Goal: Task Accomplishment & Management: Complete application form

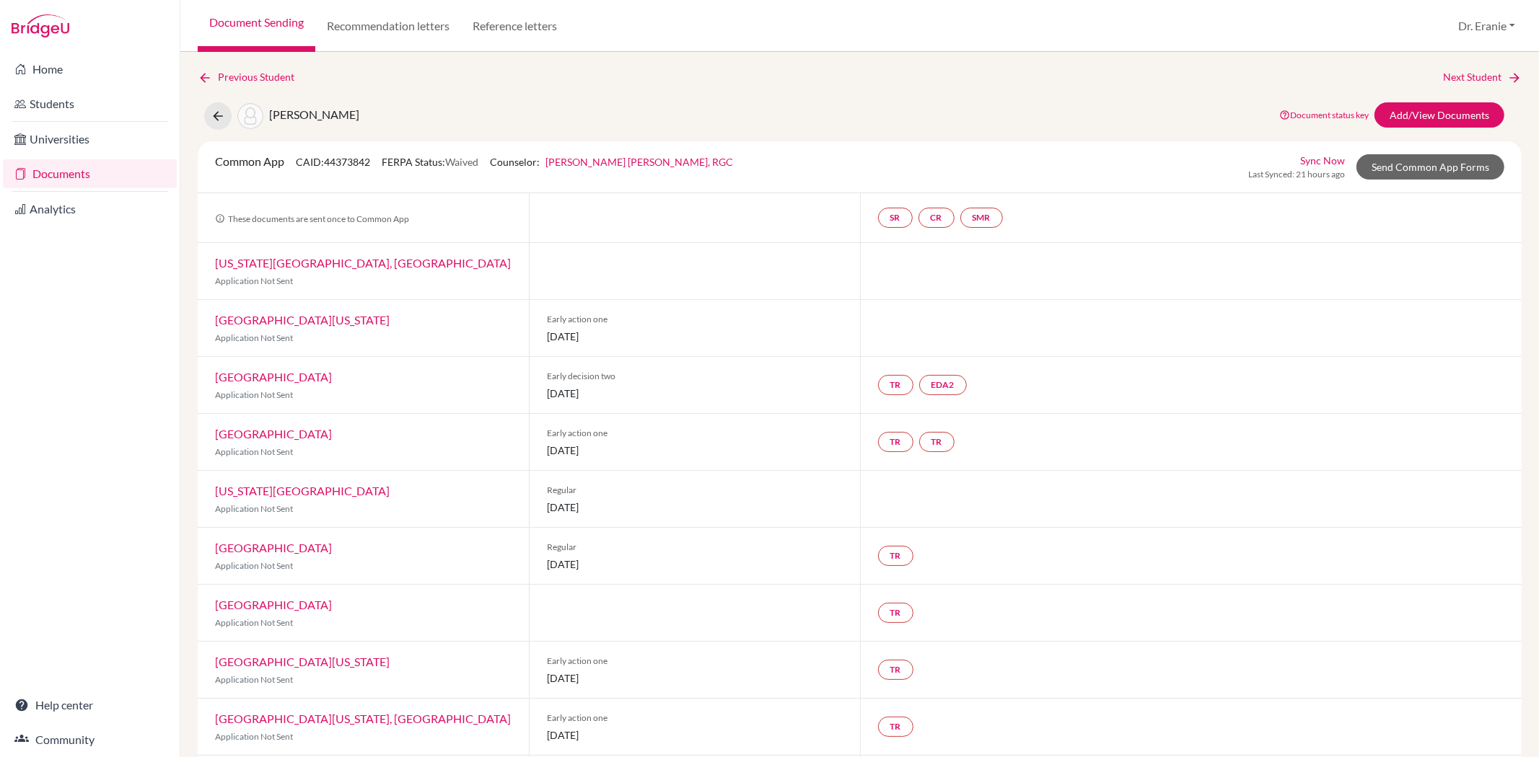
click at [1313, 162] on link "Sync Now" at bounding box center [1322, 160] width 45 height 15
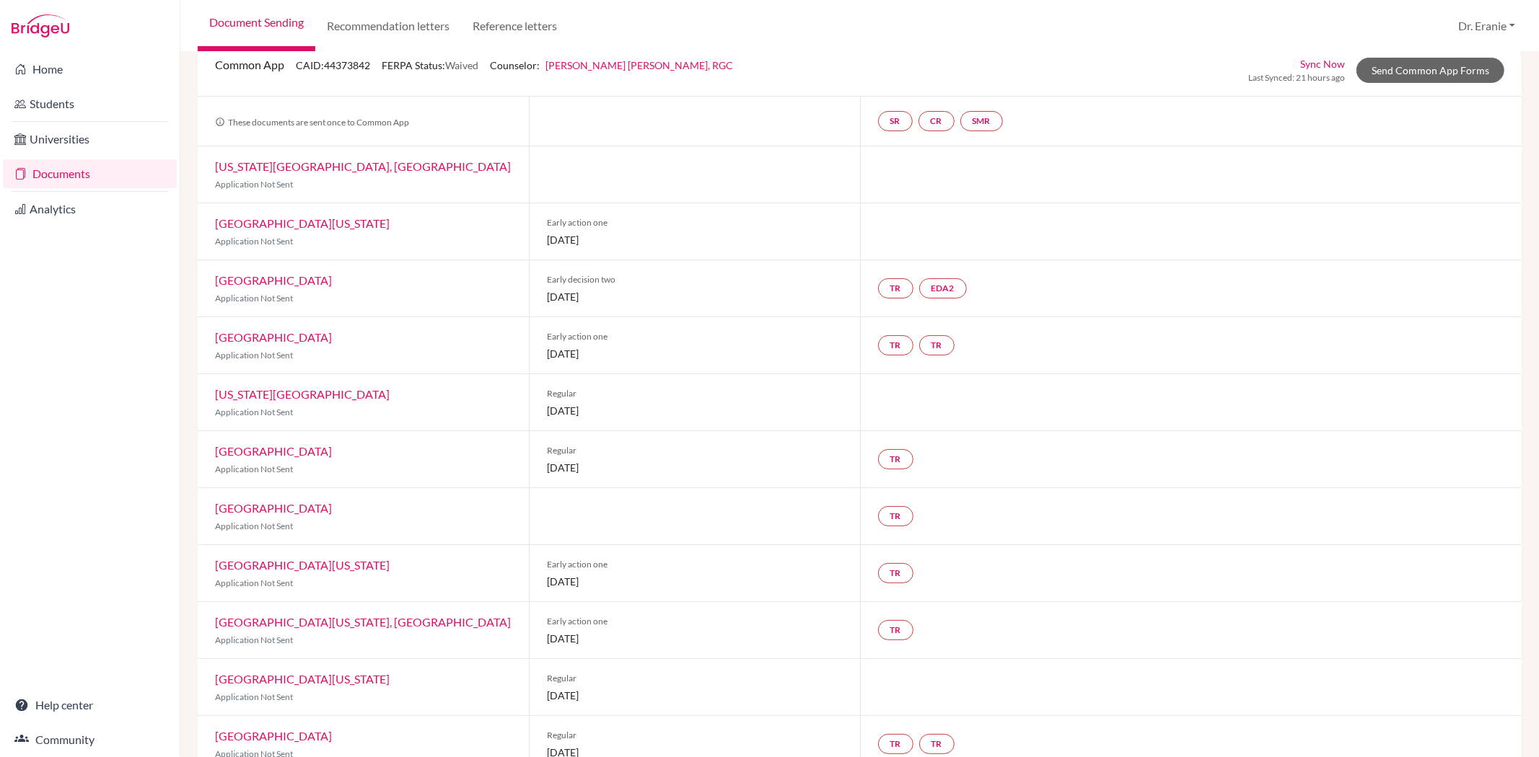
scroll to position [186, 0]
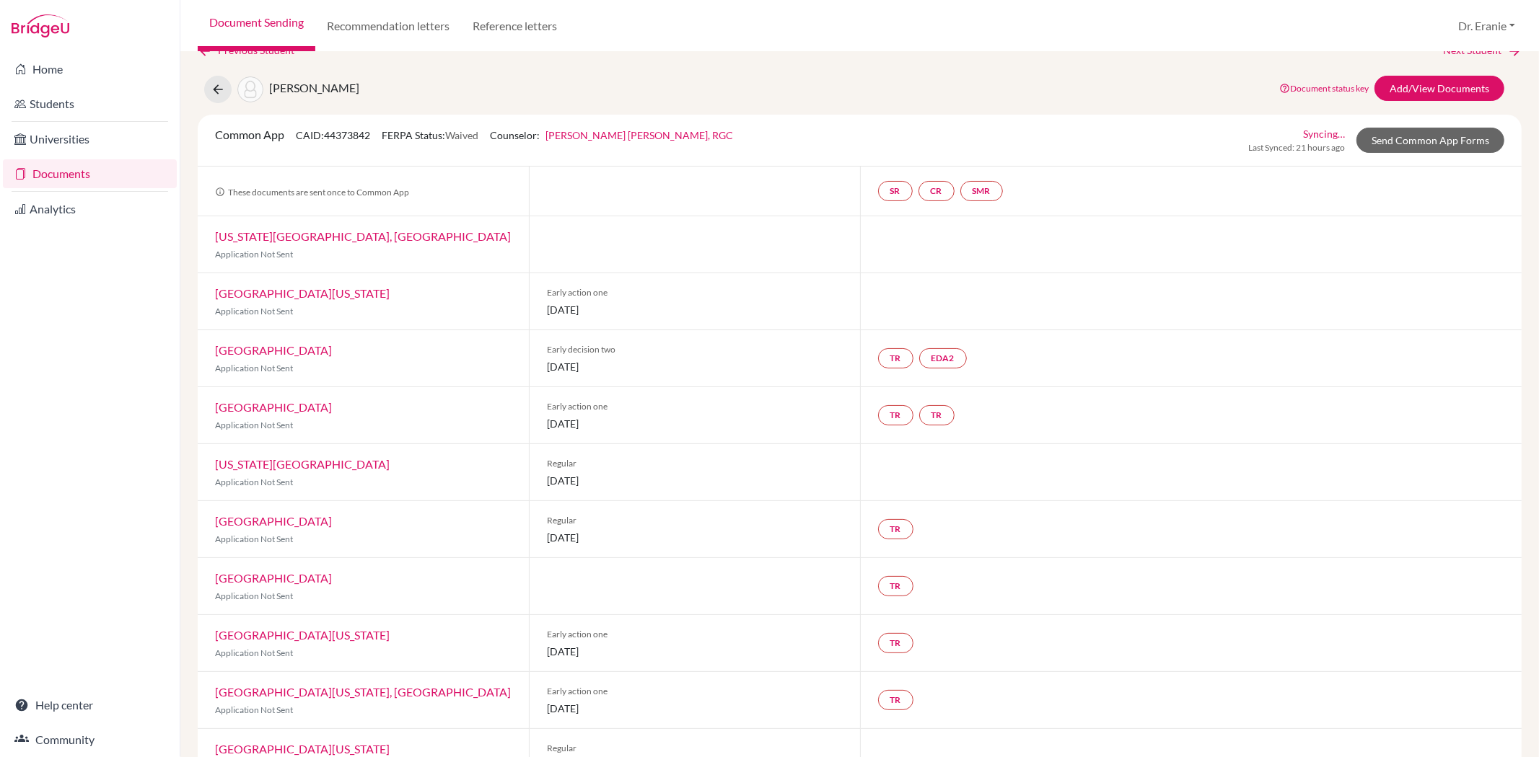
scroll to position [74, 0]
click at [1414, 82] on link "Add/View Documents" at bounding box center [1439, 88] width 130 height 25
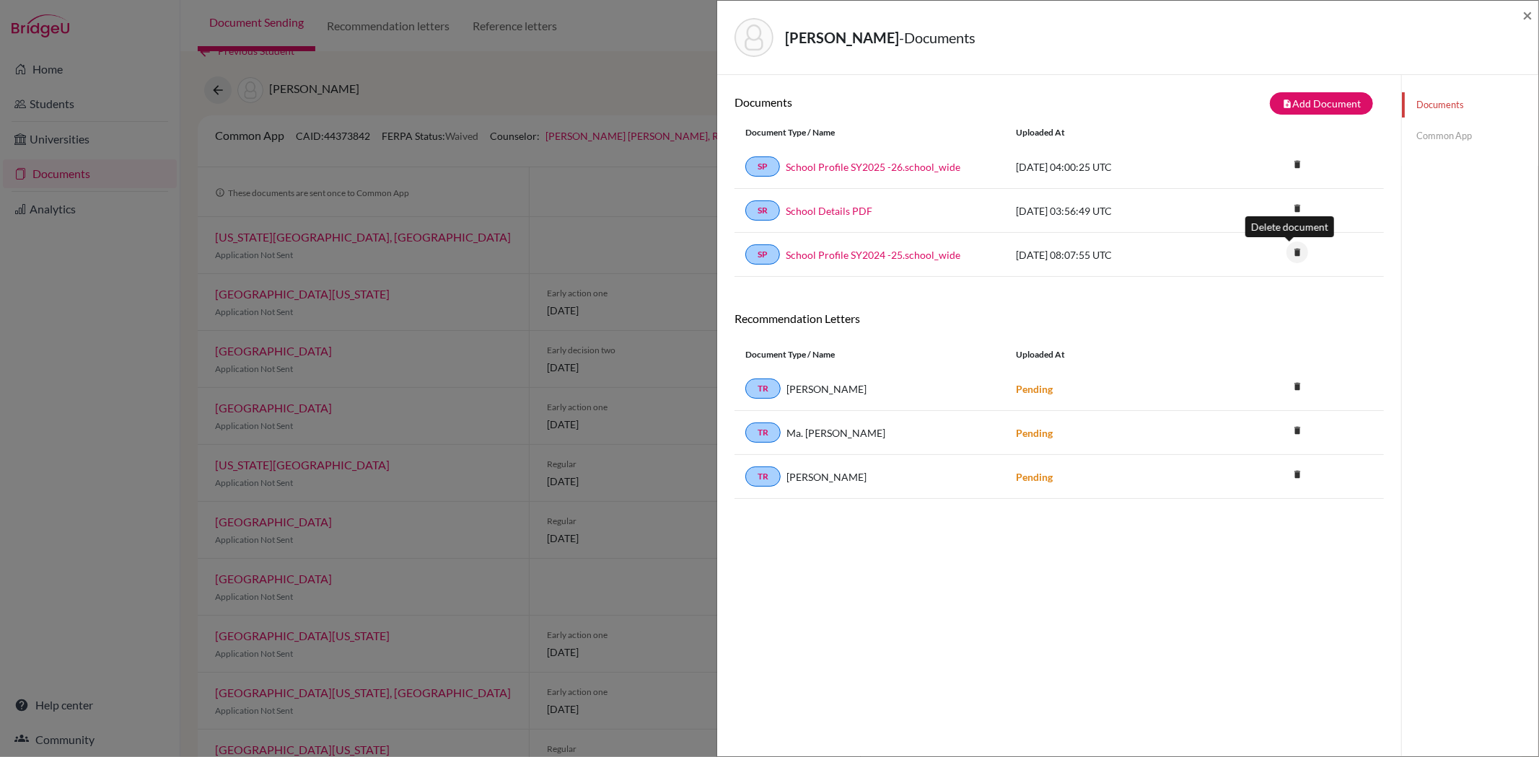
click at [1291, 258] on icon "delete" at bounding box center [1297, 253] width 22 height 22
click at [1239, 334] on button "Delete" at bounding box center [1251, 333] width 66 height 22
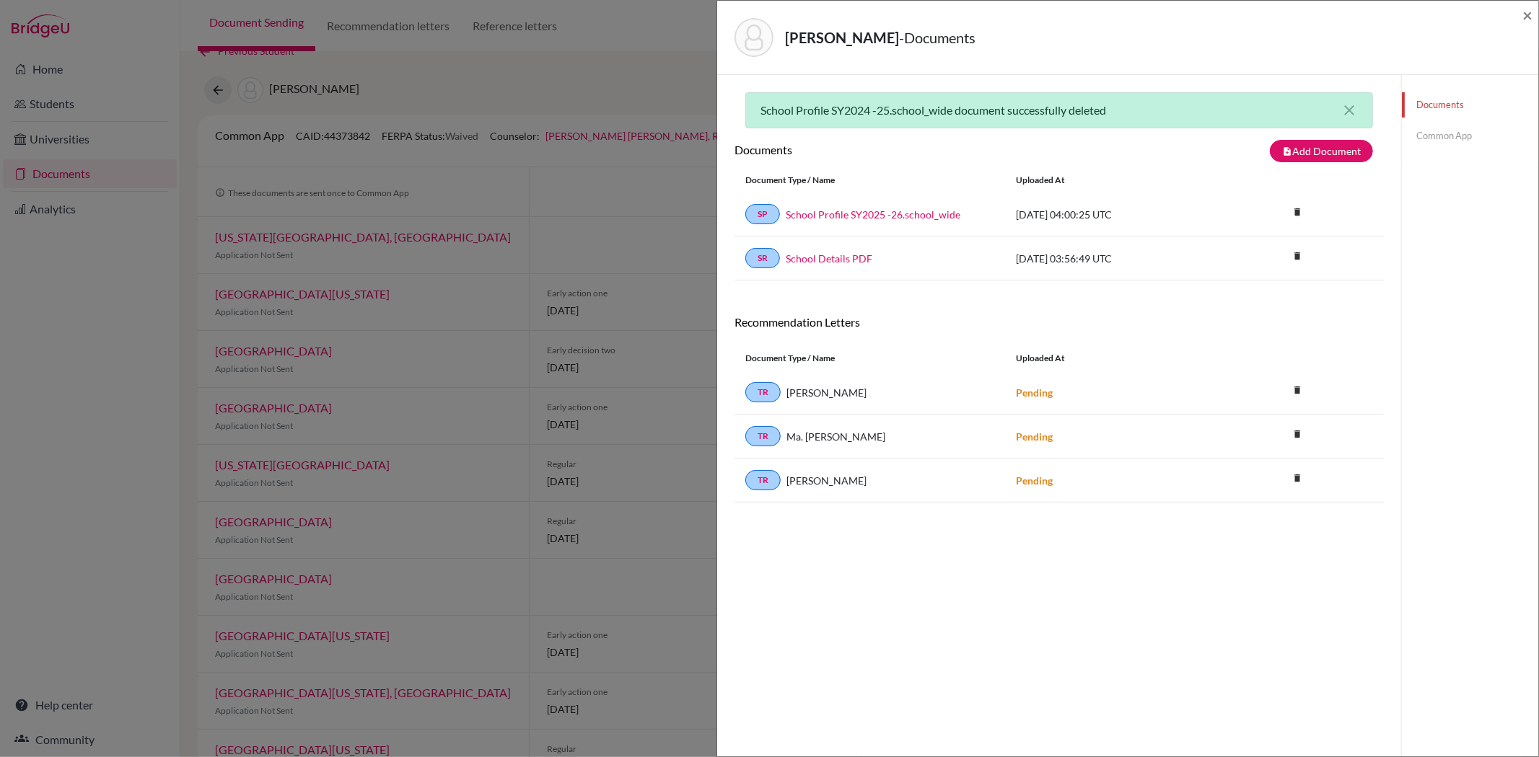
click at [1083, 589] on div "School Profile SY2024 -25.school_wide document successfully deleted close Docum…" at bounding box center [1058, 453] width 649 height 723
click at [1344, 107] on icon "close" at bounding box center [1348, 110] width 17 height 17
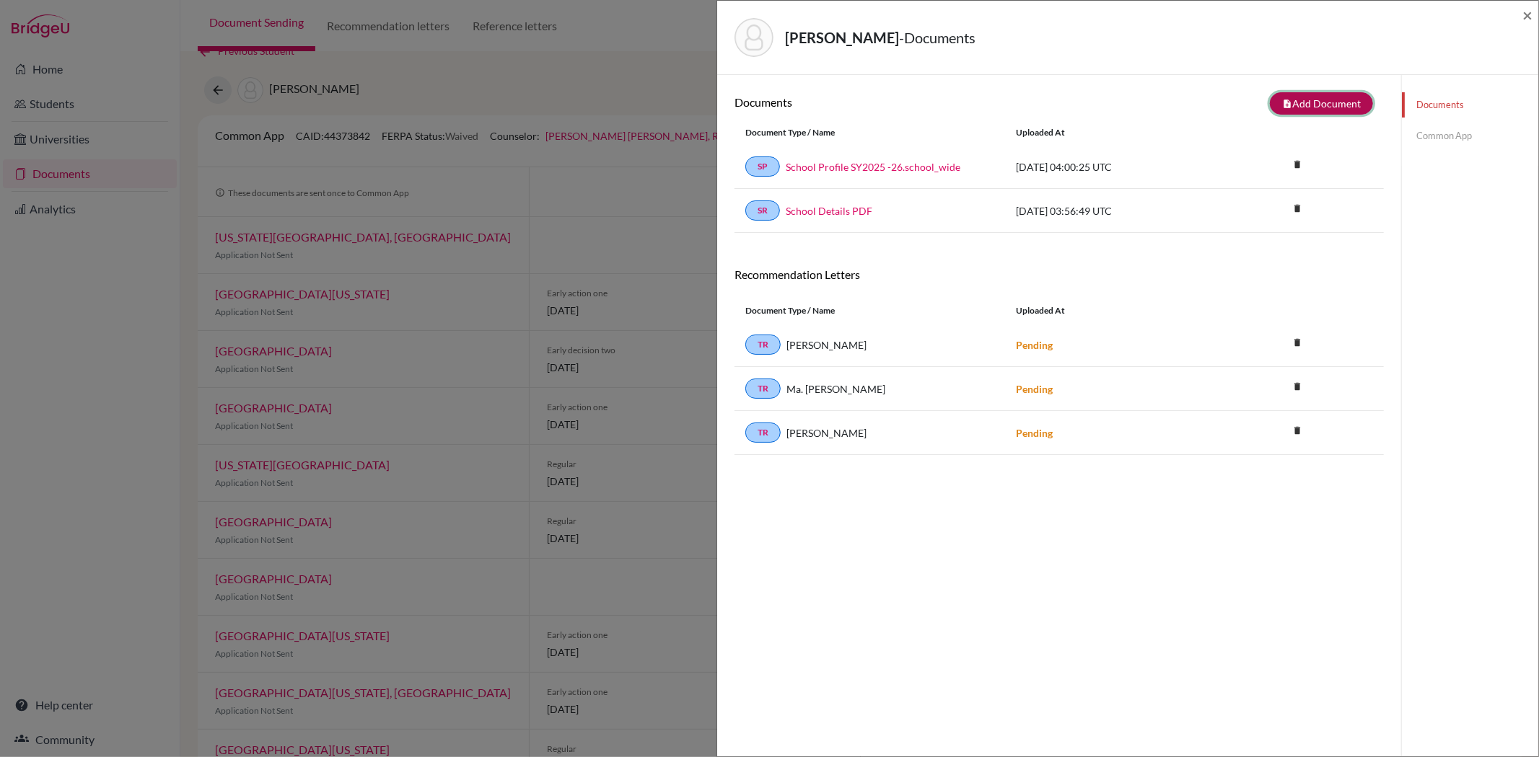
click at [1302, 102] on button "note_add Add Document" at bounding box center [1321, 103] width 103 height 22
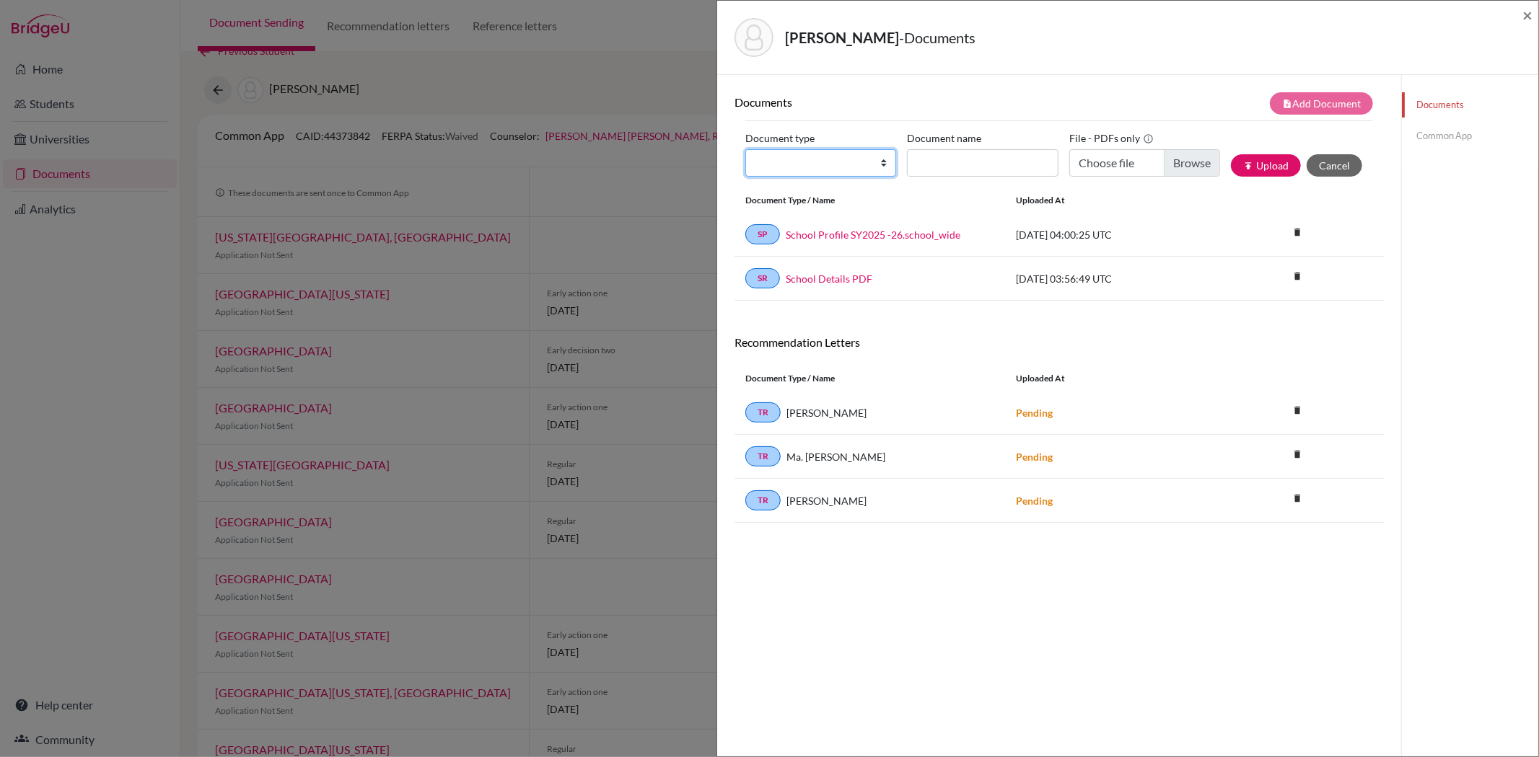
click at [814, 169] on select "Change explanation for Common App reports Counselor recommendation Internationa…" at bounding box center [820, 162] width 151 height 27
select select "44"
click at [745, 149] on select "Change explanation for Common App reports Counselor recommendation Internationa…" at bounding box center [820, 162] width 151 height 27
click at [956, 168] on input "Document name" at bounding box center [982, 162] width 151 height 27
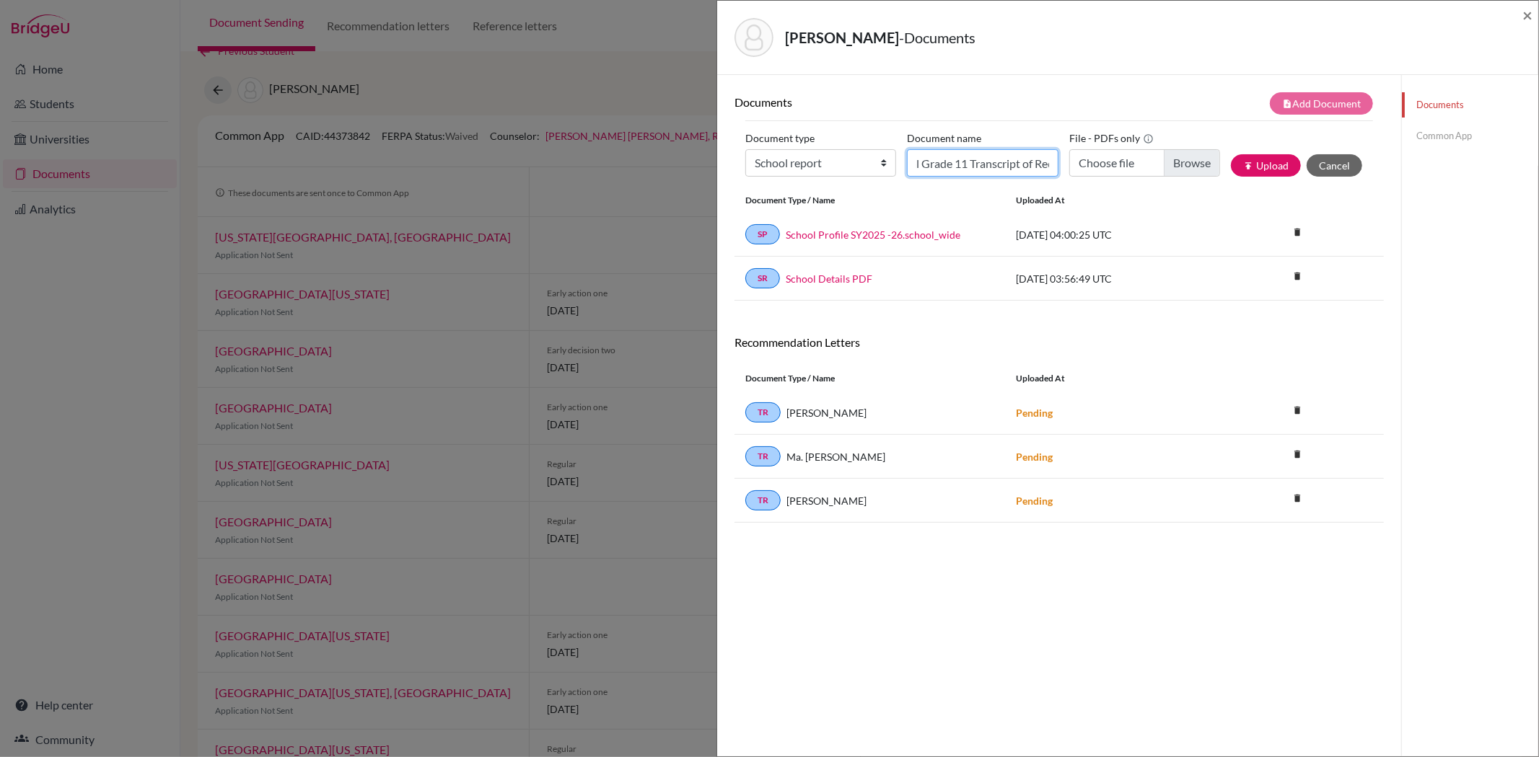
type input "Allyn Wang Final Grade 11 Transcript of Records"
click at [1174, 159] on input "Choose file" at bounding box center [1144, 162] width 151 height 27
type input "C:\fakepath\Allyn Wang Final Grade 11 Transcript of Records.PDF"
click at [1261, 167] on button "publish Upload" at bounding box center [1266, 165] width 70 height 22
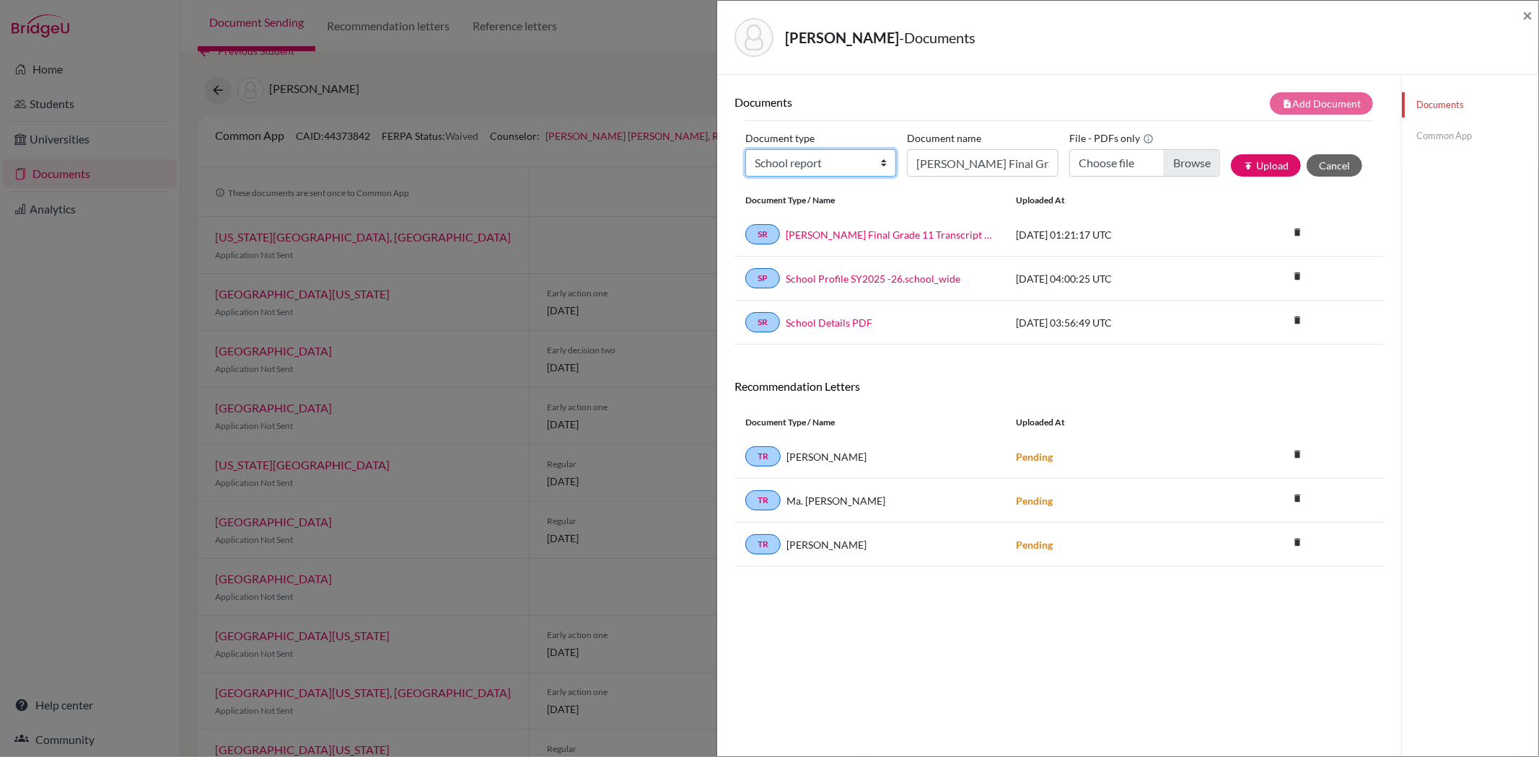
click at [762, 160] on select "Change explanation for Common App reports Counselor recommendation Internationa…" at bounding box center [820, 162] width 151 height 27
select select "45"
click at [745, 149] on select "Change explanation for Common App reports Counselor recommendation Internationa…" at bounding box center [820, 162] width 151 height 27
click at [924, 168] on input "Allyn Wang Final Grade 11 Transcript of Records" at bounding box center [982, 162] width 151 height 27
type input "G"
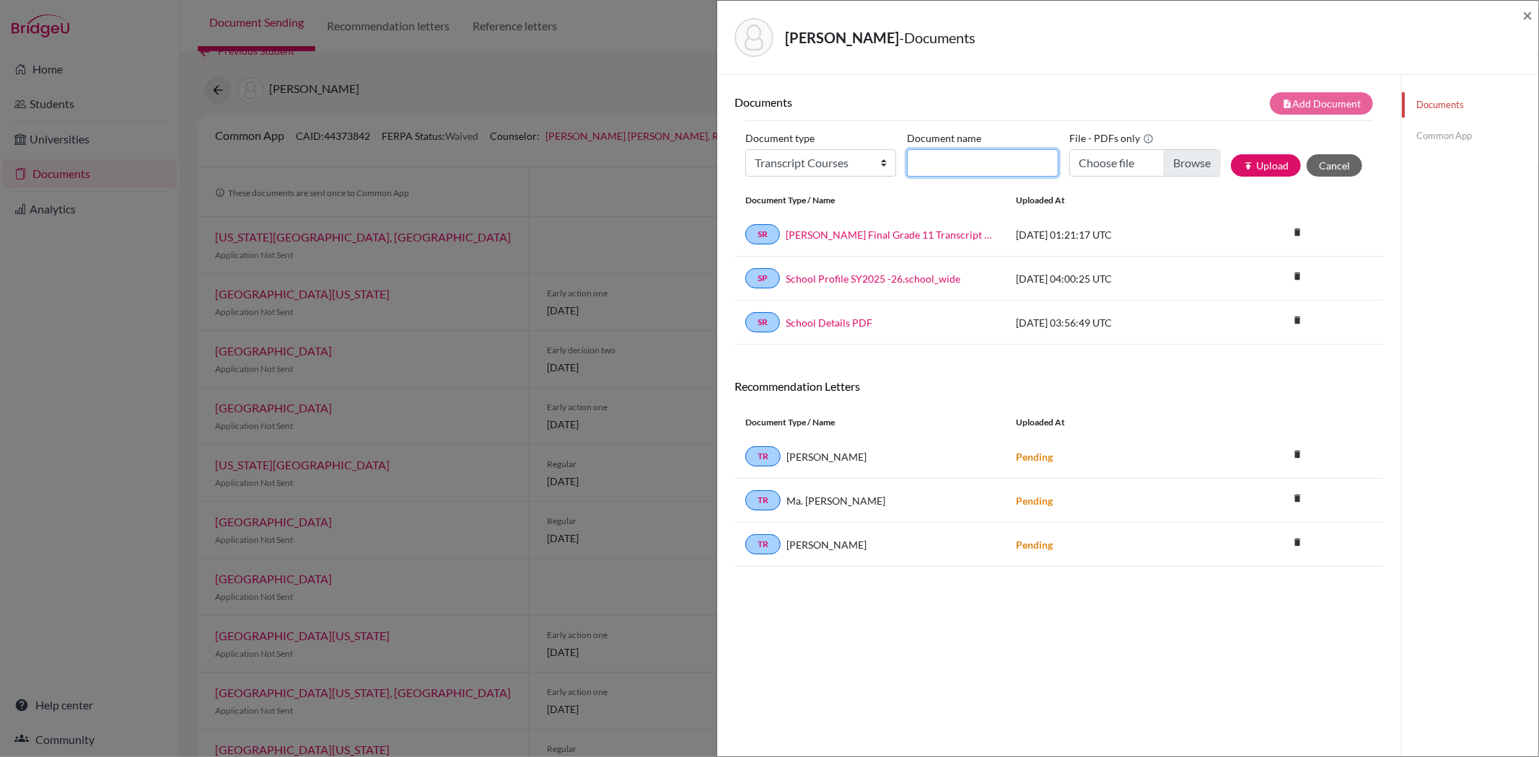
type input "a"
type input "Allyn Wang Official Grade 12 Class Schedule"
click at [1188, 162] on input "Choose file" at bounding box center [1144, 162] width 151 height 27
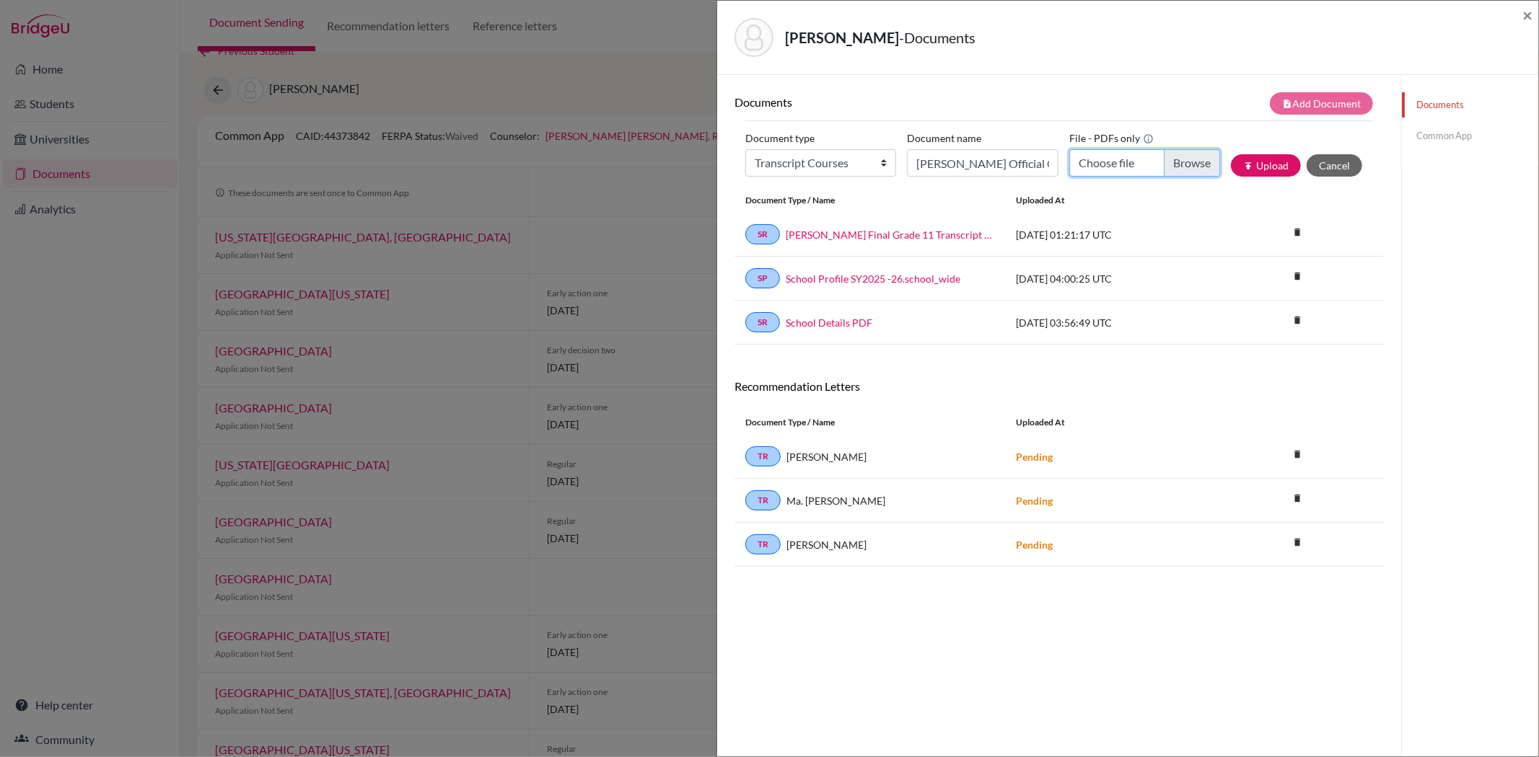
type input "C:\fakepath\Ms Allyn Wang's Grade 12 Official Class Schedule.pdf"
click at [1261, 161] on button "publish Upload" at bounding box center [1266, 165] width 70 height 22
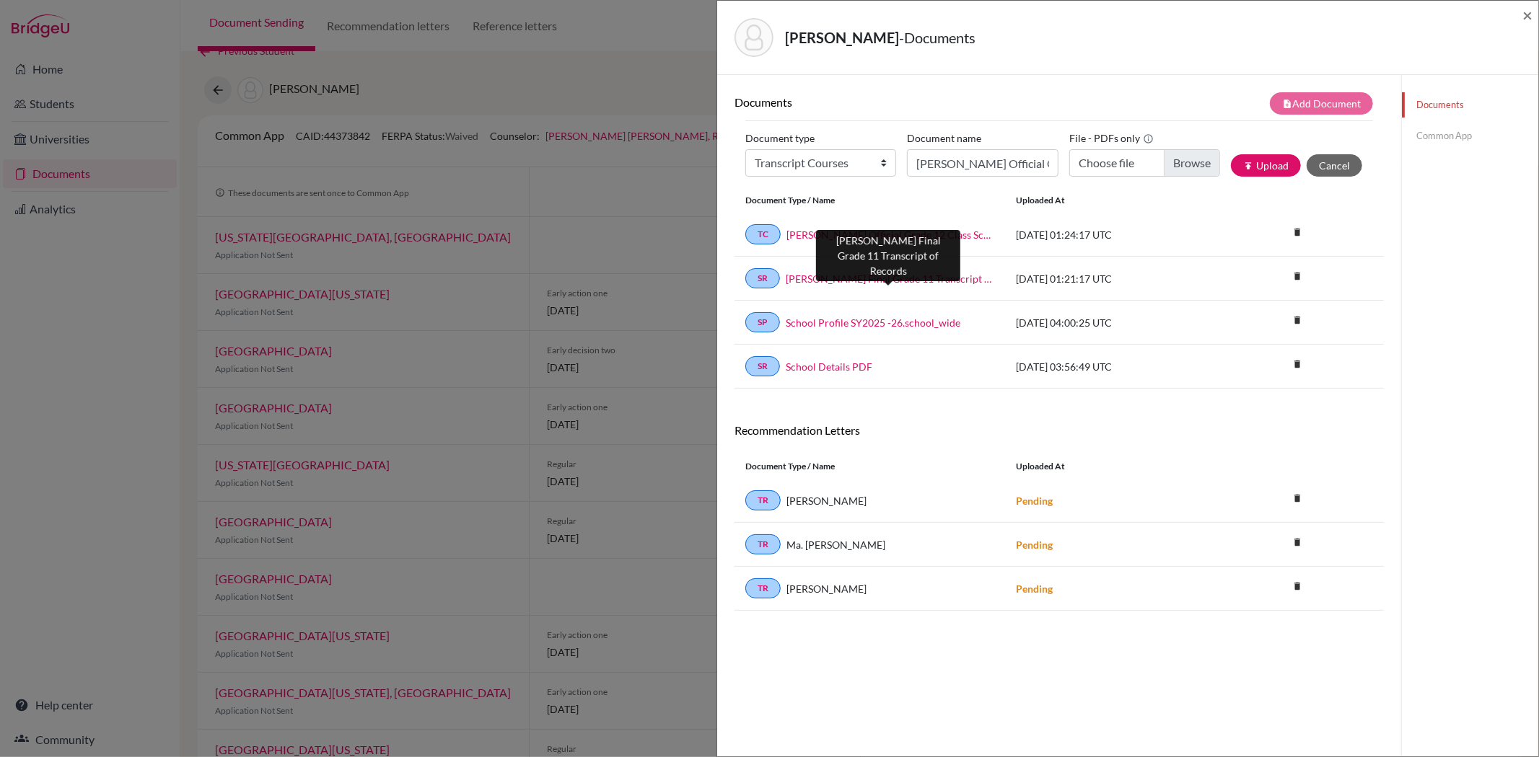
click at [931, 277] on link "Allyn Wang Final Grade 11 Transcript of Records" at bounding box center [890, 278] width 208 height 15
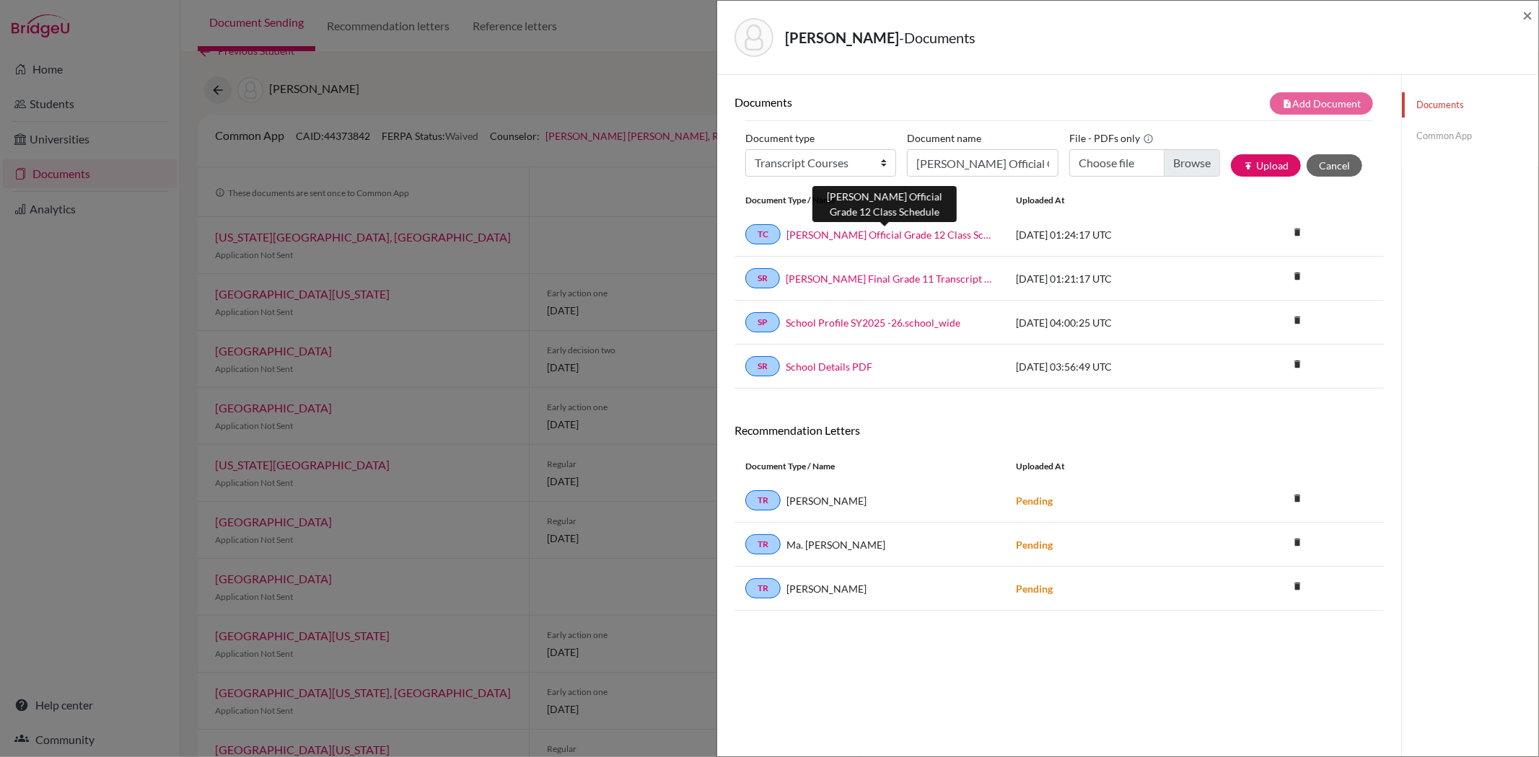
click at [869, 231] on link "Allyn Wang Official Grade 12 Class Schedule" at bounding box center [890, 234] width 208 height 15
click at [1437, 136] on link "Common App" at bounding box center [1470, 135] width 136 height 25
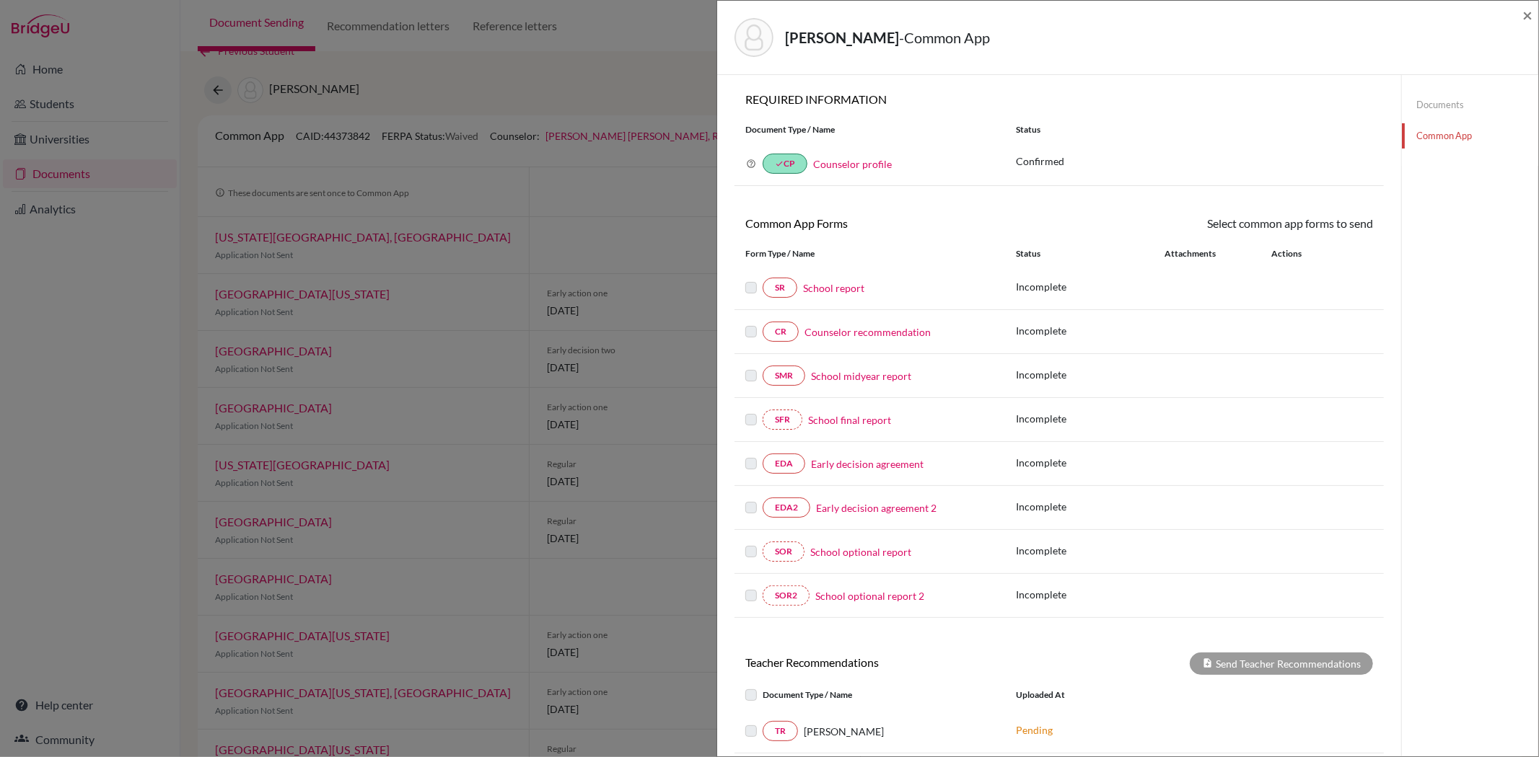
click at [824, 285] on link "School report" at bounding box center [833, 288] width 61 height 15
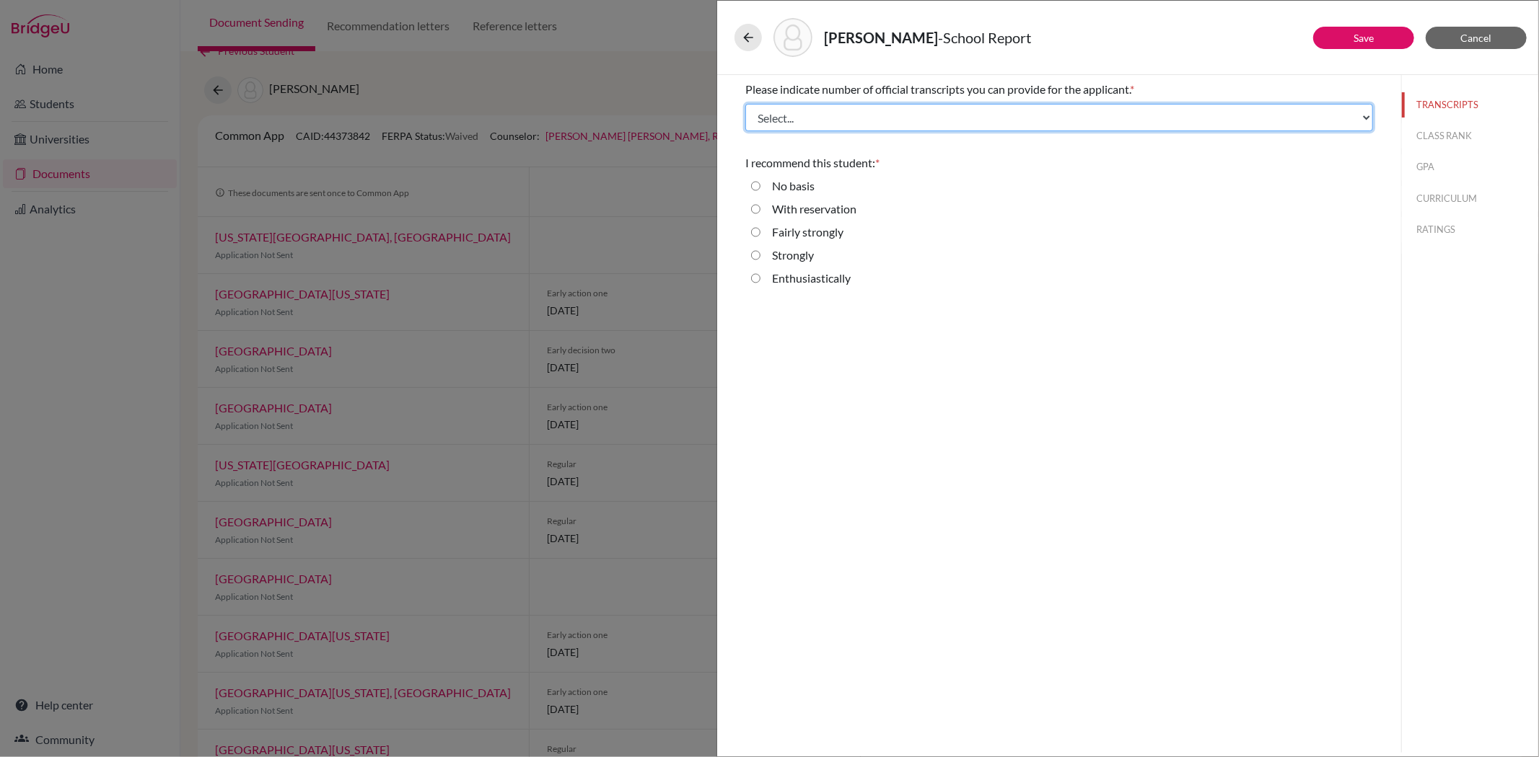
click at [765, 112] on select "Select... 1 2 3 4" at bounding box center [1059, 117] width 628 height 27
select select "1"
click at [745, 104] on select "Select... 1 2 3 4" at bounding box center [1059, 117] width 628 height 27
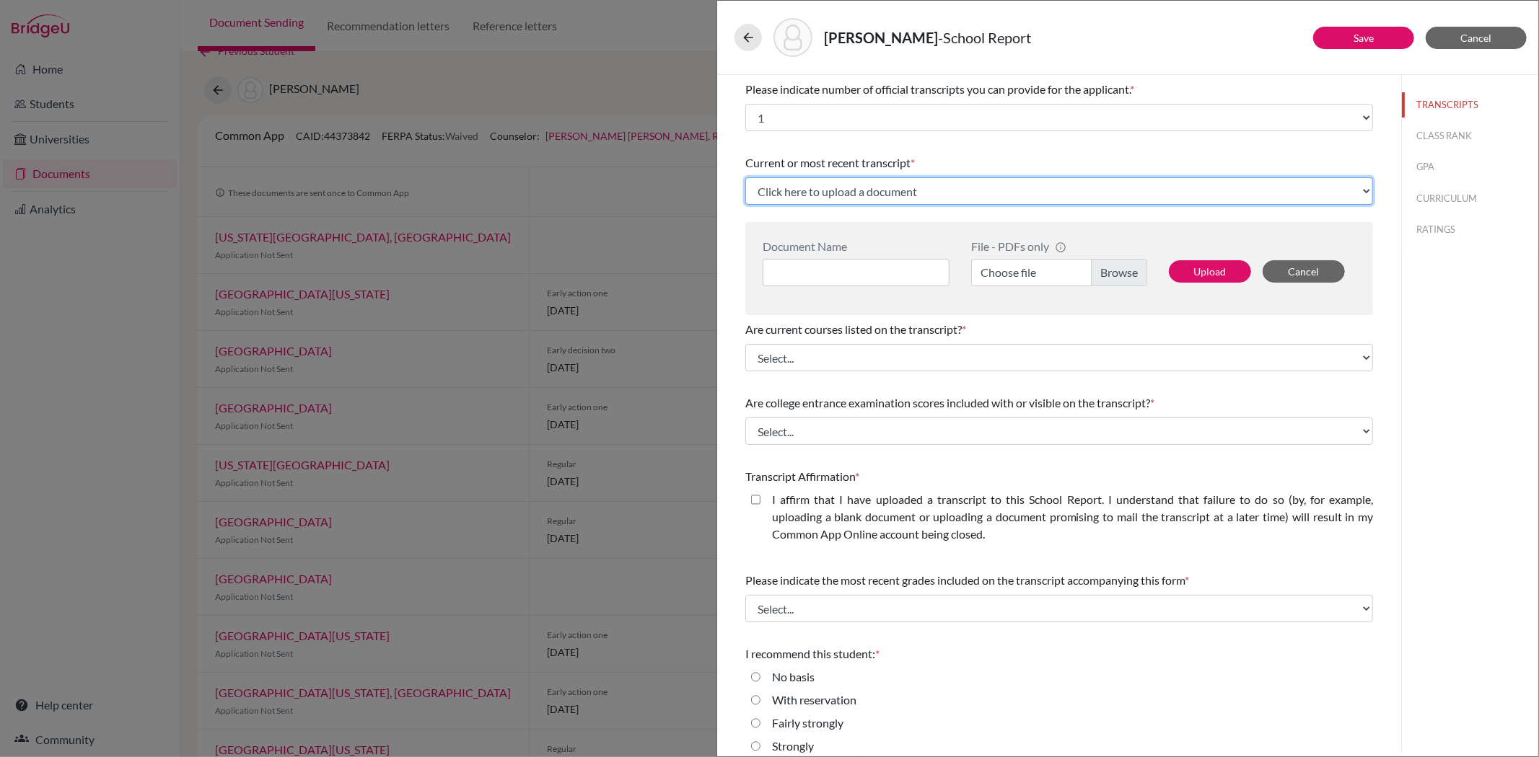
click at [832, 186] on select "Click here to upload a document Upload New File" at bounding box center [1059, 190] width 628 height 27
click at [745, 177] on select "Click here to upload a document Upload New File" at bounding box center [1059, 190] width 628 height 27
click at [867, 191] on select "Click here to upload a document Upload New File" at bounding box center [1059, 190] width 628 height 27
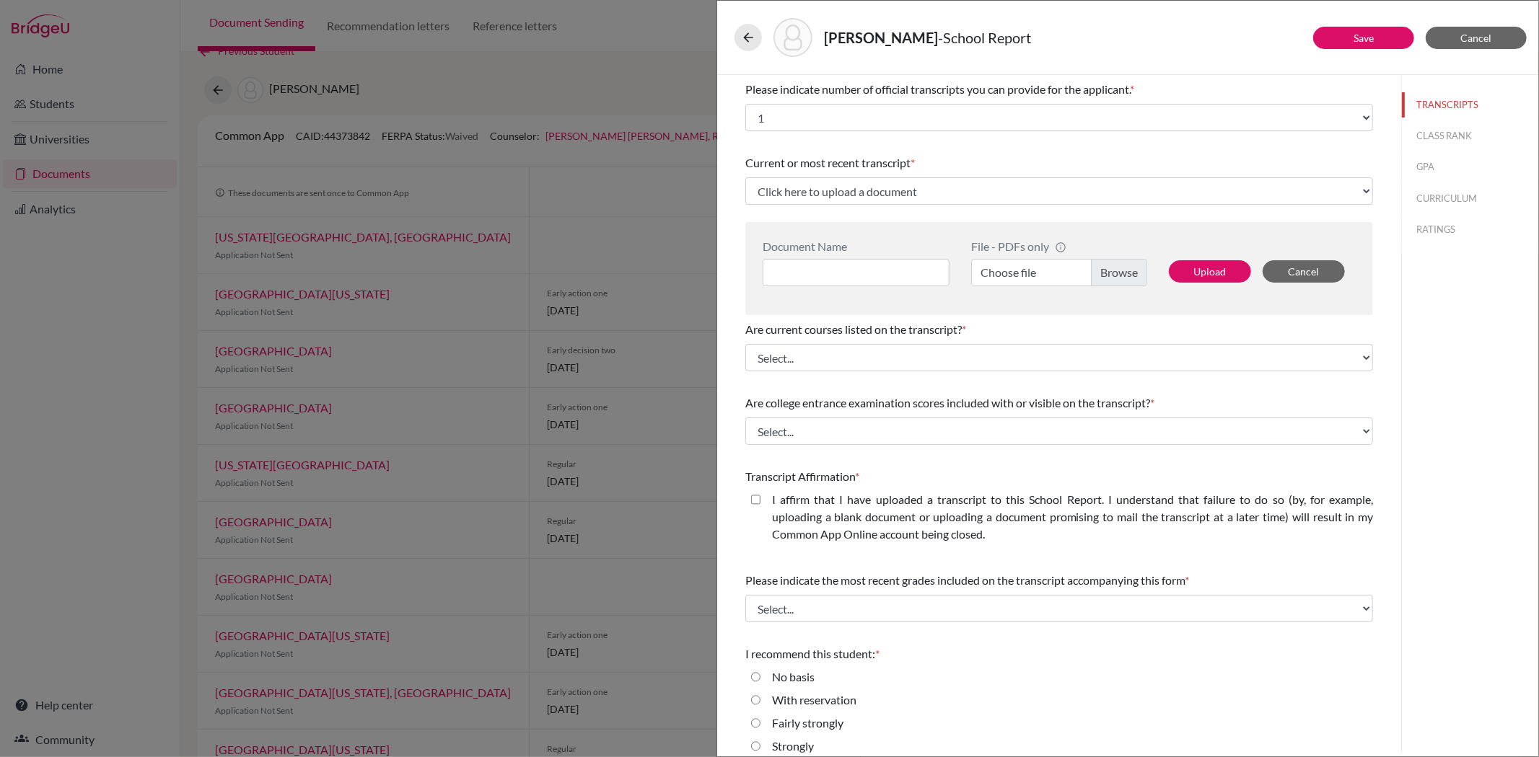
click at [1436, 391] on div "TRANSCRIPTS CLASS RANK GPA CURRICULUM RATINGS" at bounding box center [1469, 414] width 137 height 678
click at [1376, 38] on button "Save" at bounding box center [1363, 38] width 101 height 22
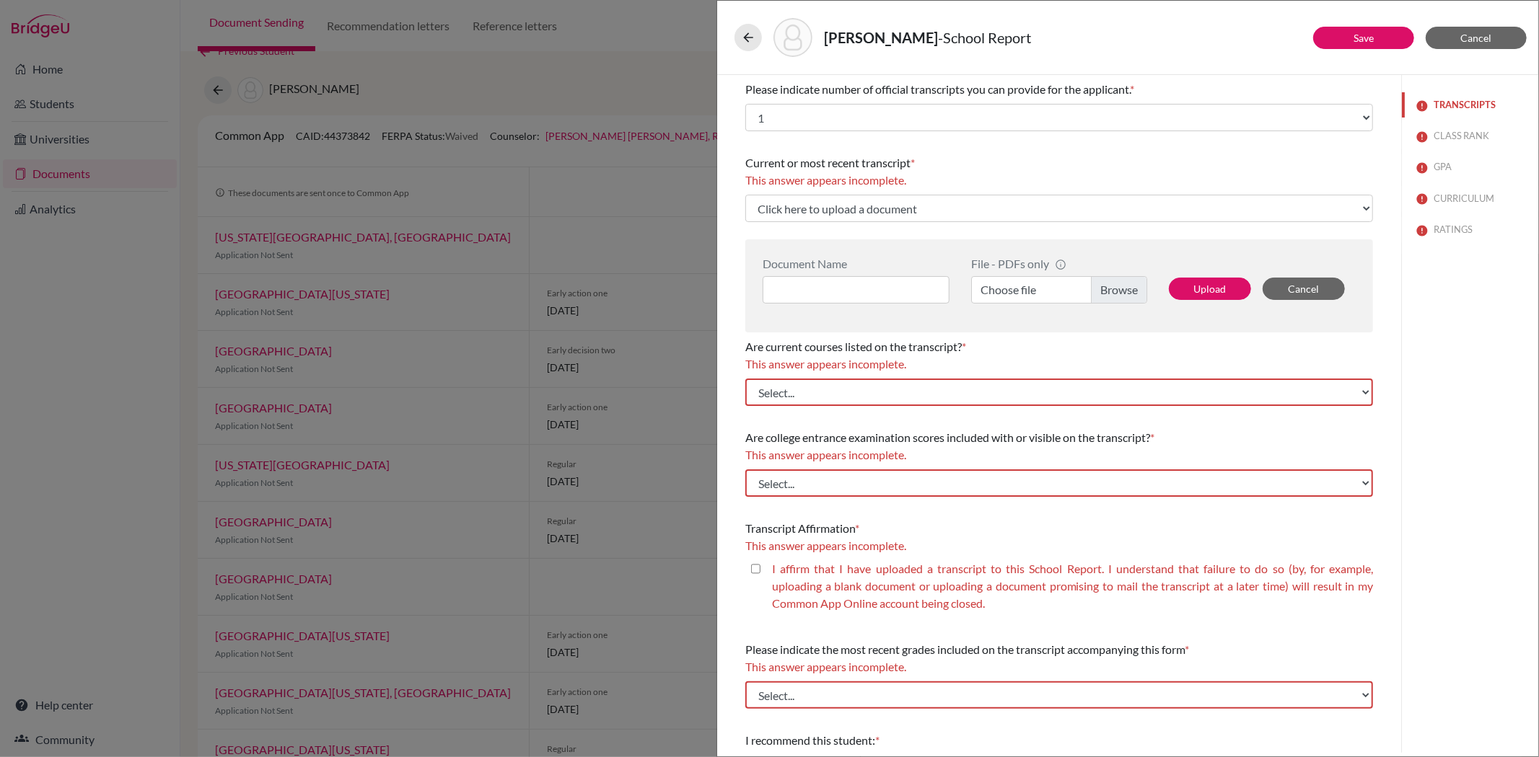
click at [1468, 105] on button "TRANSCRIPTS" at bounding box center [1470, 104] width 136 height 25
click at [874, 207] on select "Click here to upload a document Upload New File" at bounding box center [1059, 208] width 628 height 27
drag, startPoint x: 1447, startPoint y: 364, endPoint x: 1446, endPoint y: 342, distance: 21.7
click at [1447, 364] on div "TRANSCRIPTS CLASS RANK GPA CURRICULUM RATINGS" at bounding box center [1469, 414] width 137 height 678
click at [1477, 35] on span "Cancel" at bounding box center [1476, 38] width 31 height 12
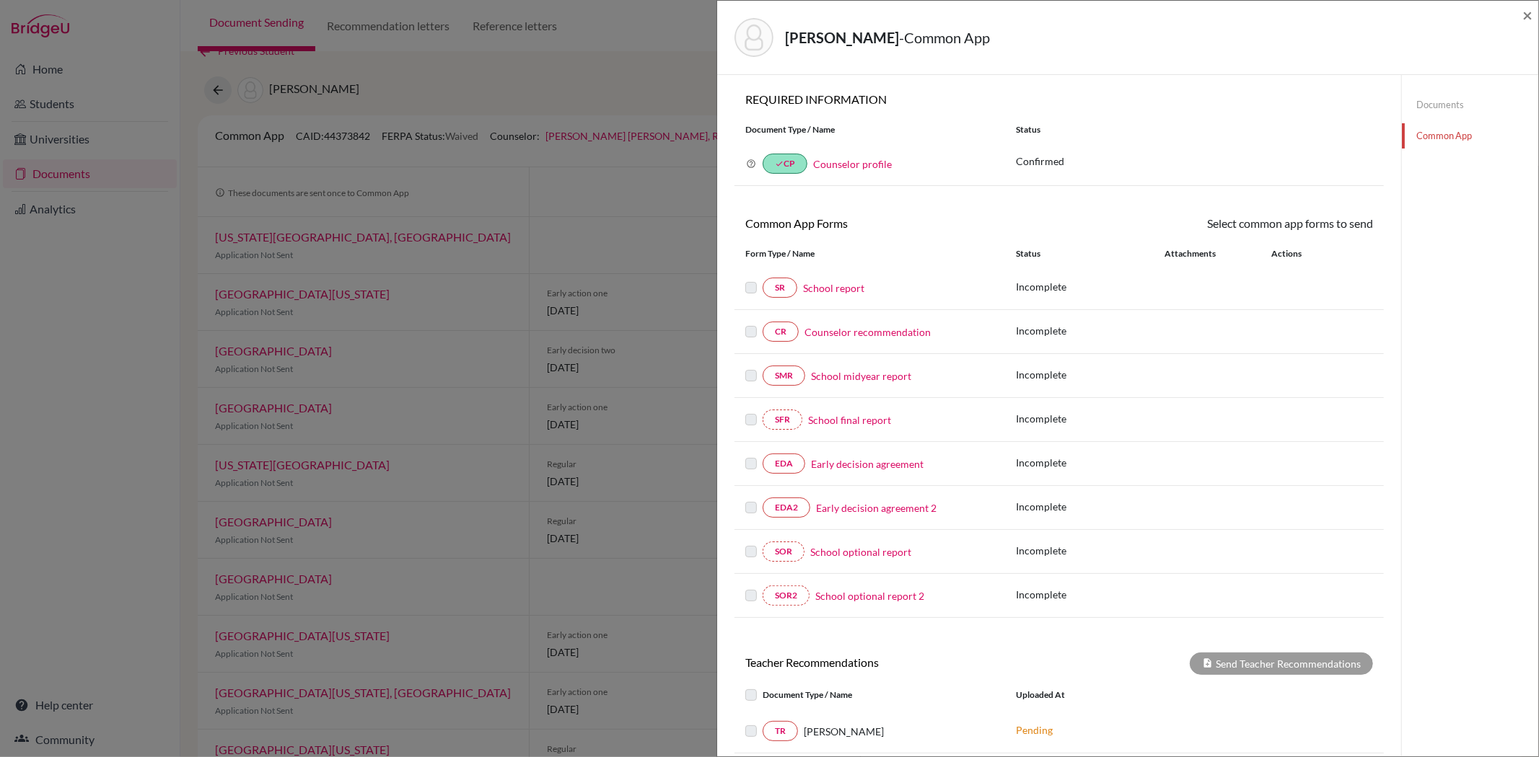
click at [821, 290] on link "School report" at bounding box center [833, 288] width 61 height 15
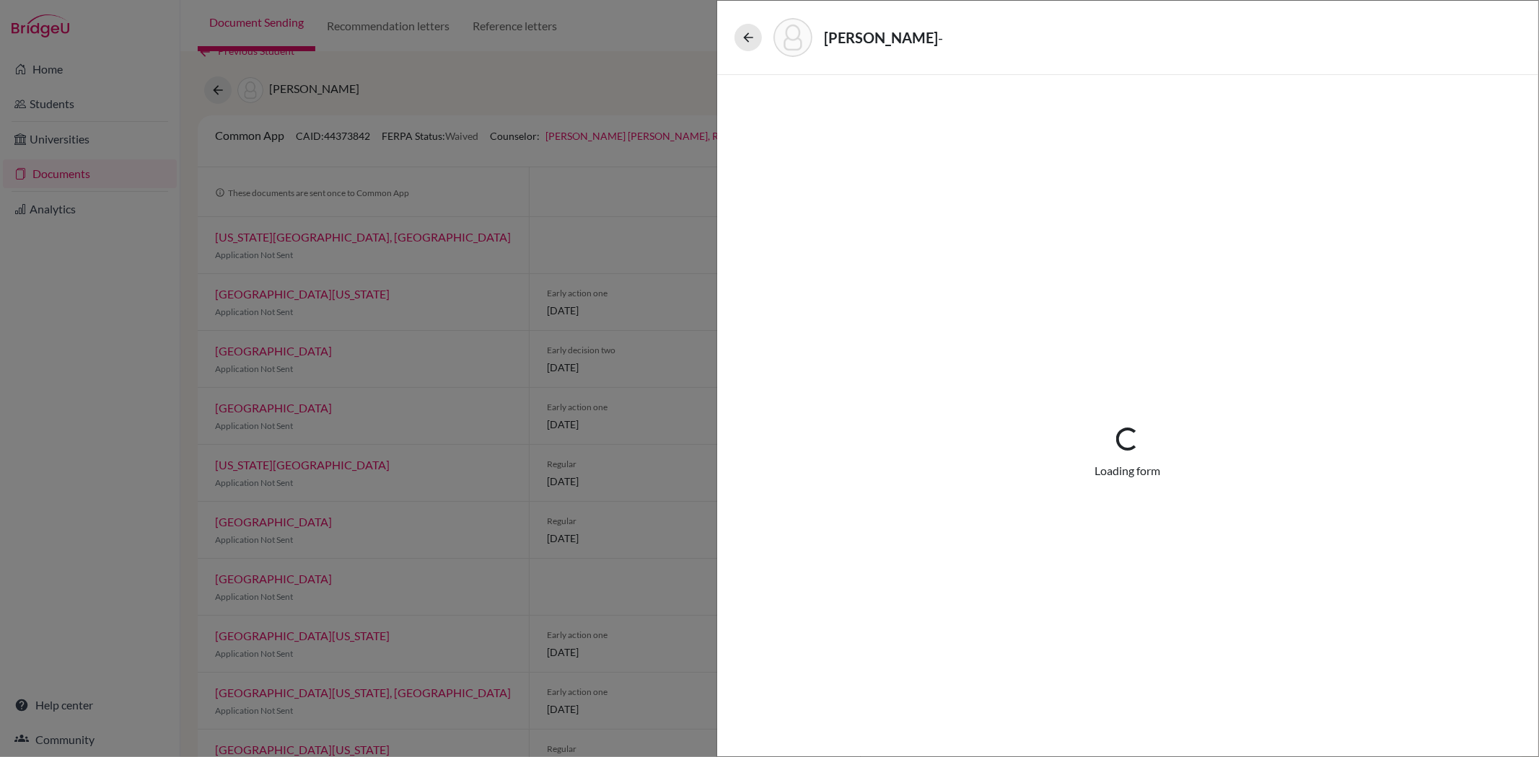
select select "1"
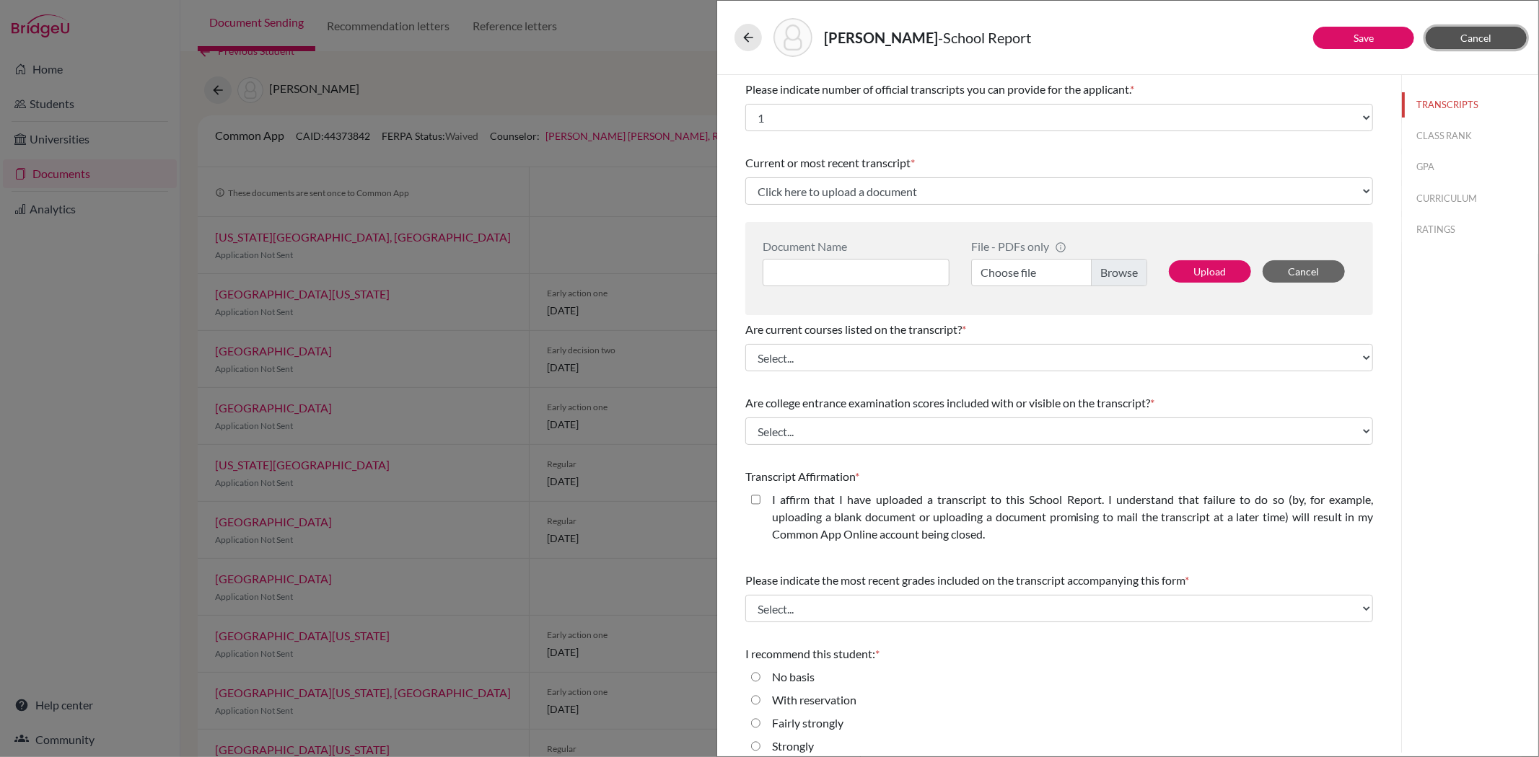
click at [1492, 36] on button "Cancel" at bounding box center [1475, 38] width 101 height 22
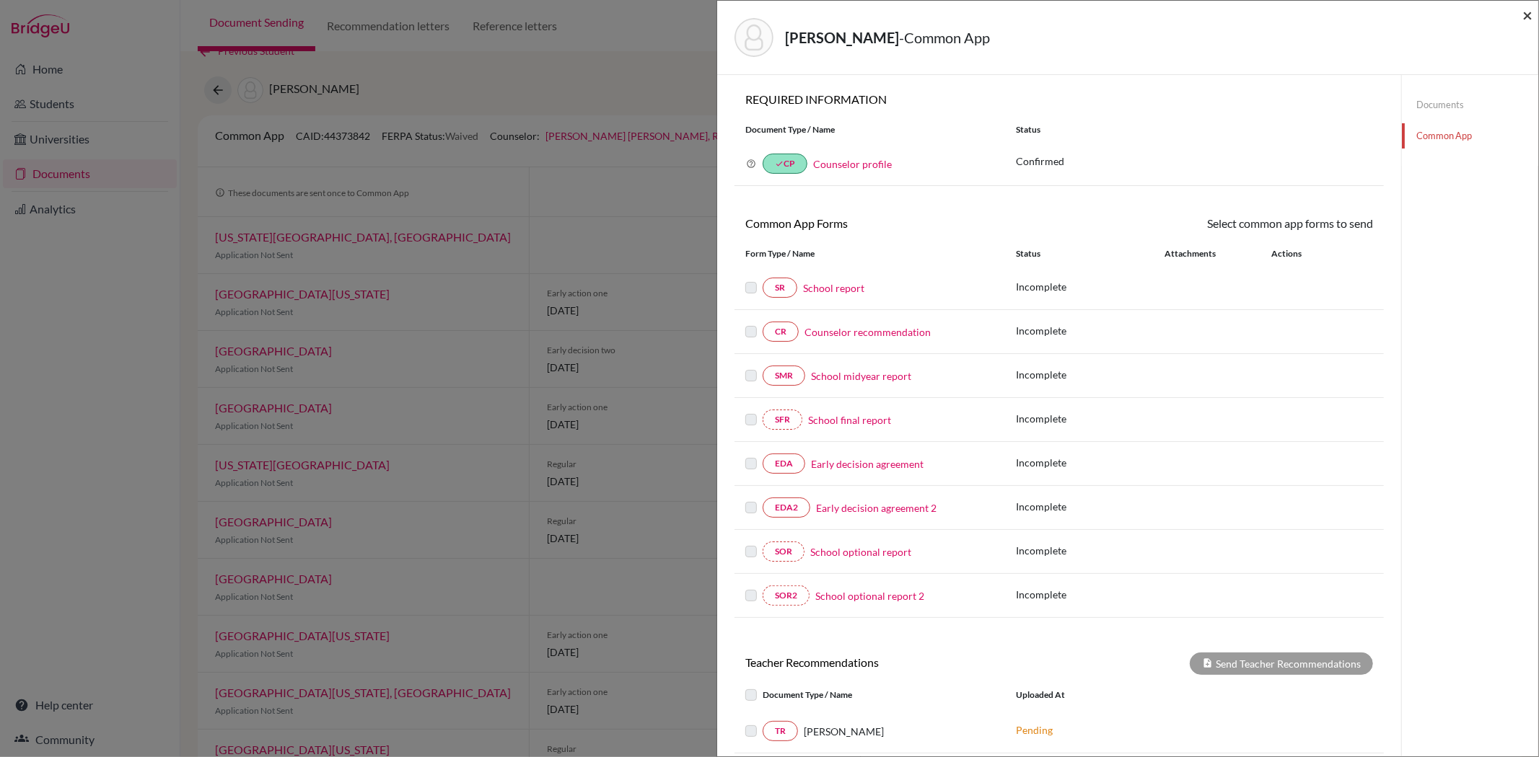
click at [1531, 15] on span "×" at bounding box center [1527, 14] width 10 height 21
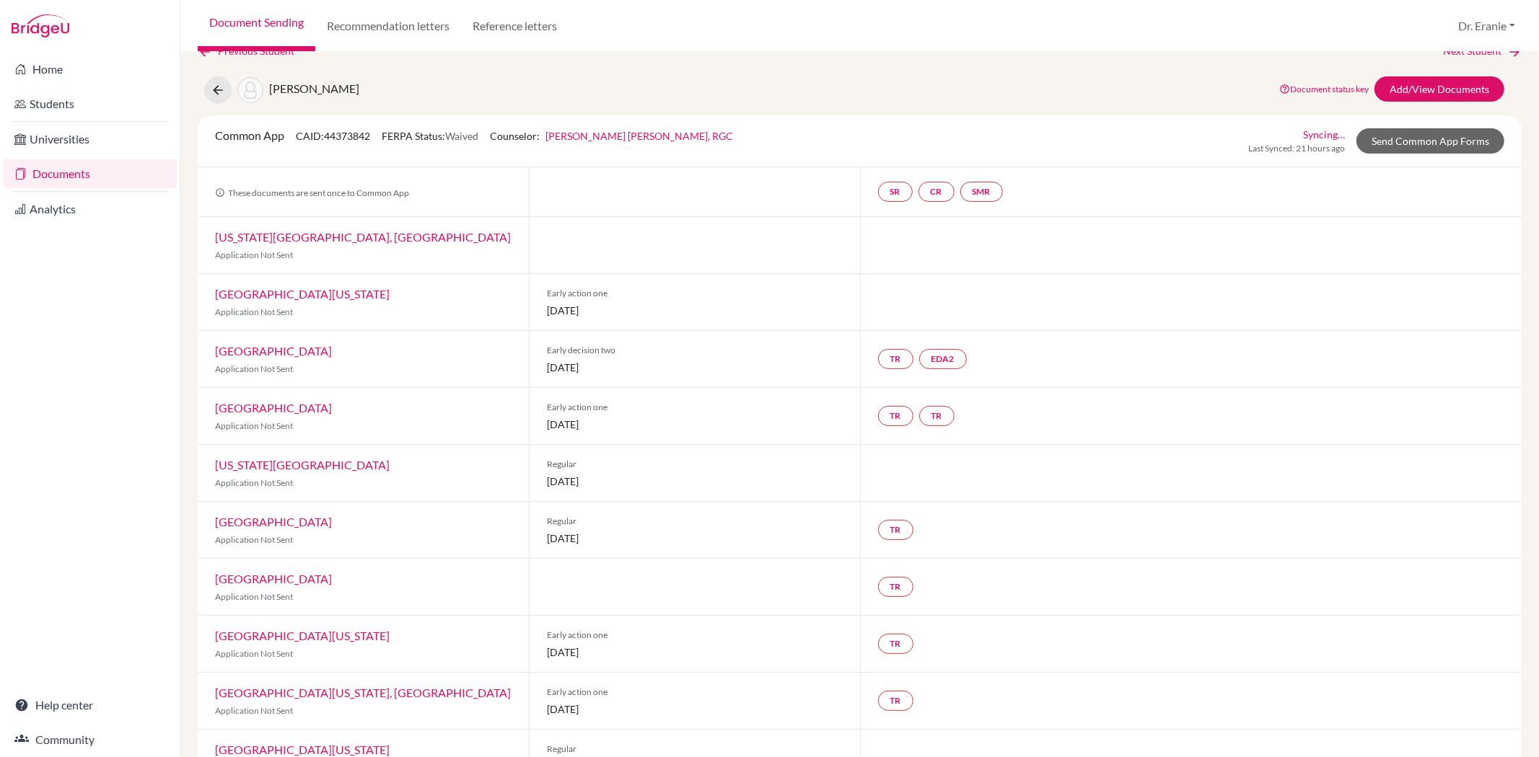
click at [1321, 133] on link "Syncing…" at bounding box center [1324, 134] width 42 height 15
click at [1086, 254] on div at bounding box center [1191, 245] width 662 height 56
click at [1404, 88] on link "Add/View Documents" at bounding box center [1439, 88] width 130 height 25
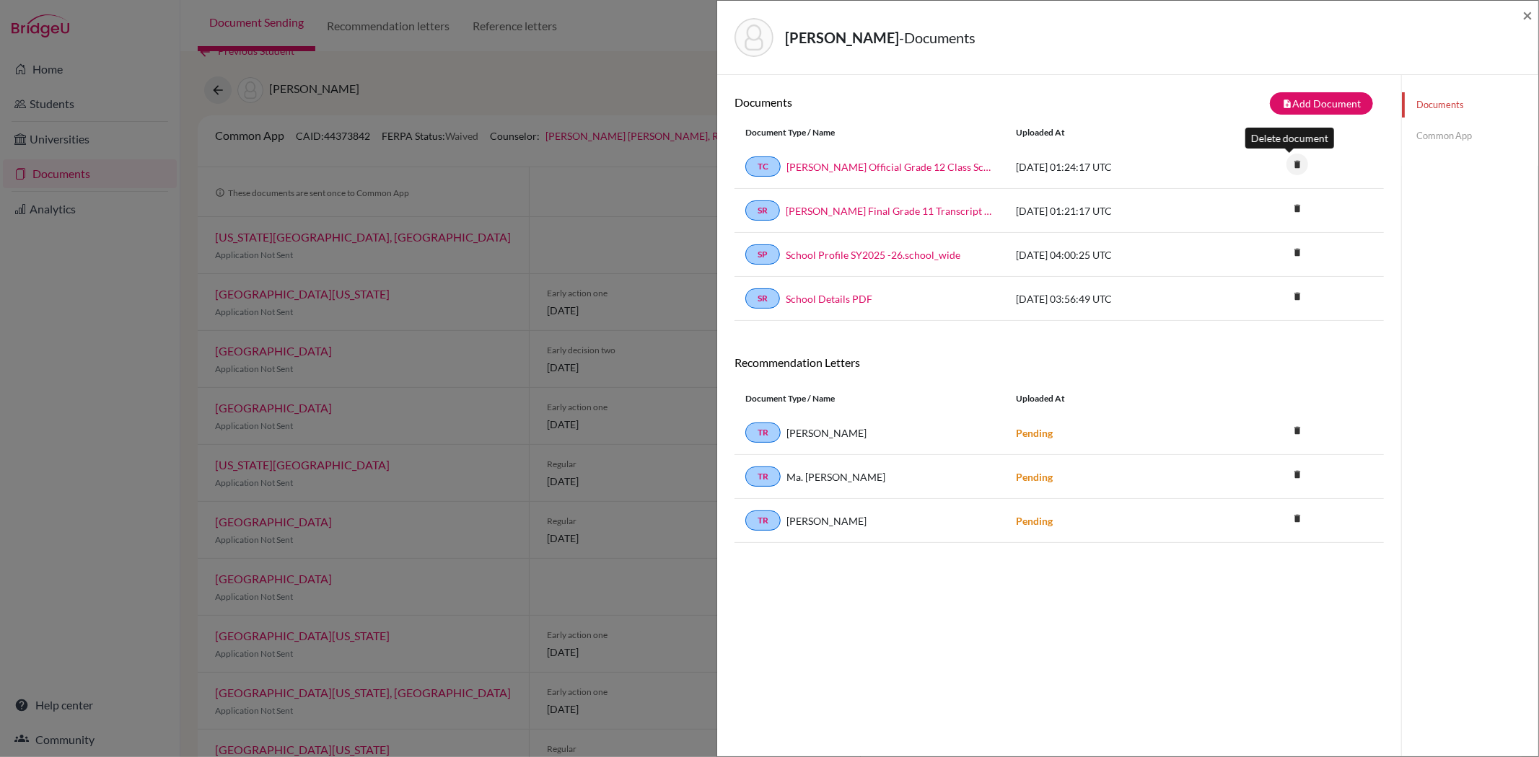
click at [1288, 159] on icon "delete" at bounding box center [1297, 165] width 22 height 22
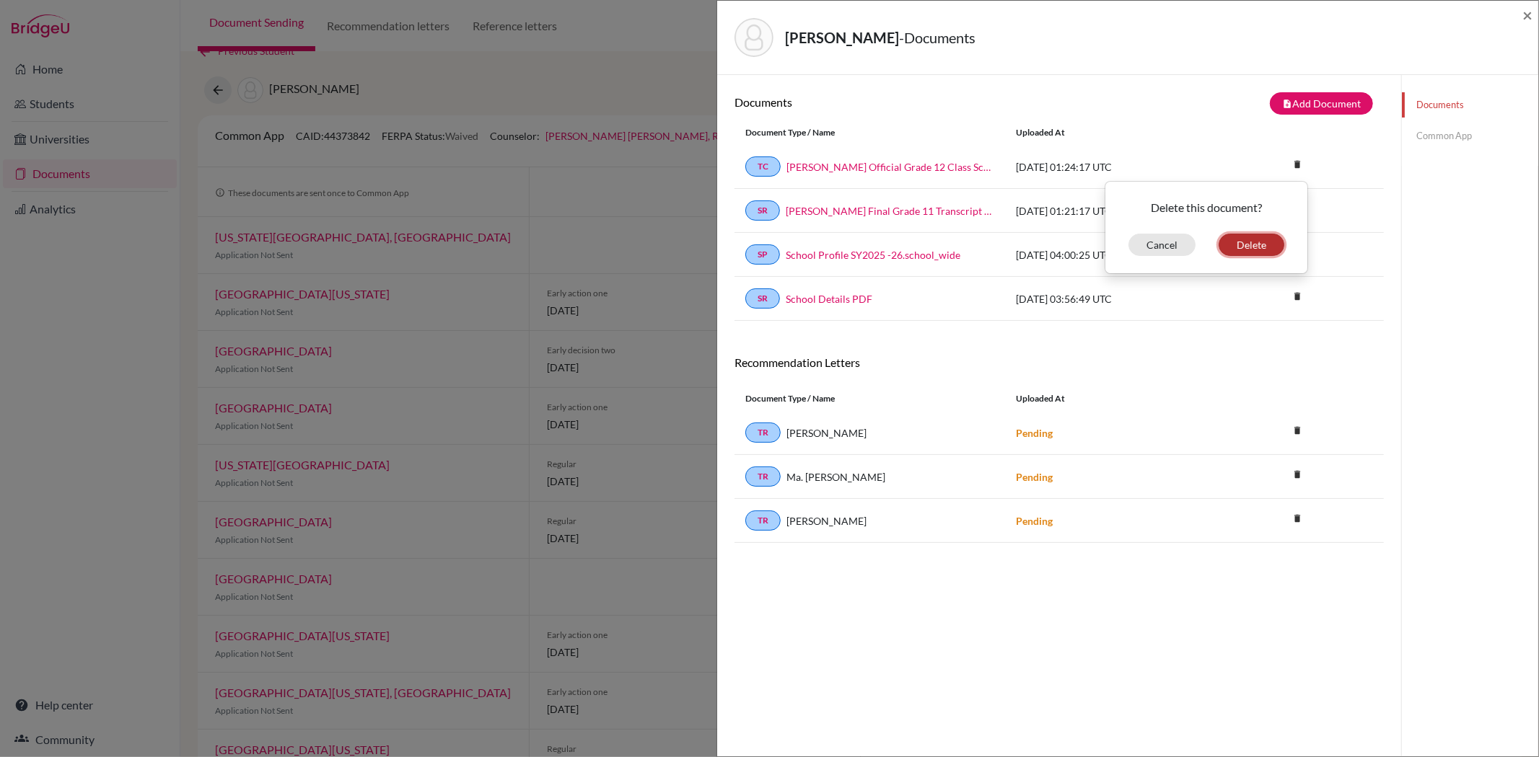
click at [1249, 241] on button "Delete" at bounding box center [1251, 245] width 66 height 22
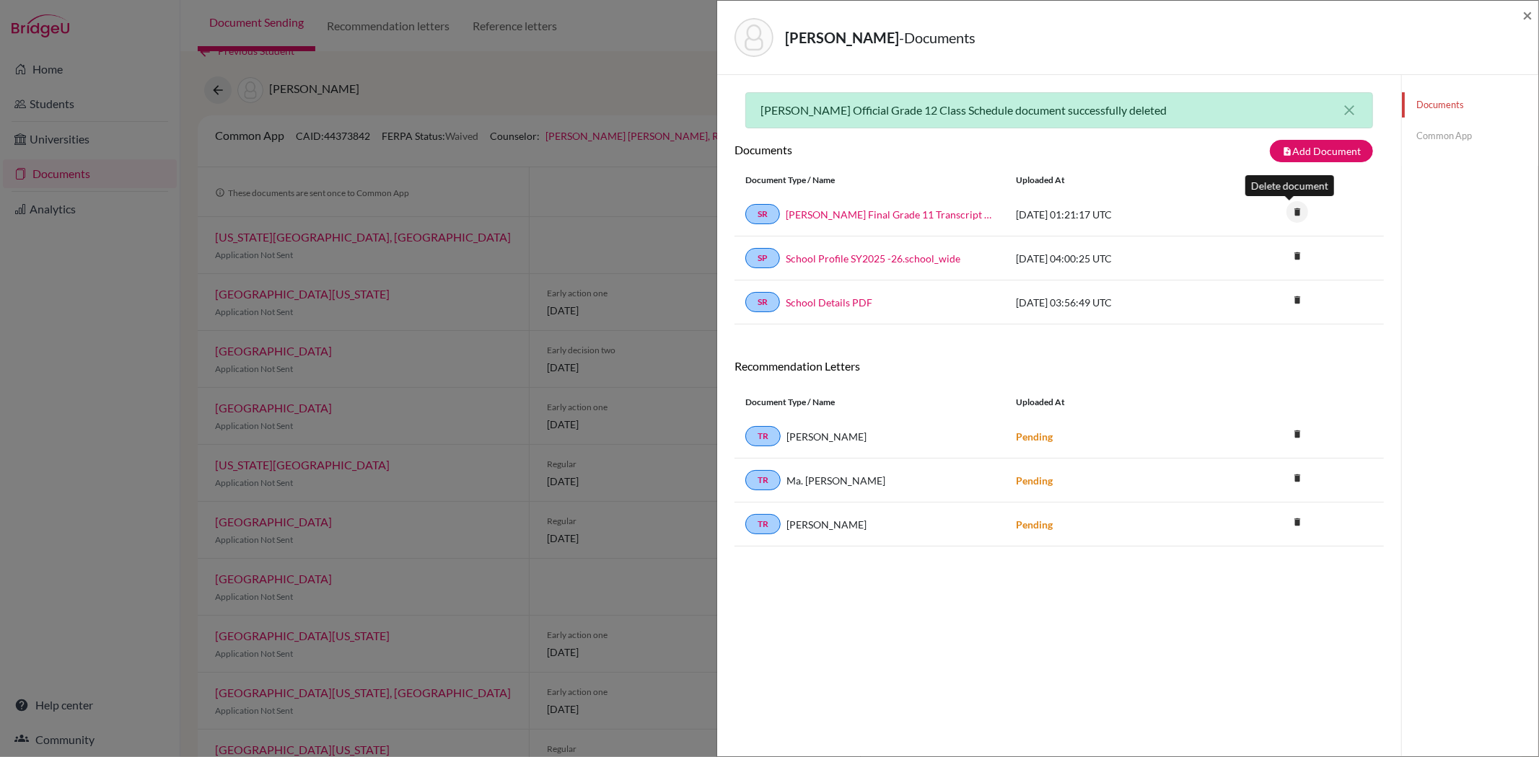
click at [1288, 208] on icon "delete" at bounding box center [1297, 212] width 22 height 22
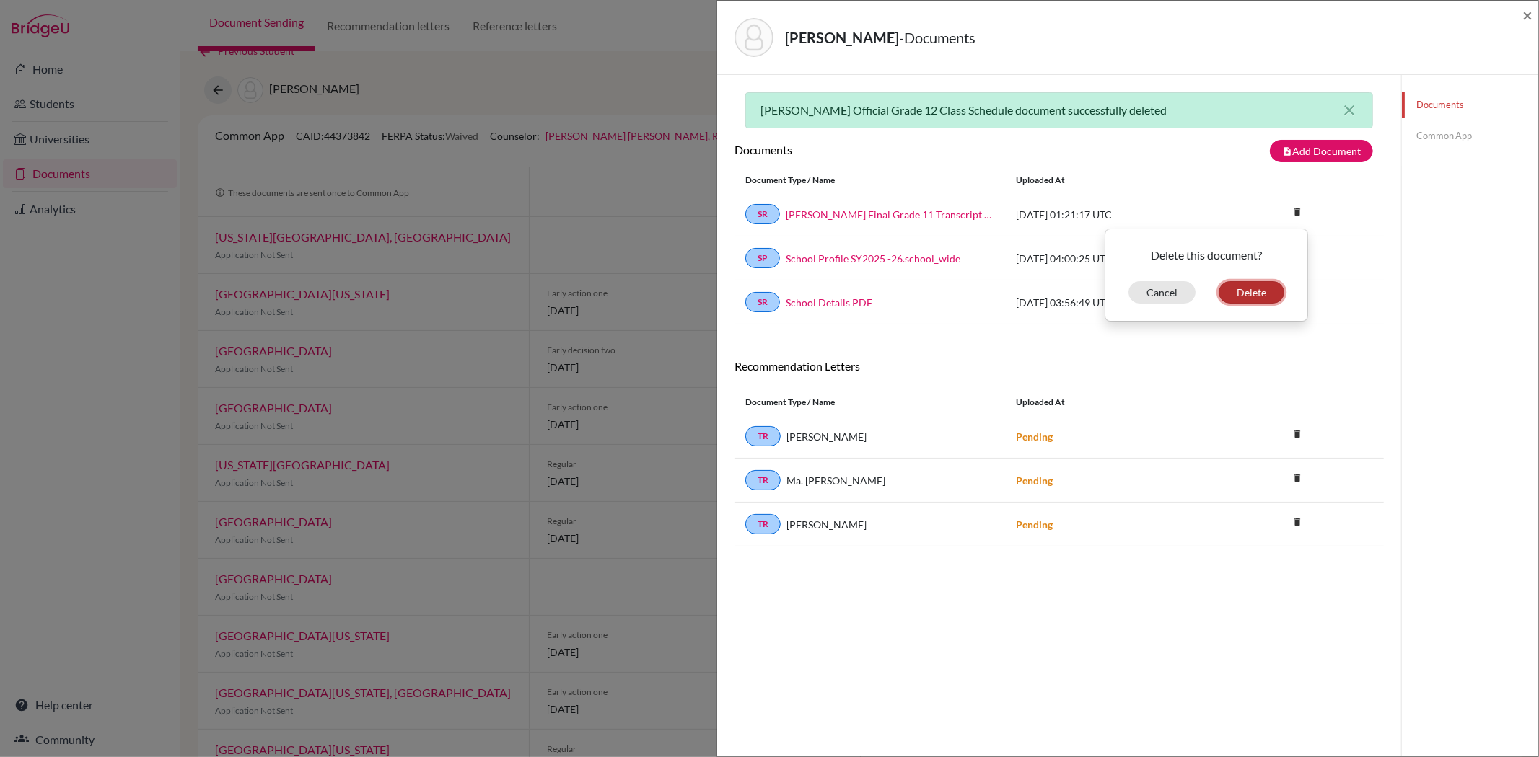
click at [1239, 287] on button "Delete" at bounding box center [1251, 292] width 66 height 22
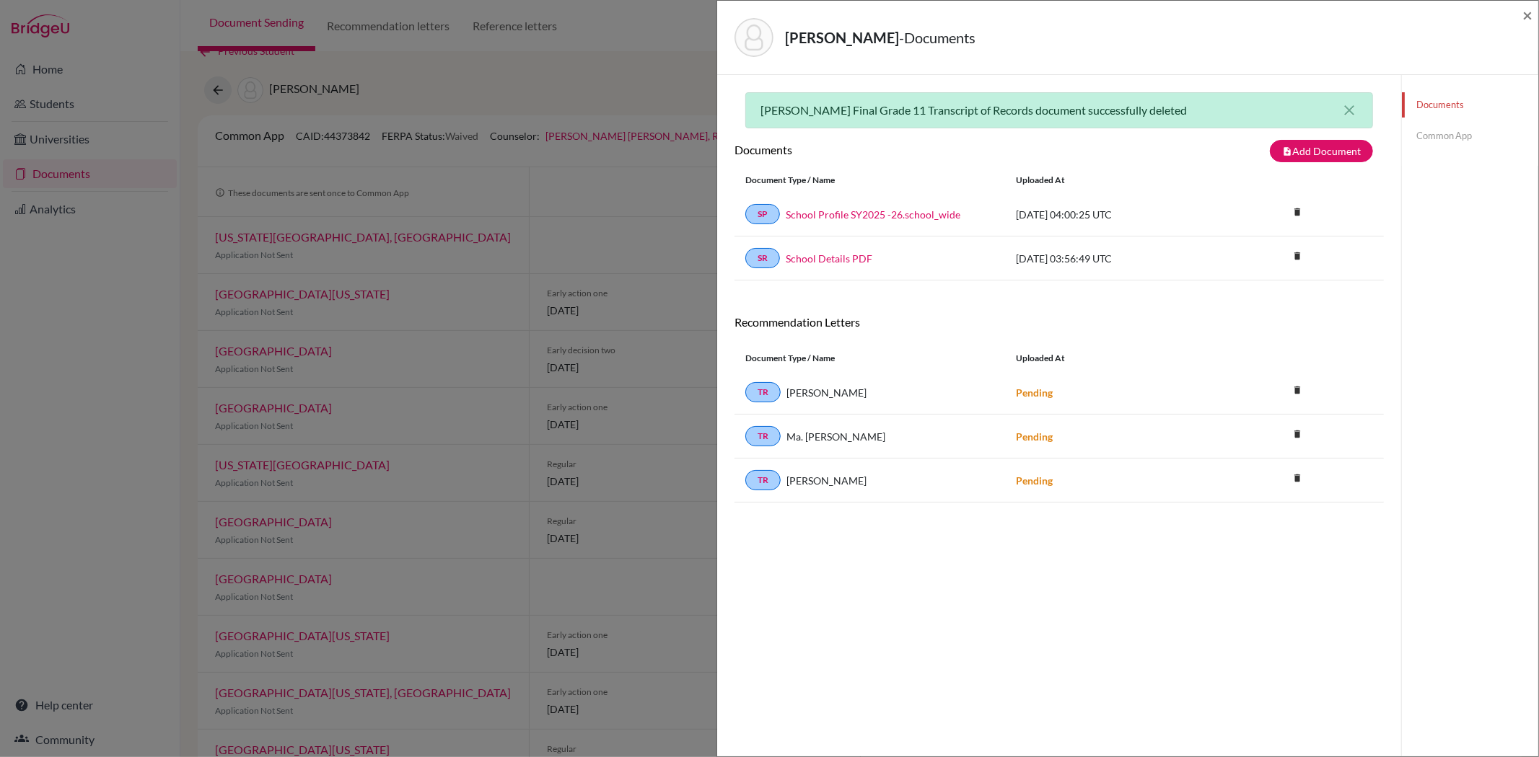
click at [1521, 16] on div "Chen, Adrienne Wen-An - Documents ×" at bounding box center [1127, 37] width 809 height 62
click at [1526, 17] on span "×" at bounding box center [1527, 14] width 10 height 21
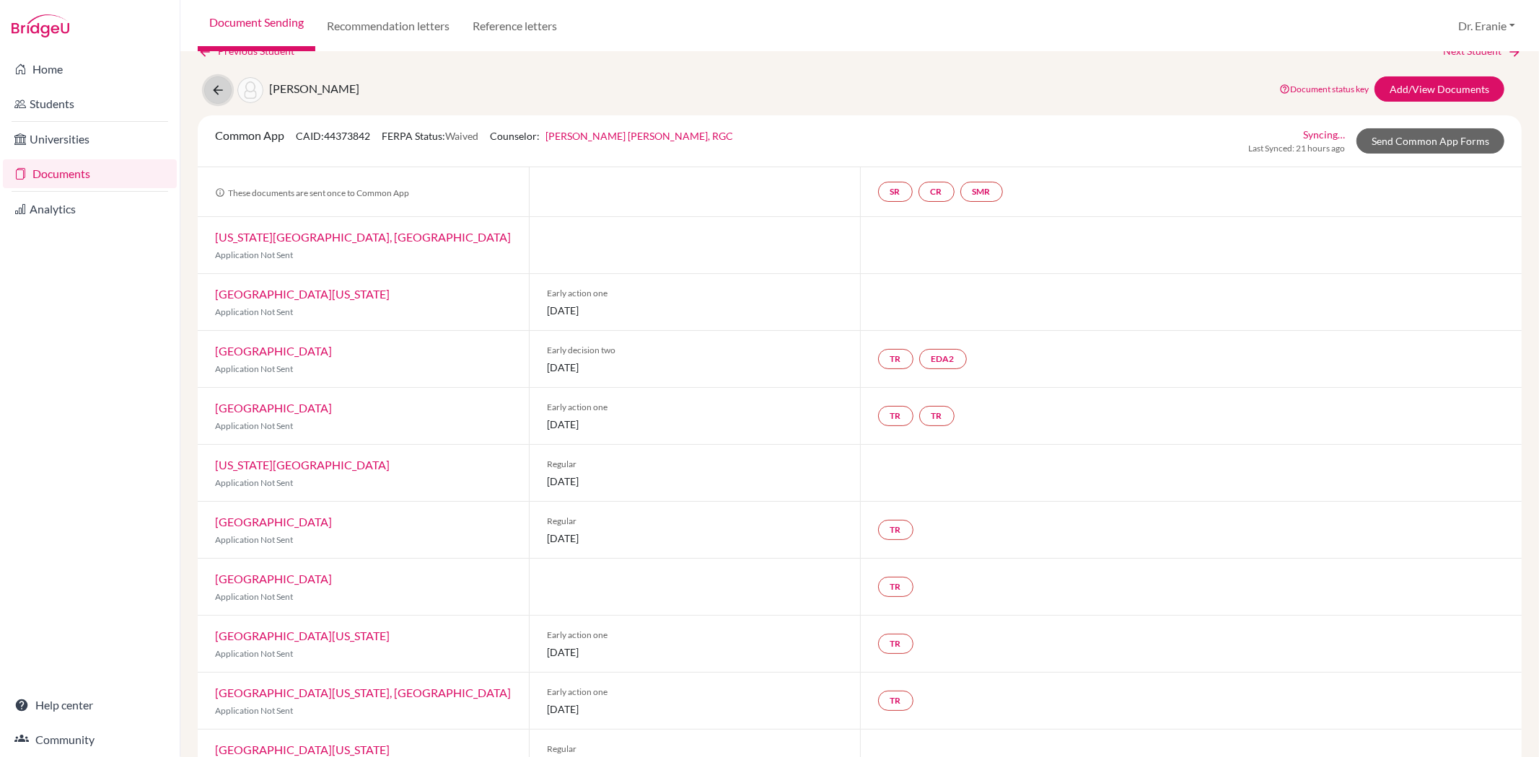
click at [214, 92] on icon at bounding box center [218, 90] width 14 height 14
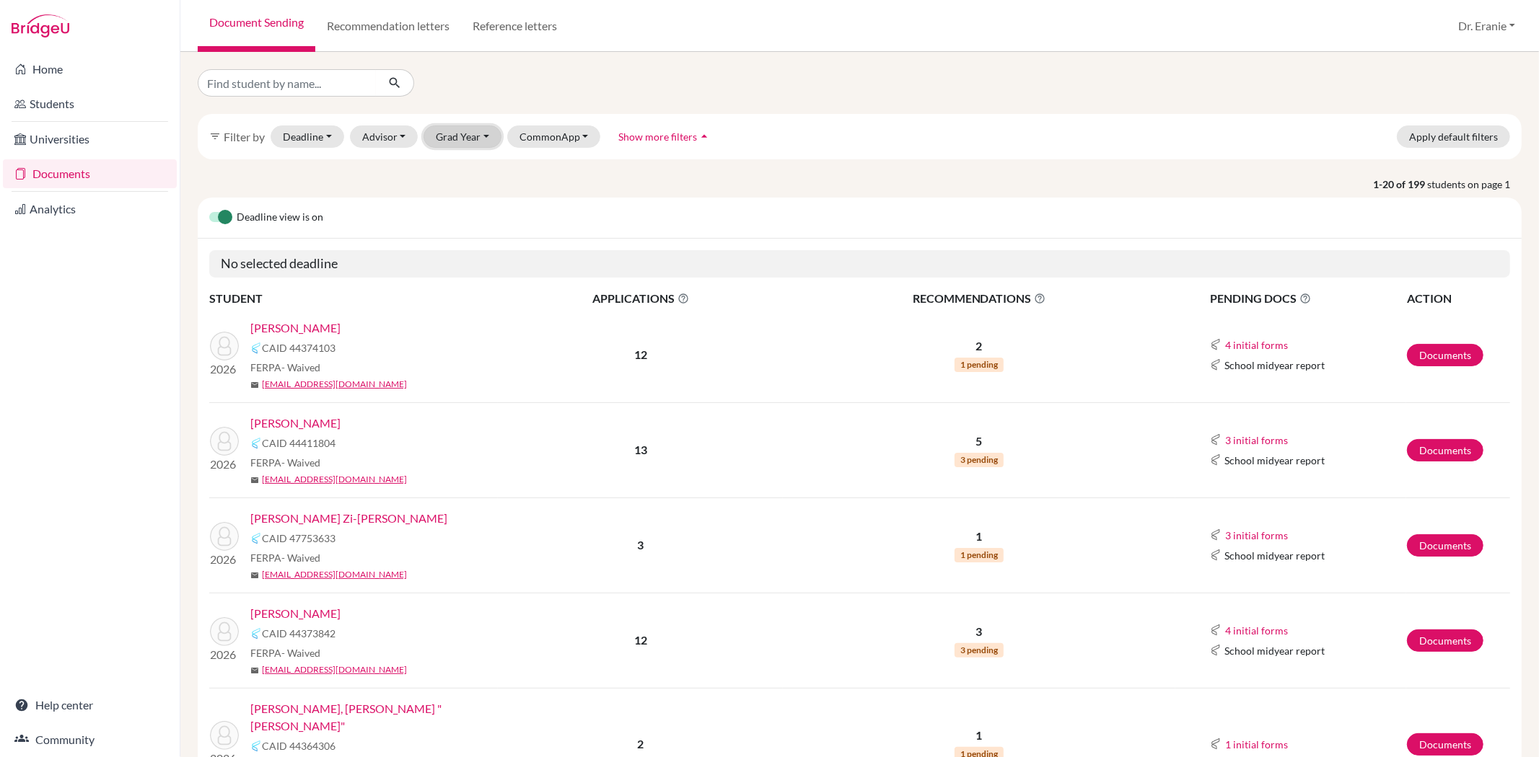
click at [475, 138] on button "Grad Year" at bounding box center [462, 137] width 78 height 22
click at [472, 183] on div "2026" at bounding box center [466, 190] width 50 height 17
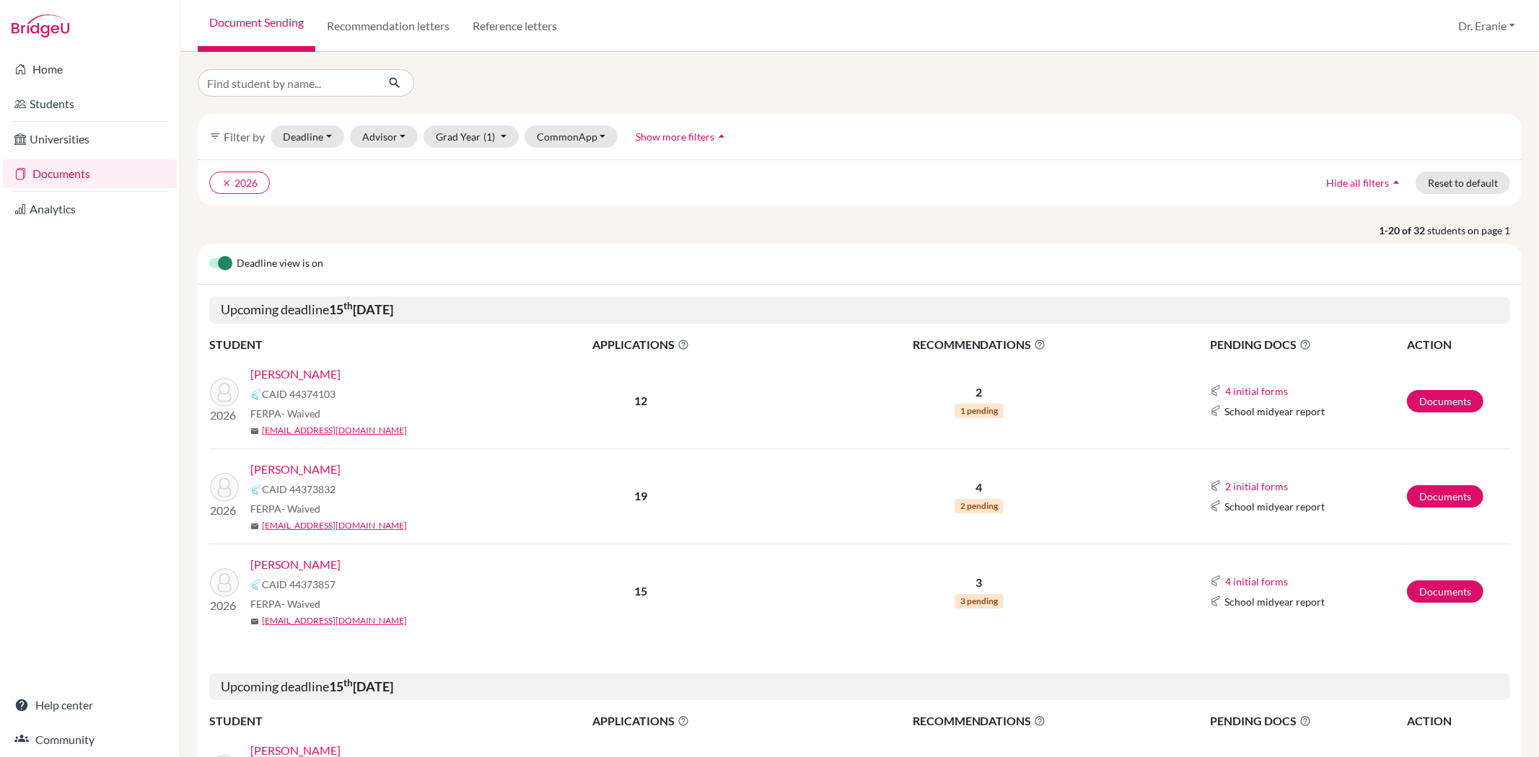
click at [293, 464] on link "[PERSON_NAME]" at bounding box center [295, 469] width 90 height 17
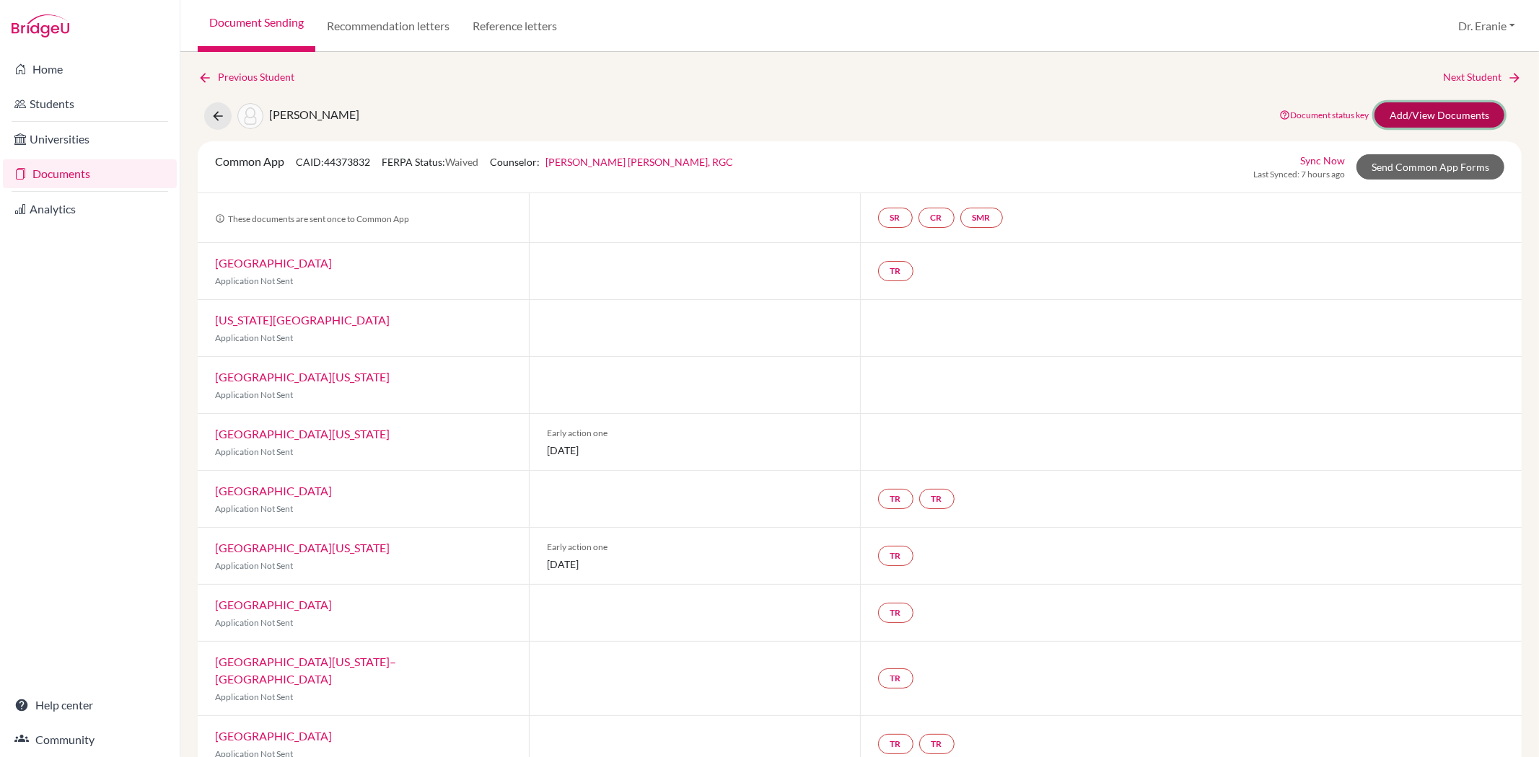
click at [1384, 110] on link "Add/View Documents" at bounding box center [1439, 114] width 130 height 25
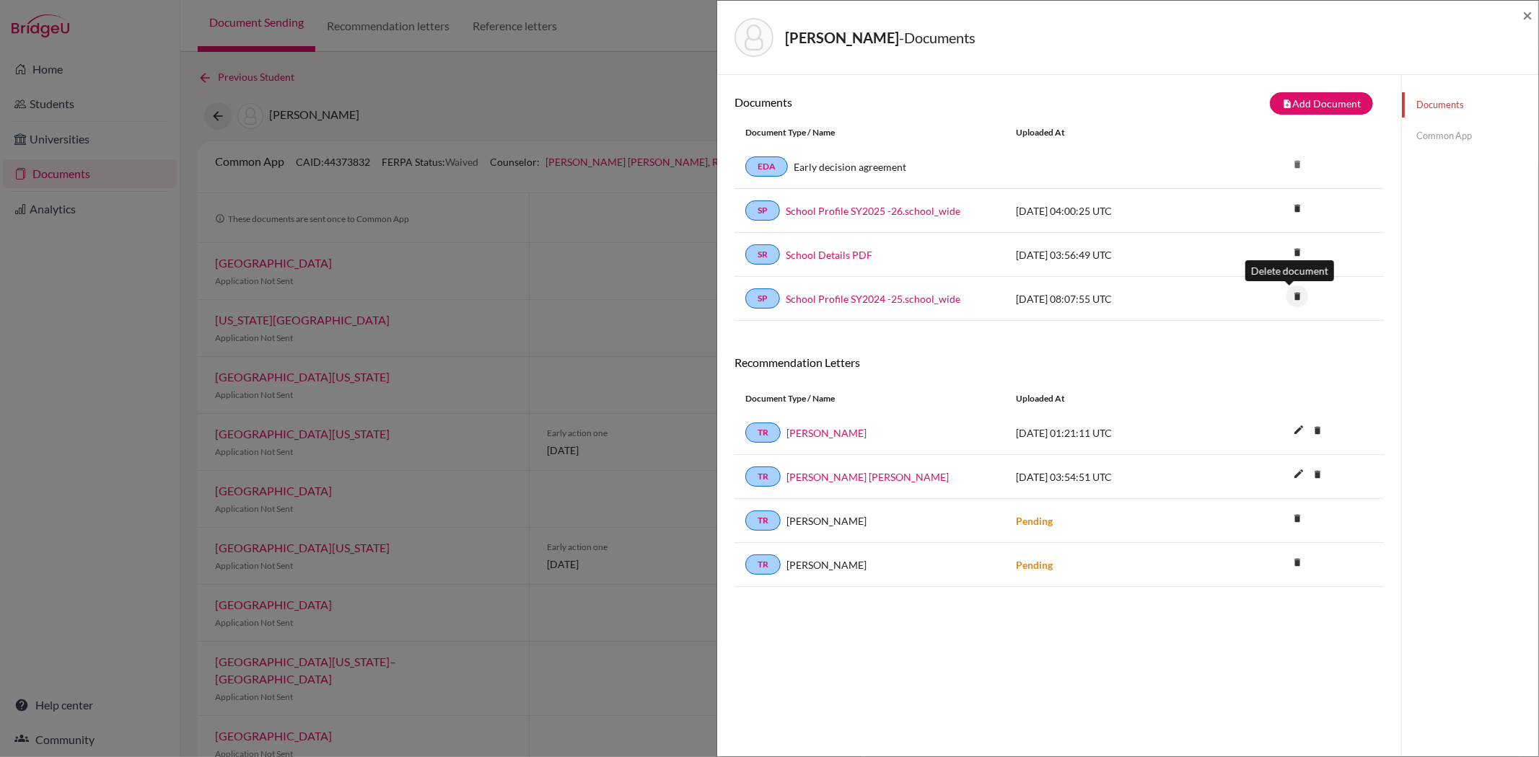
click at [1286, 300] on icon "delete" at bounding box center [1297, 297] width 22 height 22
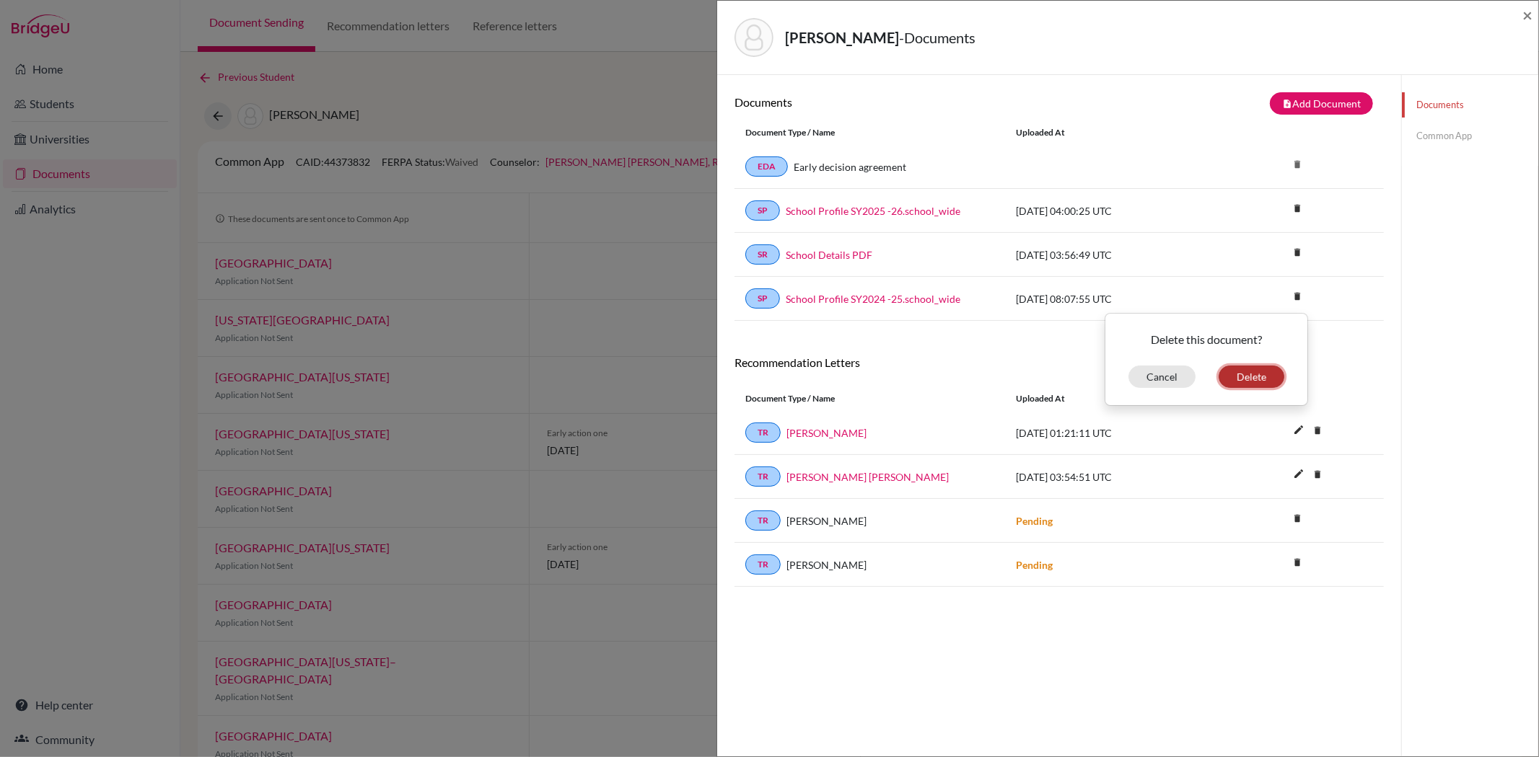
click at [1225, 379] on button "Delete" at bounding box center [1251, 377] width 66 height 22
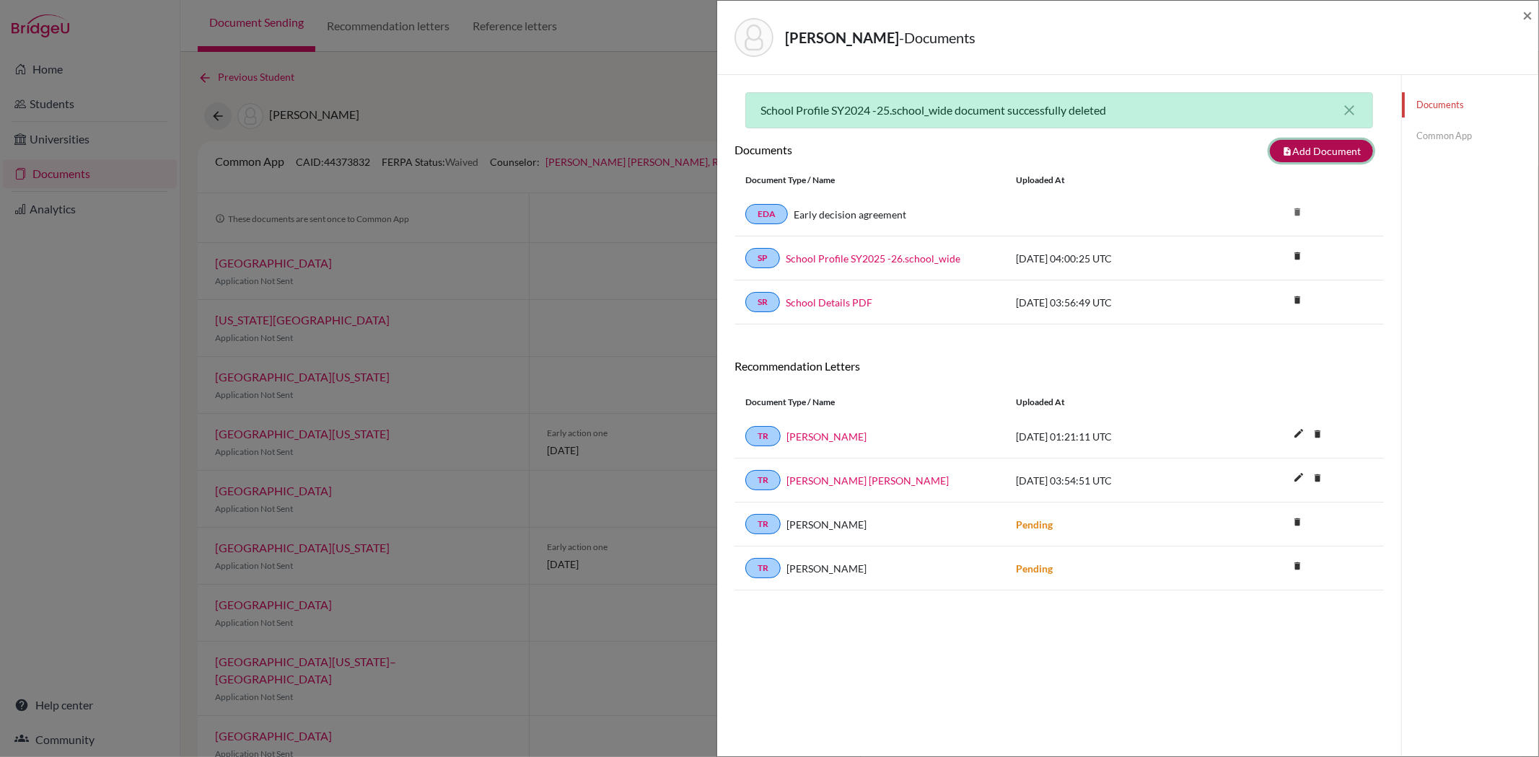
click at [1296, 150] on button "note_add Add Document" at bounding box center [1321, 151] width 103 height 22
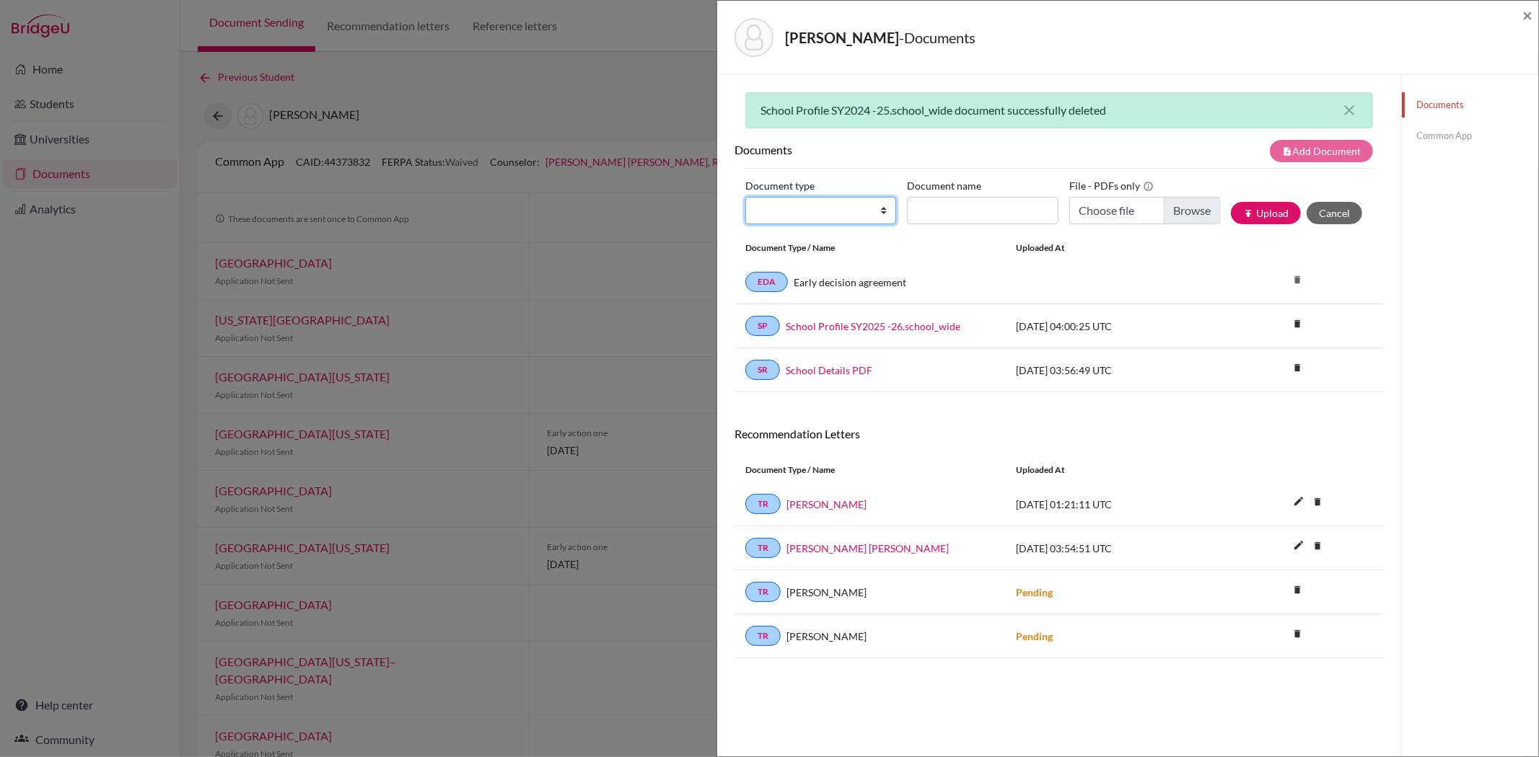
click at [770, 201] on select "Change explanation for Common App reports Counselor recommendation Internationa…" at bounding box center [820, 210] width 151 height 27
select select "44"
click at [745, 197] on select "Change explanation for Common App reports Counselor recommendation Internationa…" at bounding box center [820, 210] width 151 height 27
click at [929, 215] on input "Document name" at bounding box center [982, 210] width 151 height 27
type input "Allyn Wang Final Grade 11 Transcript of Records"
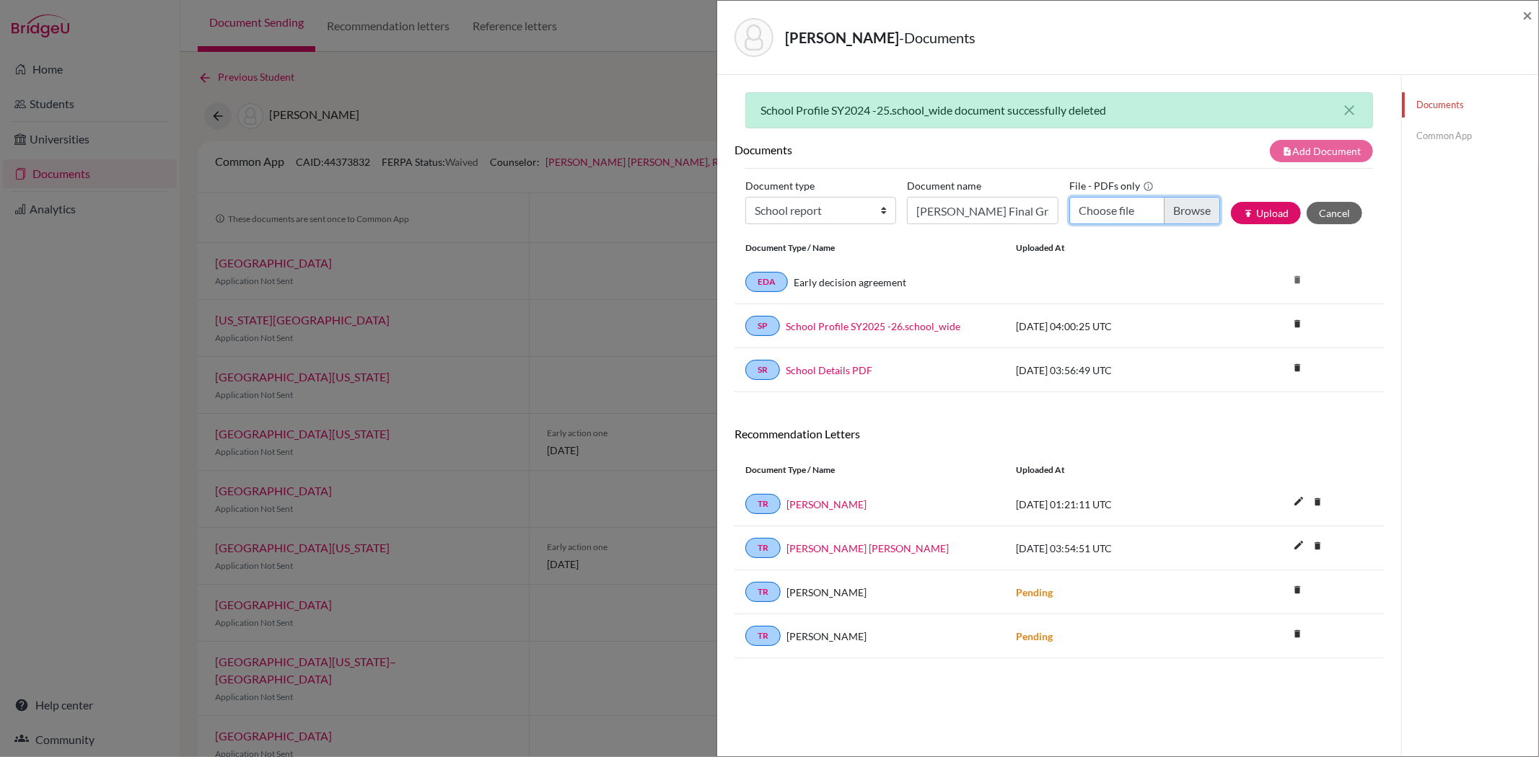
click at [1174, 214] on input "Choose file" at bounding box center [1144, 210] width 151 height 27
type input "C:\fakepath\Allyn Wang Final Grade 11 Transcript of Records.PDF"
click at [1249, 205] on button "publish Upload" at bounding box center [1266, 213] width 70 height 22
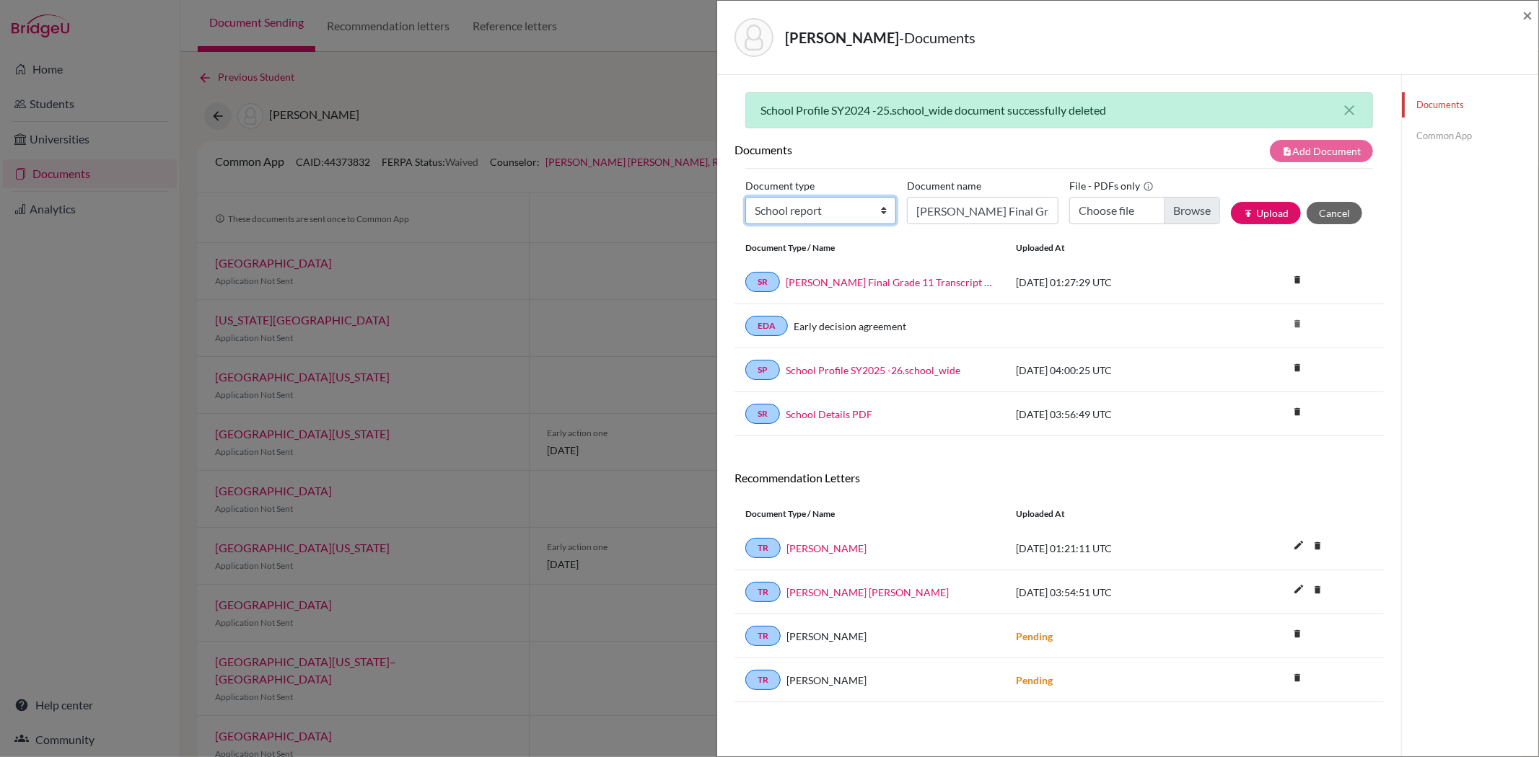
click at [815, 202] on select "Change explanation for Common App reports Counselor recommendation Internationa…" at bounding box center [820, 210] width 151 height 27
select select "45"
click at [745, 197] on select "Change explanation for Common App reports Counselor recommendation Internationa…" at bounding box center [820, 210] width 151 height 27
click at [940, 213] on input "Allyn Wang Final Grade 11 Transcript of Records" at bounding box center [982, 210] width 151 height 27
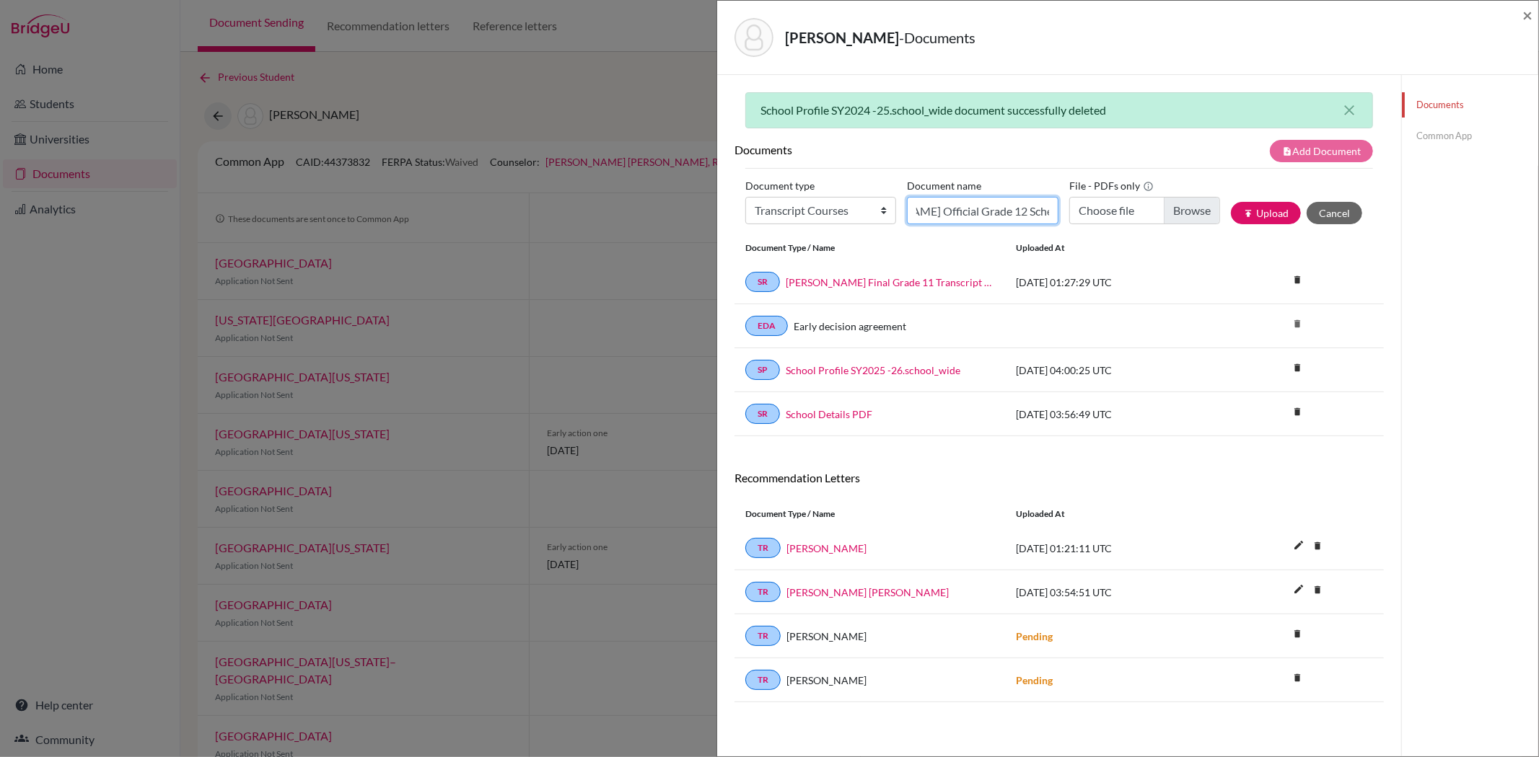
click at [994, 211] on input "Allyn Wang Official Grade 12 Schedule" at bounding box center [982, 210] width 151 height 27
click at [1042, 212] on input "Allyn Wang Official Grade 12 Schedule" at bounding box center [982, 210] width 151 height 27
drag, startPoint x: 1037, startPoint y: 212, endPoint x: 1046, endPoint y: 212, distance: 9.4
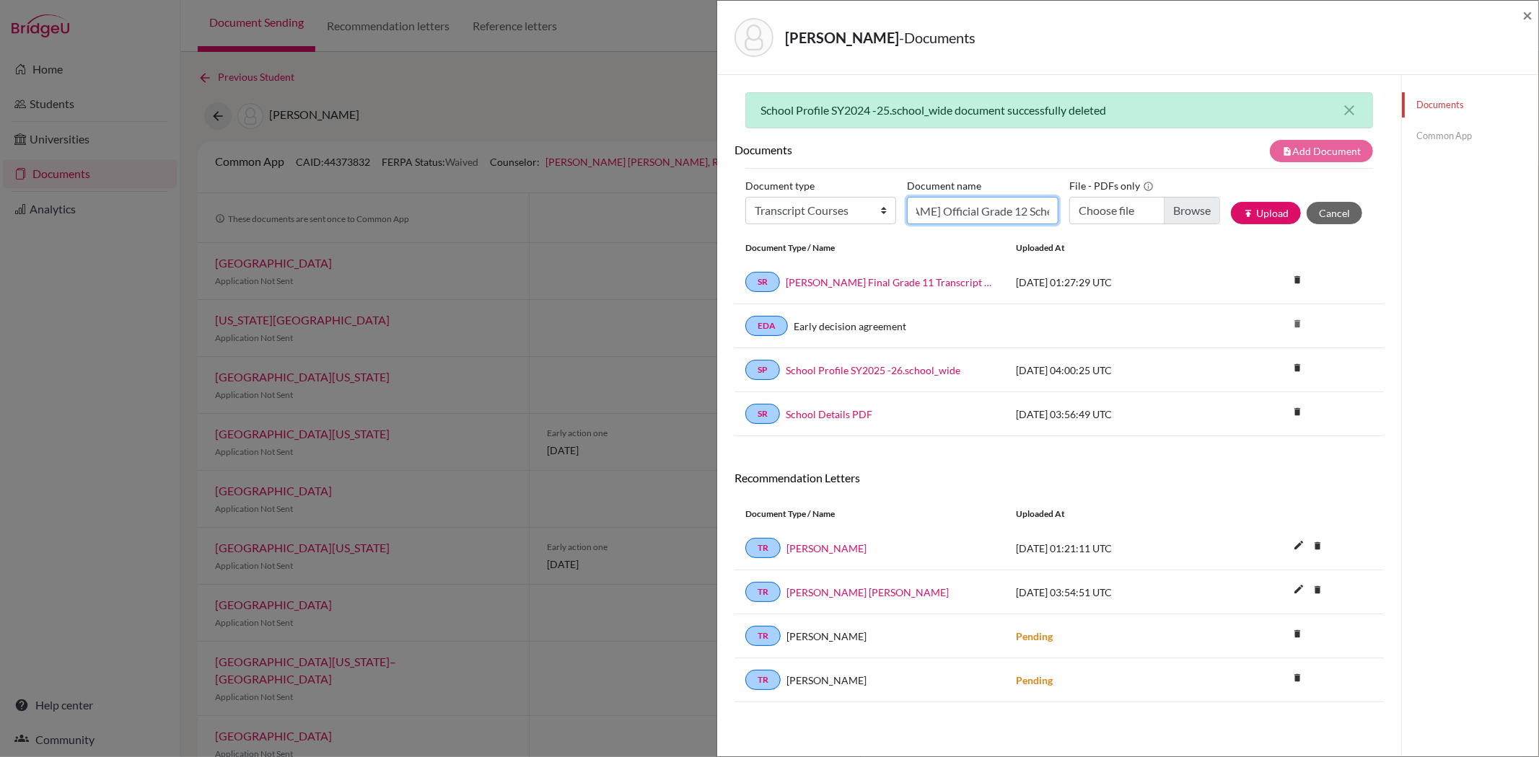
click at [1046, 212] on input "Allyn Wang Official Grade 12 Schedule" at bounding box center [982, 210] width 151 height 27
type input "Allyn Wang Official Grade 12 Courses"
drag, startPoint x: 1048, startPoint y: 211, endPoint x: 906, endPoint y: 215, distance: 142.2
click at [907, 215] on input "Allyn Wang Official Grade 12 Courses" at bounding box center [982, 210] width 151 height 27
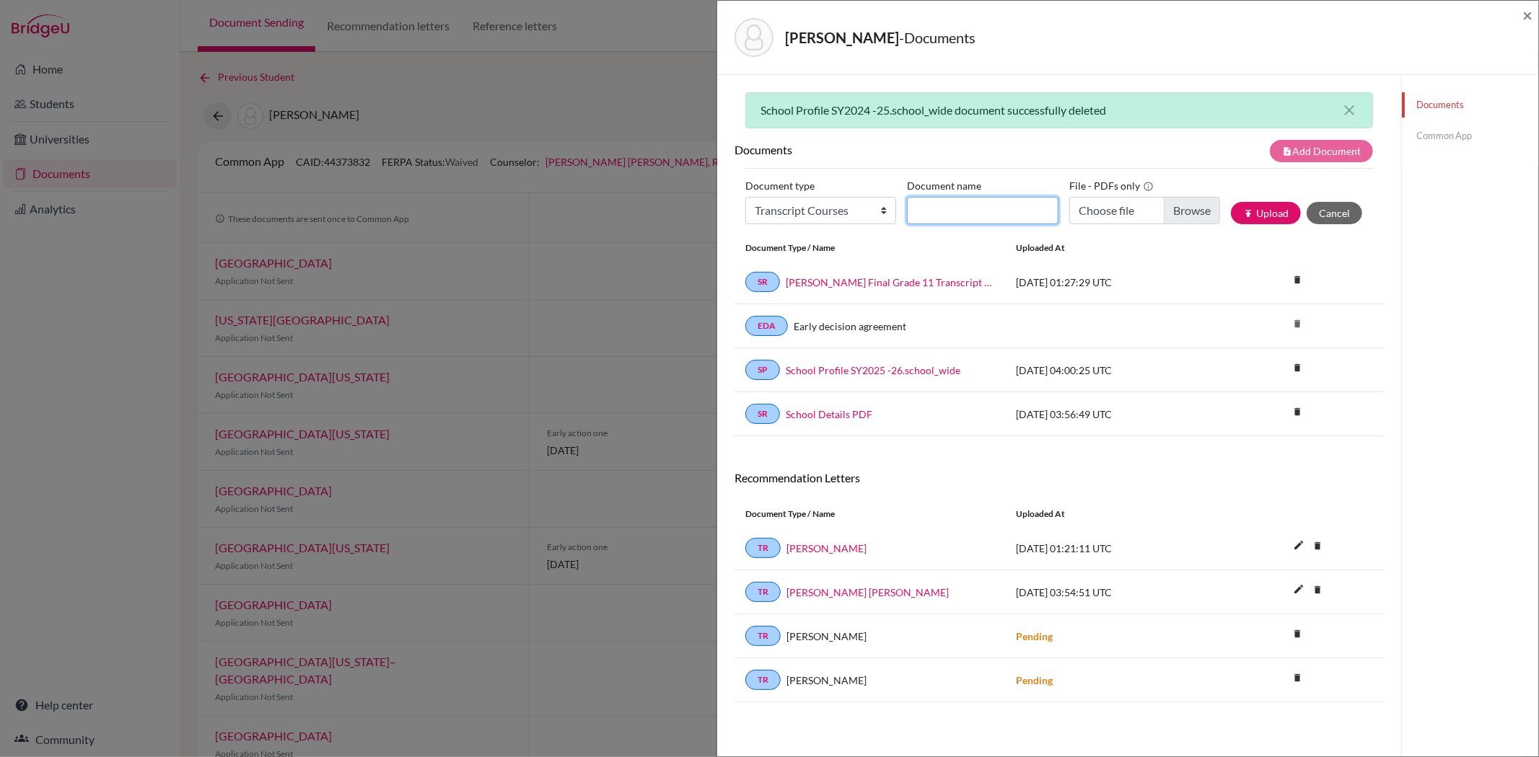
click at [945, 203] on input "Document name" at bounding box center [982, 210] width 151 height 27
drag, startPoint x: 942, startPoint y: 210, endPoint x: 895, endPoint y: 207, distance: 47.0
click at [895, 207] on div "Document type Change explanation for Common App reports Counselor recommendatio…" at bounding box center [1059, 205] width 628 height 61
type input "Allyn Wang Official Grade 12 Current Courses"
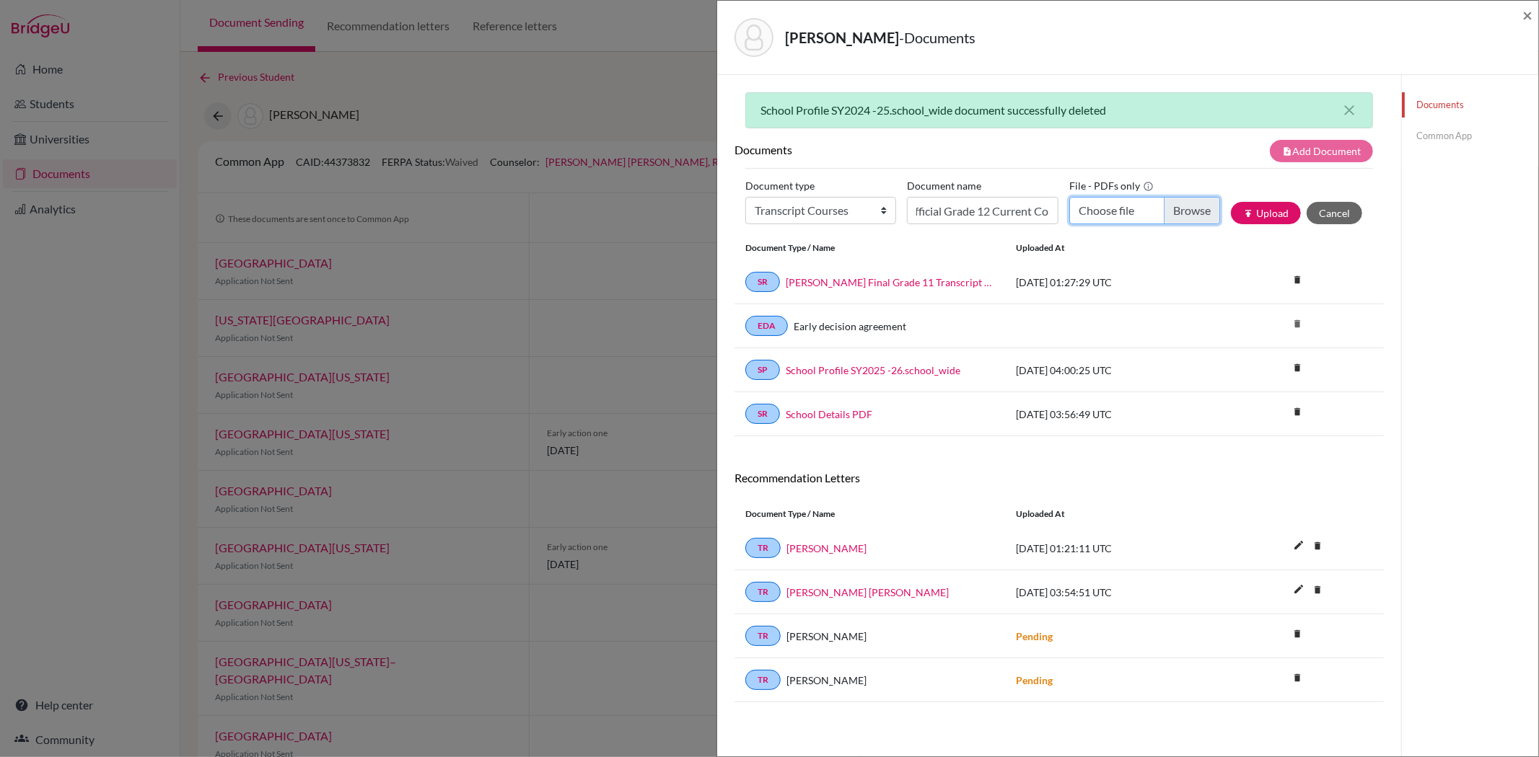
scroll to position [0, 0]
click at [1190, 214] on input "Choose file" at bounding box center [1144, 210] width 151 height 27
type input "C:\fakepath\Allyn Wang's Official Grade 12 Current Courses.pdf"
click at [1259, 213] on button "publish Upload" at bounding box center [1266, 213] width 70 height 22
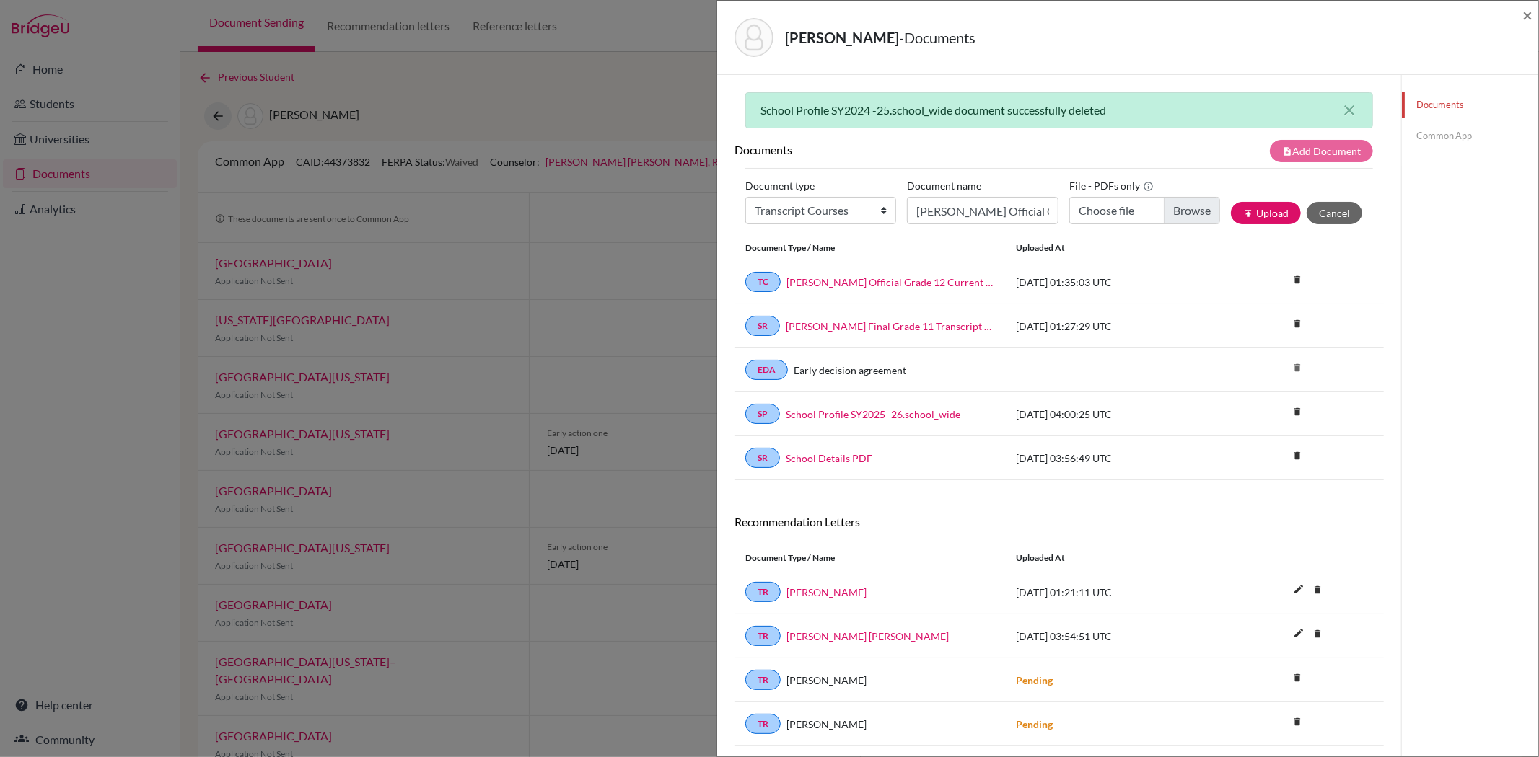
click at [1440, 133] on link "Common App" at bounding box center [1470, 135] width 136 height 25
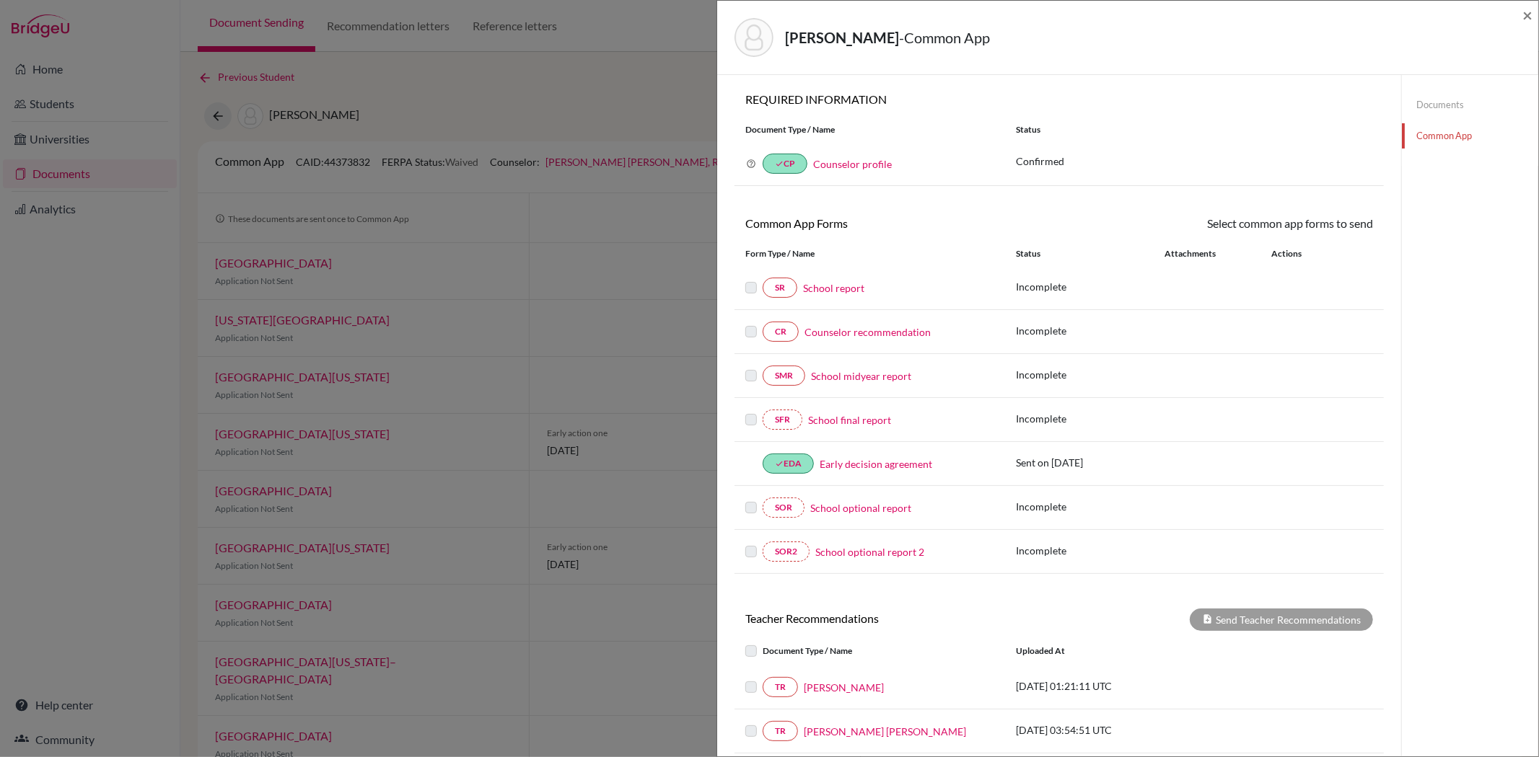
click at [845, 286] on link "School report" at bounding box center [833, 288] width 61 height 15
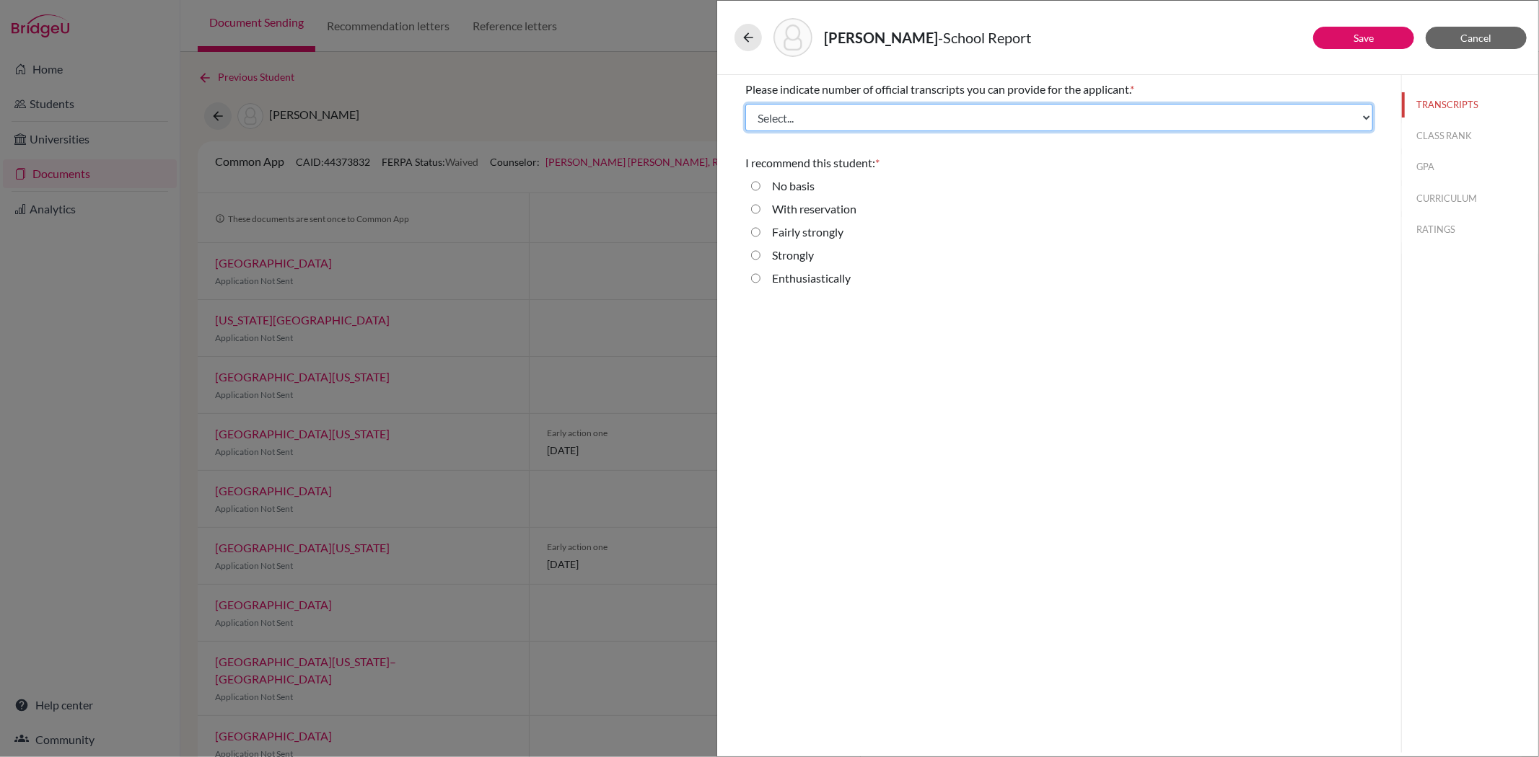
click at [870, 110] on select "Select... 1 2 3 4" at bounding box center [1059, 117] width 628 height 27
select select "1"
click at [745, 104] on select "Select... 1 2 3 4" at bounding box center [1059, 117] width 628 height 27
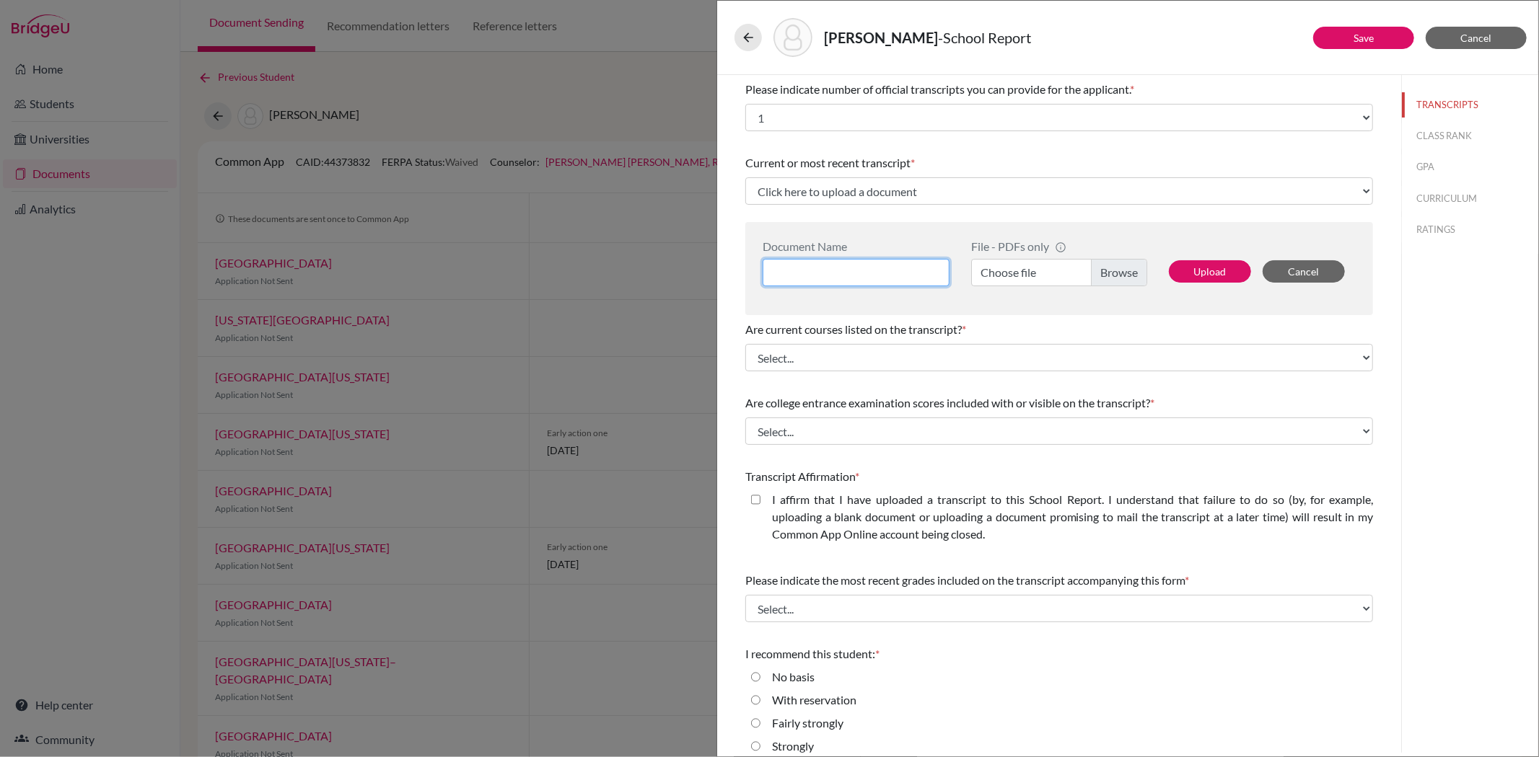
click at [851, 277] on input at bounding box center [855, 272] width 187 height 27
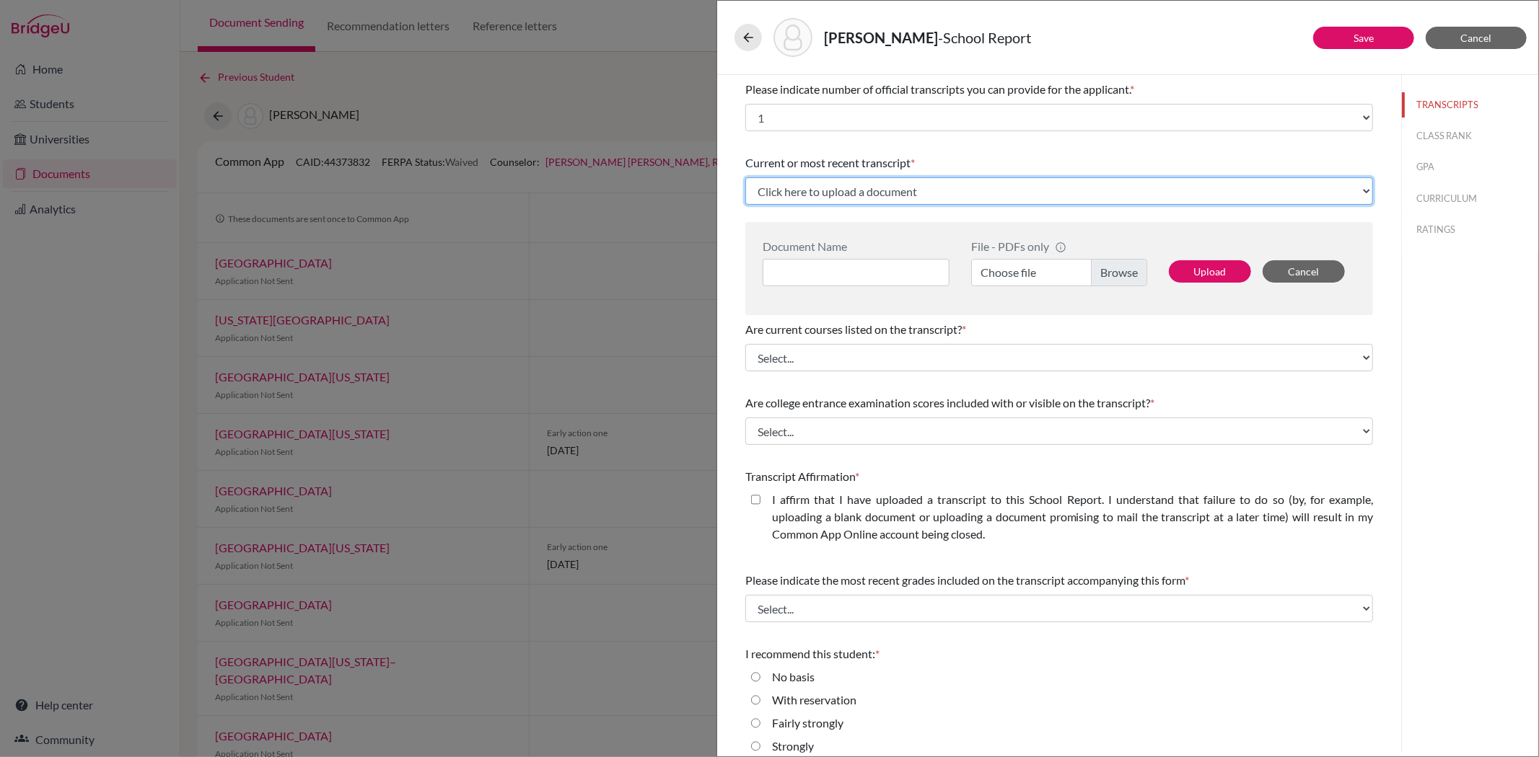
click at [855, 193] on select "Click here to upload a document Upload New File" at bounding box center [1059, 190] width 628 height 27
click at [853, 185] on select "Click here to upload a document Upload New File" at bounding box center [1059, 190] width 628 height 27
click at [853, 188] on select "Click here to upload a document Upload New File" at bounding box center [1059, 190] width 628 height 27
click at [745, 177] on select "Click here to upload a document Upload New File" at bounding box center [1059, 190] width 628 height 27
click at [843, 180] on select "Click here to upload a document Upload New File" at bounding box center [1059, 190] width 628 height 27
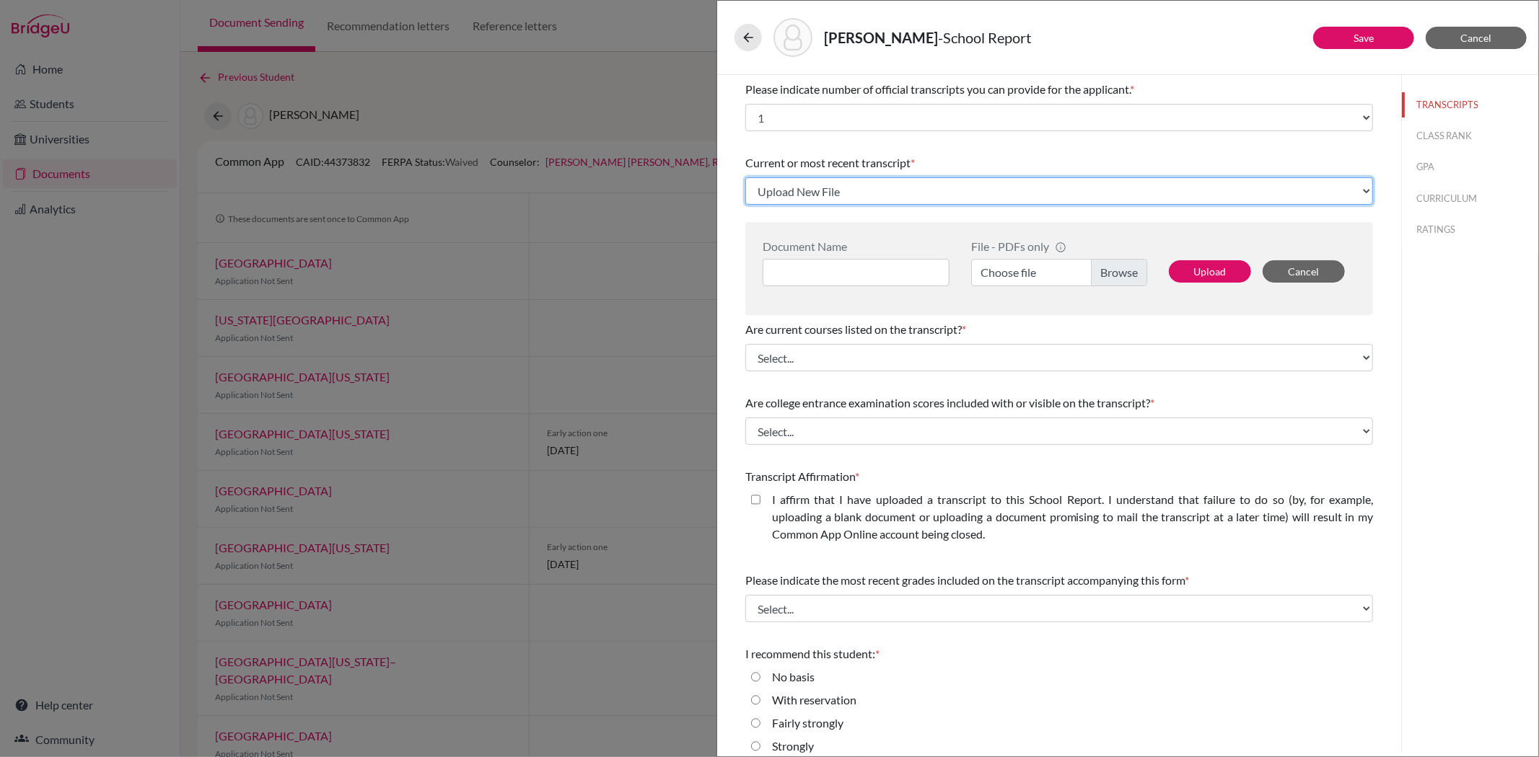
click at [848, 191] on select "Click here to upload a document Upload New File" at bounding box center [1059, 190] width 628 height 27
select select "1337"
click at [745, 177] on select "Click here to upload a document Upload New File" at bounding box center [1059, 190] width 628 height 27
click at [862, 191] on select "Click here to upload a document Upload New File" at bounding box center [1059, 190] width 628 height 27
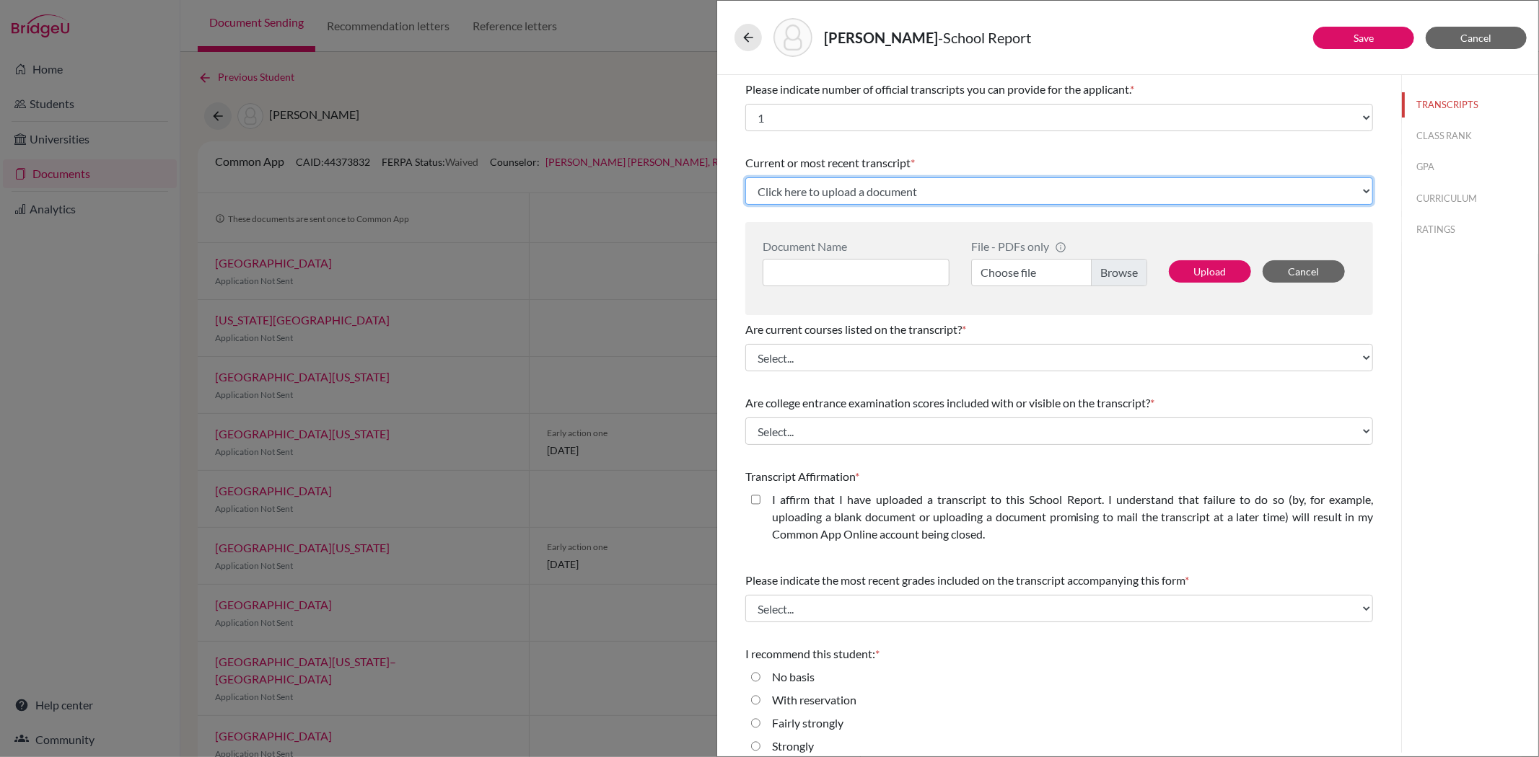
click at [745, 177] on select "Click here to upload a document Upload New File" at bounding box center [1059, 190] width 628 height 27
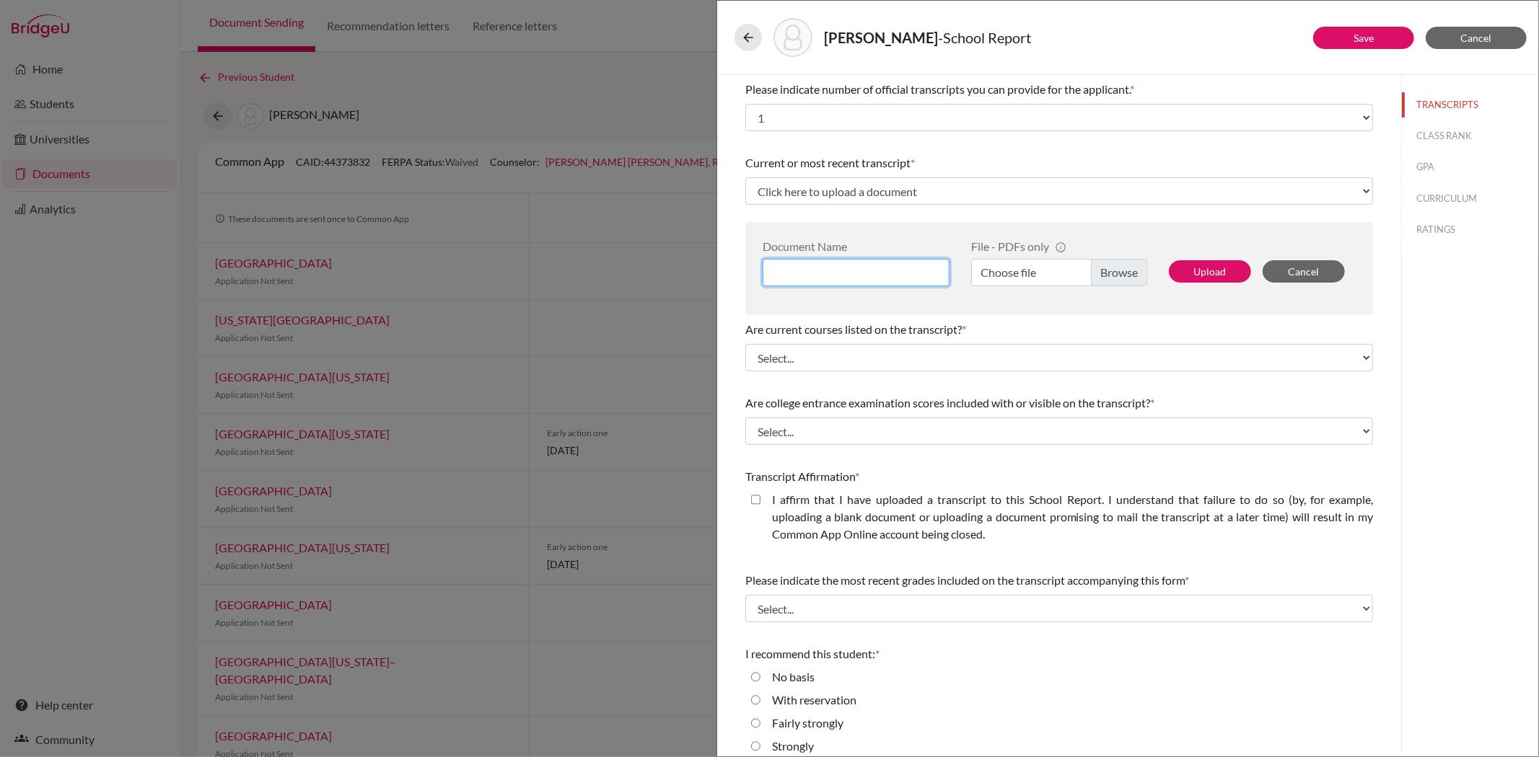
click at [844, 269] on input at bounding box center [855, 272] width 187 height 27
click at [838, 263] on input "Allyn Wang Final Grade 11 Transcript of Records" at bounding box center [855, 272] width 187 height 27
type input "Allyn Wang Final Grade 11 Transcript of Records"
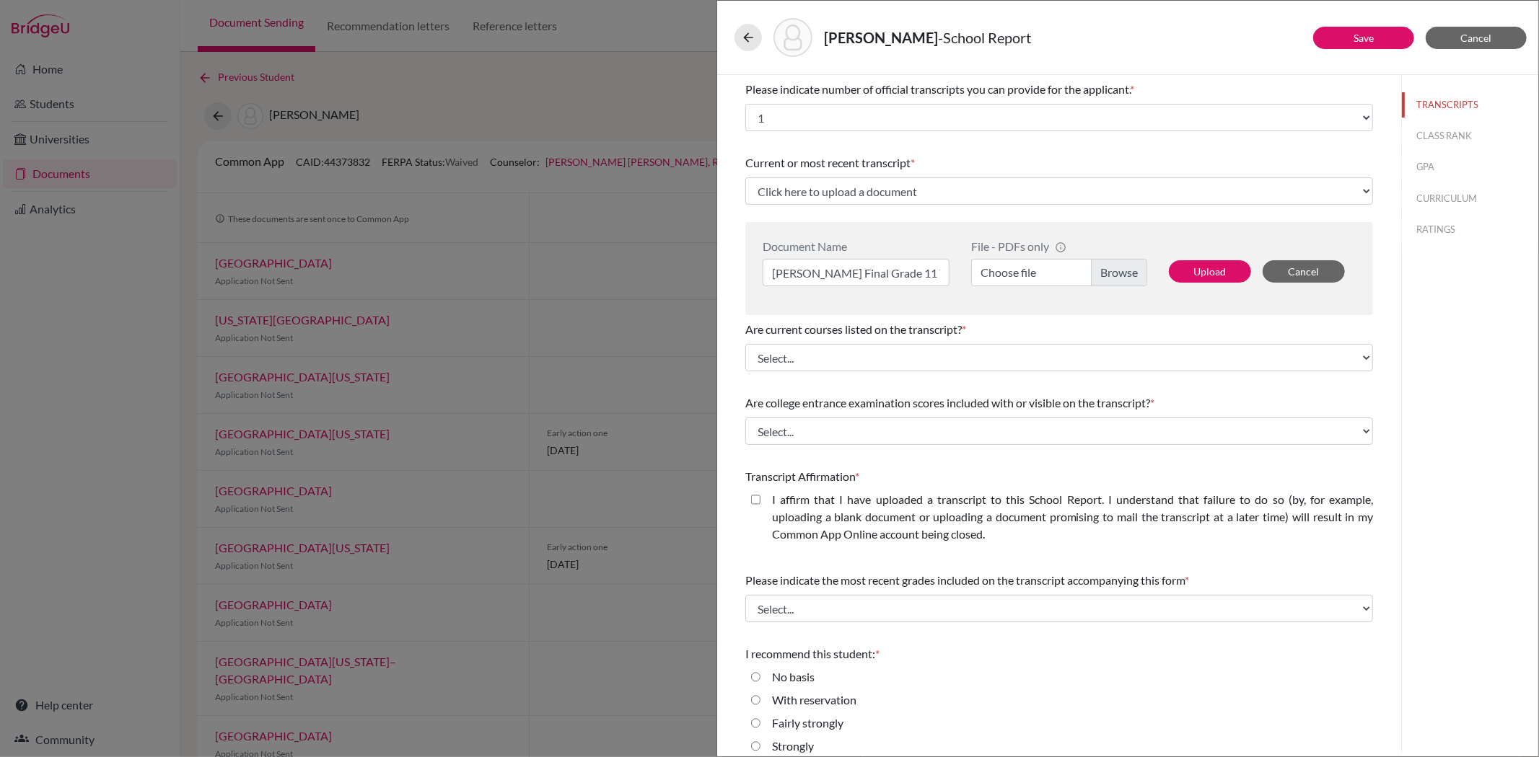
click at [1099, 271] on label "Choose file" at bounding box center [1059, 272] width 176 height 27
click at [1099, 271] on input "Choose file" at bounding box center [1059, 272] width 176 height 27
click at [1215, 268] on button "Upload" at bounding box center [1210, 271] width 82 height 22
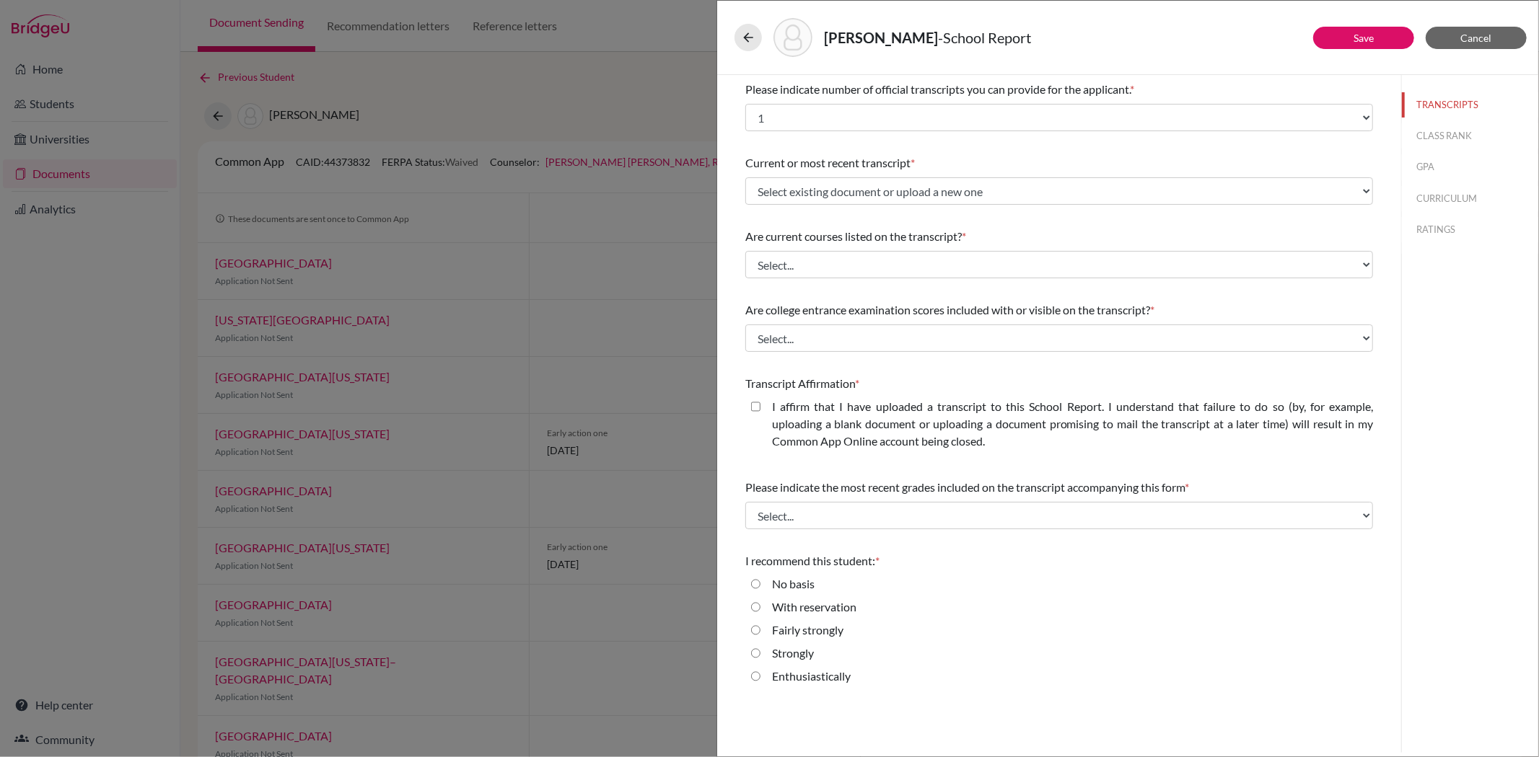
select select "687065"
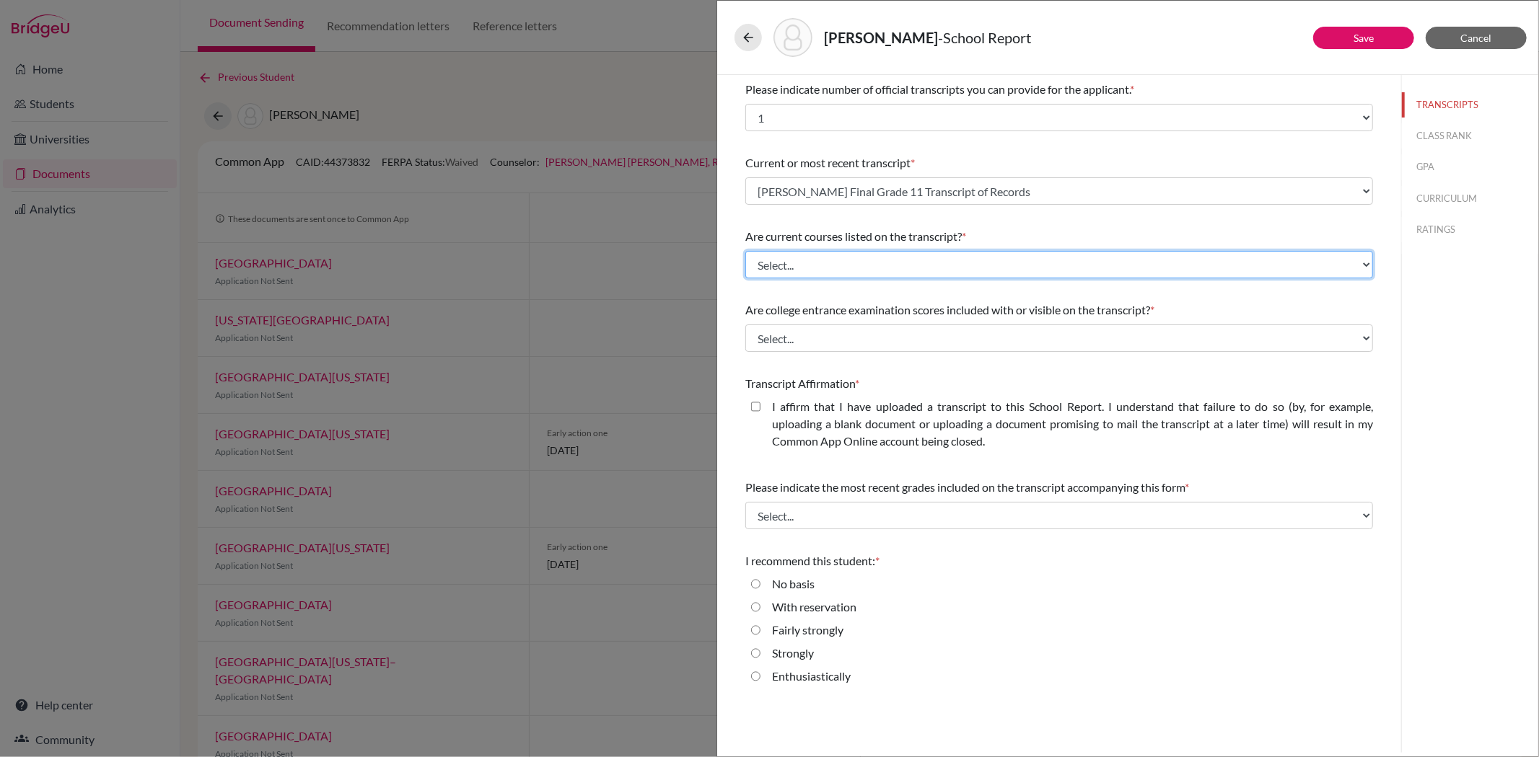
click at [954, 262] on select "Select... Yes No" at bounding box center [1059, 264] width 628 height 27
select select "1"
click at [745, 251] on select "Select... Yes No" at bounding box center [1059, 264] width 628 height 27
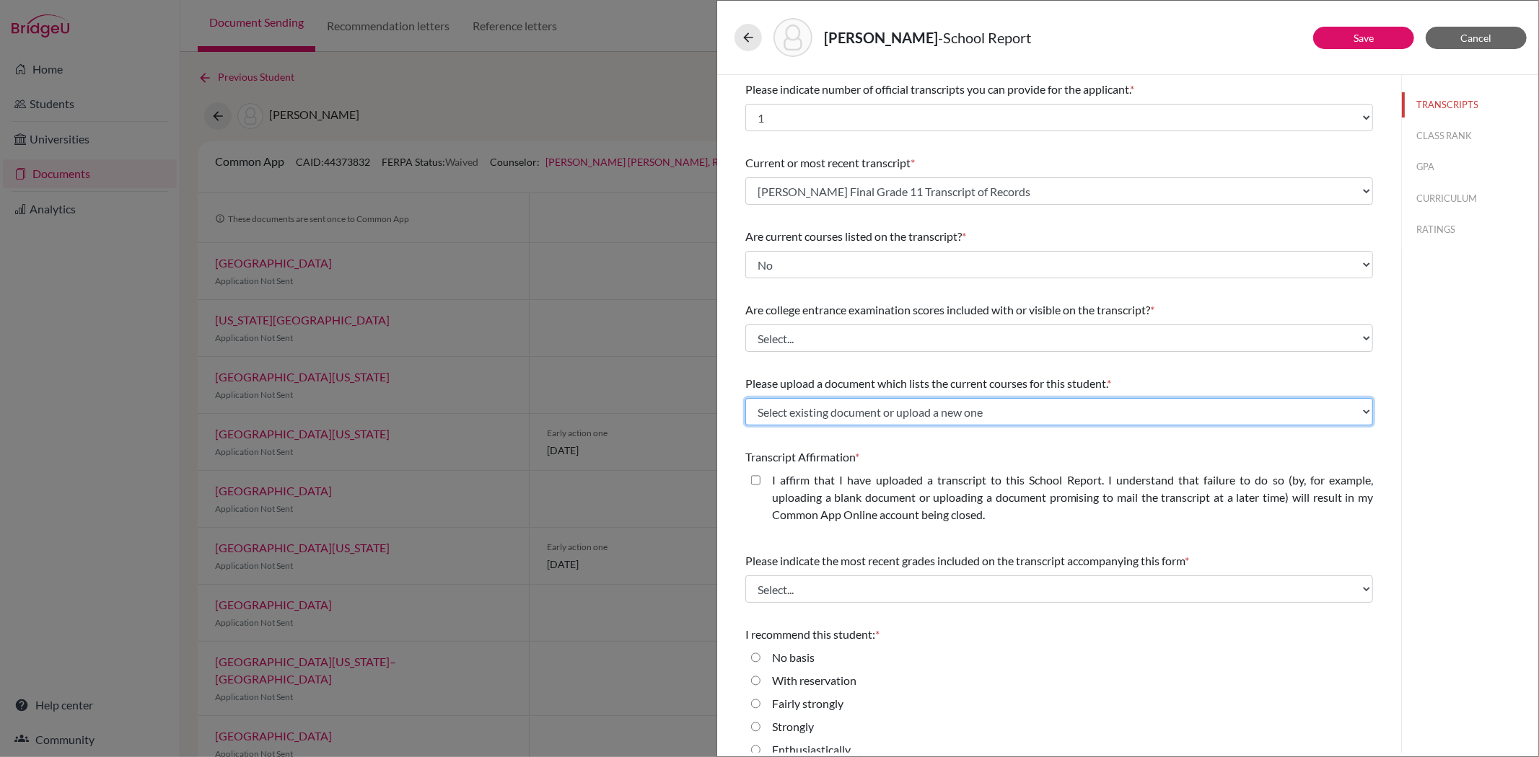
click at [830, 411] on select "Select existing document or upload a new one Allyn Wang Official Grade 12 Curre…" at bounding box center [1059, 411] width 628 height 27
select select "687063"
click at [745, 398] on select "Select existing document or upload a new one Allyn Wang Official Grade 12 Curre…" at bounding box center [1059, 411] width 628 height 27
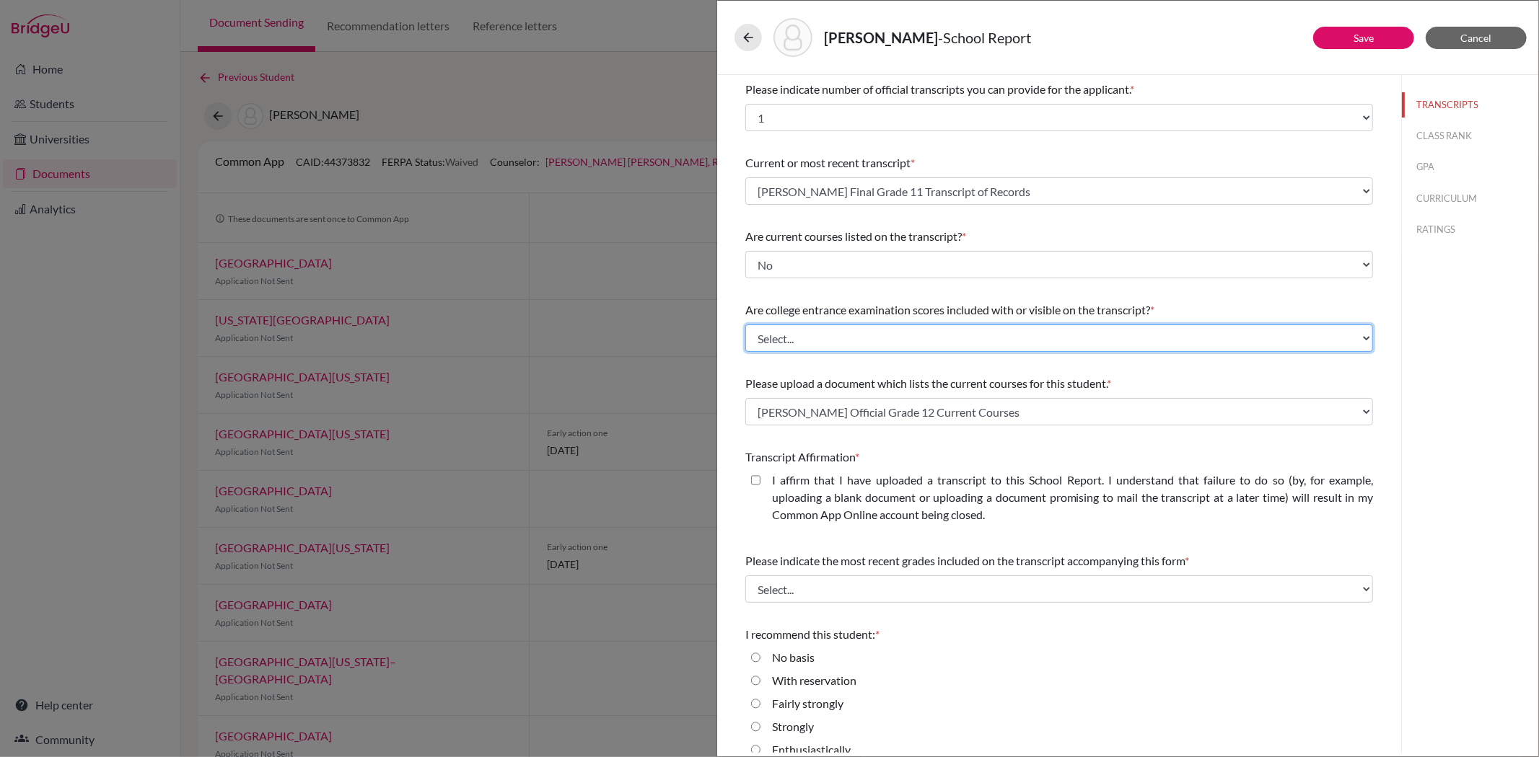
click at [850, 329] on select "Select... Yes No" at bounding box center [1059, 338] width 628 height 27
select select "1"
click at [745, 325] on select "Select... Yes No" at bounding box center [1059, 338] width 628 height 27
click at [756, 478] on closed\ "I affirm that I have uploaded a transcript to this School Report. I understand …" at bounding box center [755, 480] width 9 height 17
checkbox closed\ "true"
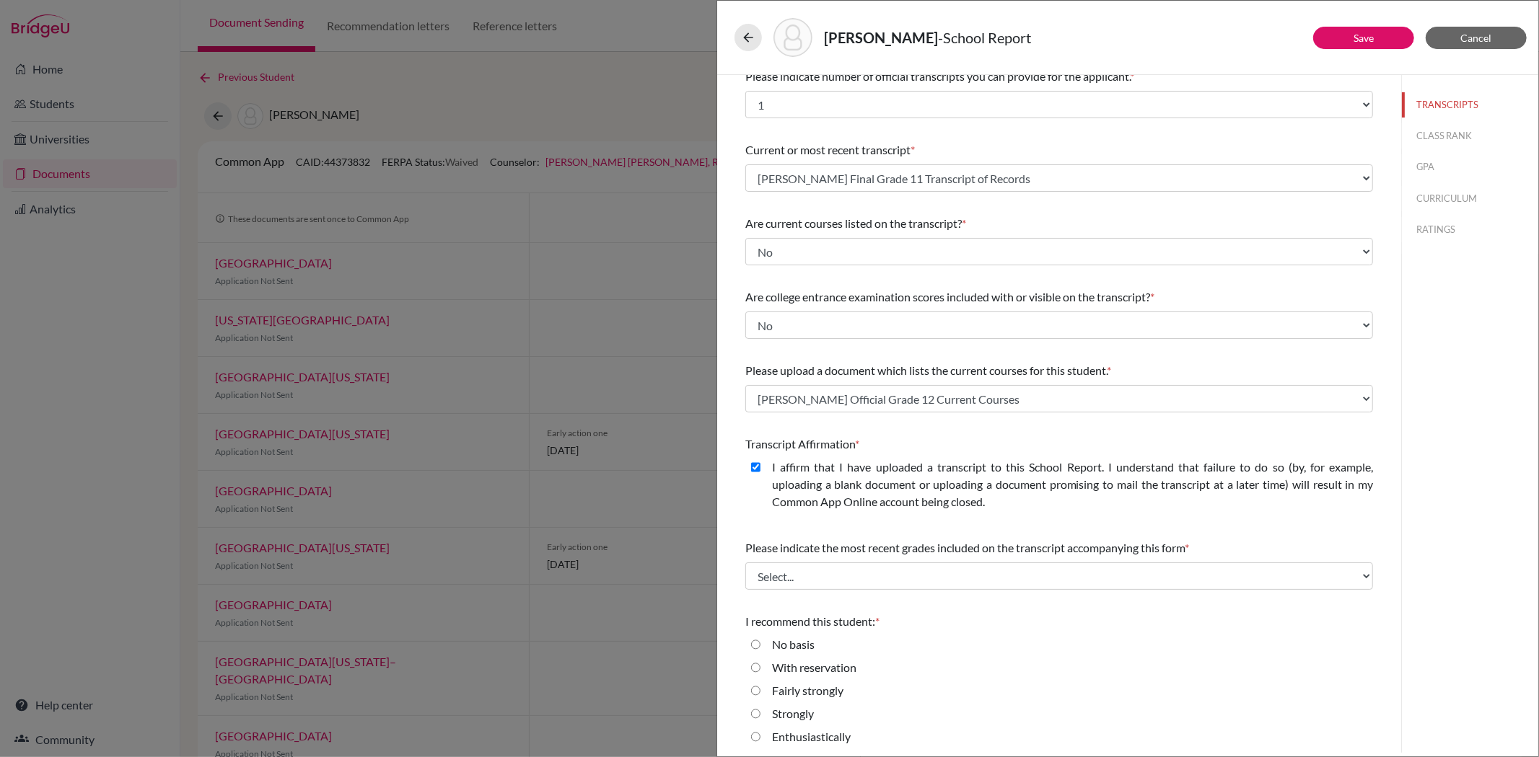
scroll to position [17, 0]
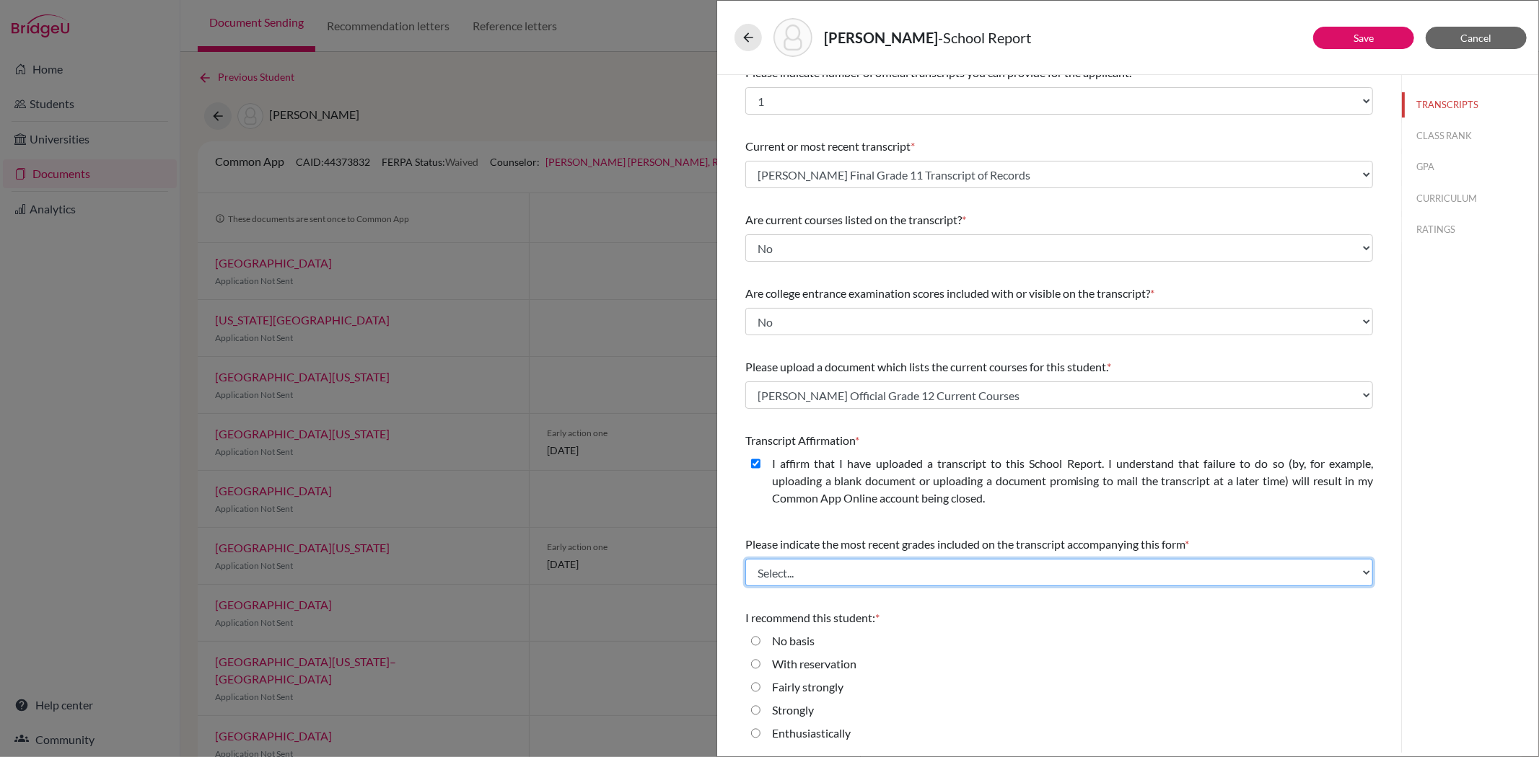
click at [839, 565] on select "Select... Final junior year grades 1st Quarter senior year grades 2nd Quarter/1…" at bounding box center [1059, 572] width 628 height 27
select select "0"
click at [745, 559] on select "Select... Final junior year grades 1st Quarter senior year grades 2nd Quarter/1…" at bounding box center [1059, 572] width 628 height 27
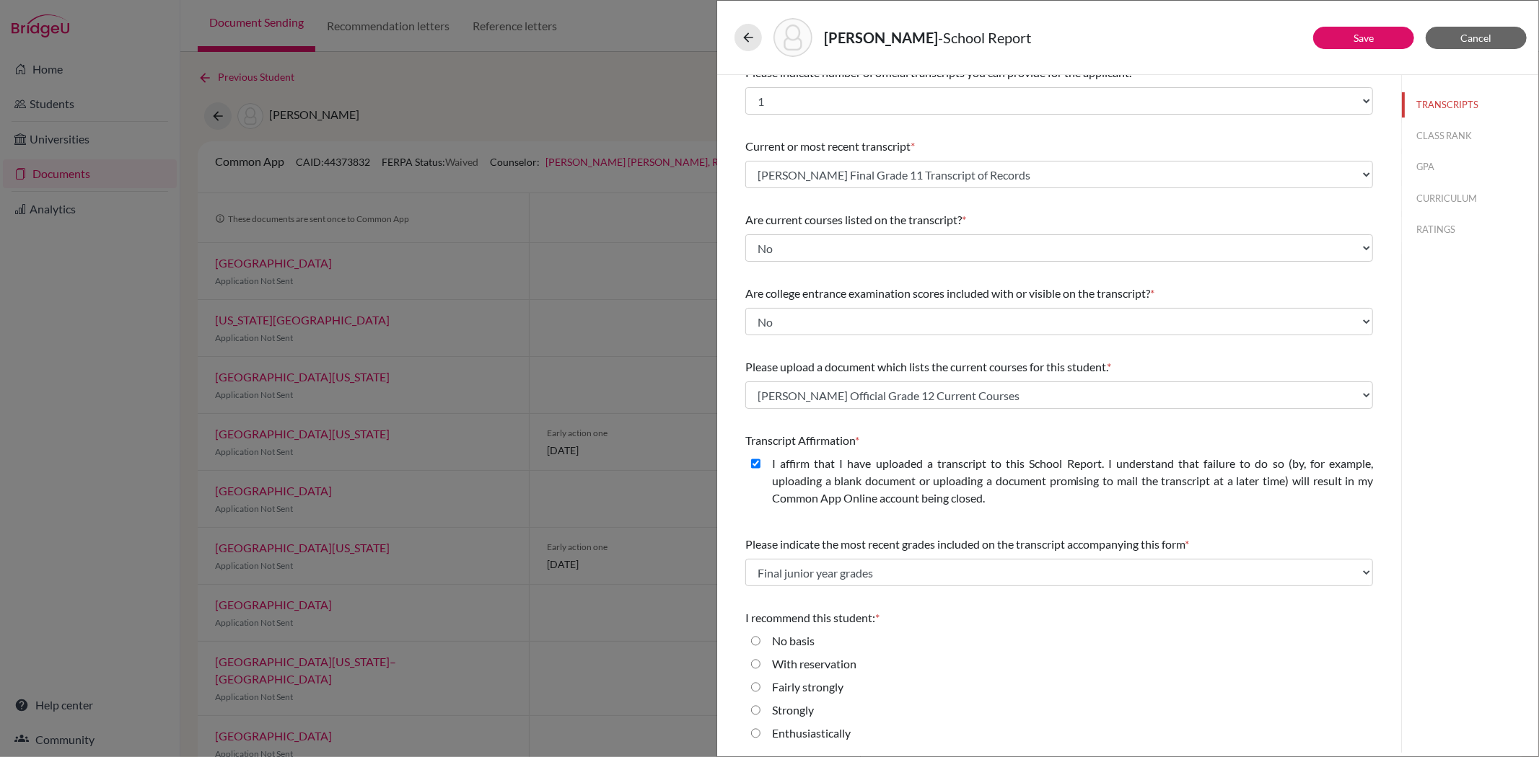
click at [756, 709] on input "Strongly" at bounding box center [755, 710] width 9 height 17
radio input "true"
click at [757, 731] on input "Enthusiastically" at bounding box center [755, 733] width 9 height 17
radio input "true"
click at [1431, 142] on button "CLASS RANK" at bounding box center [1470, 135] width 136 height 25
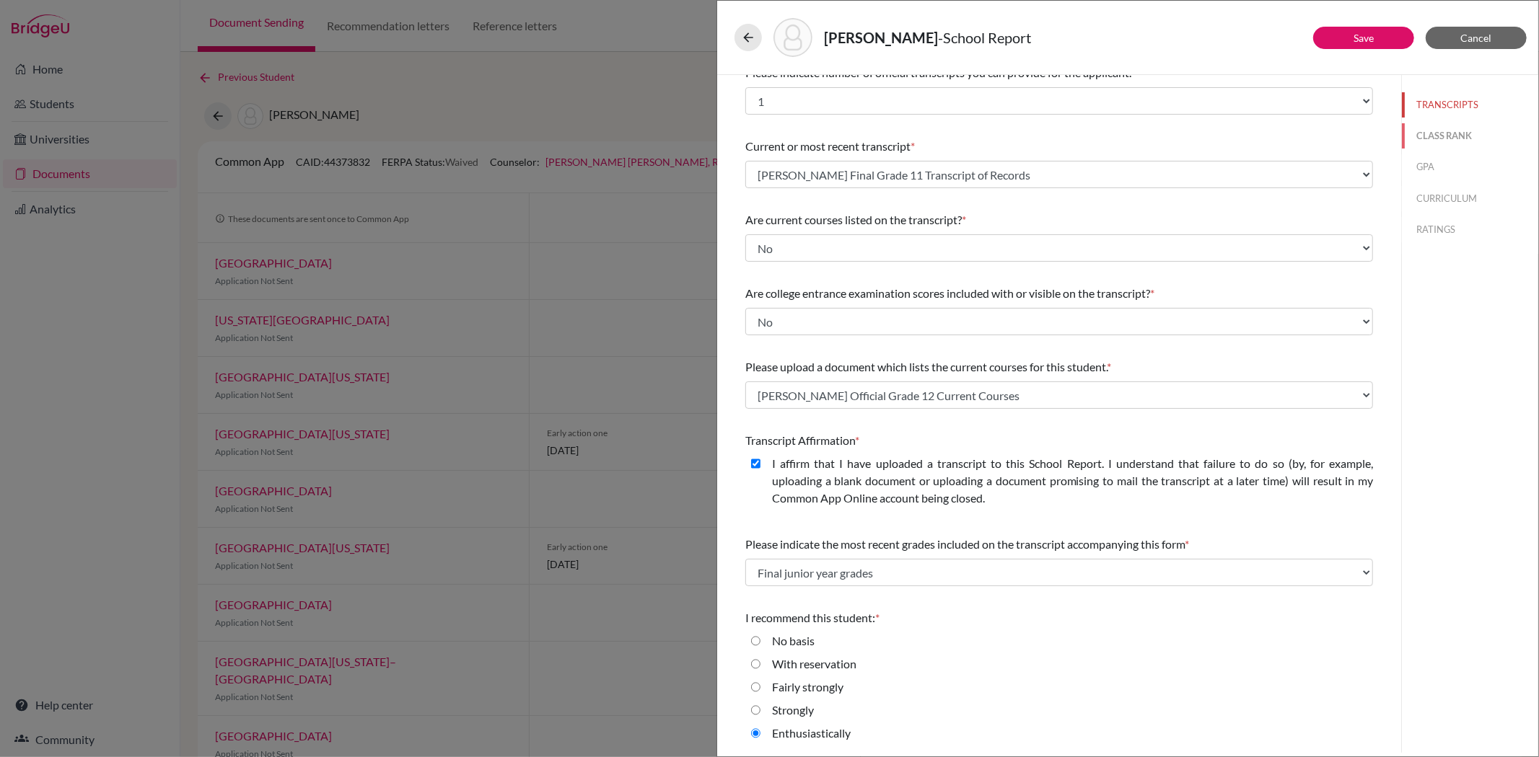
scroll to position [0, 0]
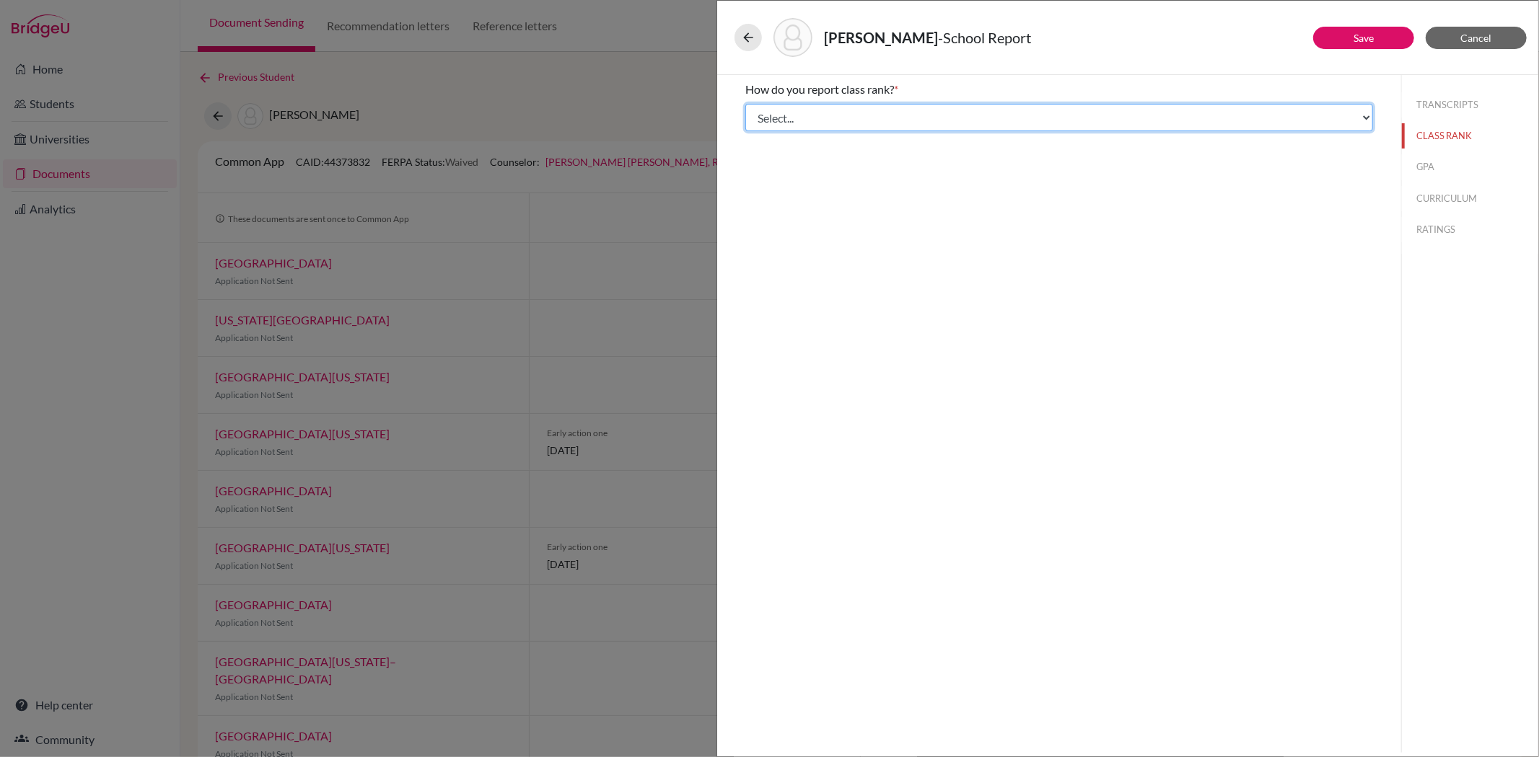
click at [835, 105] on select "Select... Exact Decile Quintile Quartile None" at bounding box center [1059, 117] width 628 height 27
select select "1"
click at [745, 104] on select "Select... Exact Decile Quintile Quartile None" at bounding box center [1059, 117] width 628 height 27
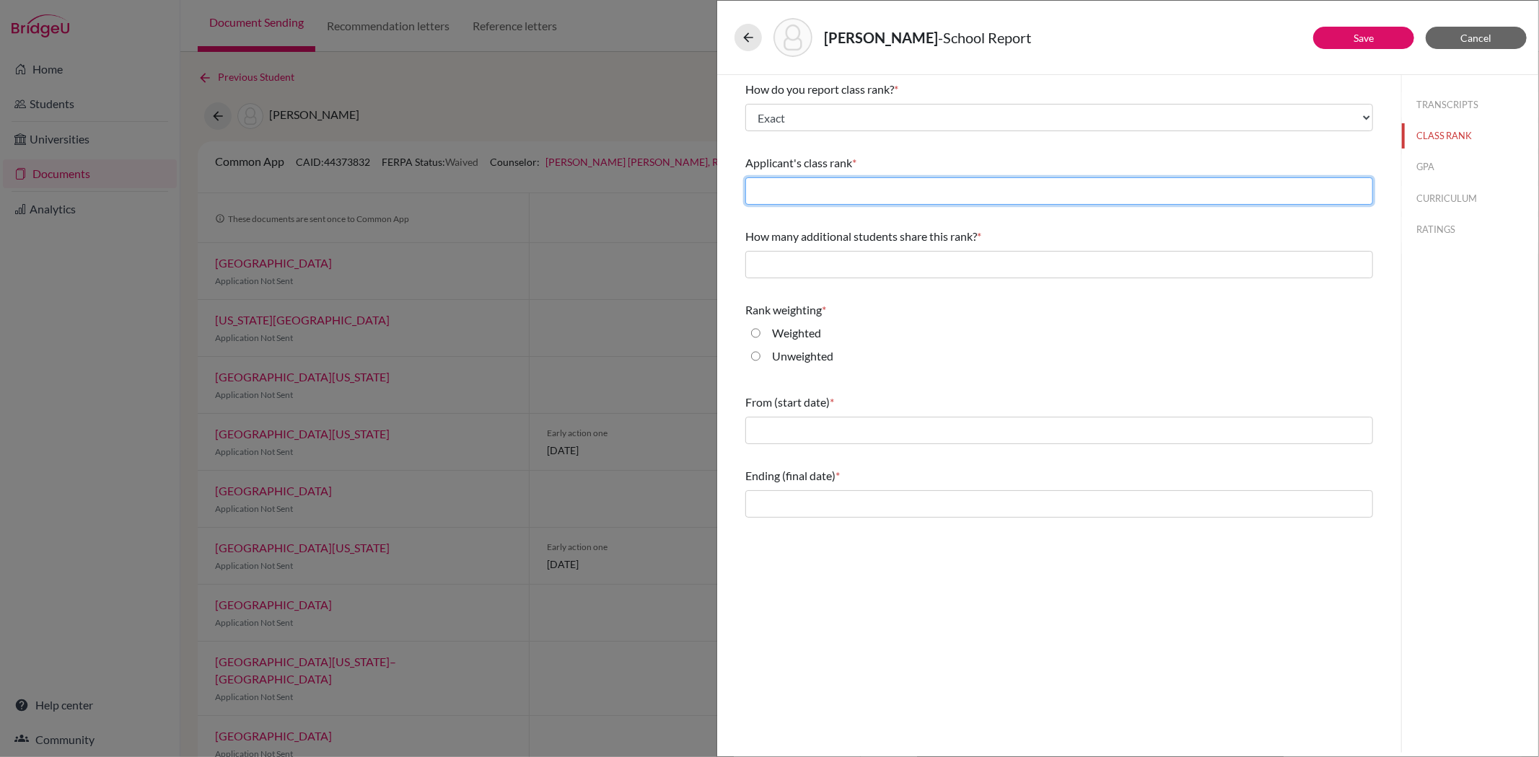
click at [796, 196] on input "text" at bounding box center [1059, 190] width 628 height 27
type input "3"
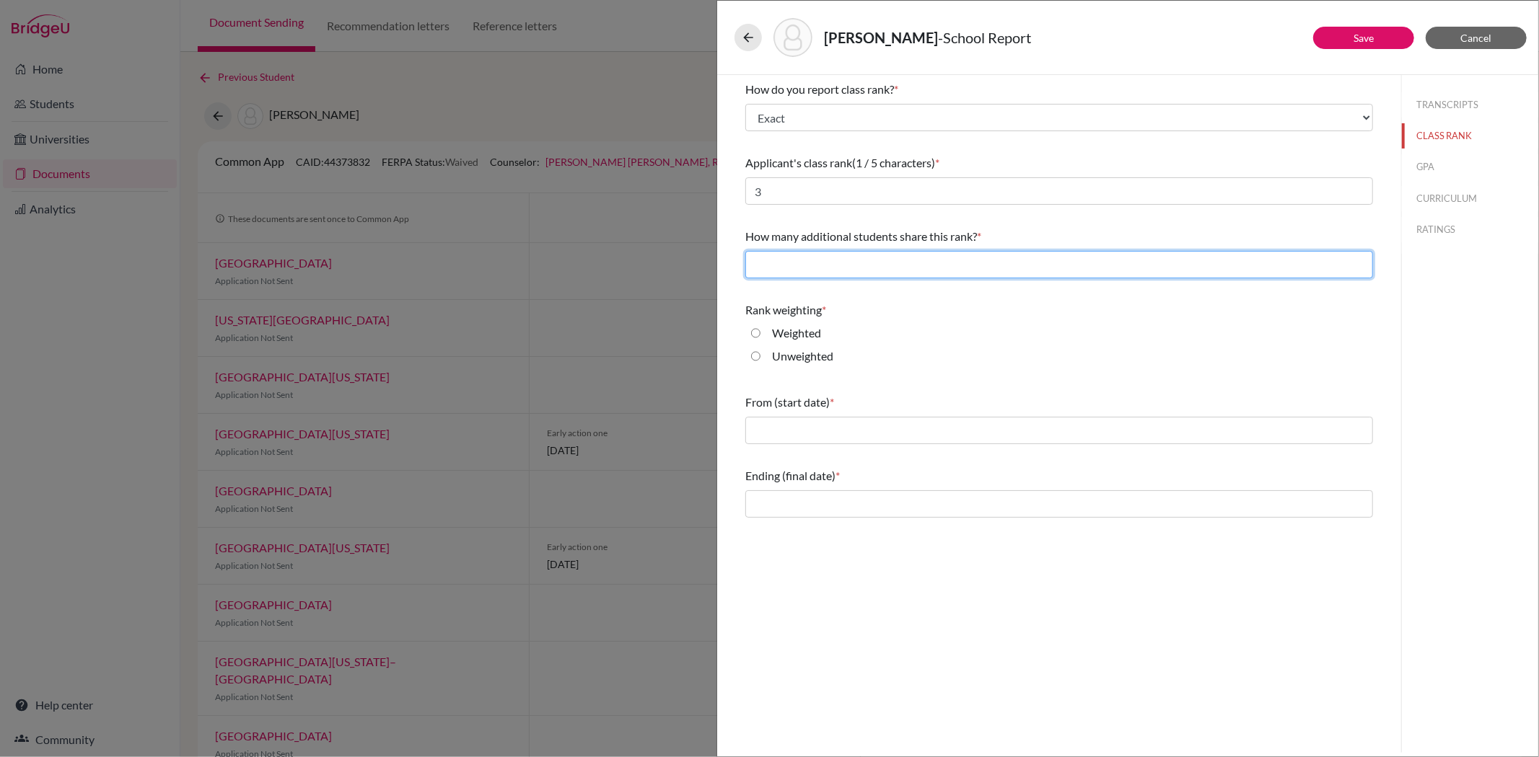
click at [793, 268] on input "text" at bounding box center [1059, 264] width 628 height 27
type input "0"
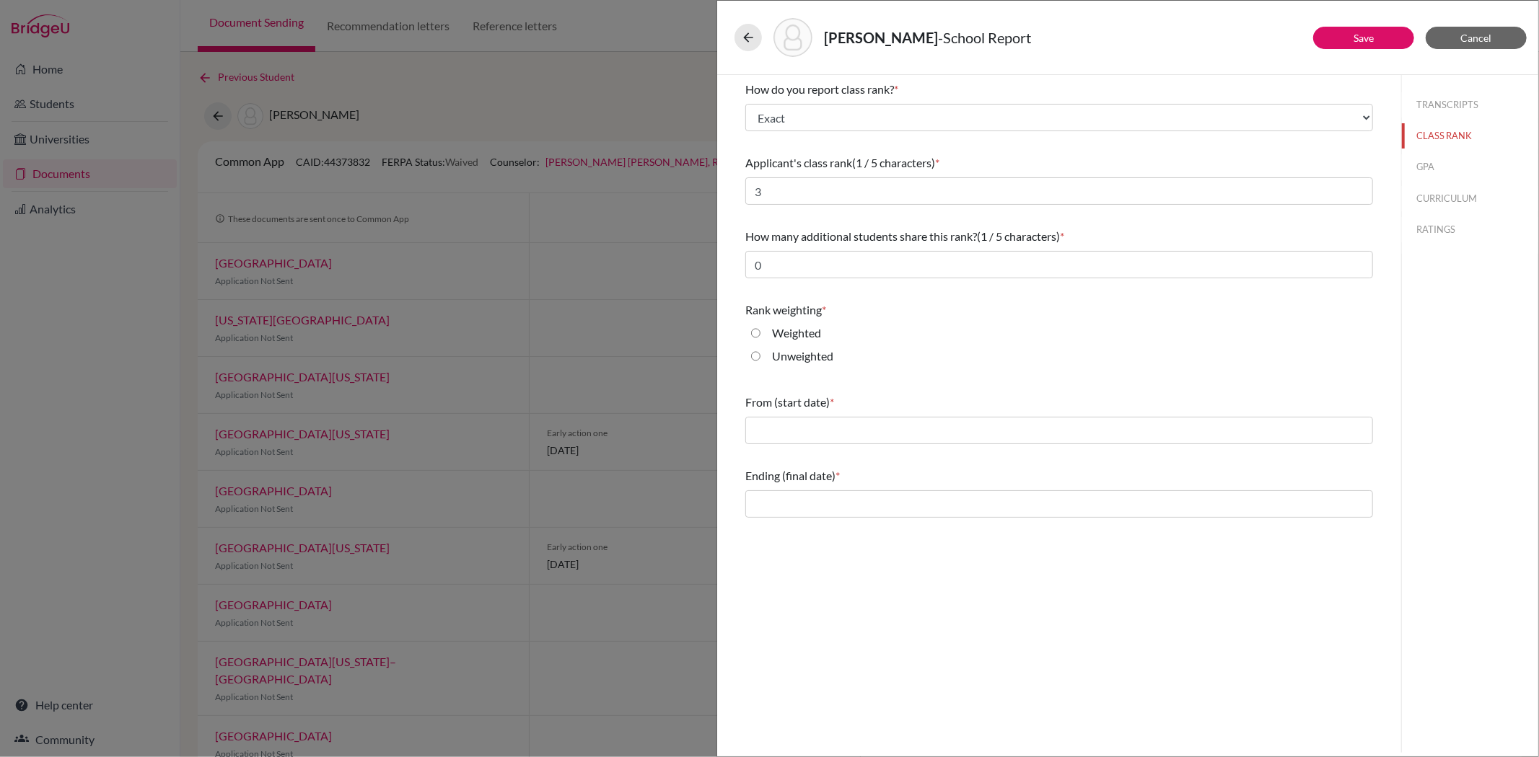
click at [752, 332] on input "Weighted" at bounding box center [755, 333] width 9 height 17
radio input "true"
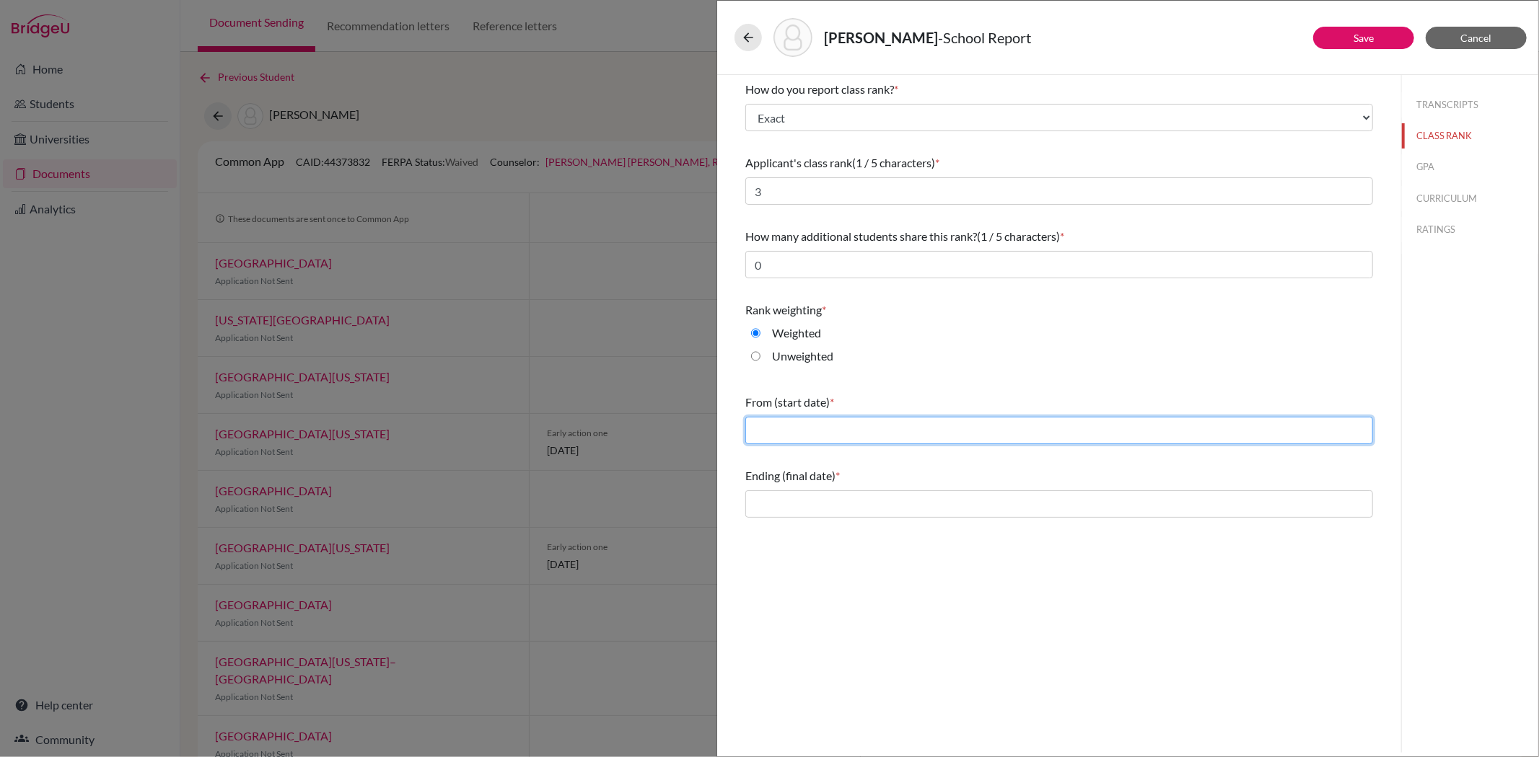
click at [761, 426] on input "text" at bounding box center [1059, 430] width 628 height 27
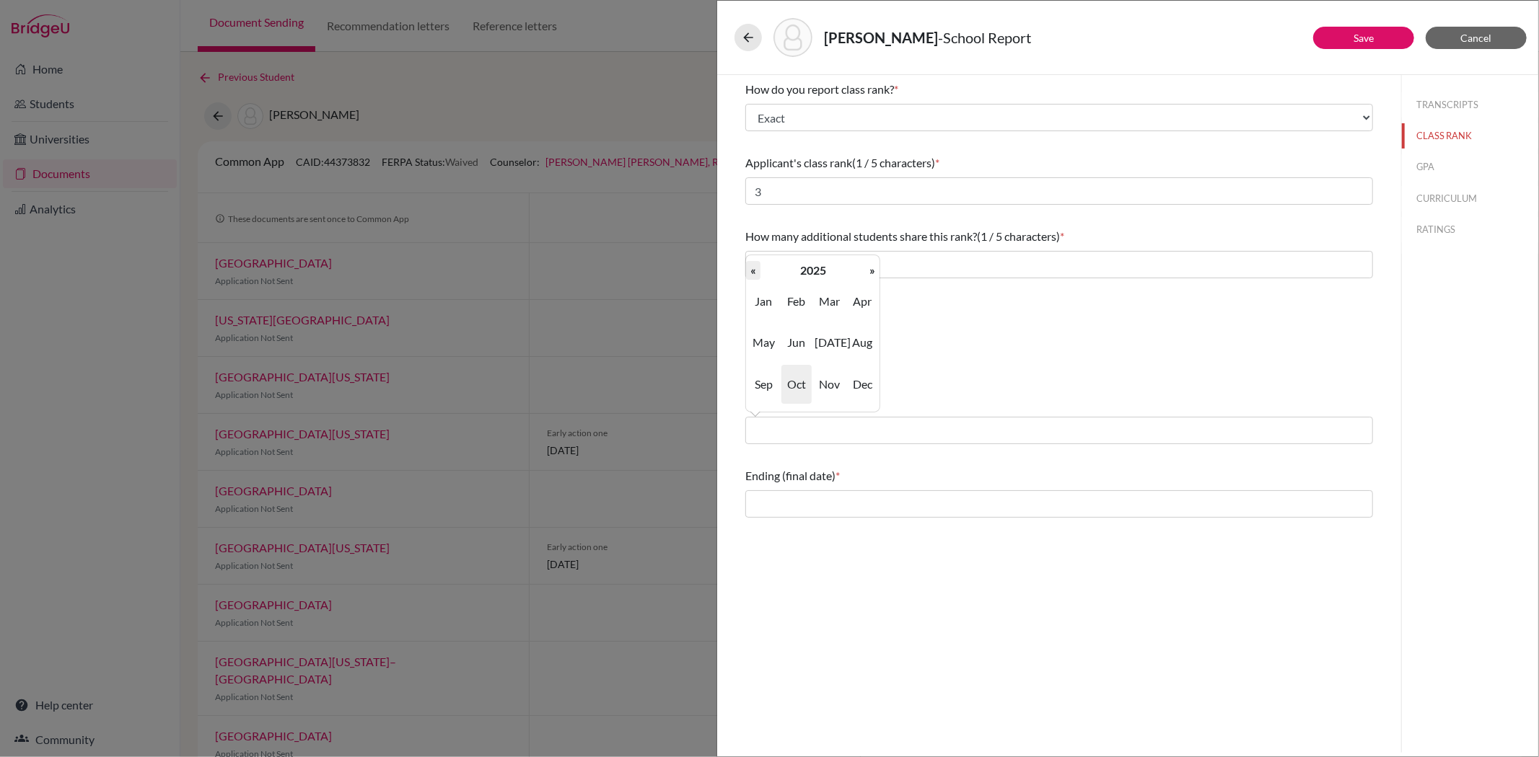
click at [752, 270] on th "«" at bounding box center [753, 270] width 14 height 19
click at [870, 347] on span "Aug" at bounding box center [862, 342] width 30 height 39
type input "08/2024"
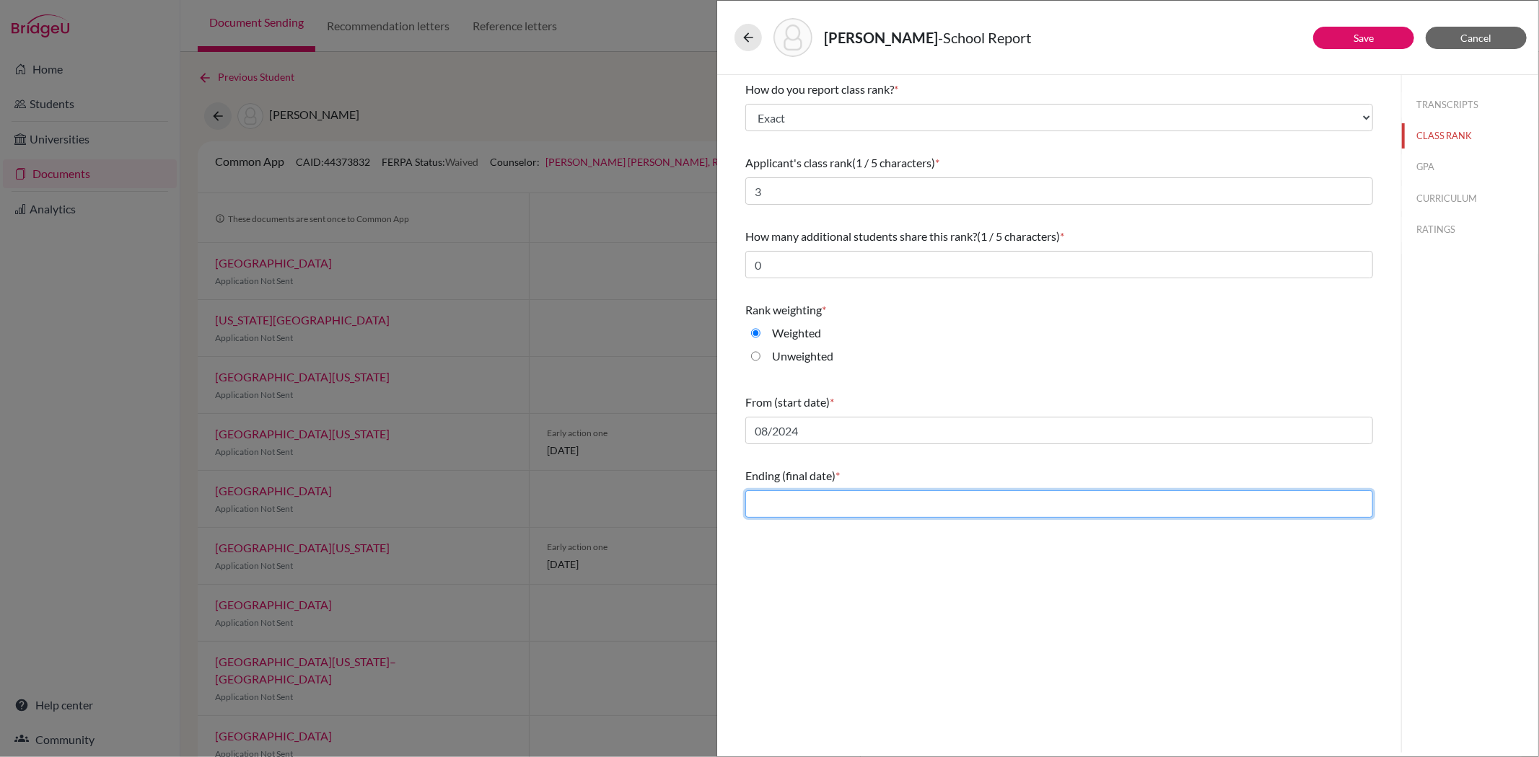
click at [775, 508] on input "text" at bounding box center [1059, 504] width 628 height 27
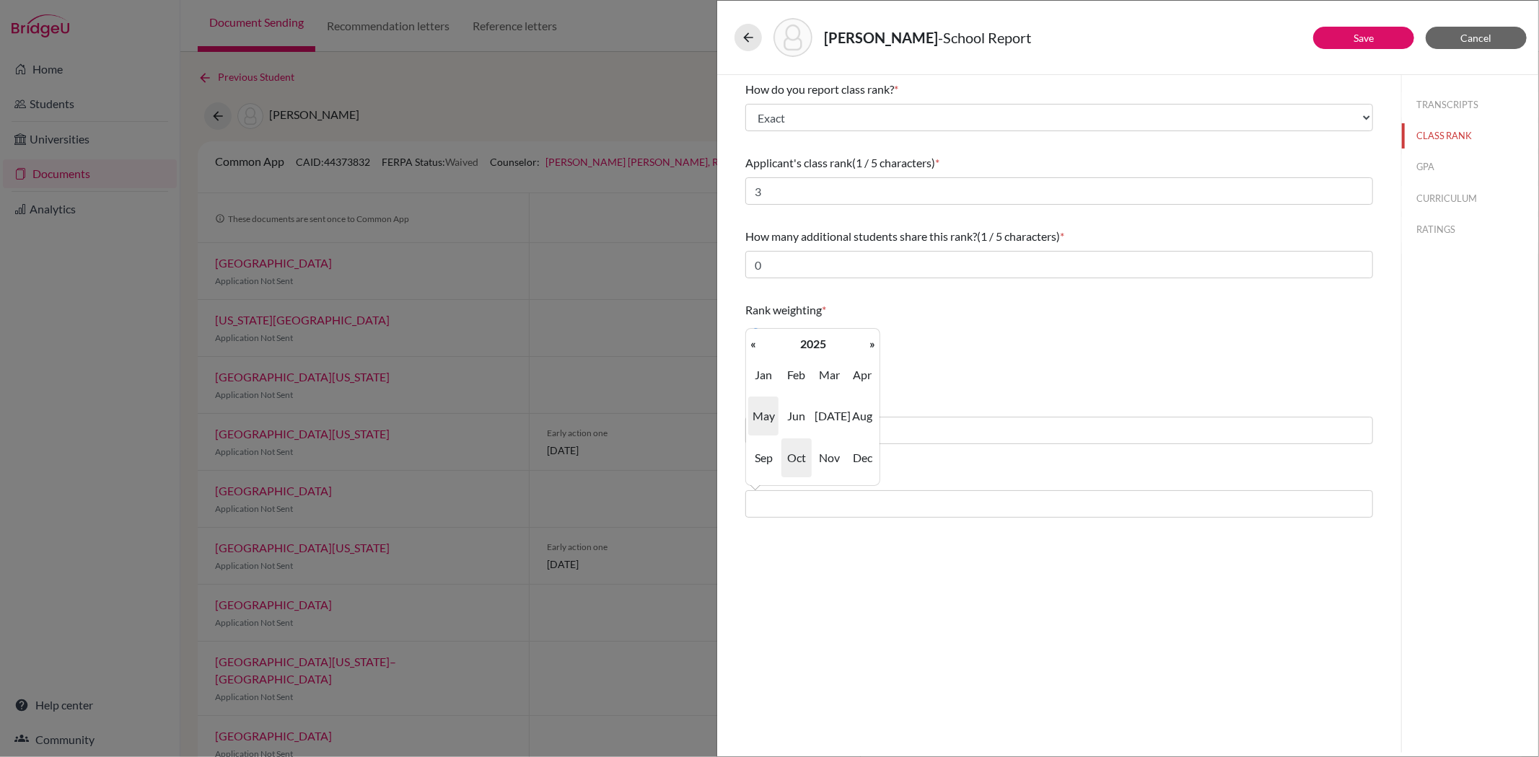
click at [758, 408] on span "May" at bounding box center [763, 416] width 30 height 39
type input "05/2025"
click at [1422, 170] on button "GPA" at bounding box center [1470, 166] width 136 height 25
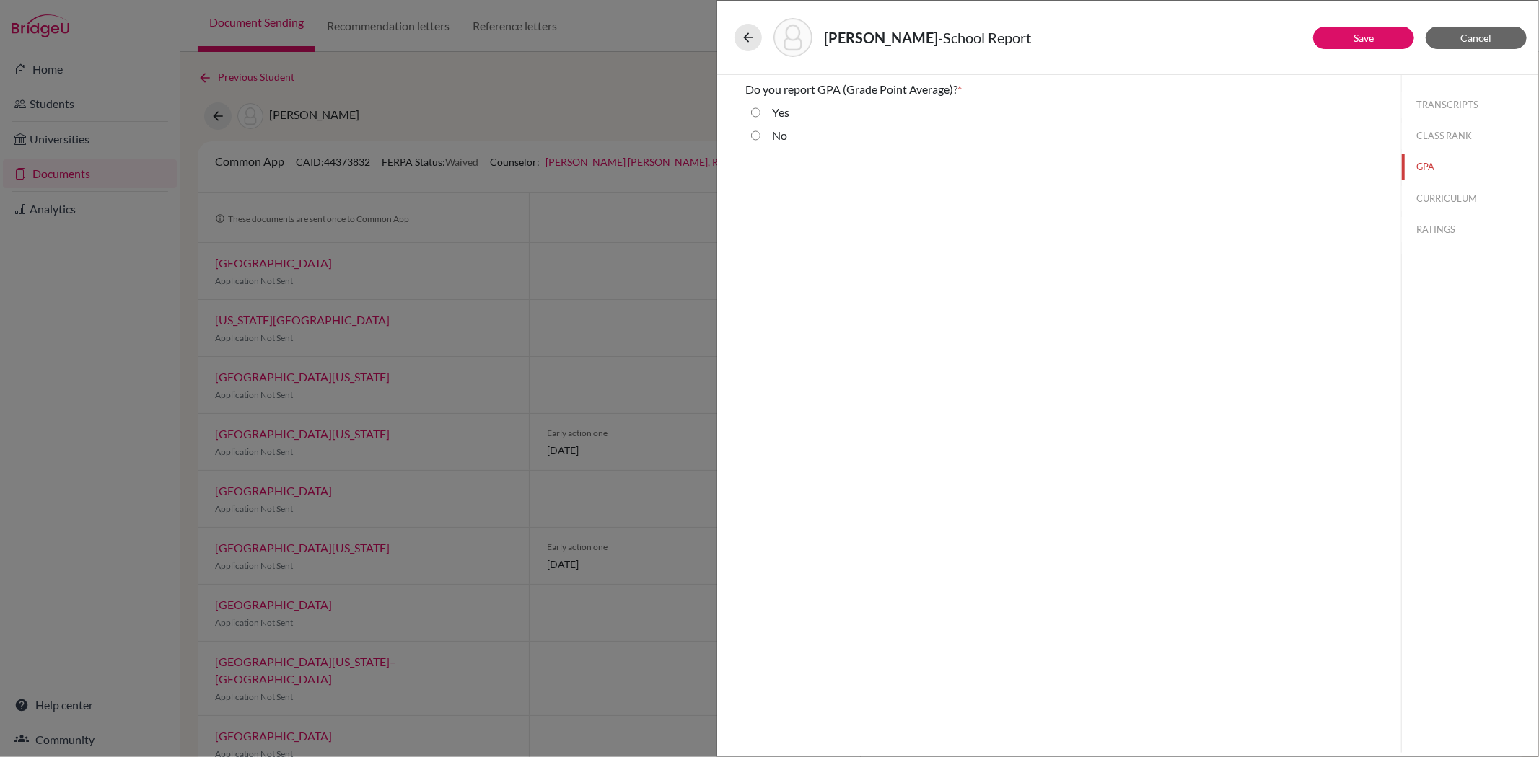
click at [757, 113] on input "Yes" at bounding box center [755, 112] width 9 height 17
radio input "true"
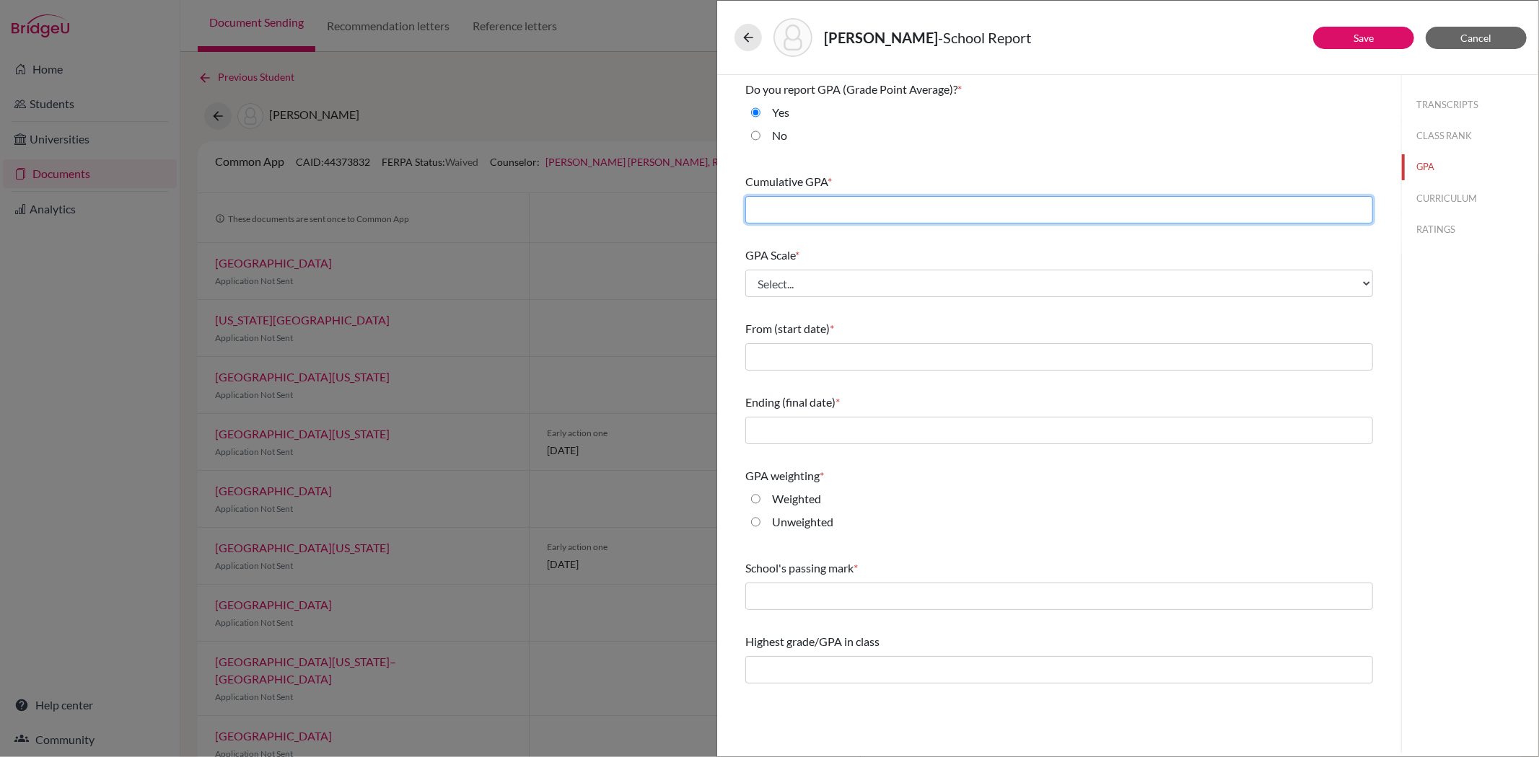
click at [790, 217] on input "text" at bounding box center [1059, 209] width 628 height 27
click at [1434, 138] on button "CLASS RANK" at bounding box center [1470, 135] width 136 height 25
type input "3"
type input "08/2024"
select select "1"
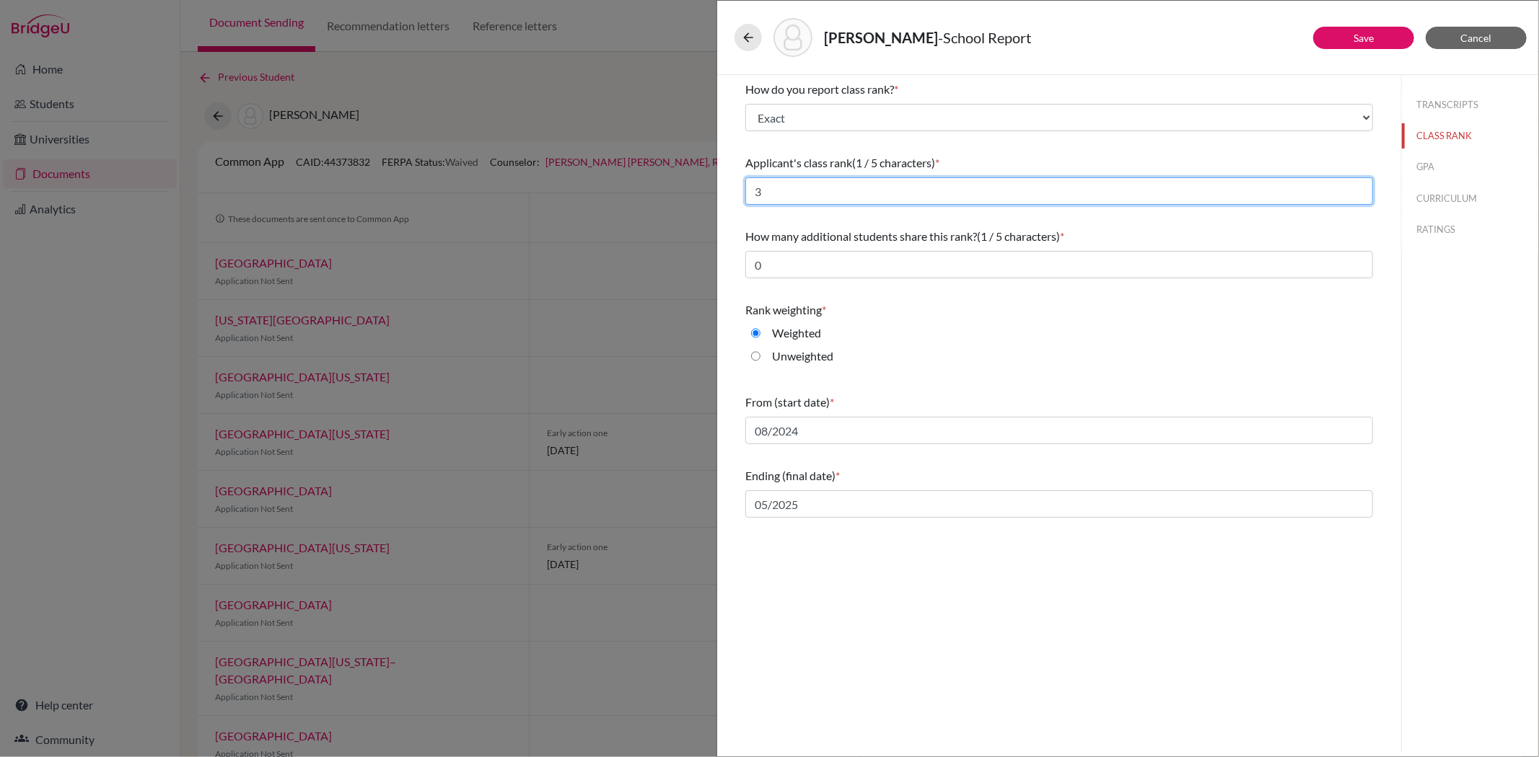
drag, startPoint x: 835, startPoint y: 193, endPoint x: 734, endPoint y: 183, distance: 100.8
click at [734, 183] on div "How do you report class rank? * Select... Exact Decile Quintile Quartile None A…" at bounding box center [1059, 299] width 662 height 449
type input "2"
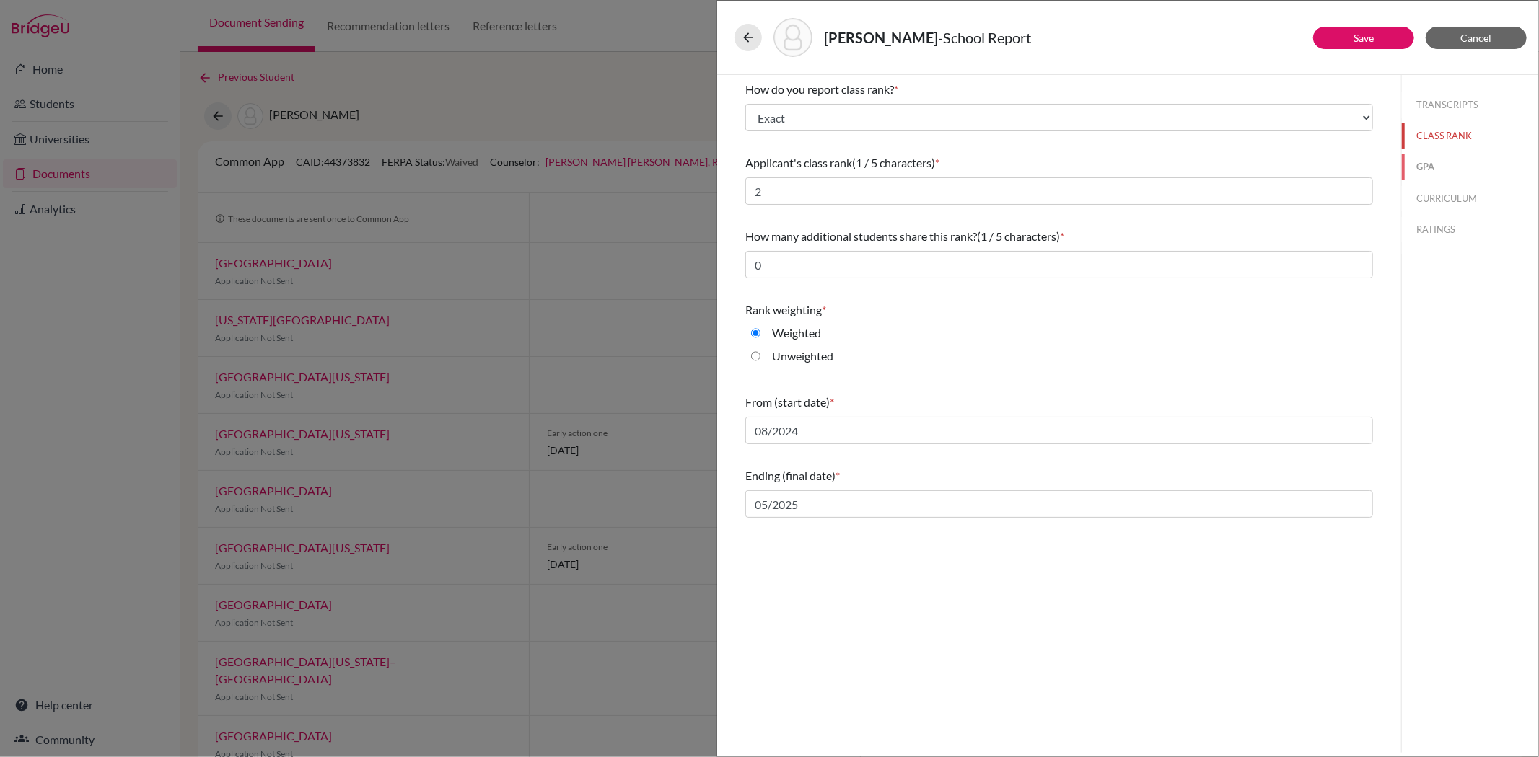
click at [1433, 170] on button "GPA" at bounding box center [1470, 166] width 136 height 25
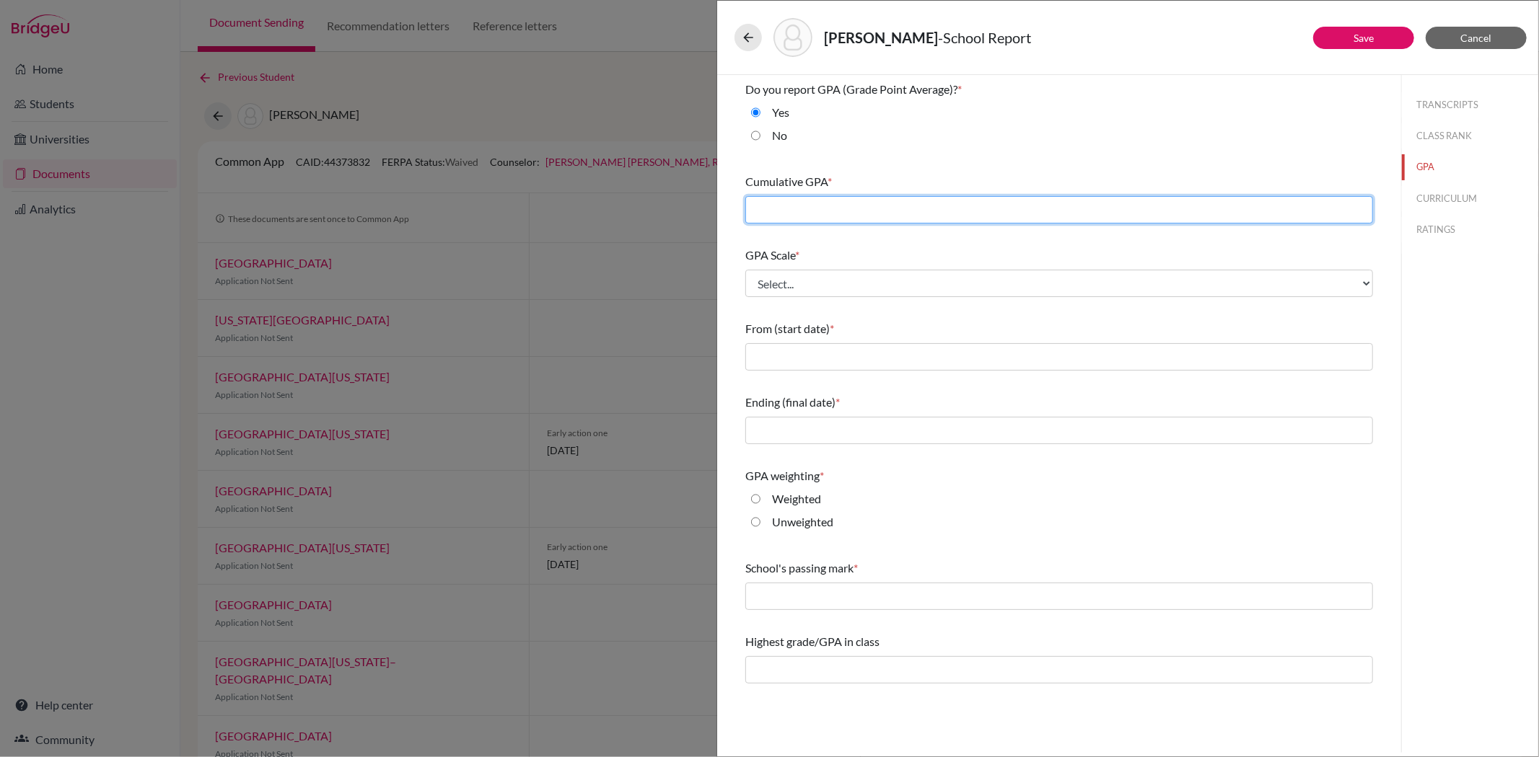
click at [936, 206] on input "text" at bounding box center [1059, 209] width 628 height 27
type input "4.17"
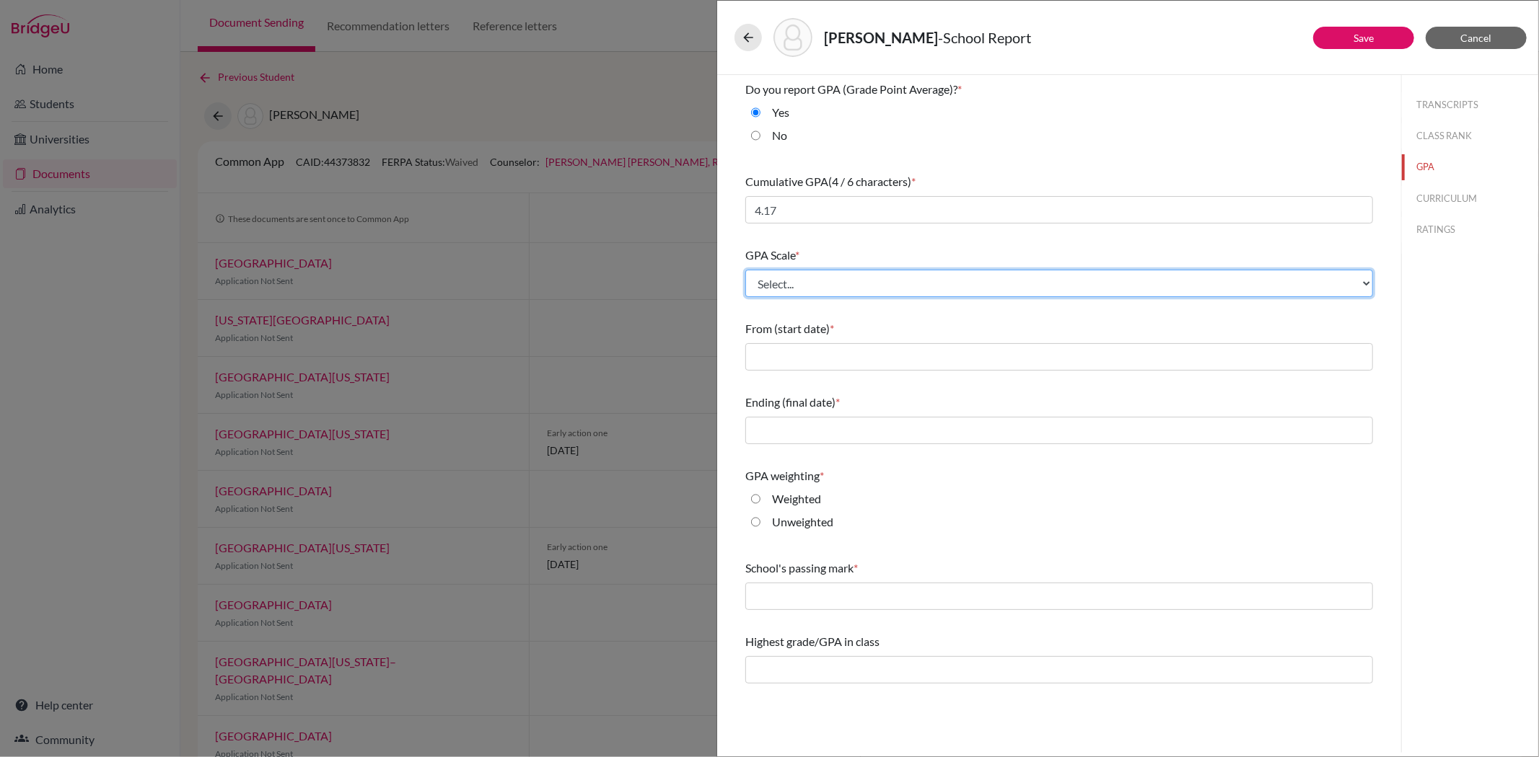
click at [776, 277] on select "Select... 4 5 6 7 8 9 10 11 12 13 14 15 16 17 18 19 20 100" at bounding box center [1059, 283] width 628 height 27
select select "5"
click at [745, 270] on select "Select... 4 5 6 7 8 9 10 11 12 13 14 15 16 17 18 19 20 100" at bounding box center [1059, 283] width 628 height 27
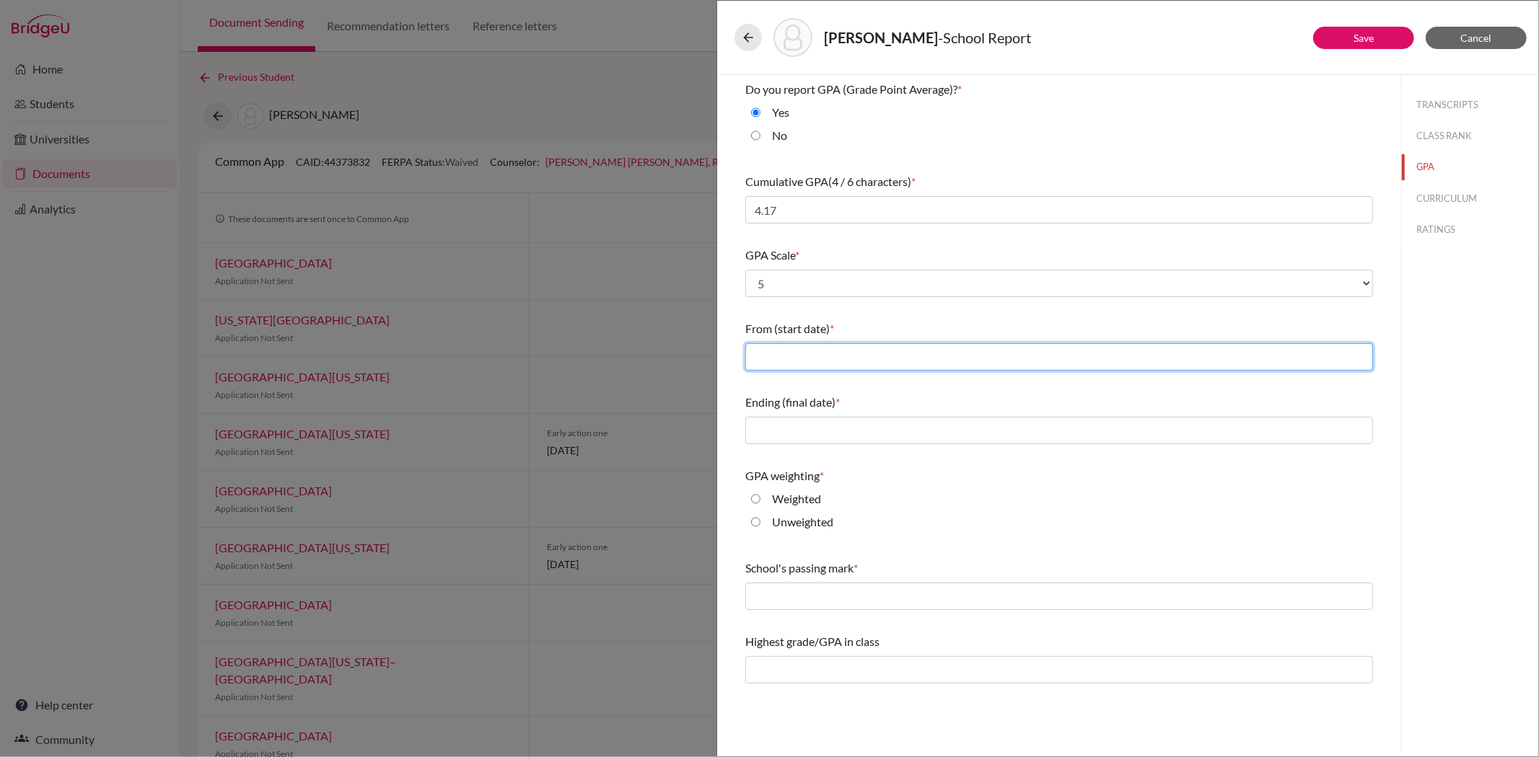
click at [780, 363] on input "text" at bounding box center [1059, 356] width 628 height 27
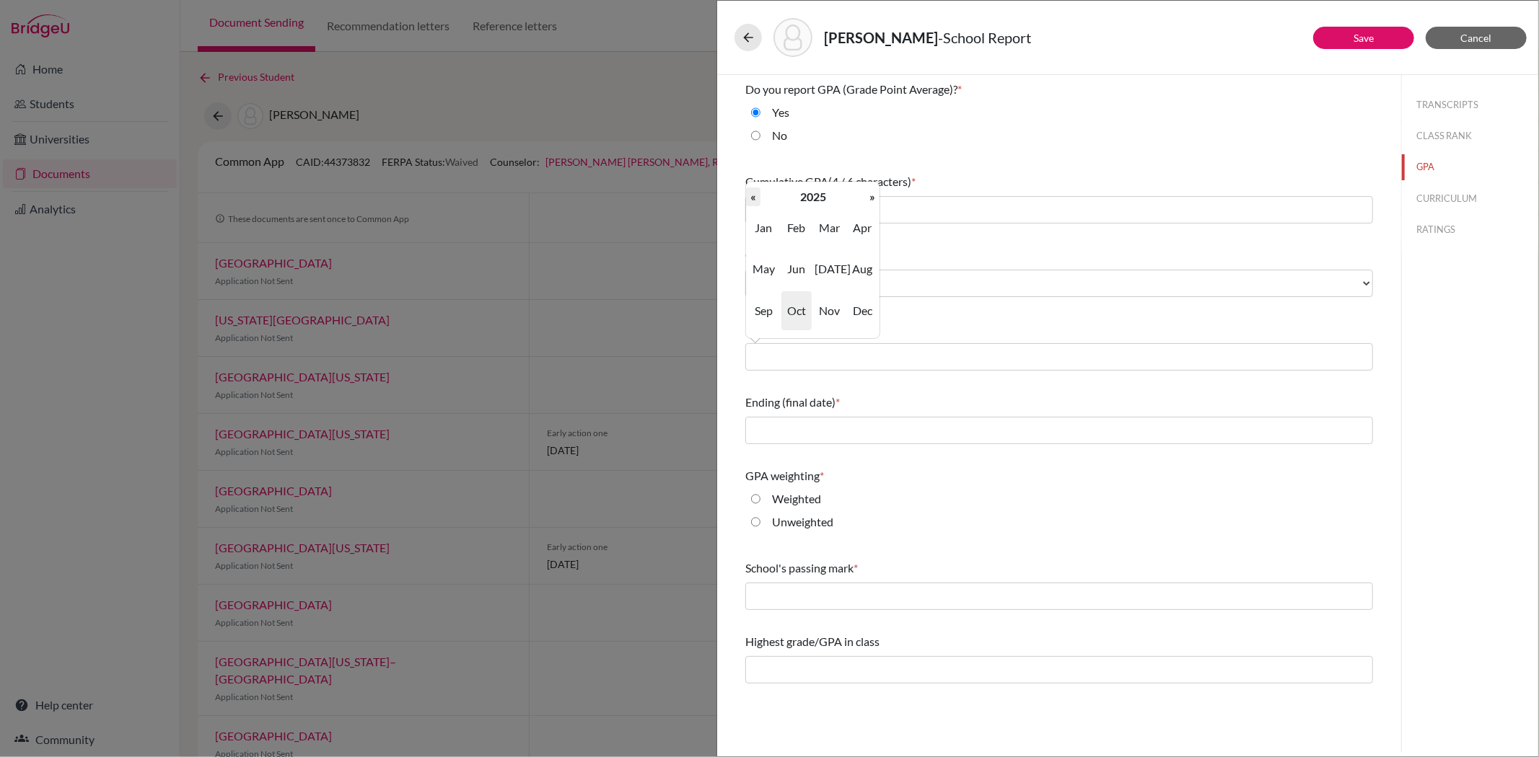
click at [754, 195] on th "«" at bounding box center [753, 197] width 14 height 19
click at [860, 268] on span "Aug" at bounding box center [862, 269] width 30 height 39
type input "08/2024"
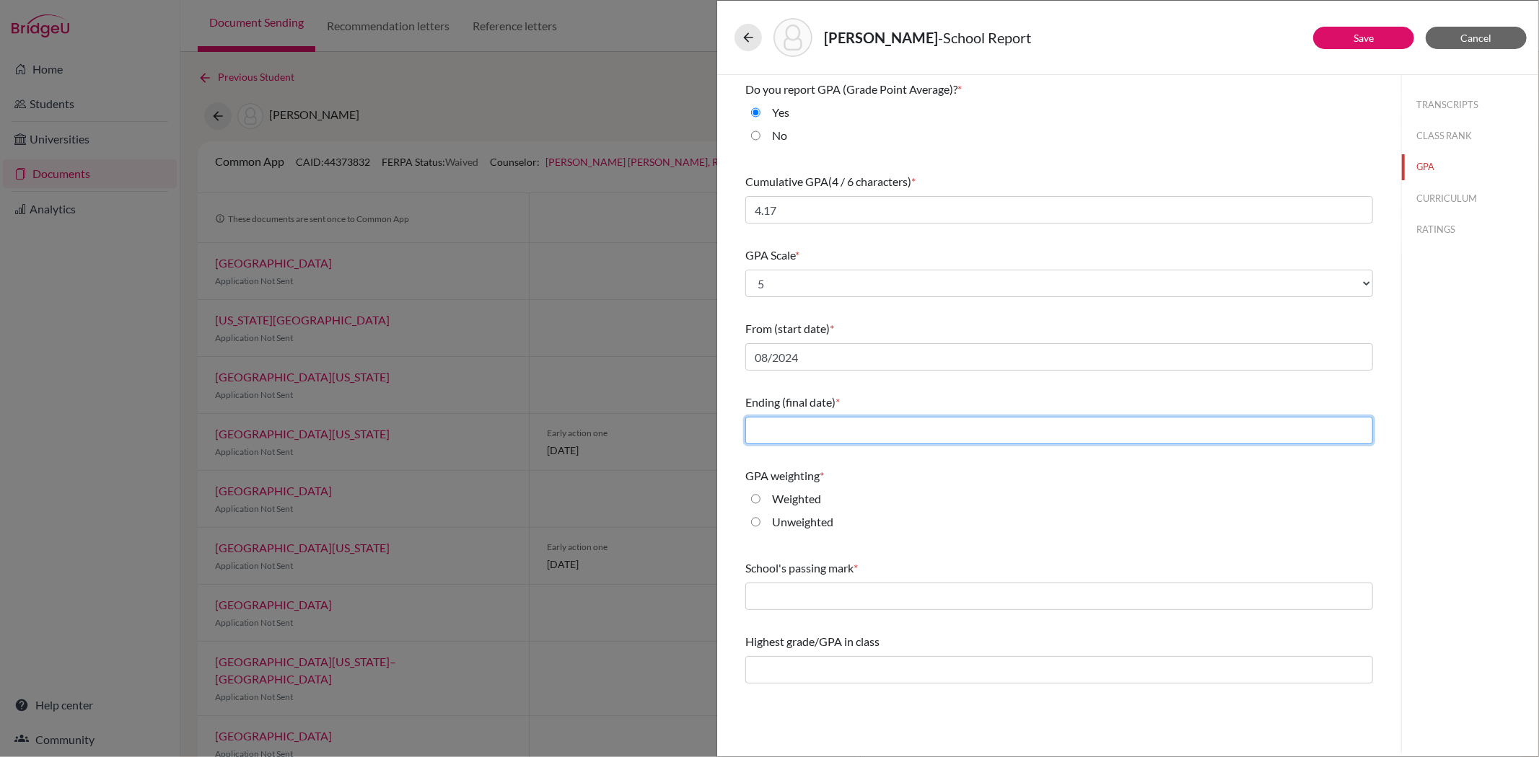
click at [786, 422] on input "text" at bounding box center [1059, 430] width 628 height 27
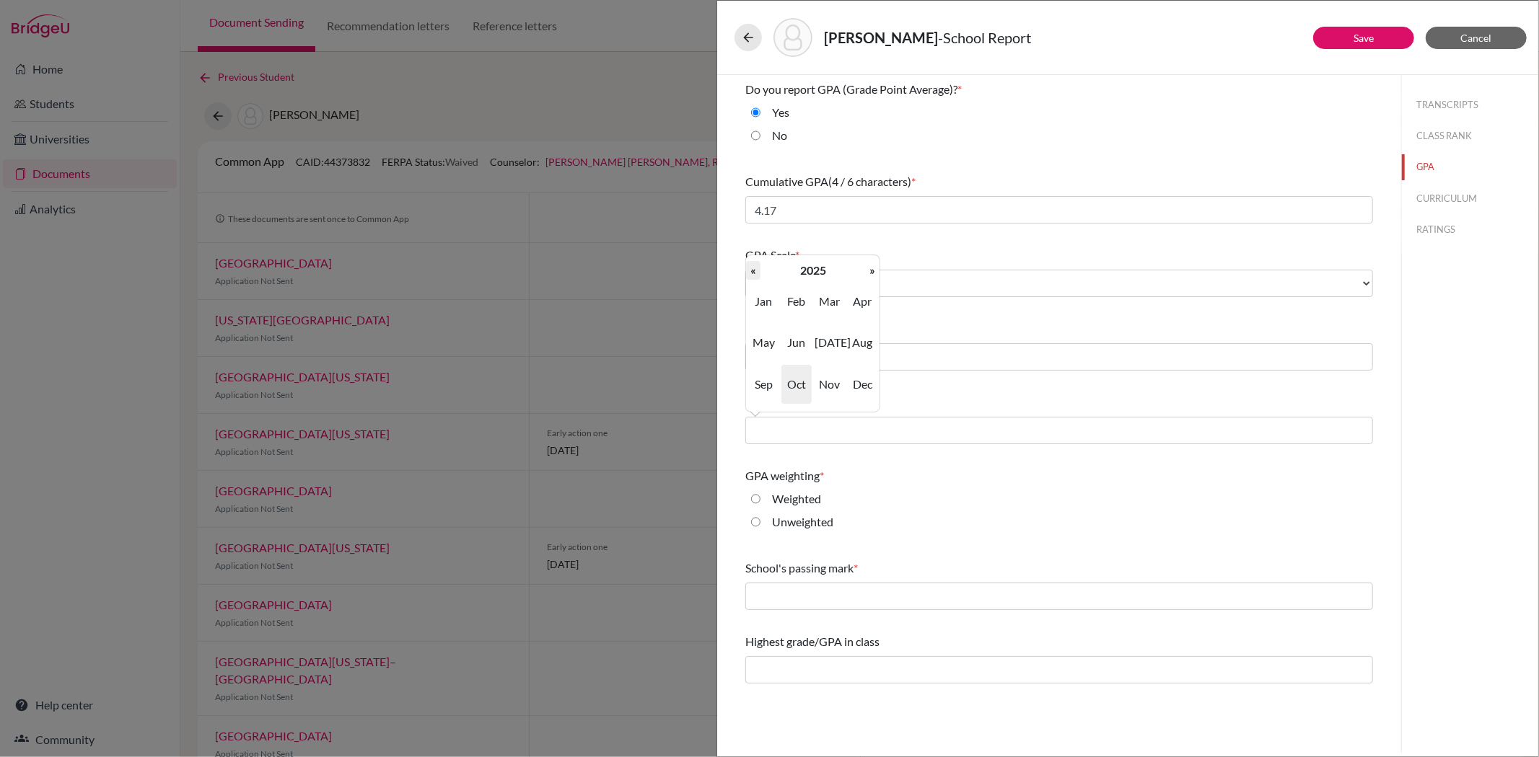
click at [748, 276] on th "«" at bounding box center [753, 270] width 14 height 19
click at [753, 275] on th "«" at bounding box center [753, 270] width 14 height 19
click at [871, 276] on th "»" at bounding box center [872, 270] width 14 height 19
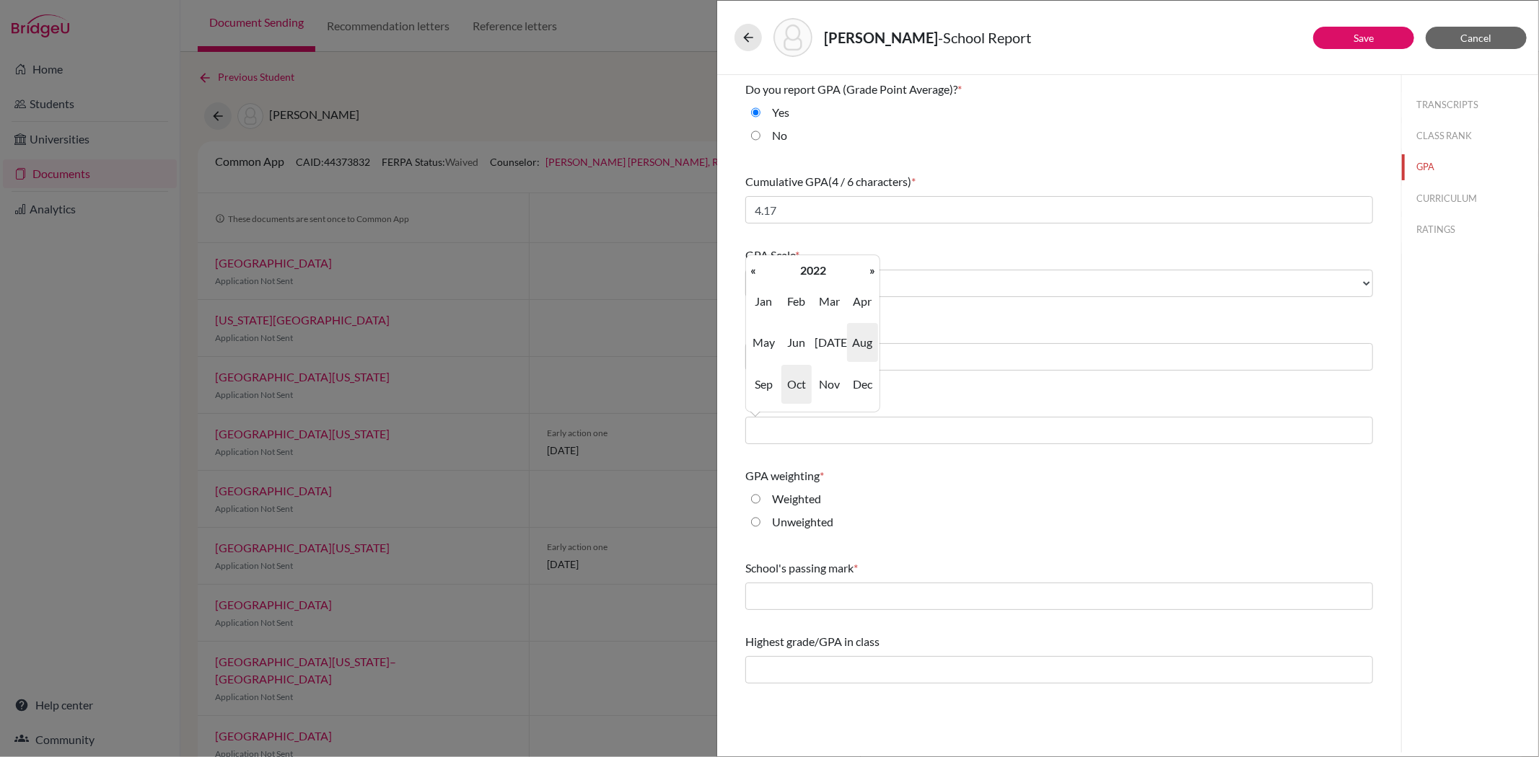
click at [874, 344] on span "Aug" at bounding box center [862, 342] width 30 height 39
type input "08/2022"
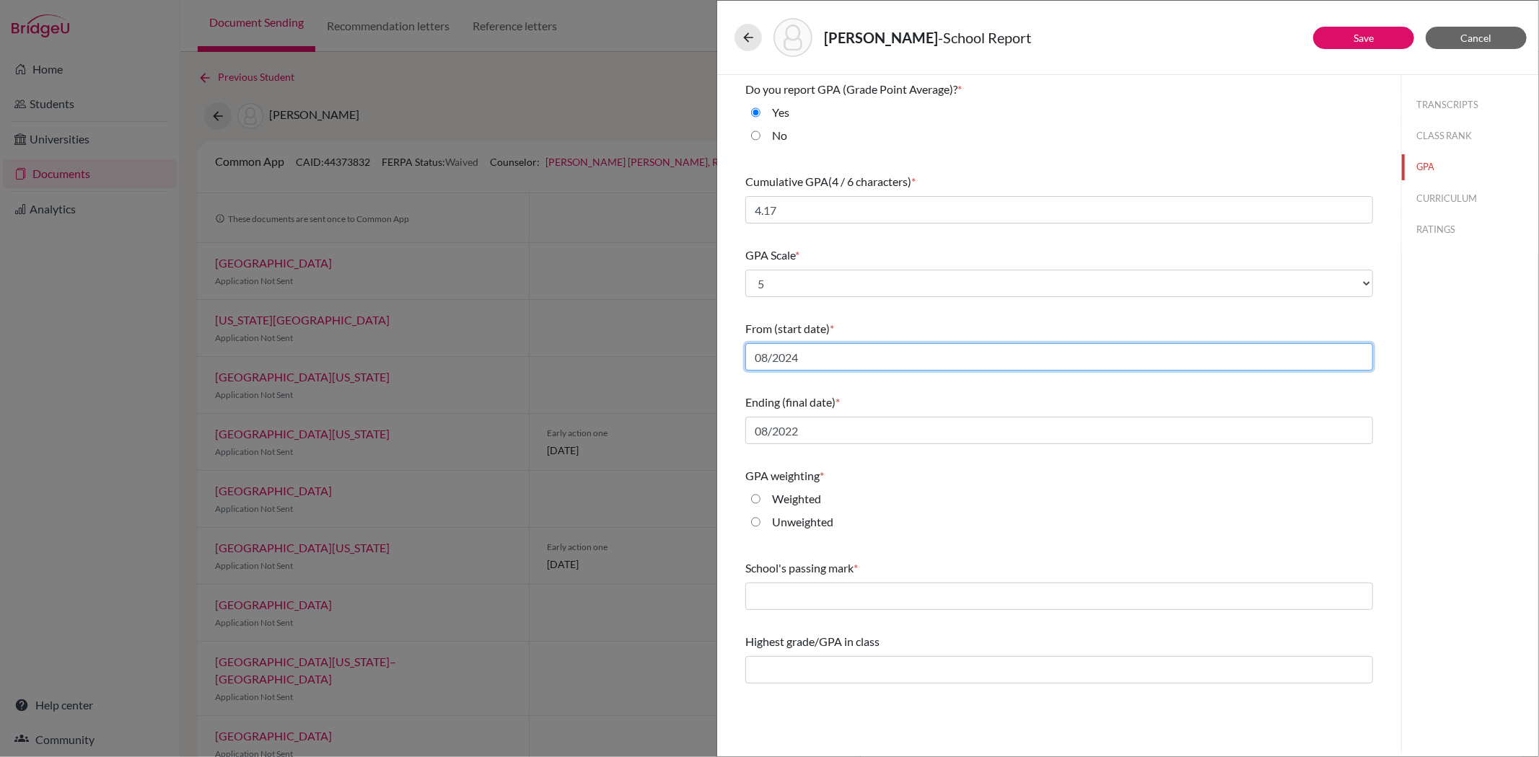
click at [802, 361] on input "08/2024" at bounding box center [1059, 356] width 628 height 27
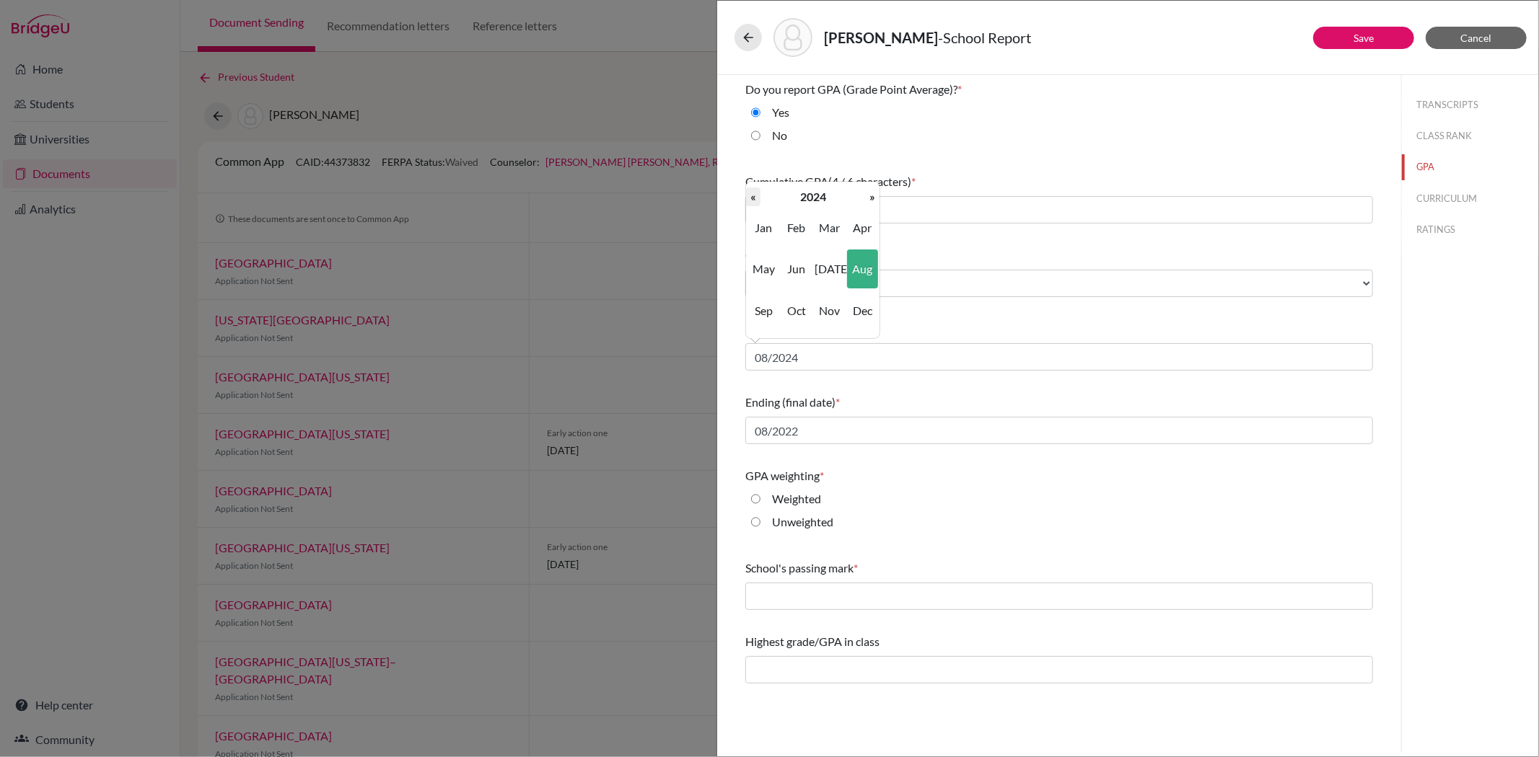
click at [754, 193] on th "«" at bounding box center [753, 197] width 14 height 19
click at [871, 269] on span "Aug" at bounding box center [862, 269] width 30 height 39
type input "08/2022"
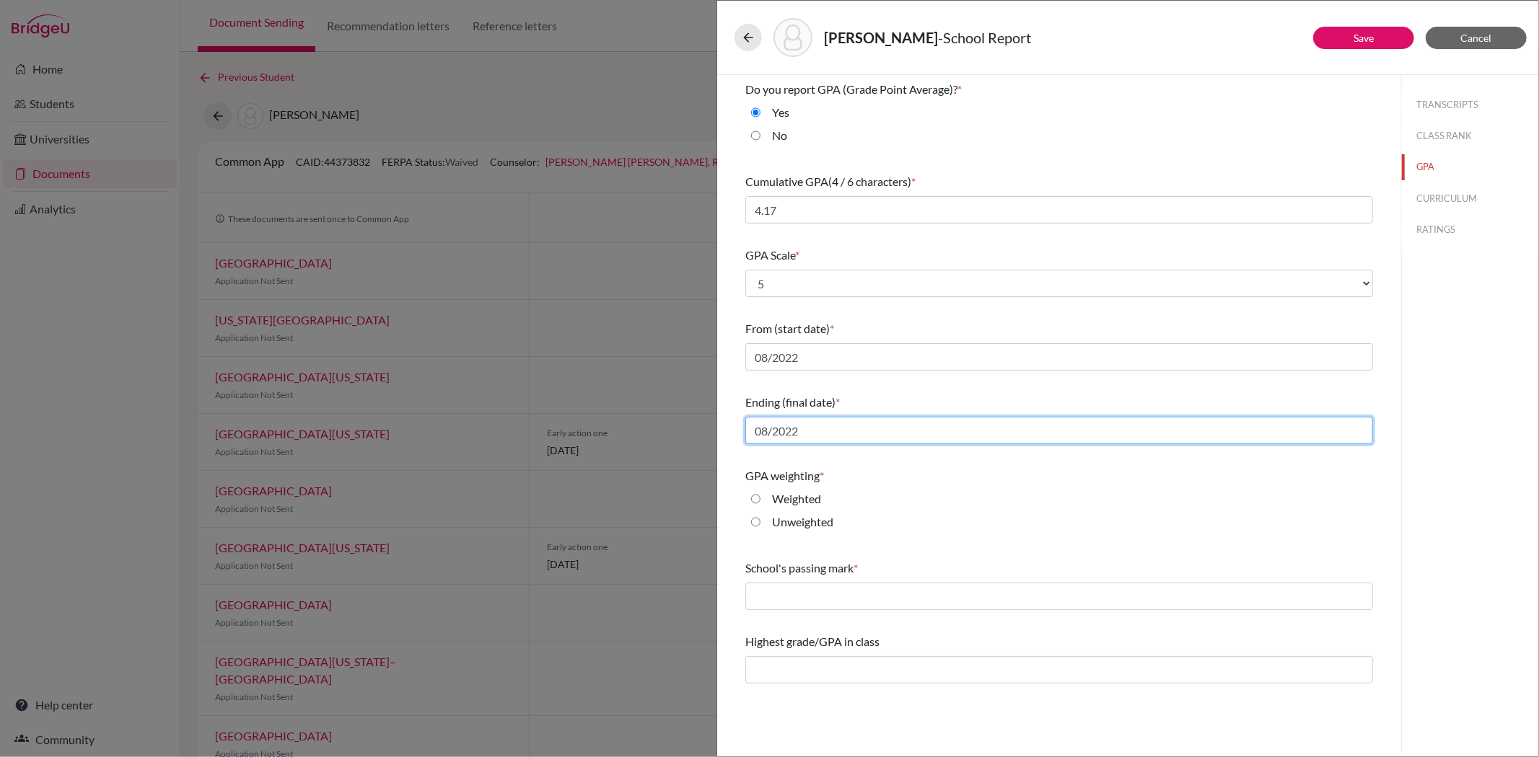
click at [837, 441] on input "08/2022" at bounding box center [1059, 430] width 628 height 27
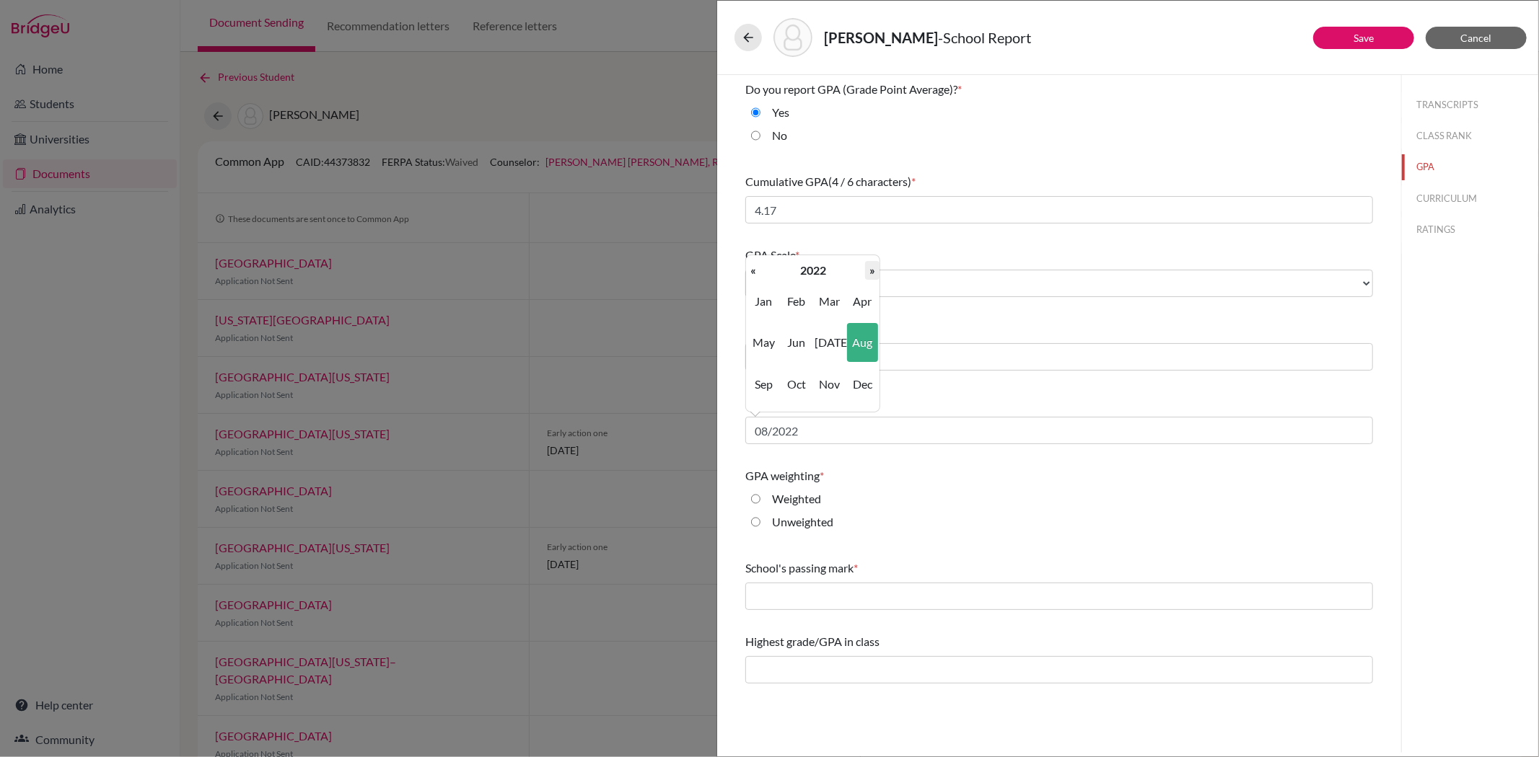
click at [869, 273] on th "»" at bounding box center [872, 270] width 14 height 19
click at [767, 342] on span "May" at bounding box center [763, 342] width 30 height 39
type input "05/2025"
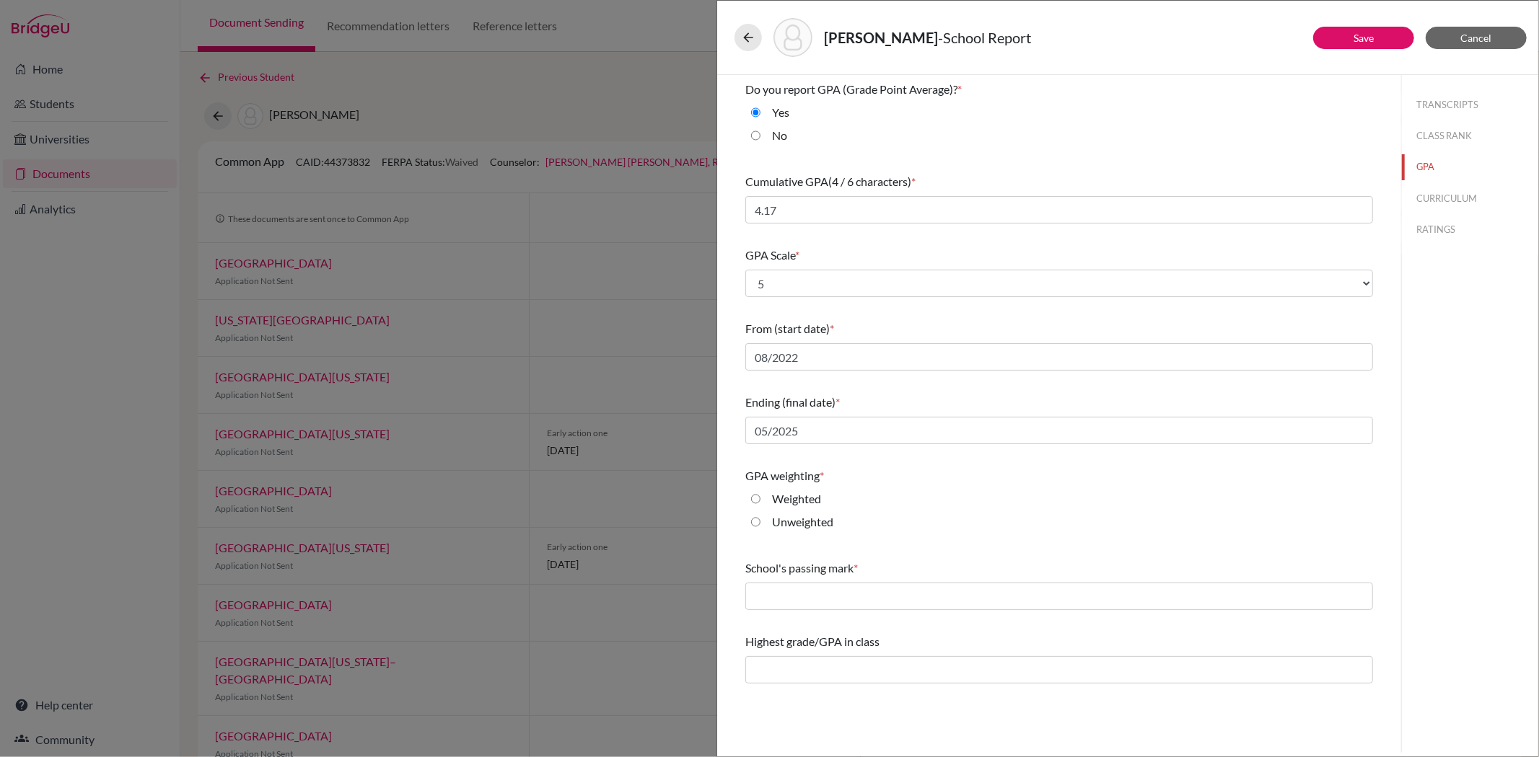
click at [755, 500] on input "Weighted" at bounding box center [755, 499] width 9 height 17
radio input "true"
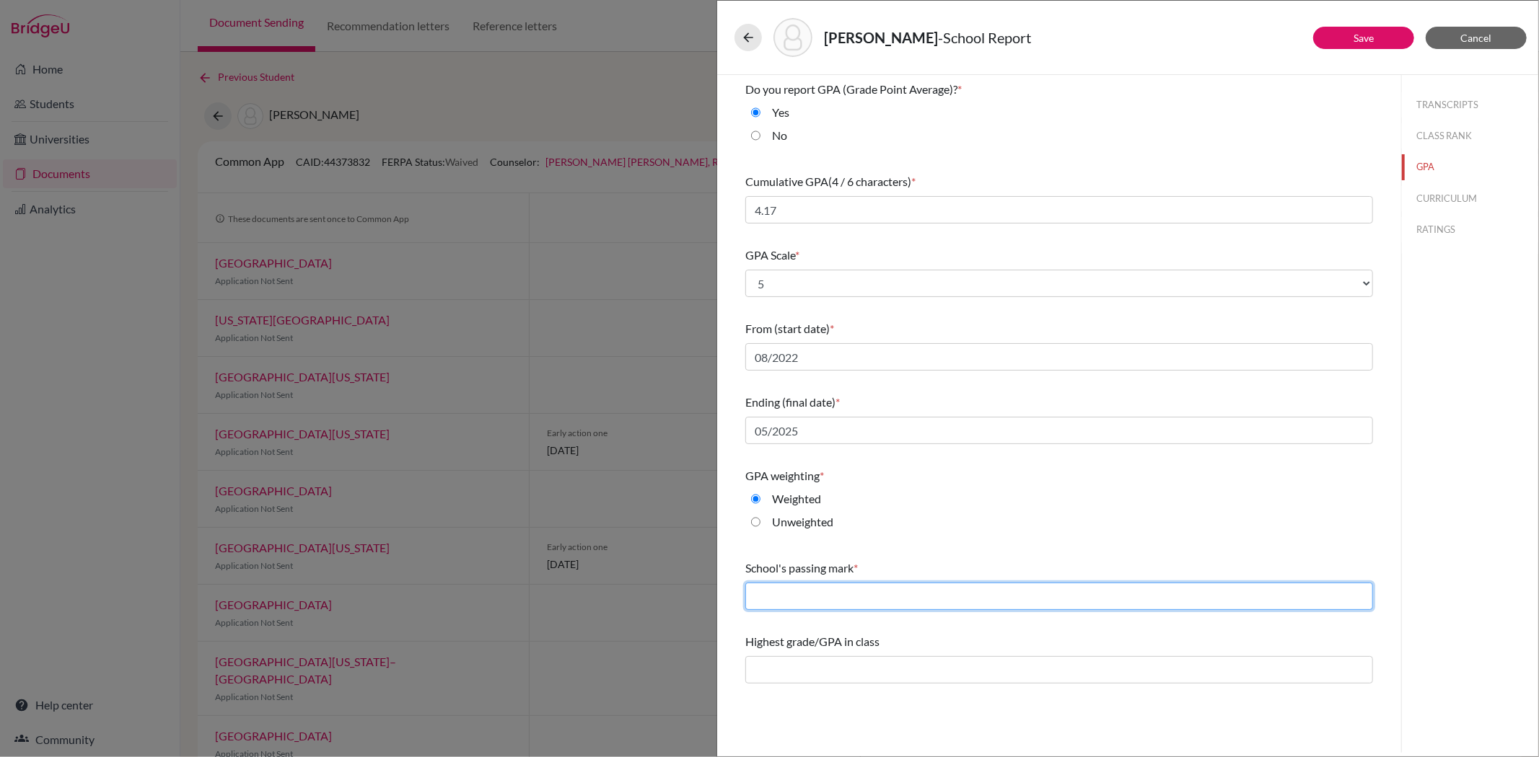
click at [769, 603] on input "text" at bounding box center [1059, 596] width 628 height 27
type input "60"
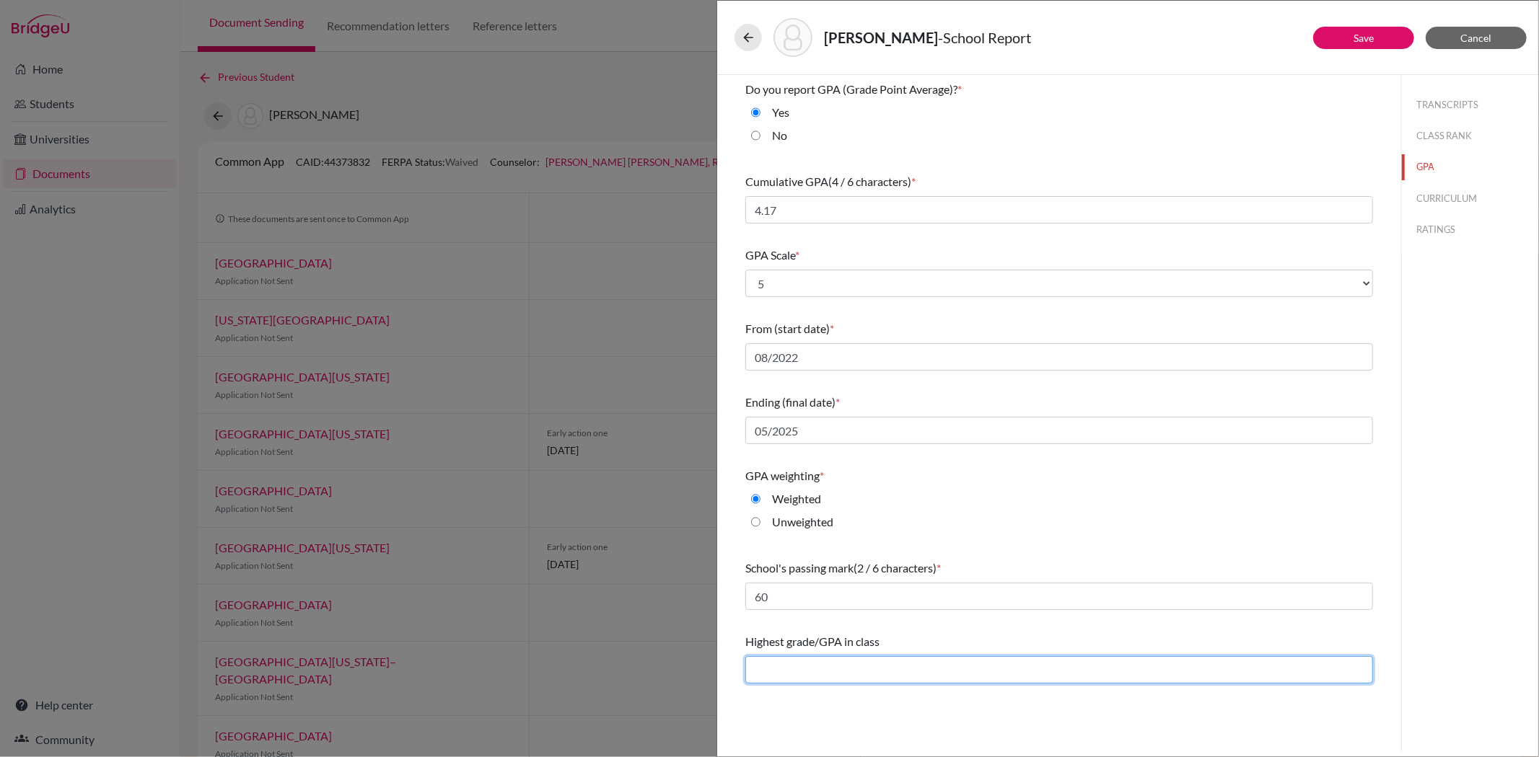
click at [834, 672] on input "text" at bounding box center [1059, 669] width 628 height 27
type input "4.22"
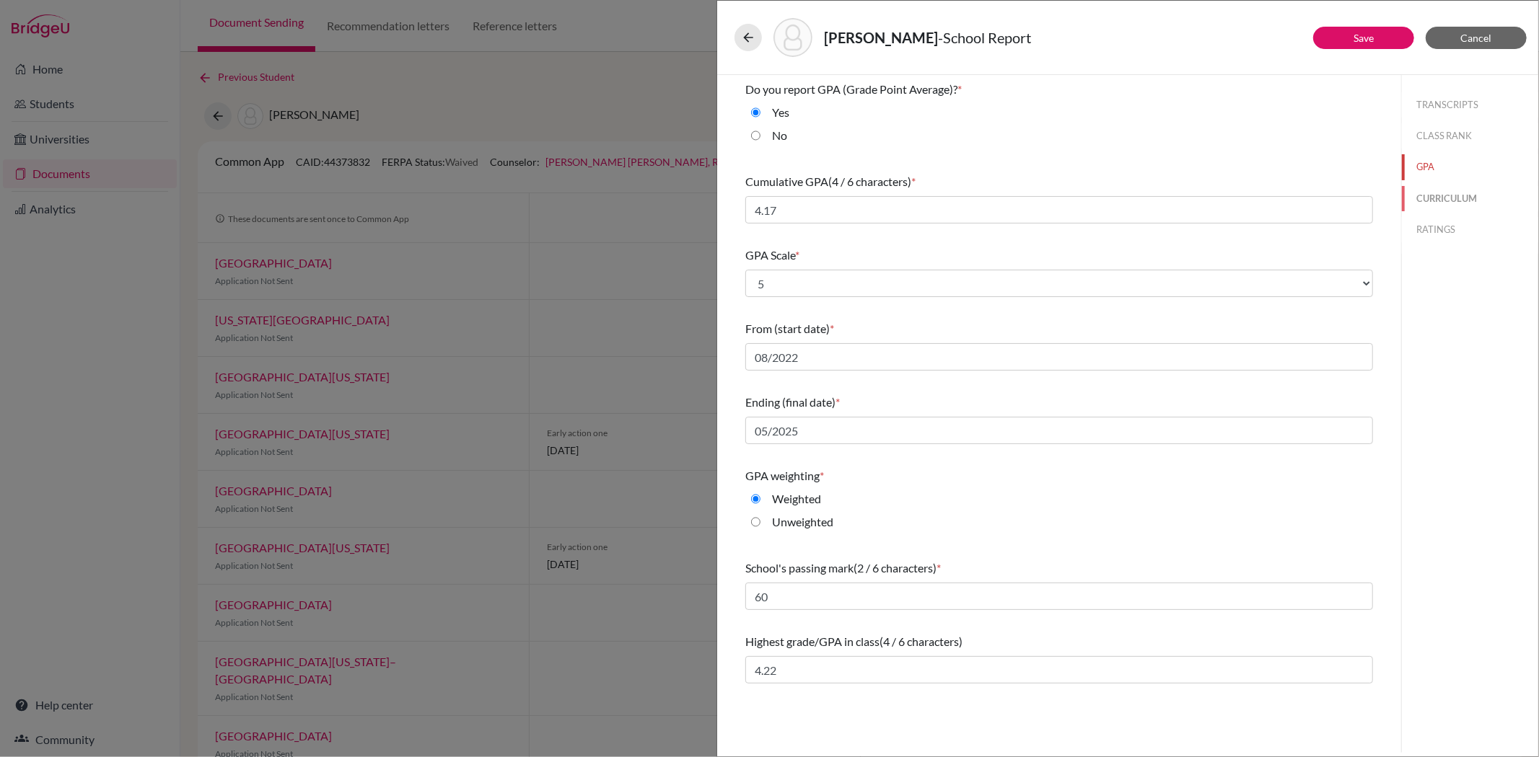
click at [1434, 195] on button "CURRICULUM" at bounding box center [1470, 198] width 136 height 25
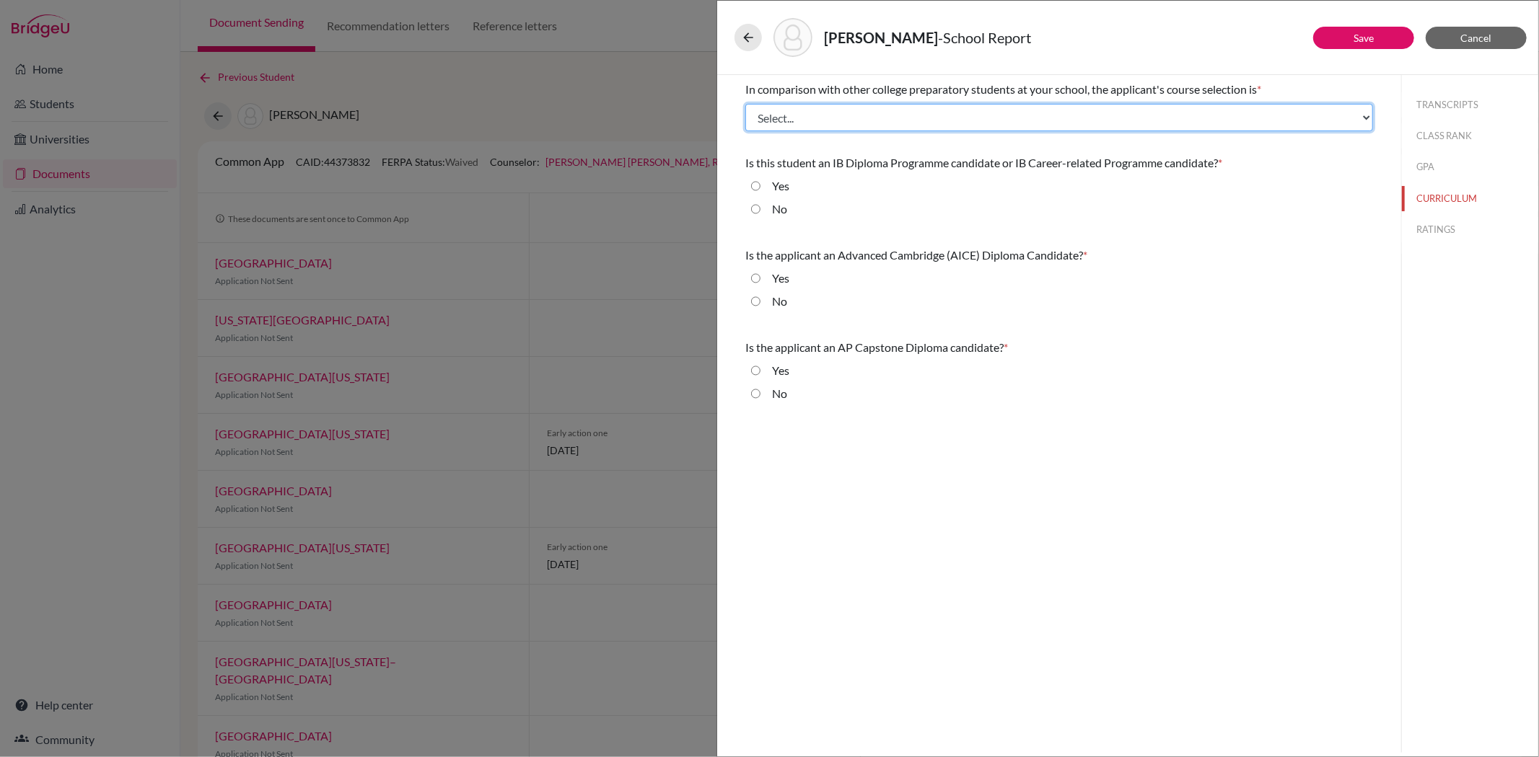
click at [848, 113] on select "Select... Less than demanding Average Demanding Very demanding Most demanding P…" at bounding box center [1059, 117] width 628 height 27
select select "4"
click at [745, 104] on select "Select... Less than demanding Average Demanding Very demanding Most demanding P…" at bounding box center [1059, 117] width 628 height 27
click at [759, 209] on input "No" at bounding box center [755, 209] width 9 height 17
radio input "true"
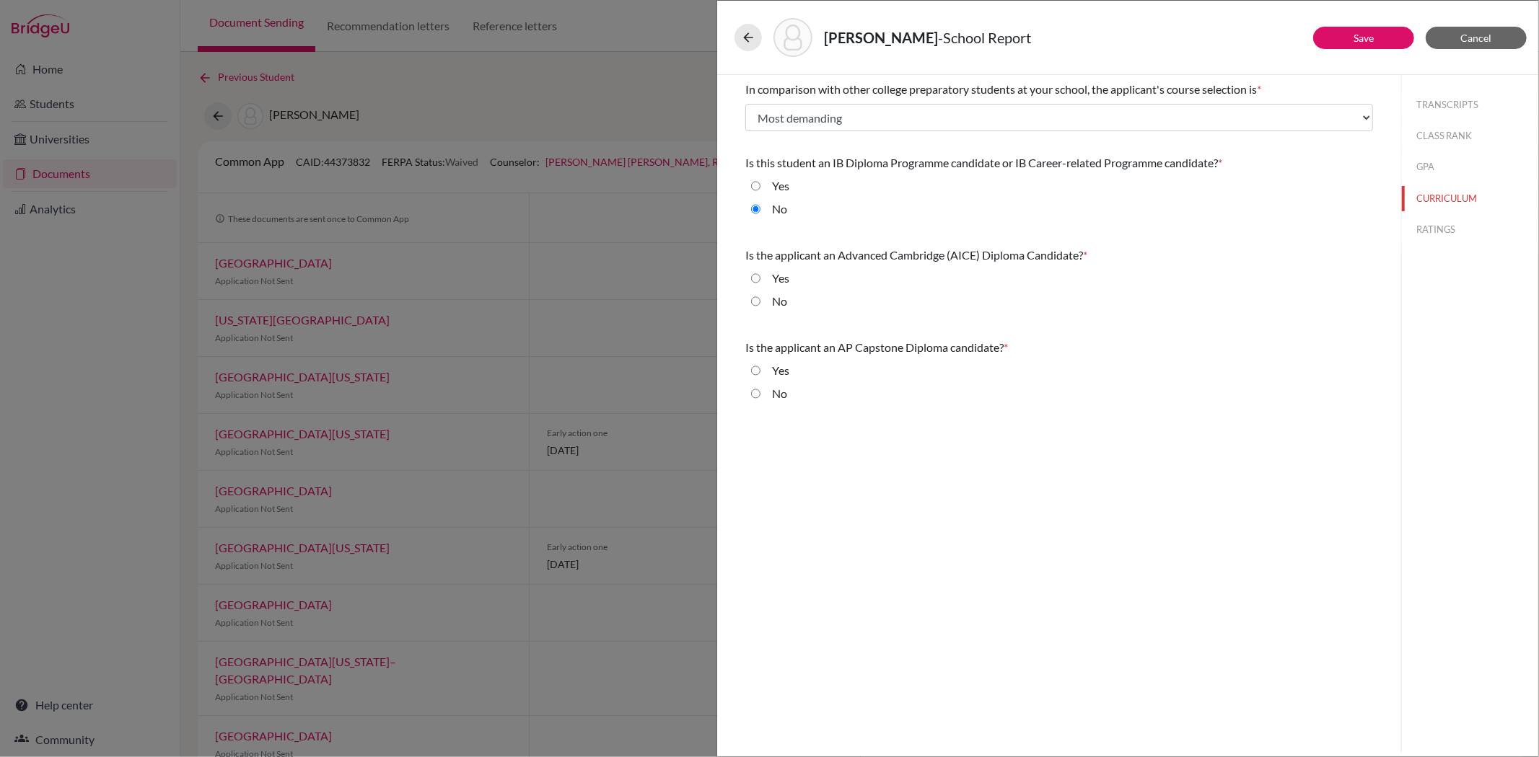
click at [752, 304] on input "No" at bounding box center [755, 301] width 9 height 17
radio input "true"
click at [751, 372] on input "Yes" at bounding box center [755, 370] width 9 height 17
radio input "true"
click at [1441, 110] on button "TRANSCRIPTS" at bounding box center [1470, 104] width 136 height 25
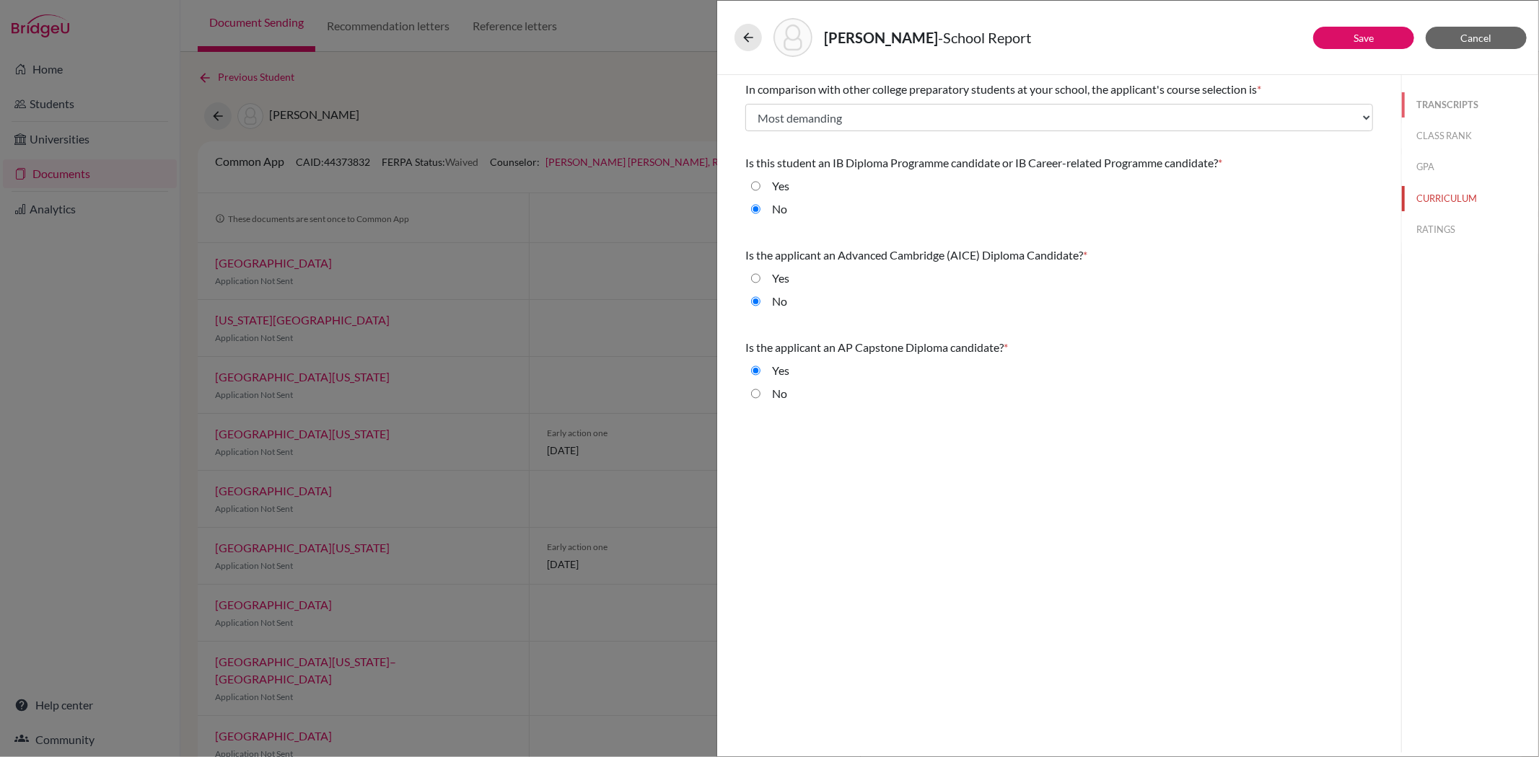
select select "1"
select select "687063"
select select "0"
select select "687065"
select select "1"
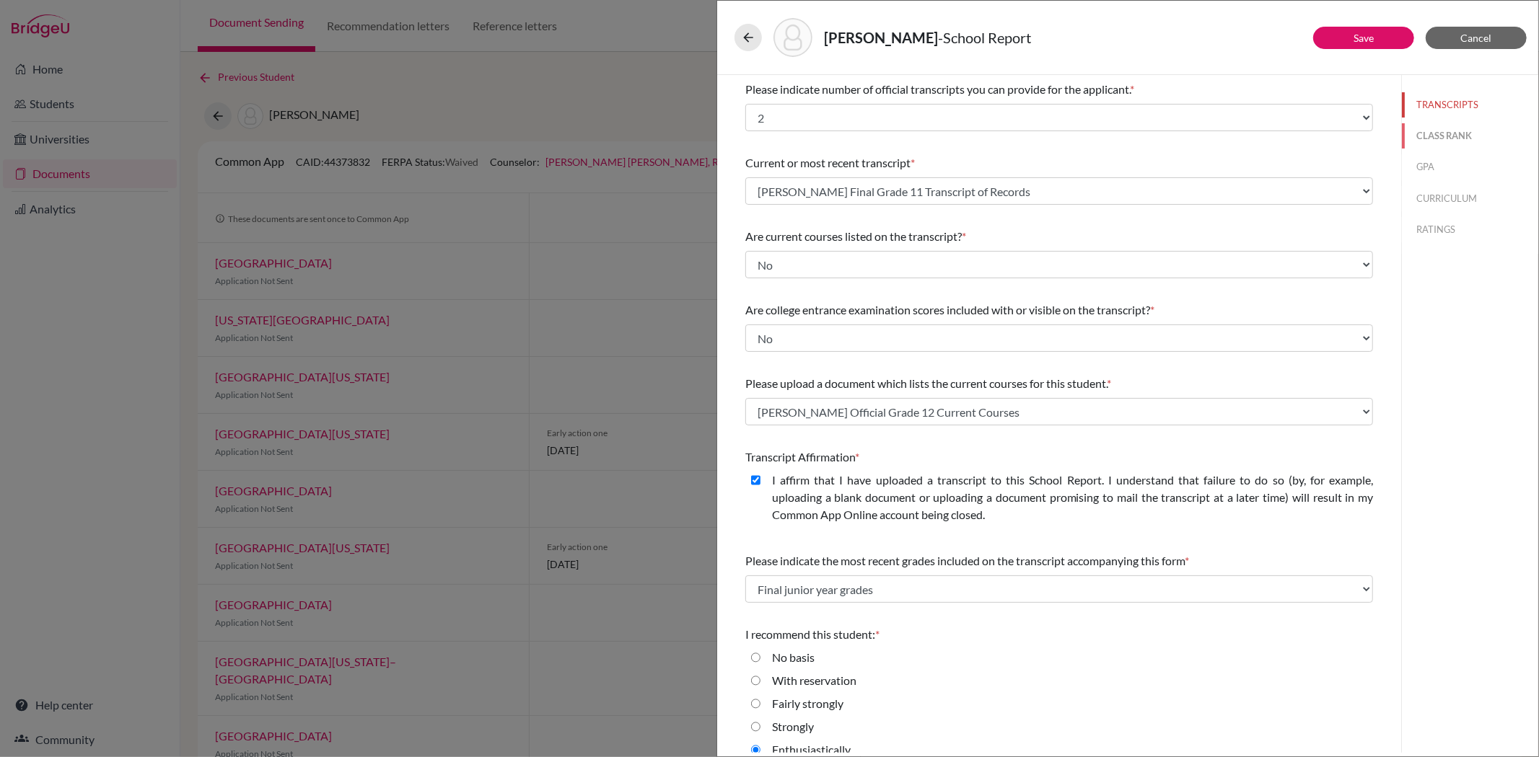
click at [1422, 138] on button "CLASS RANK" at bounding box center [1470, 135] width 136 height 25
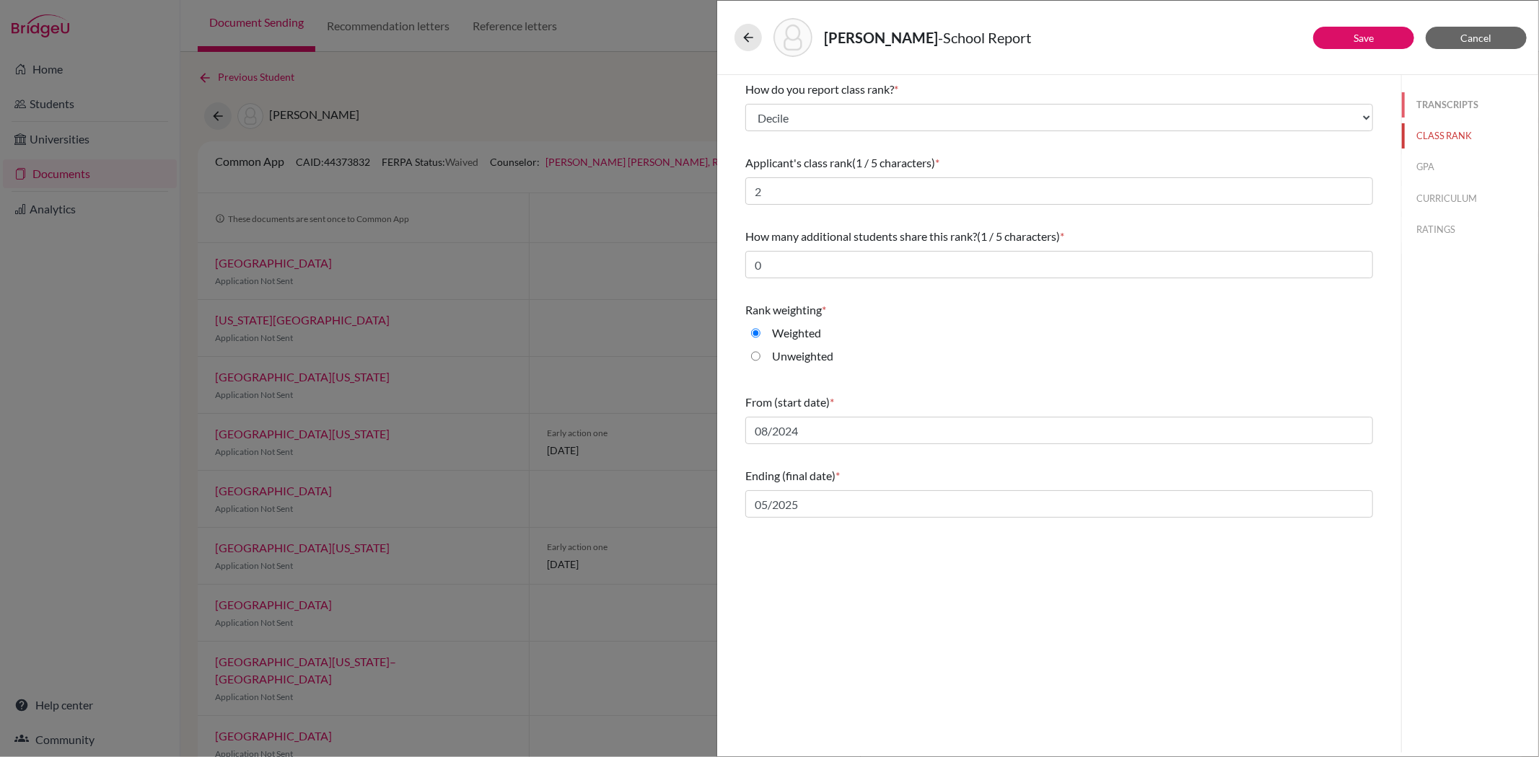
click at [1440, 106] on button "TRANSCRIPTS" at bounding box center [1470, 104] width 136 height 25
select select "1"
select select "0"
select select "687065"
select select "1"
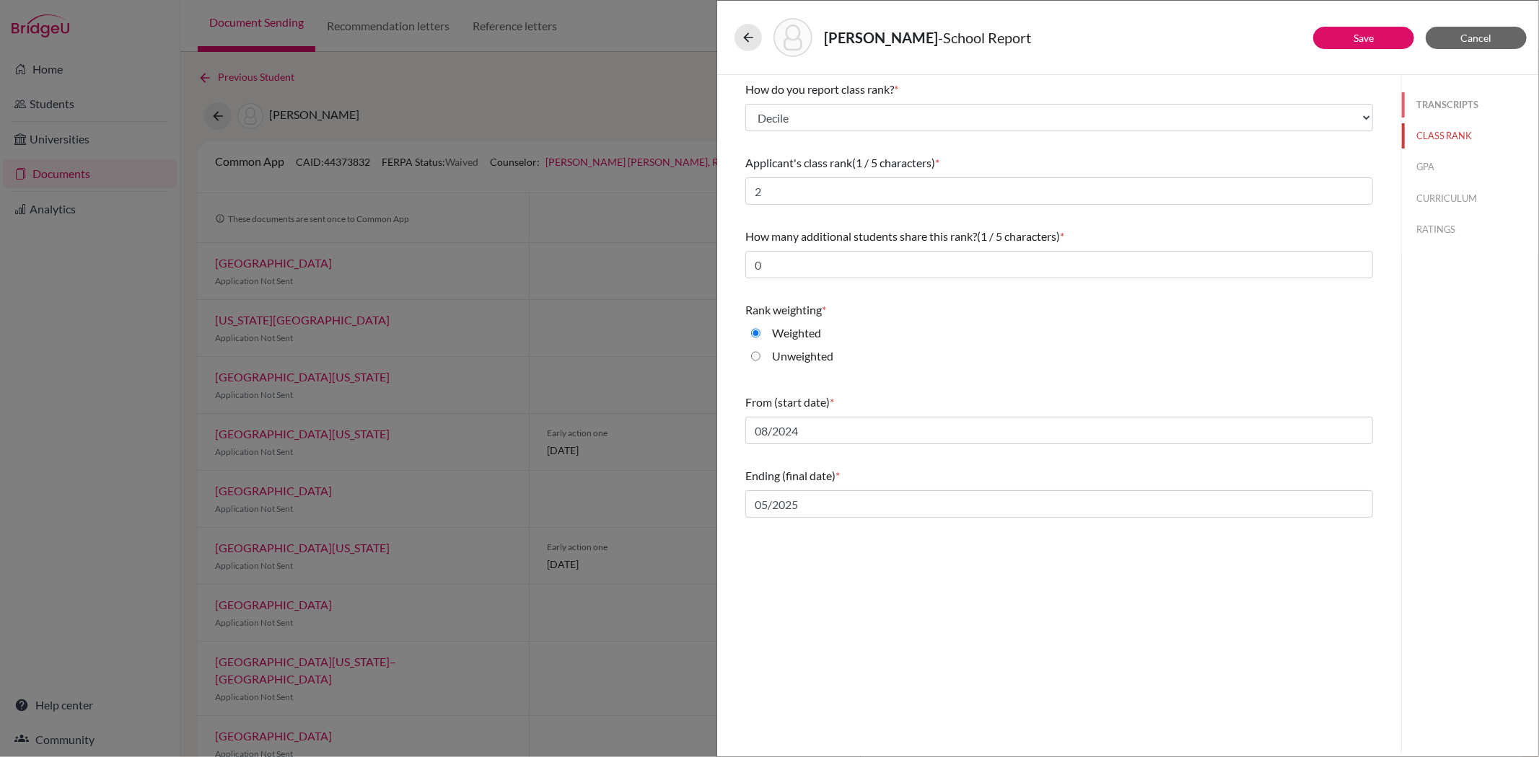
select select "687063"
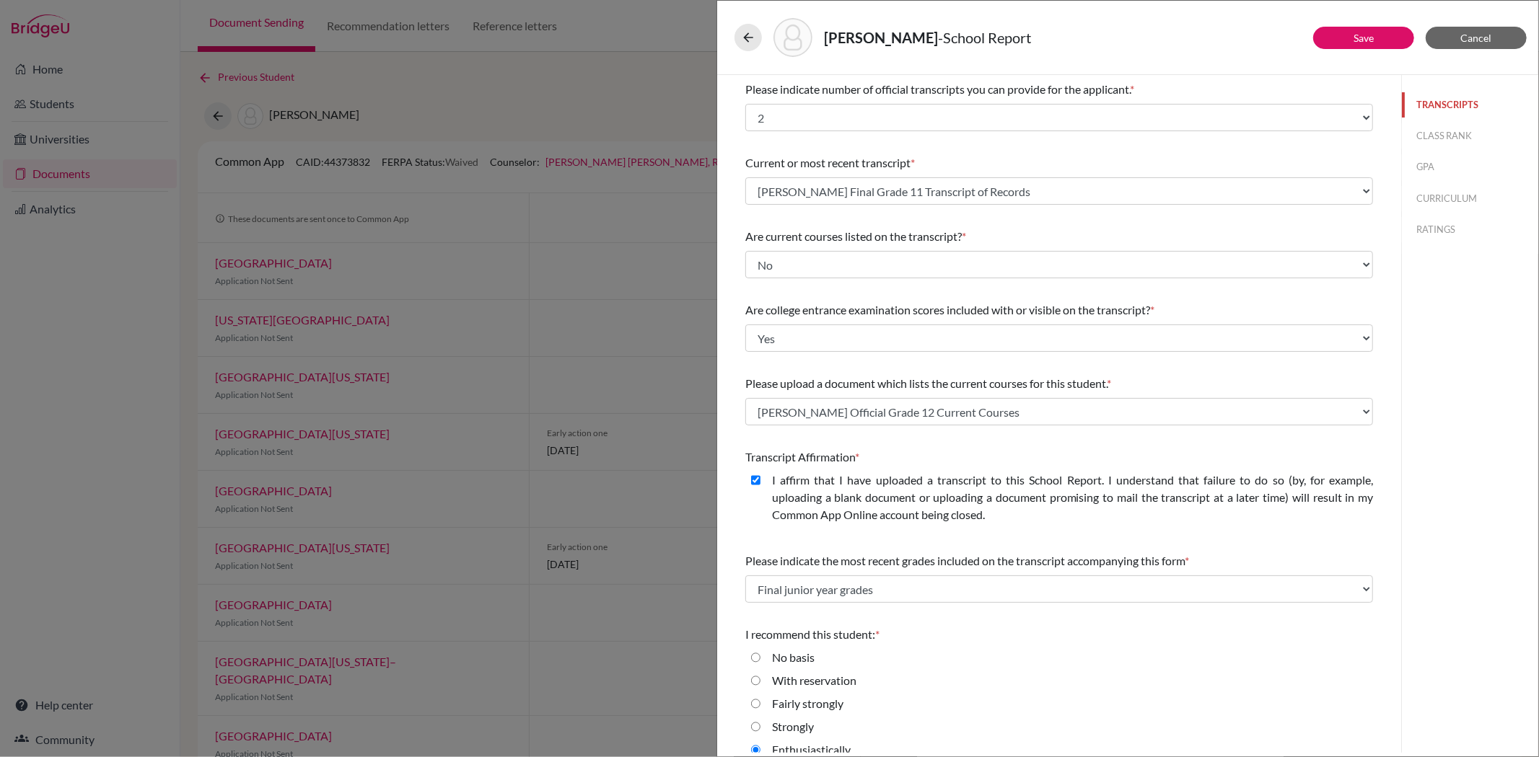
scroll to position [17, 0]
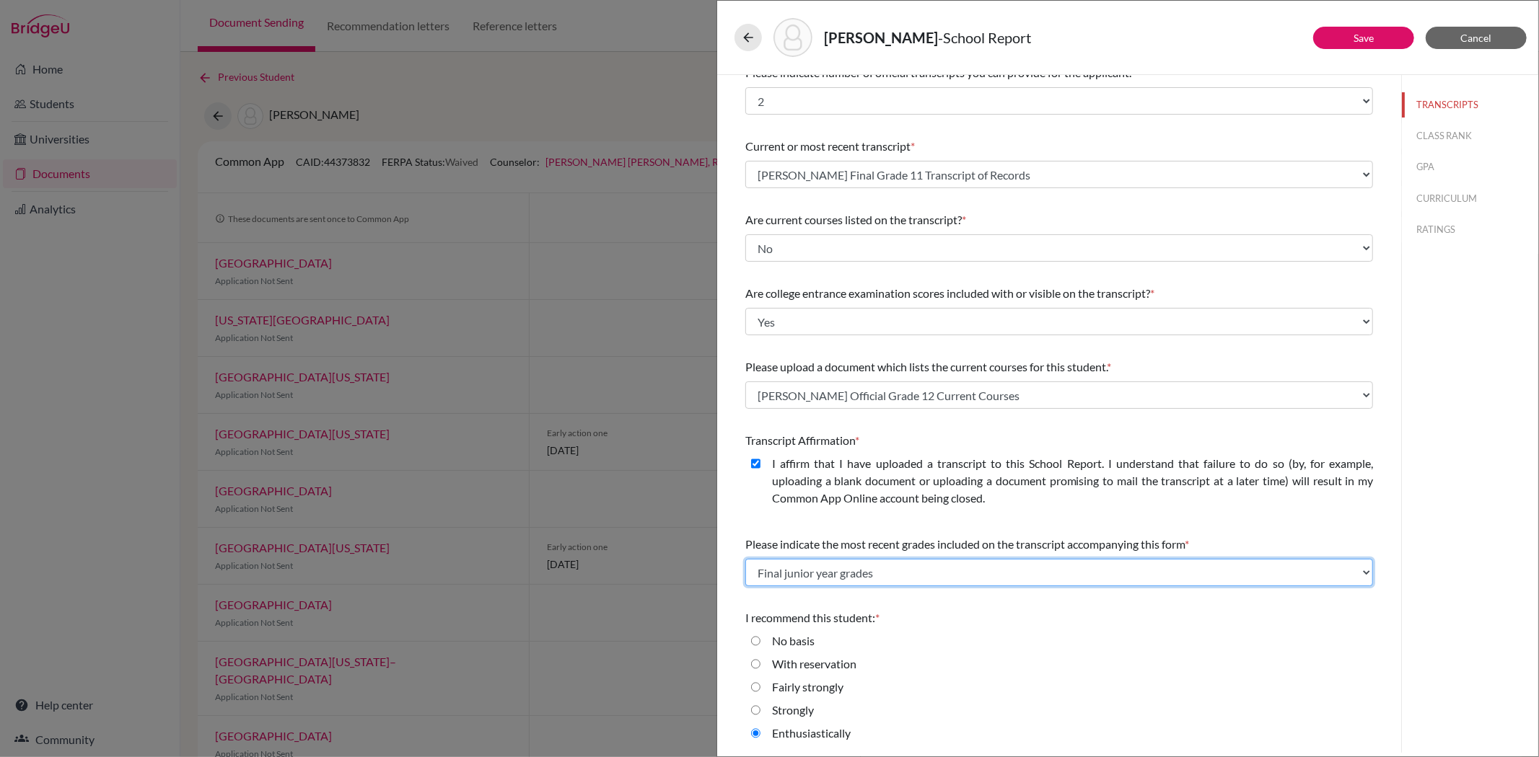
click at [941, 571] on select "Select... Final junior year grades 1st Quarter senior year grades 2nd Quarter/1…" at bounding box center [1059, 572] width 628 height 27
click at [944, 565] on select "Select... Final junior year grades 1st Quarter senior year grades 2nd Quarter/1…" at bounding box center [1059, 572] width 628 height 27
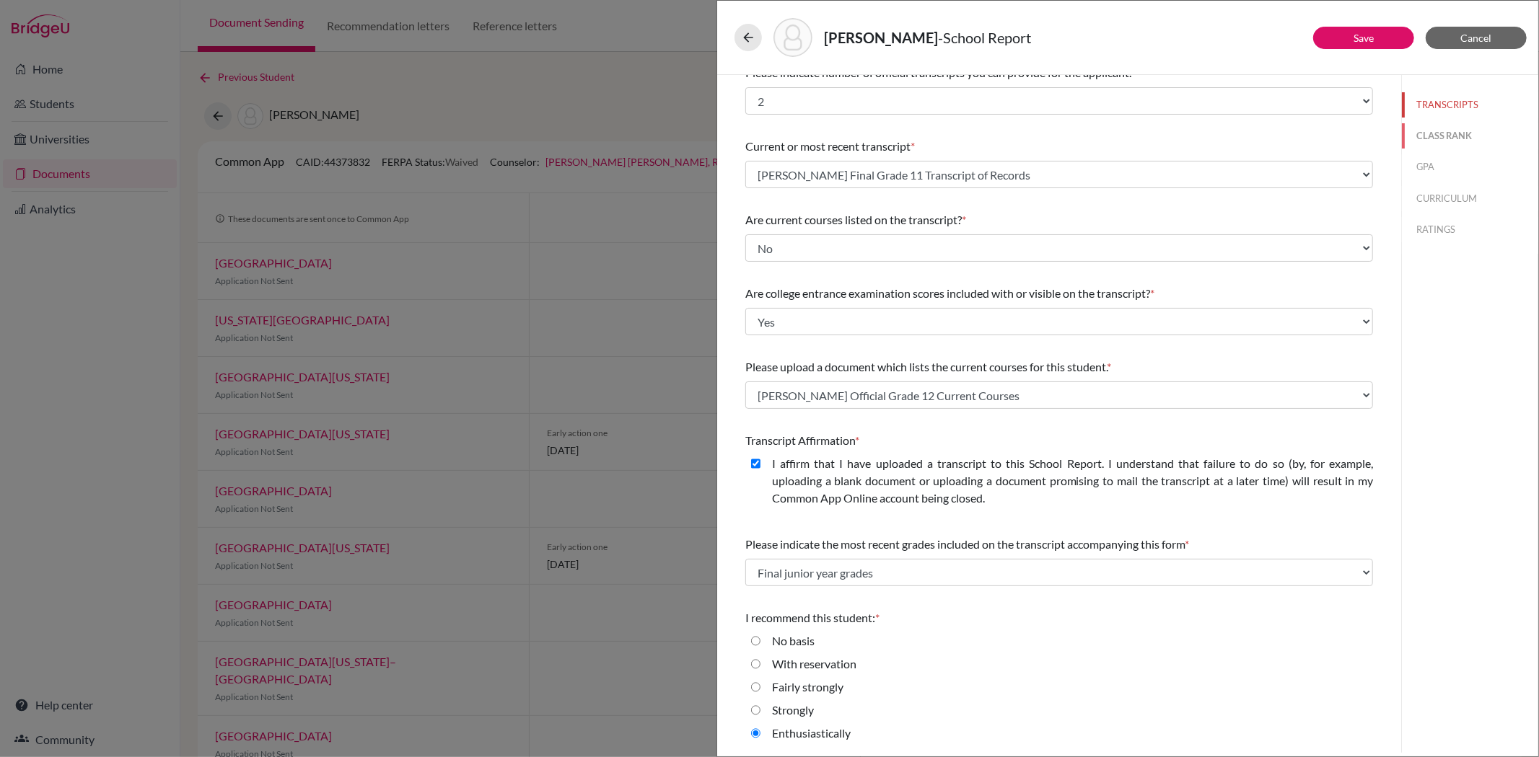
click at [1430, 132] on button "CLASS RANK" at bounding box center [1470, 135] width 136 height 25
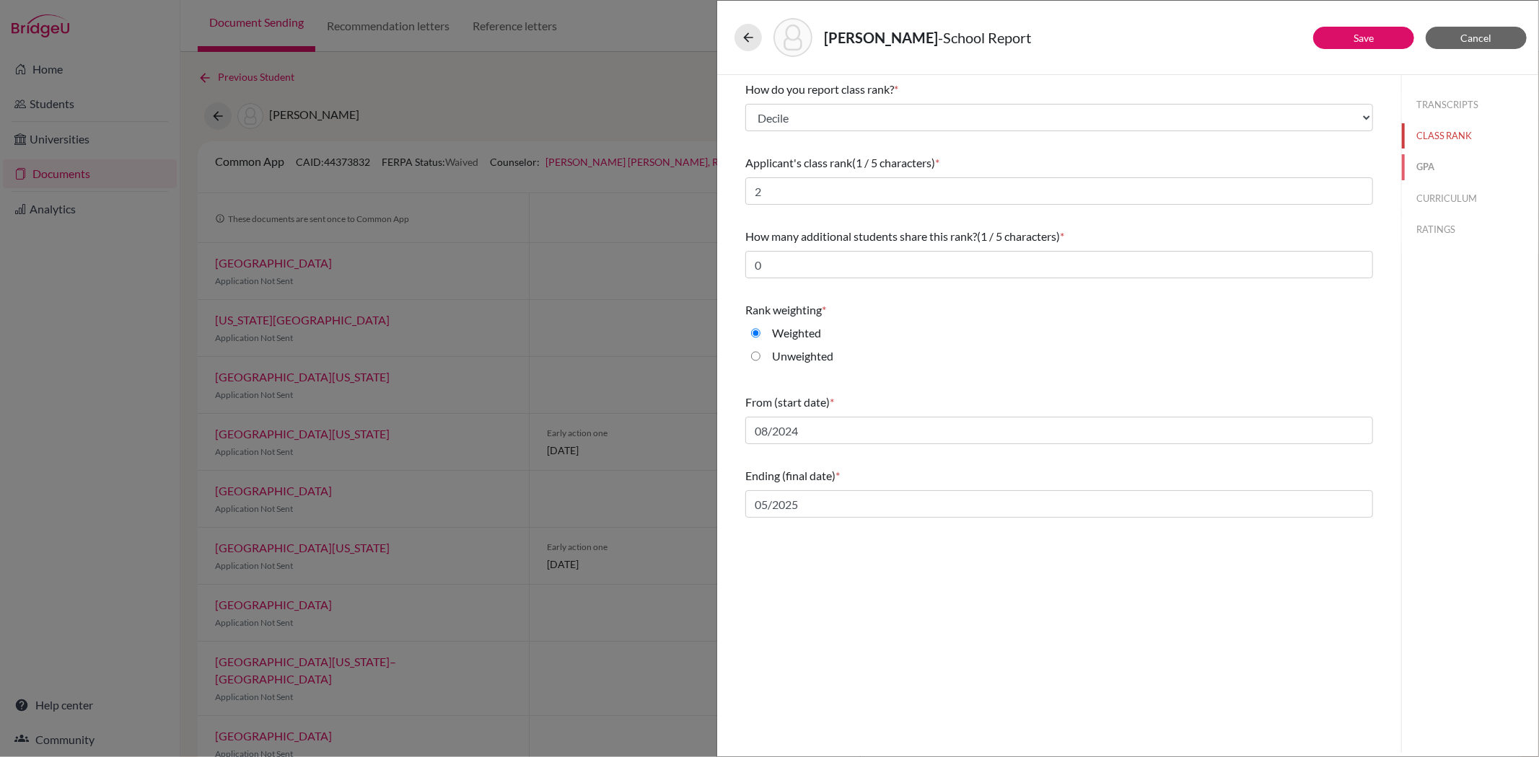
click at [1419, 168] on button "GPA" at bounding box center [1470, 166] width 136 height 25
type input "4.17"
type input "4.22"
select select "5"
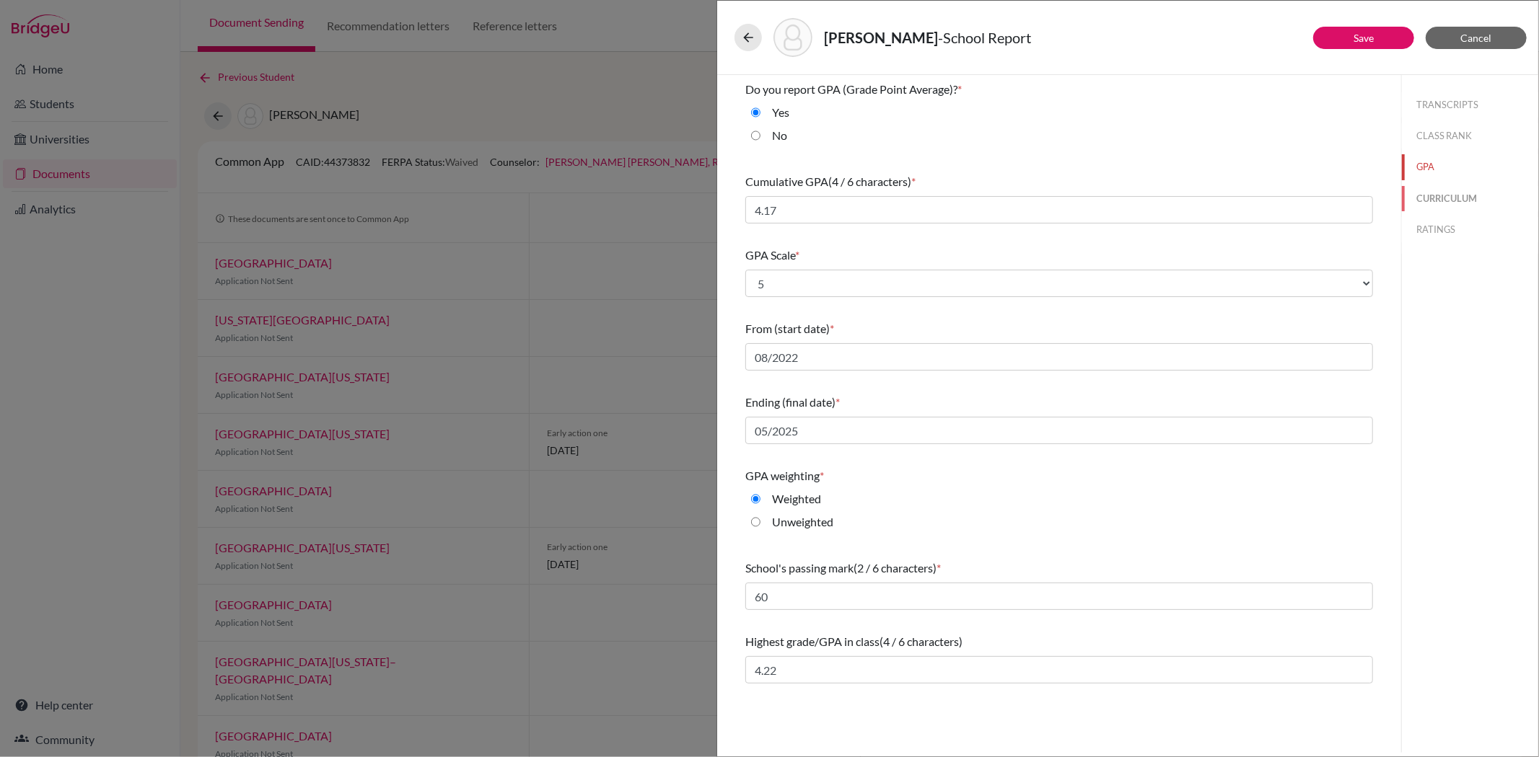
click at [1424, 201] on button "CURRICULUM" at bounding box center [1470, 198] width 136 height 25
select select "4"
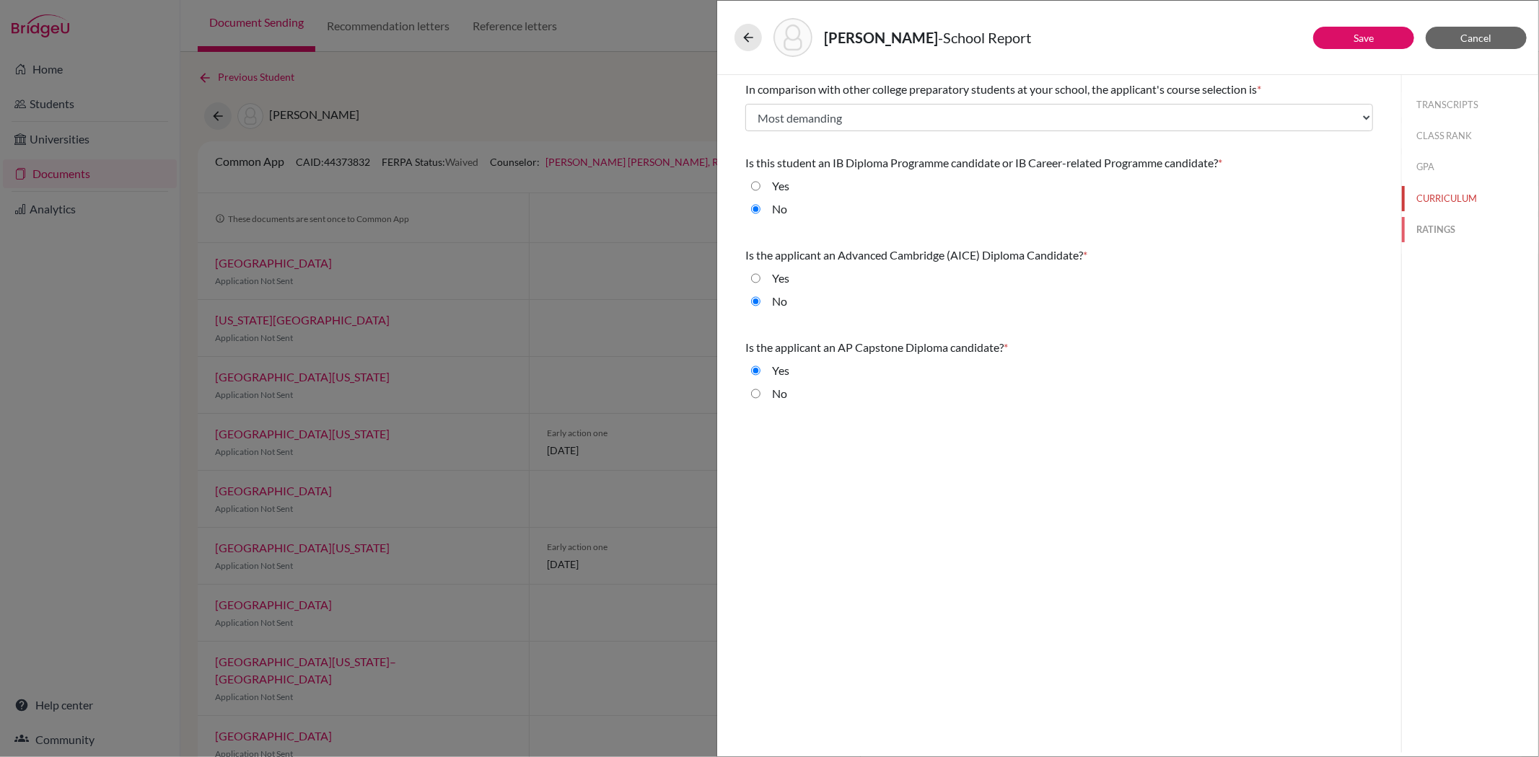
click at [1448, 236] on button "RATINGS" at bounding box center [1470, 229] width 136 height 25
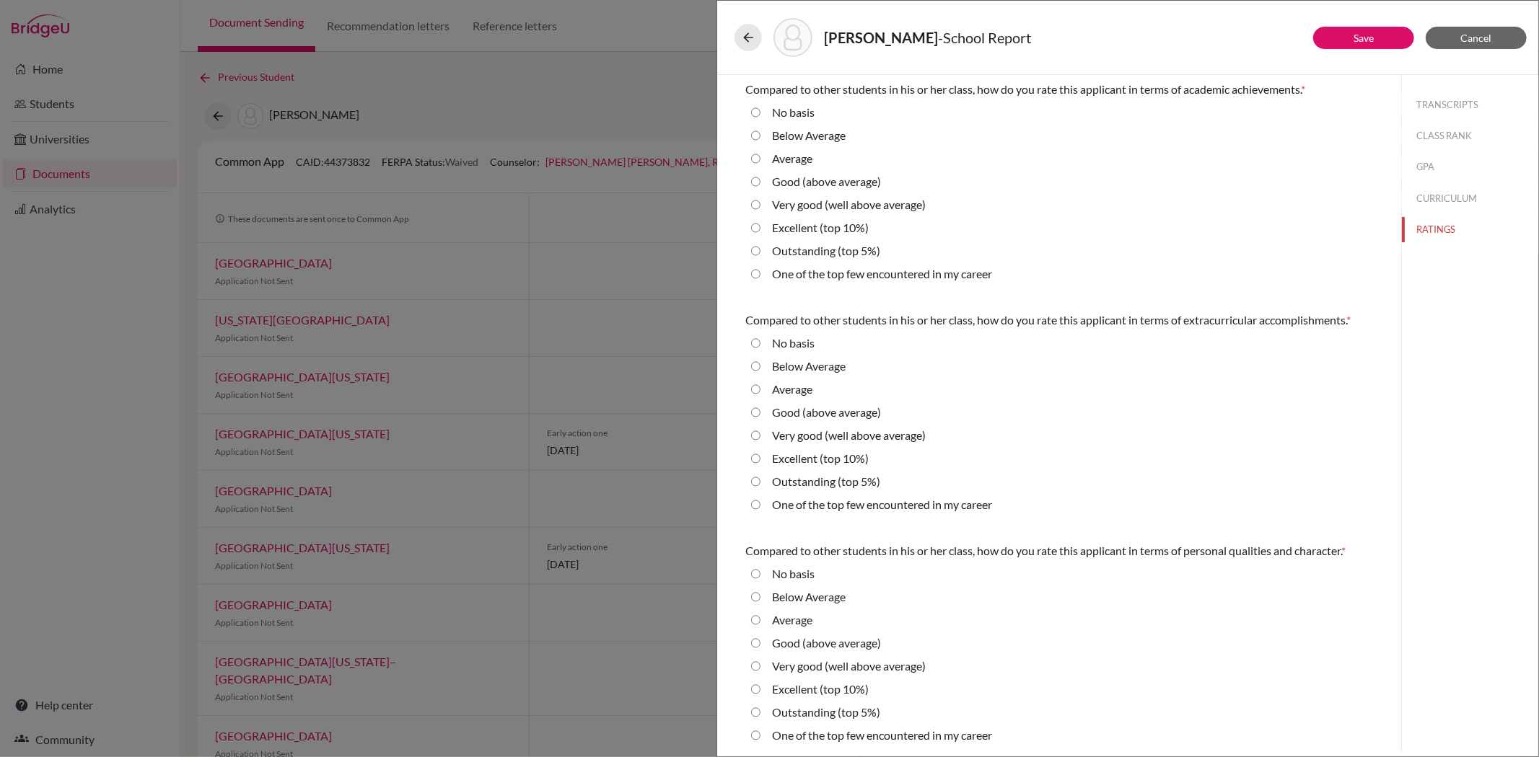
click at [755, 251] on 5\%\) "Outstanding (top 5%)" at bounding box center [755, 250] width 9 height 17
radio 5\%\) "true"
click at [752, 481] on 5\%\) "Outstanding (top 5%)" at bounding box center [755, 481] width 9 height 17
radio 5\%\) "true"
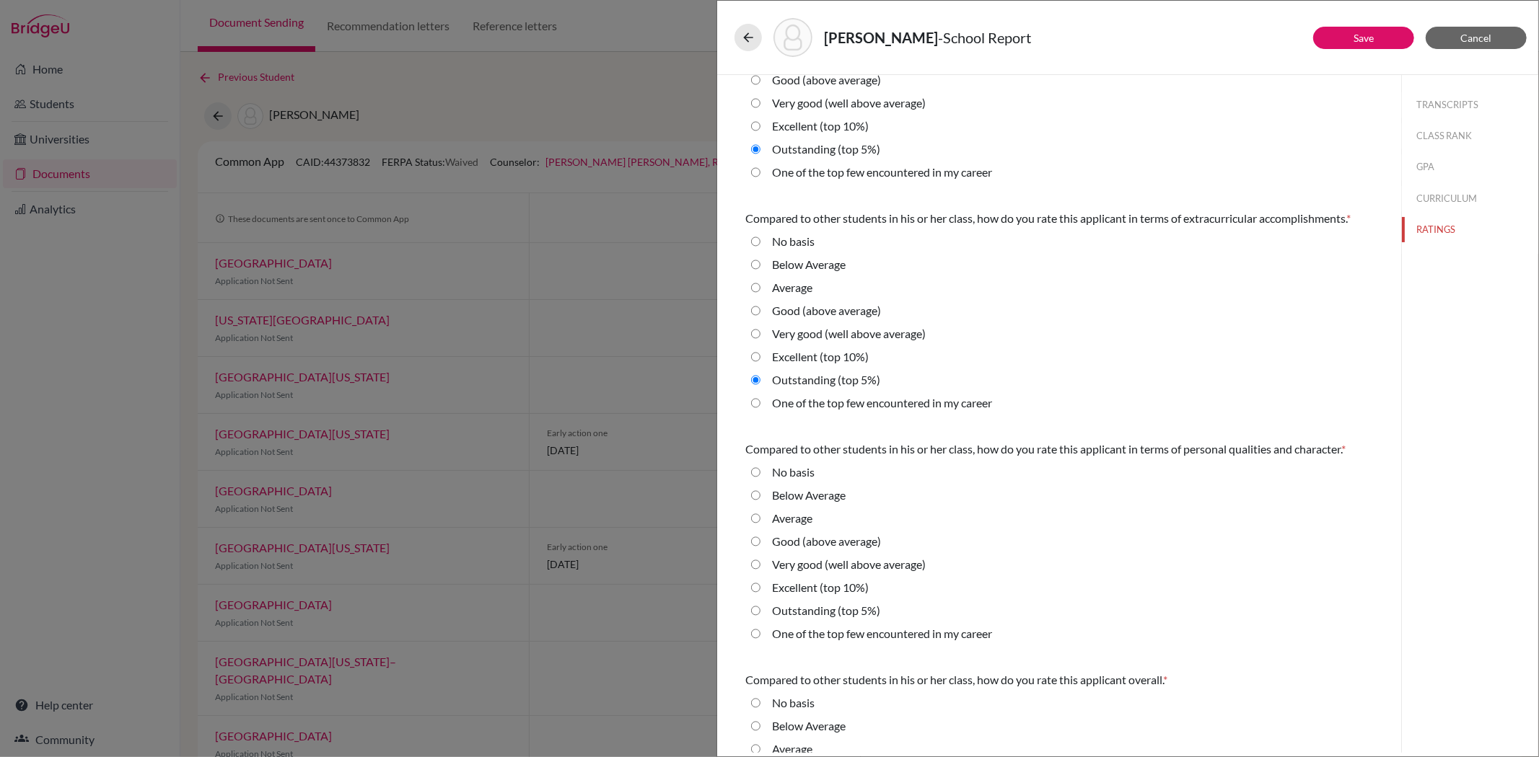
scroll to position [233, 0]
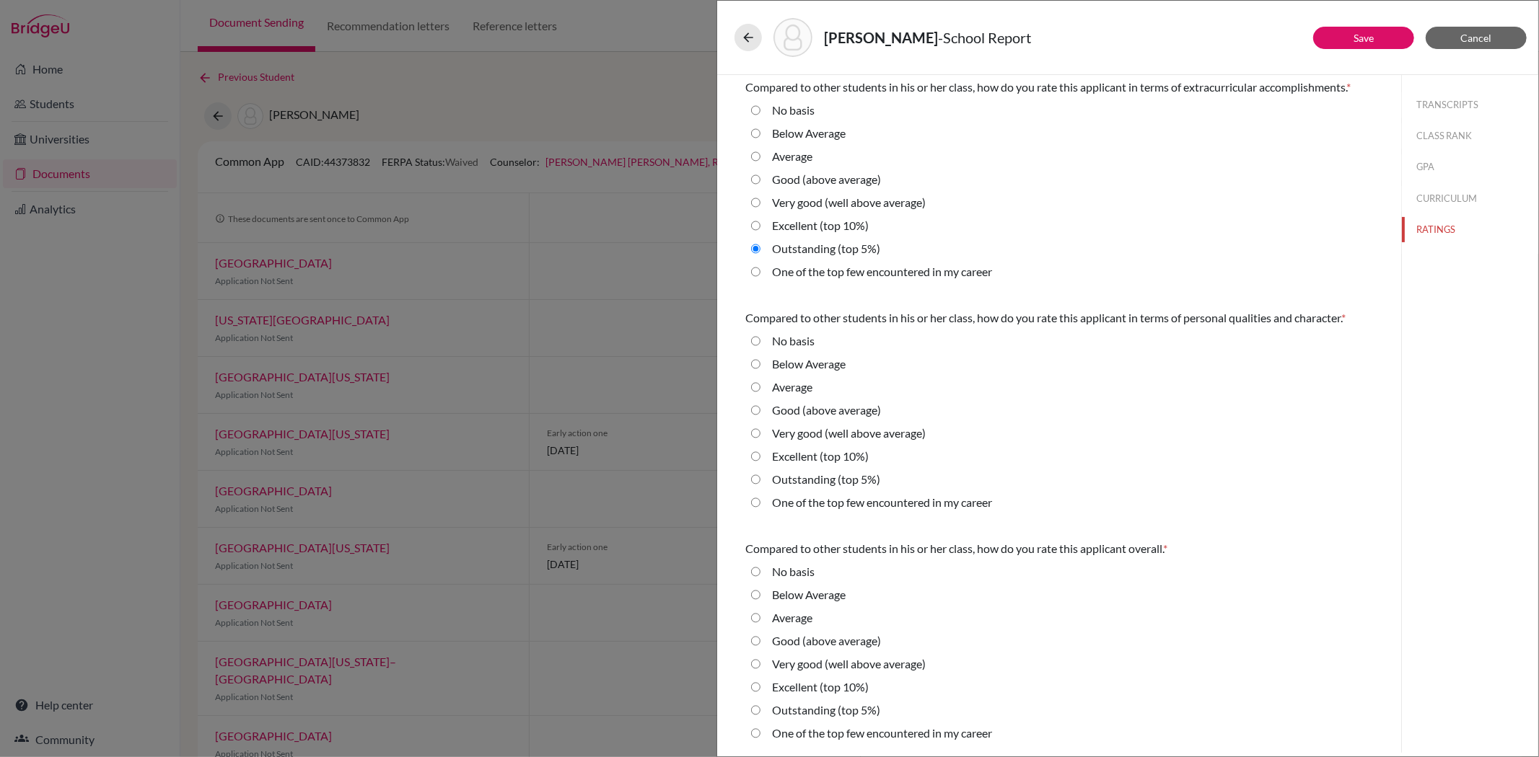
click at [757, 480] on 5\%\) "Outstanding (top 5%)" at bounding box center [755, 479] width 9 height 17
radio 5\%\) "true"
drag, startPoint x: 757, startPoint y: 708, endPoint x: 768, endPoint y: 703, distance: 11.9
click at [757, 707] on 5\%\) "Outstanding (top 5%)" at bounding box center [755, 710] width 9 height 17
radio 5\%\) "true"
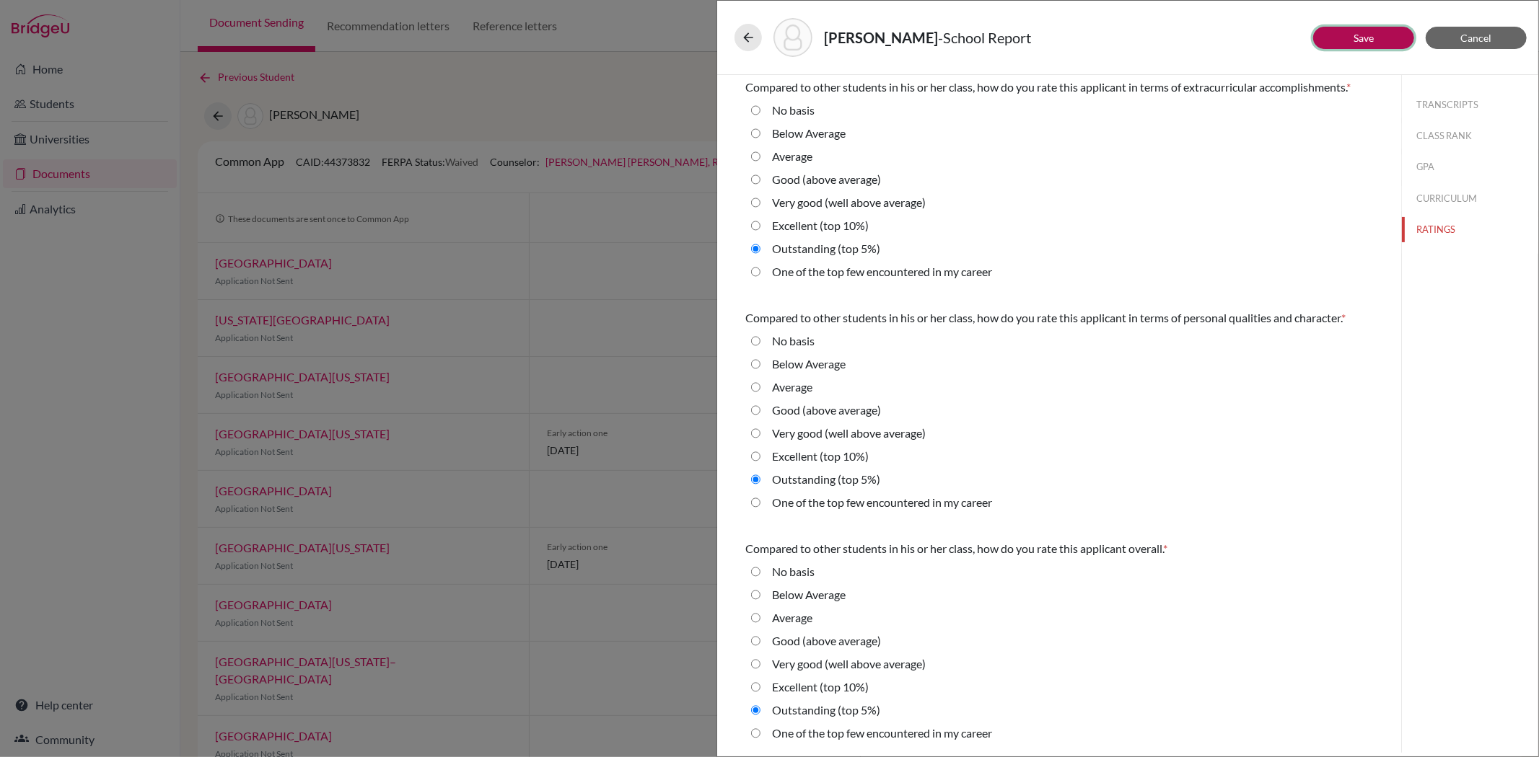
click at [1355, 38] on link "Save" at bounding box center [1363, 38] width 20 height 12
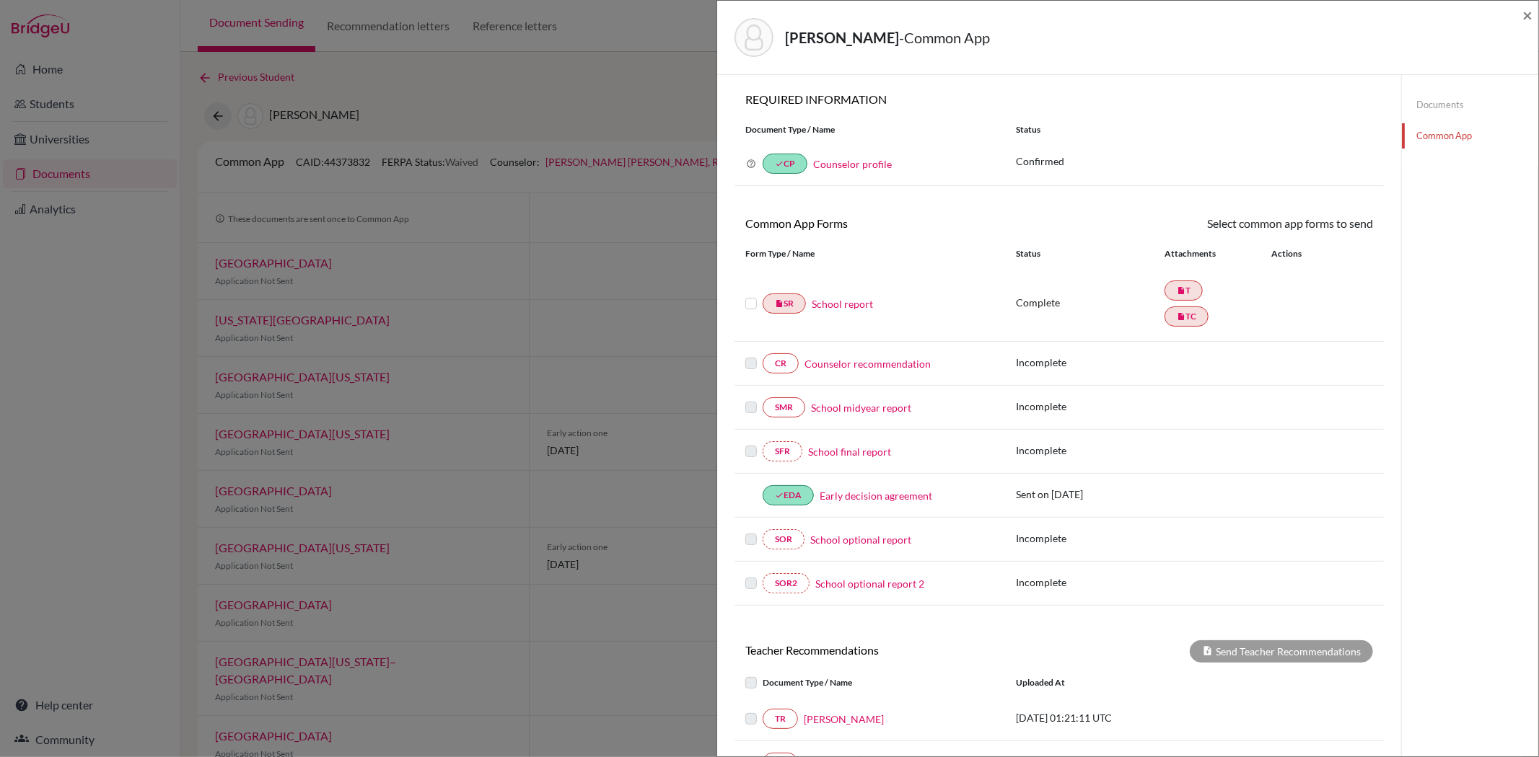
click at [750, 295] on label at bounding box center [751, 295] width 12 height 0
click at [0, 0] on input "checkbox" at bounding box center [0, 0] width 0 height 0
click at [1331, 217] on link "Send" at bounding box center [1343, 226] width 60 height 22
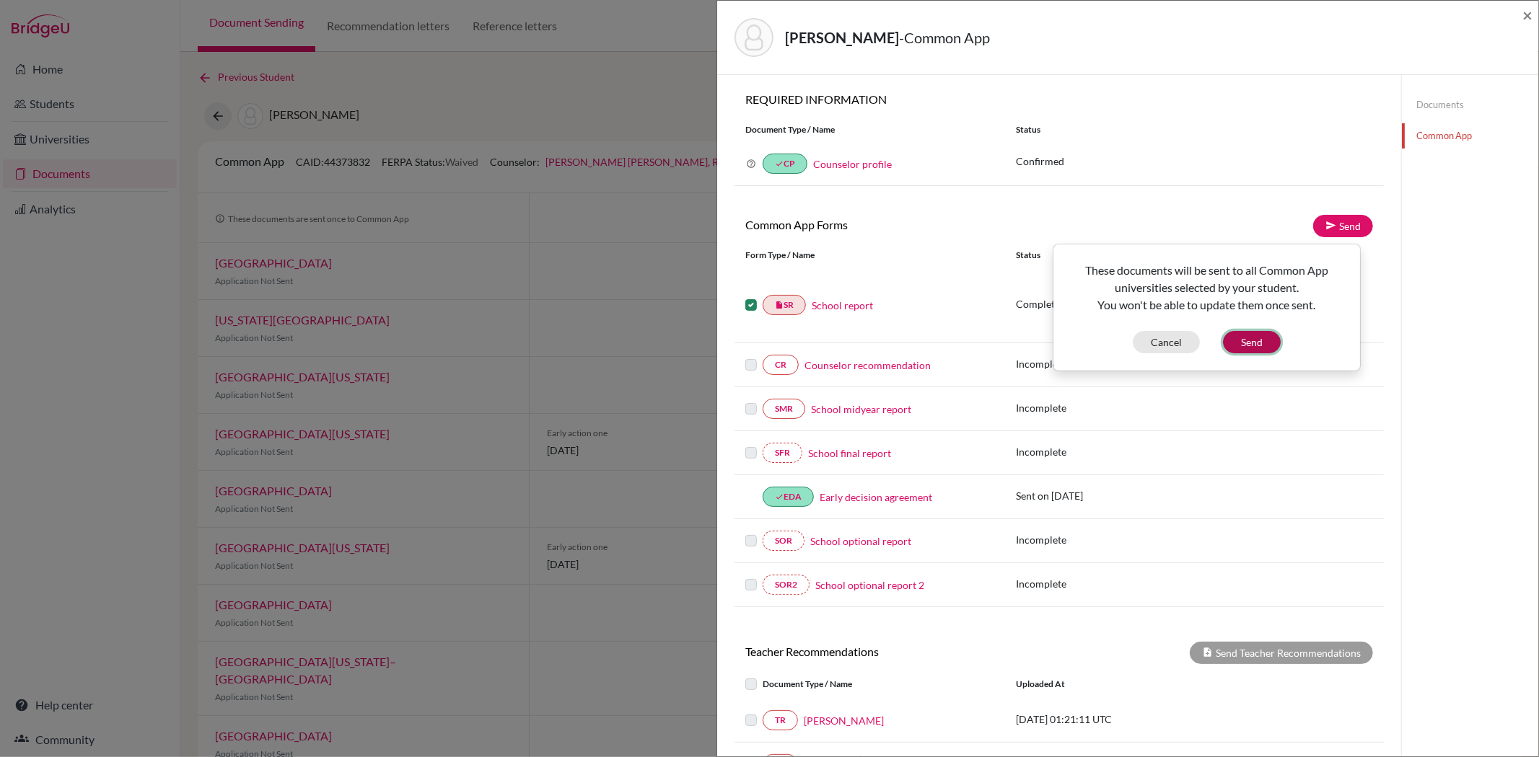
click at [1258, 340] on button "Send" at bounding box center [1252, 342] width 58 height 22
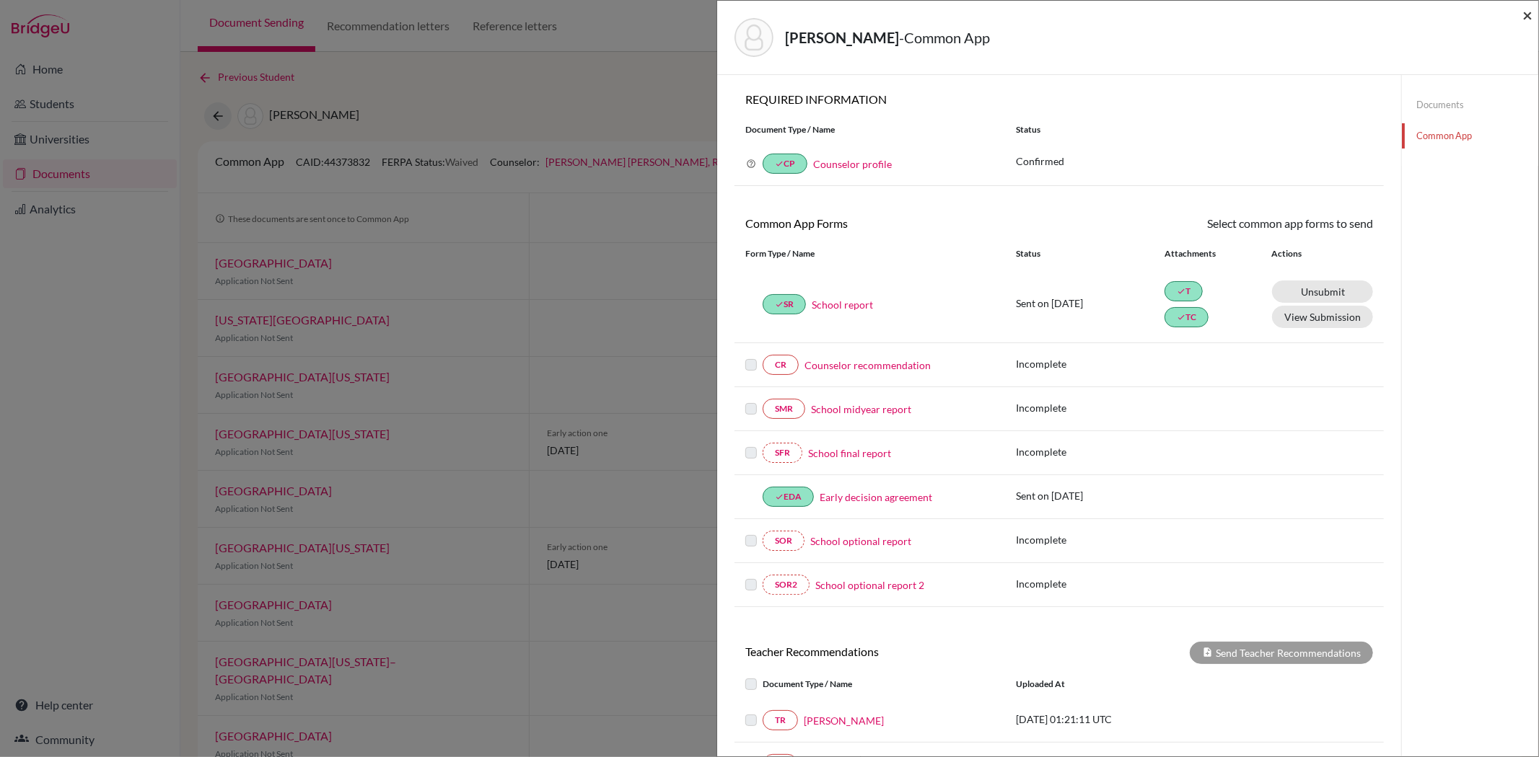
click at [1525, 17] on span "×" at bounding box center [1527, 14] width 10 height 21
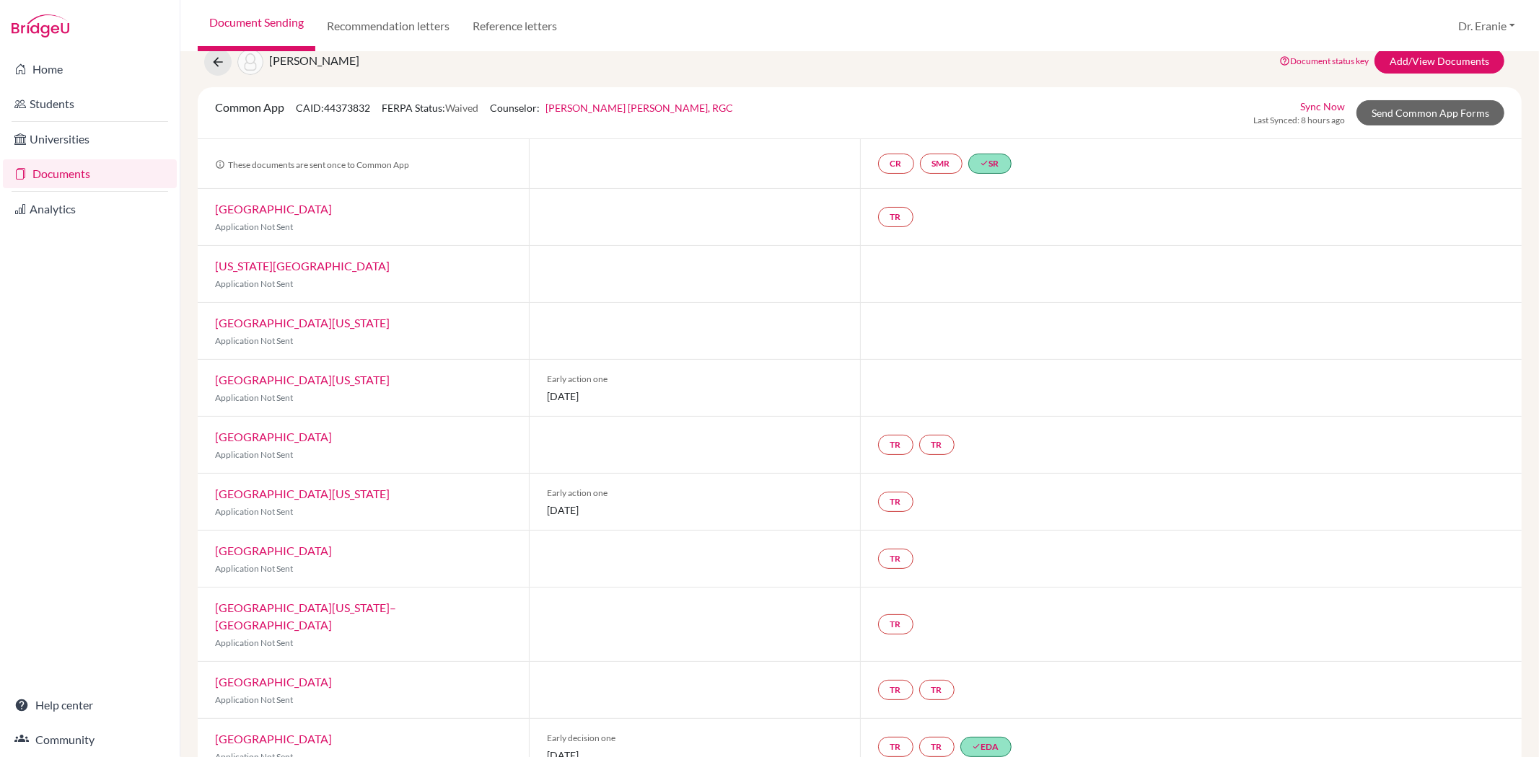
scroll to position [400, 0]
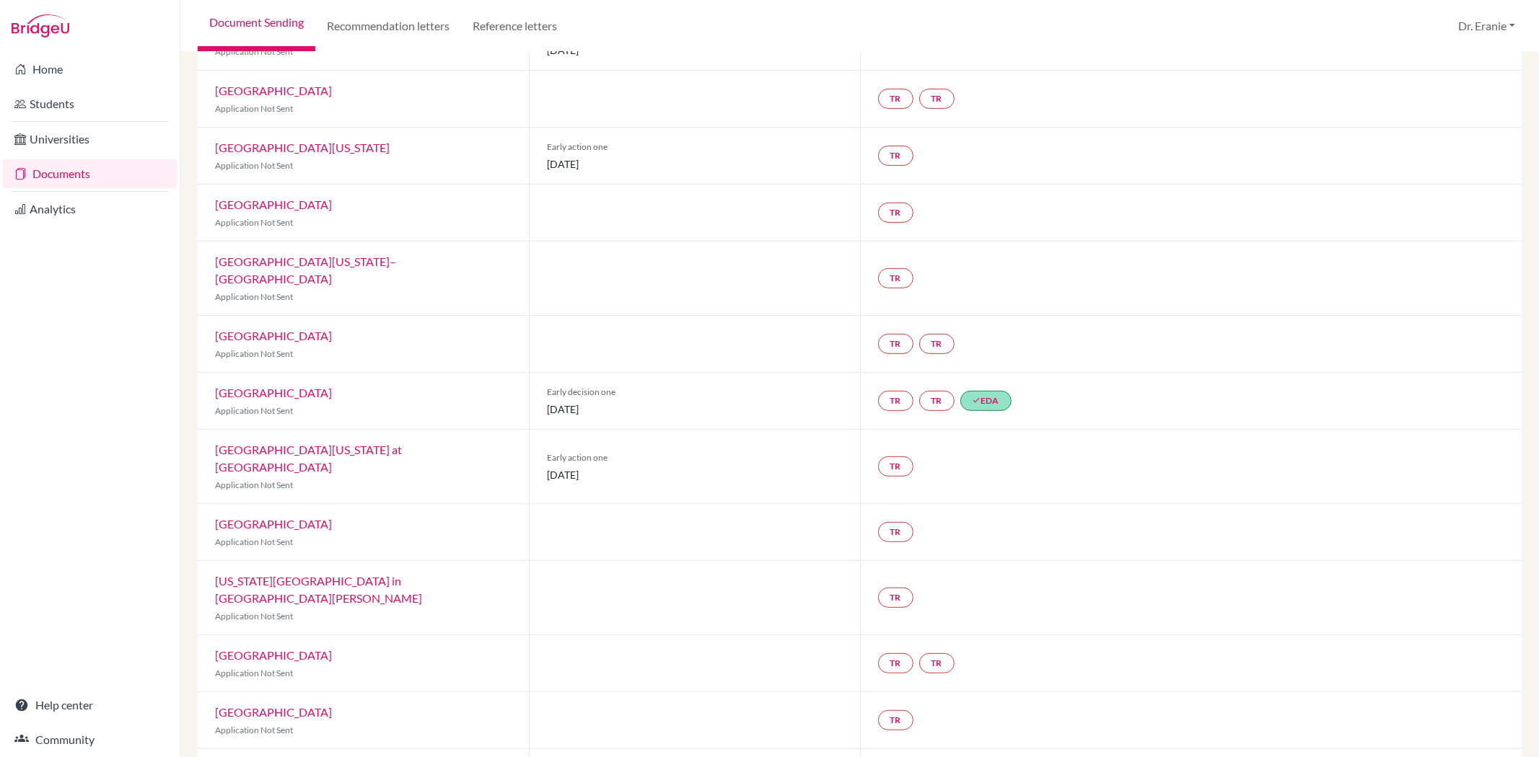
click at [332, 443] on link "[GEOGRAPHIC_DATA][US_STATE] at [GEOGRAPHIC_DATA]" at bounding box center [308, 458] width 187 height 31
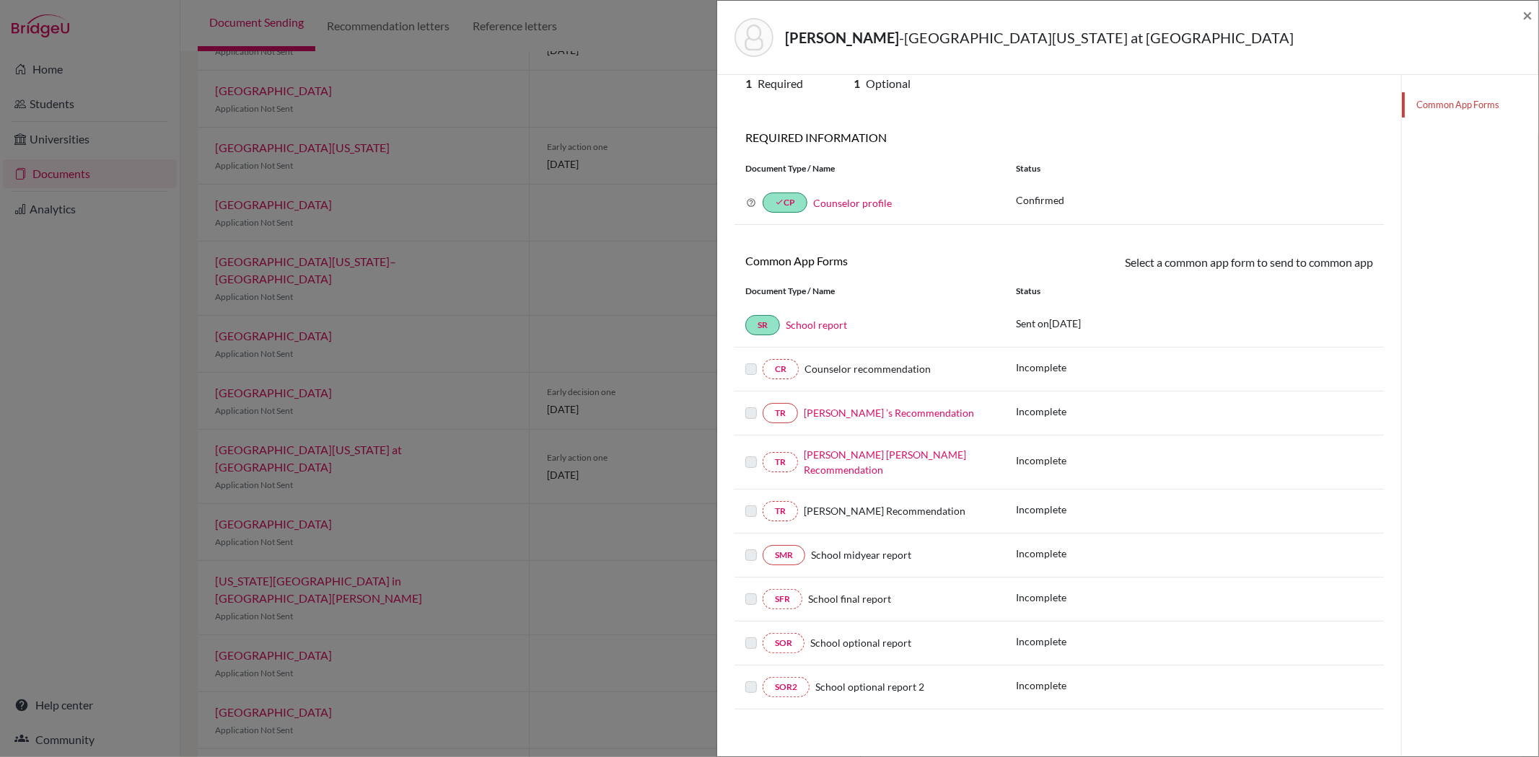
scroll to position [76, 0]
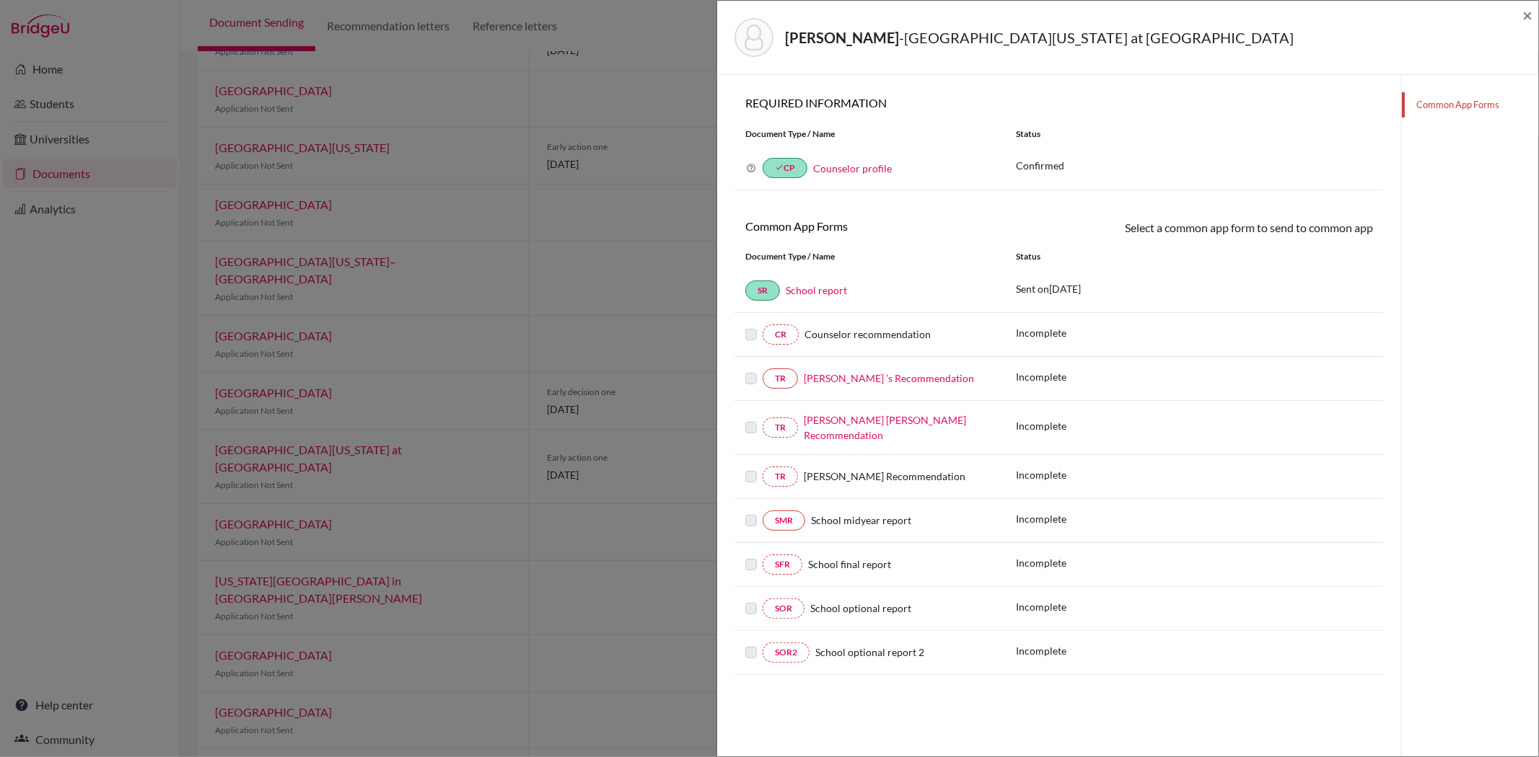
click at [884, 382] on link "Tim Sampson ’s Recommendation" at bounding box center [889, 378] width 170 height 12
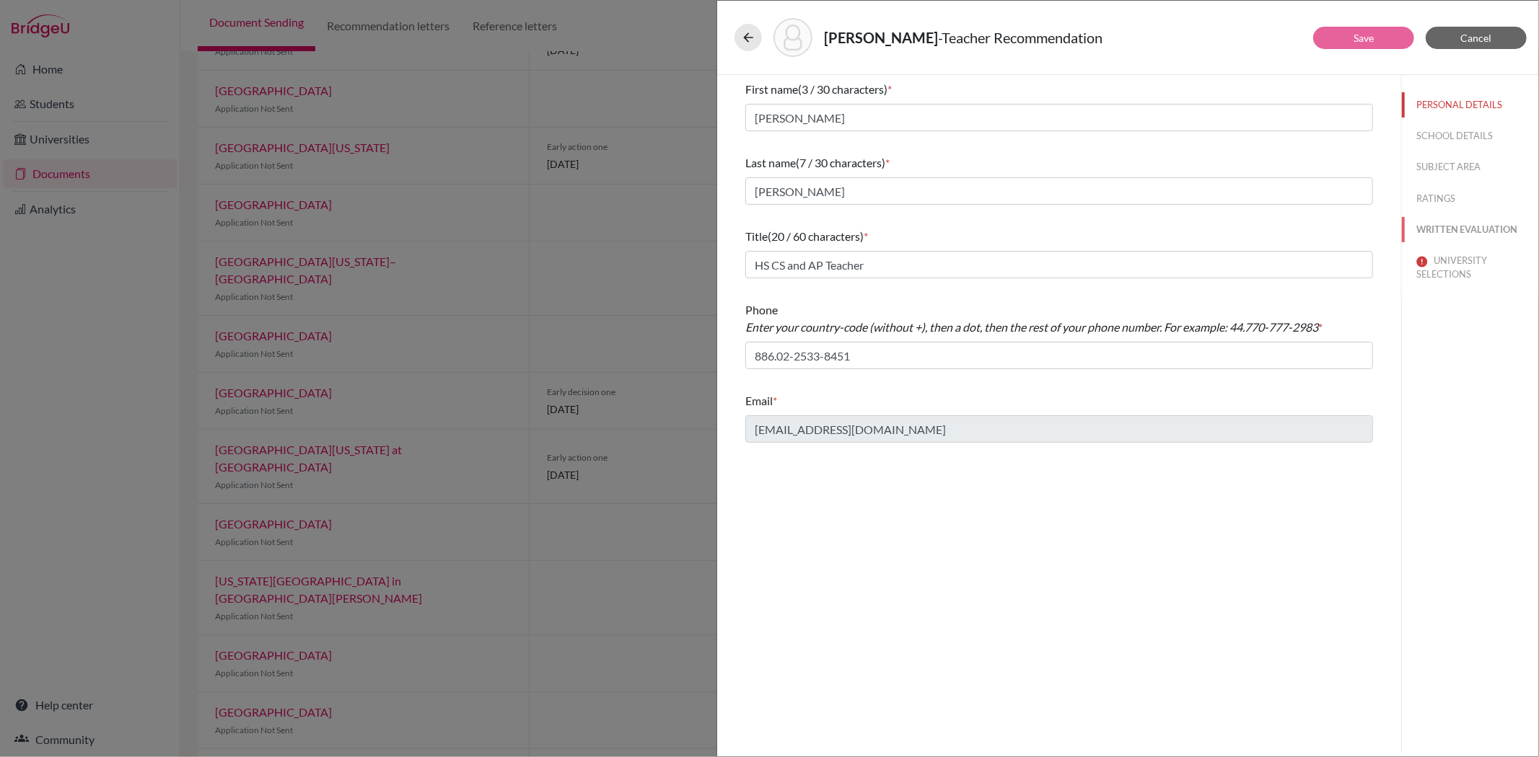
click at [1472, 237] on button "WRITTEN EVALUATION" at bounding box center [1470, 229] width 136 height 25
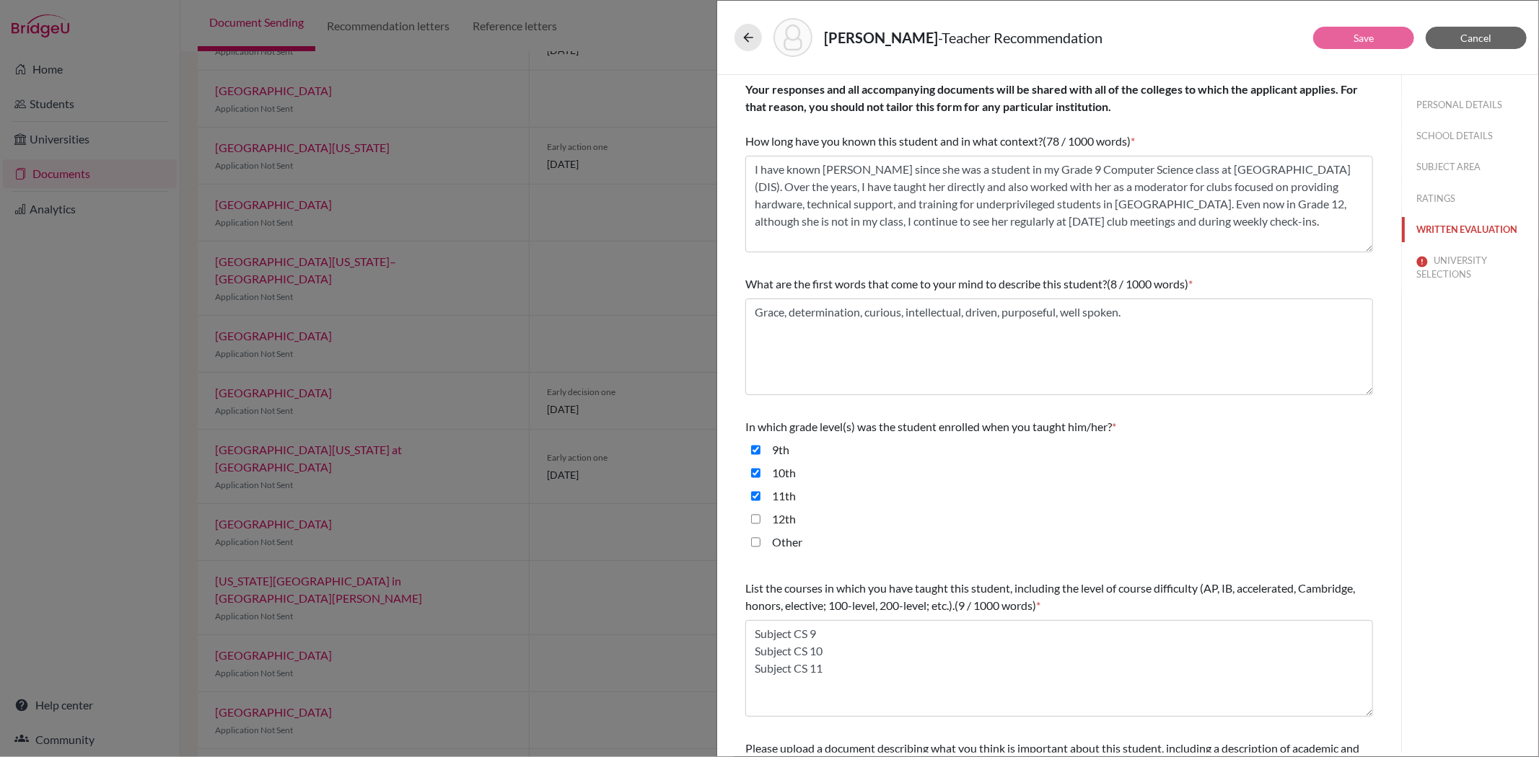
scroll to position [154, 0]
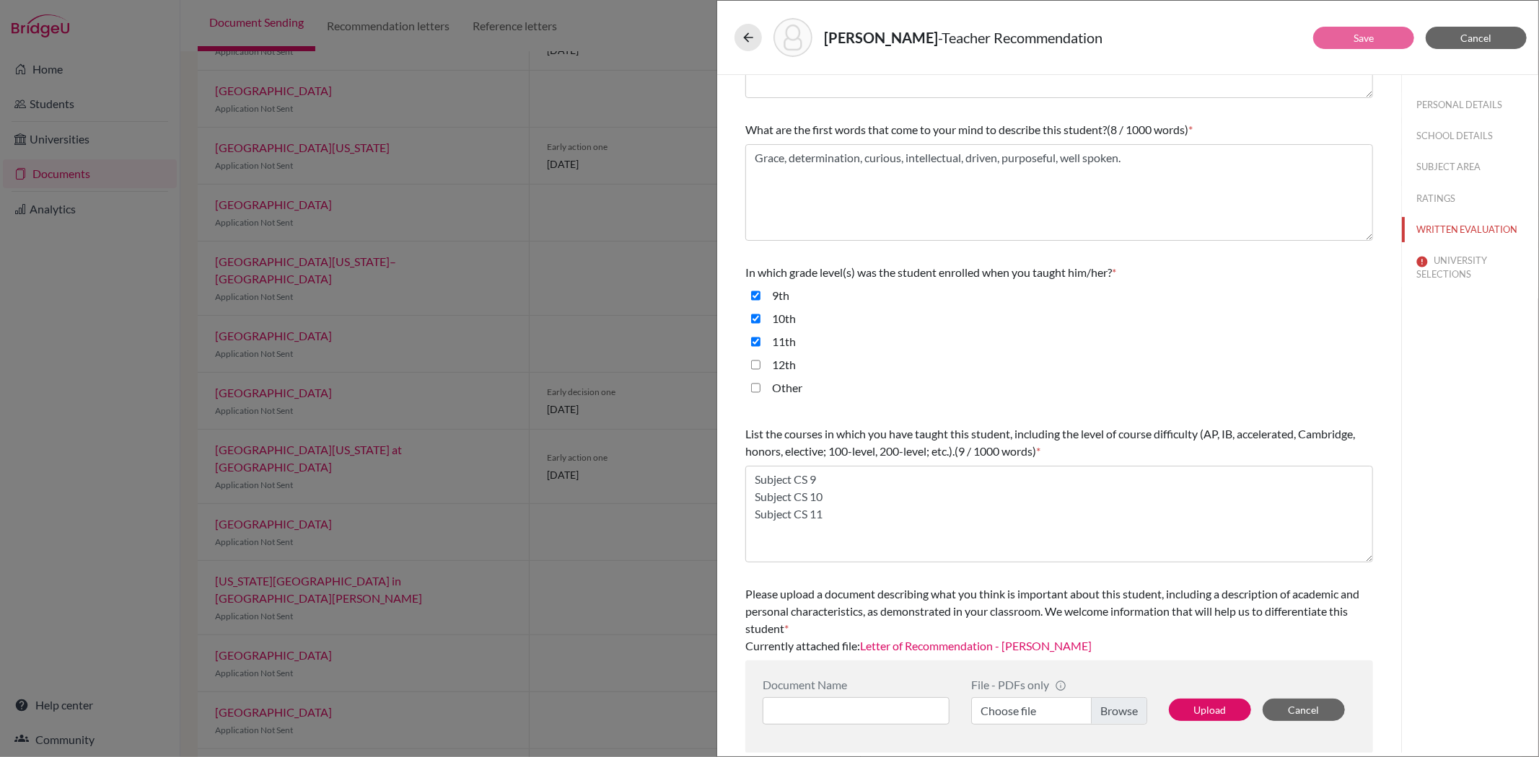
click at [933, 640] on link "Letter of Recommendation - Allyn Wang" at bounding box center [976, 646] width 232 height 14
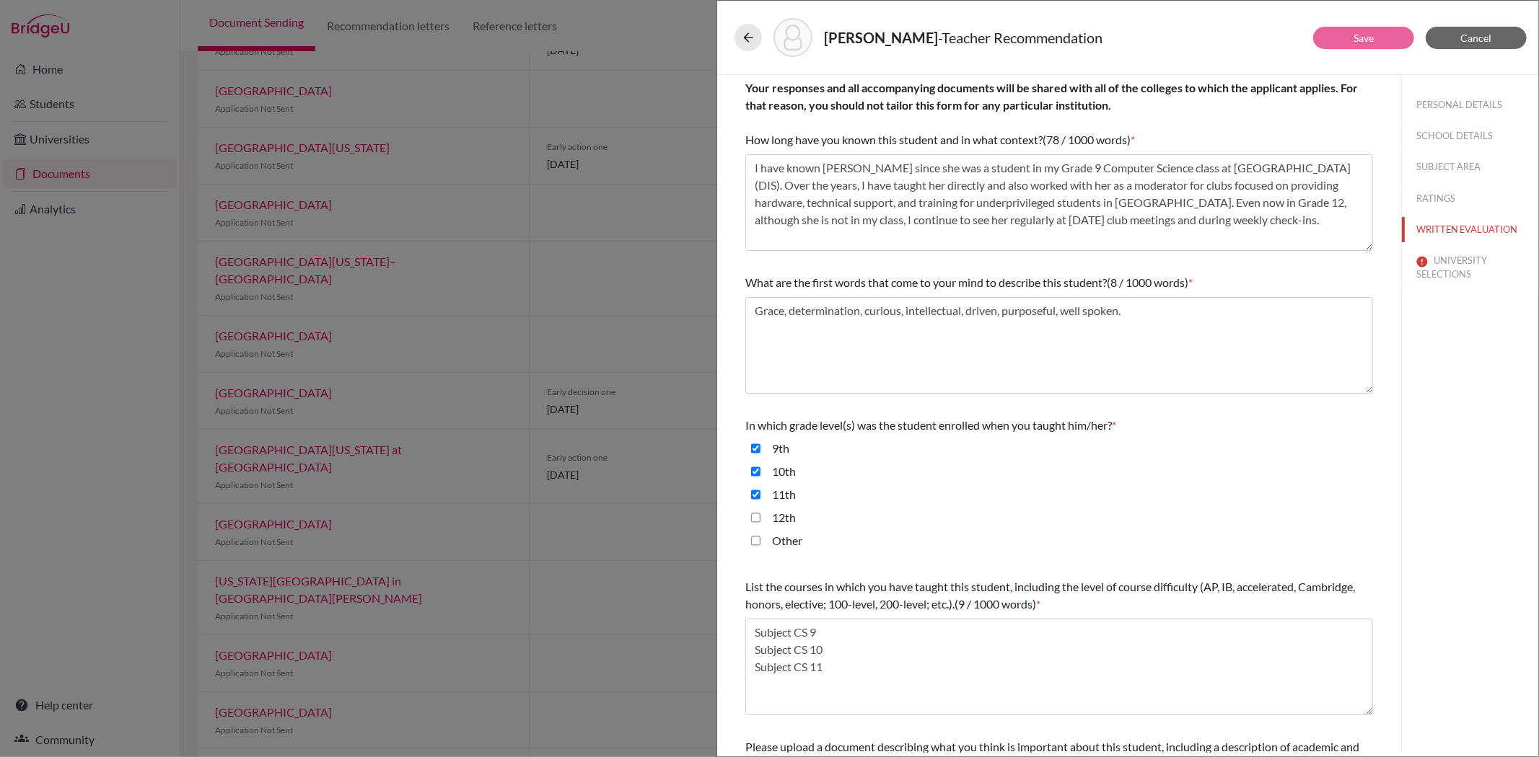
scroll to position [0, 0]
click at [1466, 32] on span "Cancel" at bounding box center [1476, 38] width 31 height 12
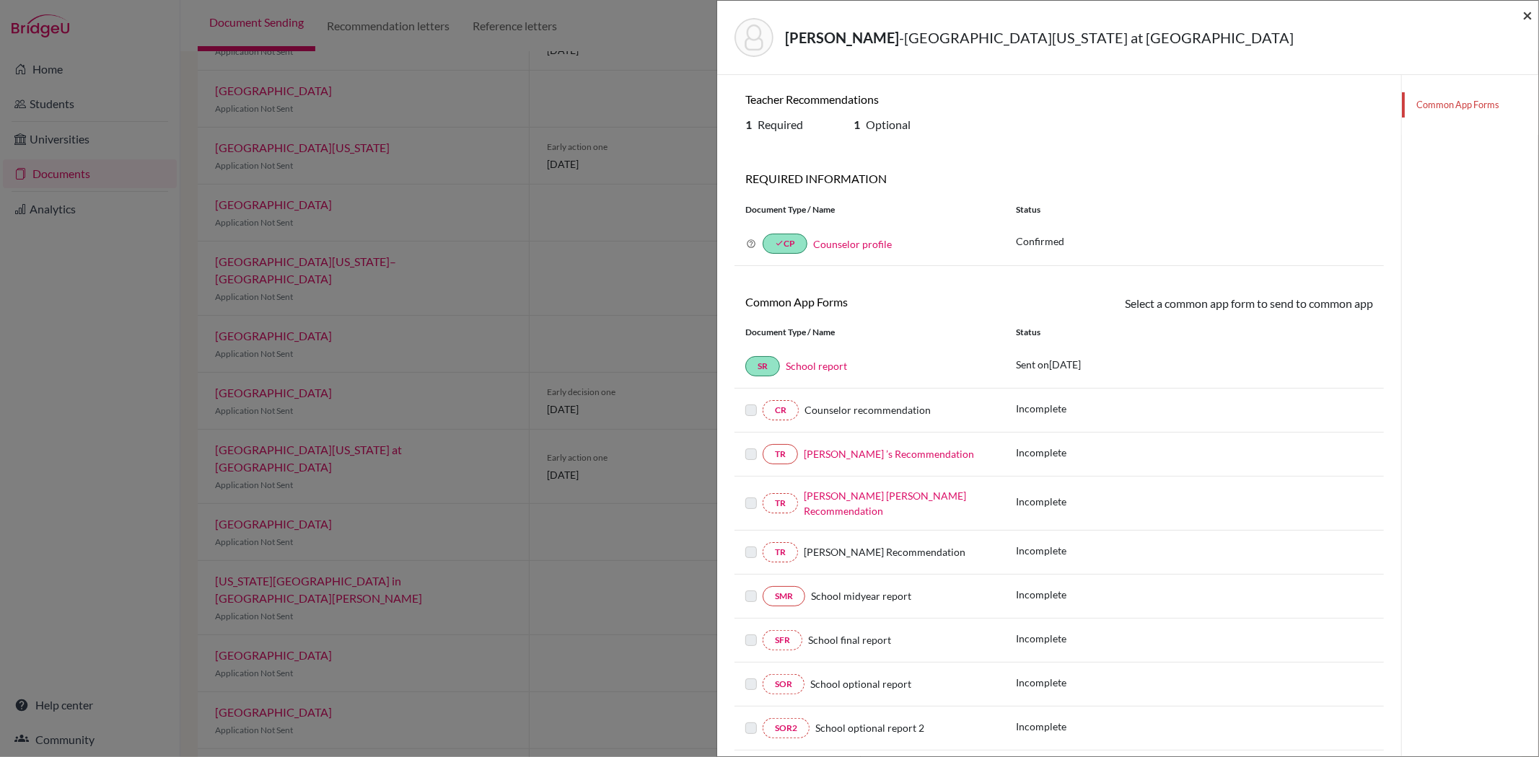
click at [1528, 14] on span "×" at bounding box center [1527, 14] width 10 height 21
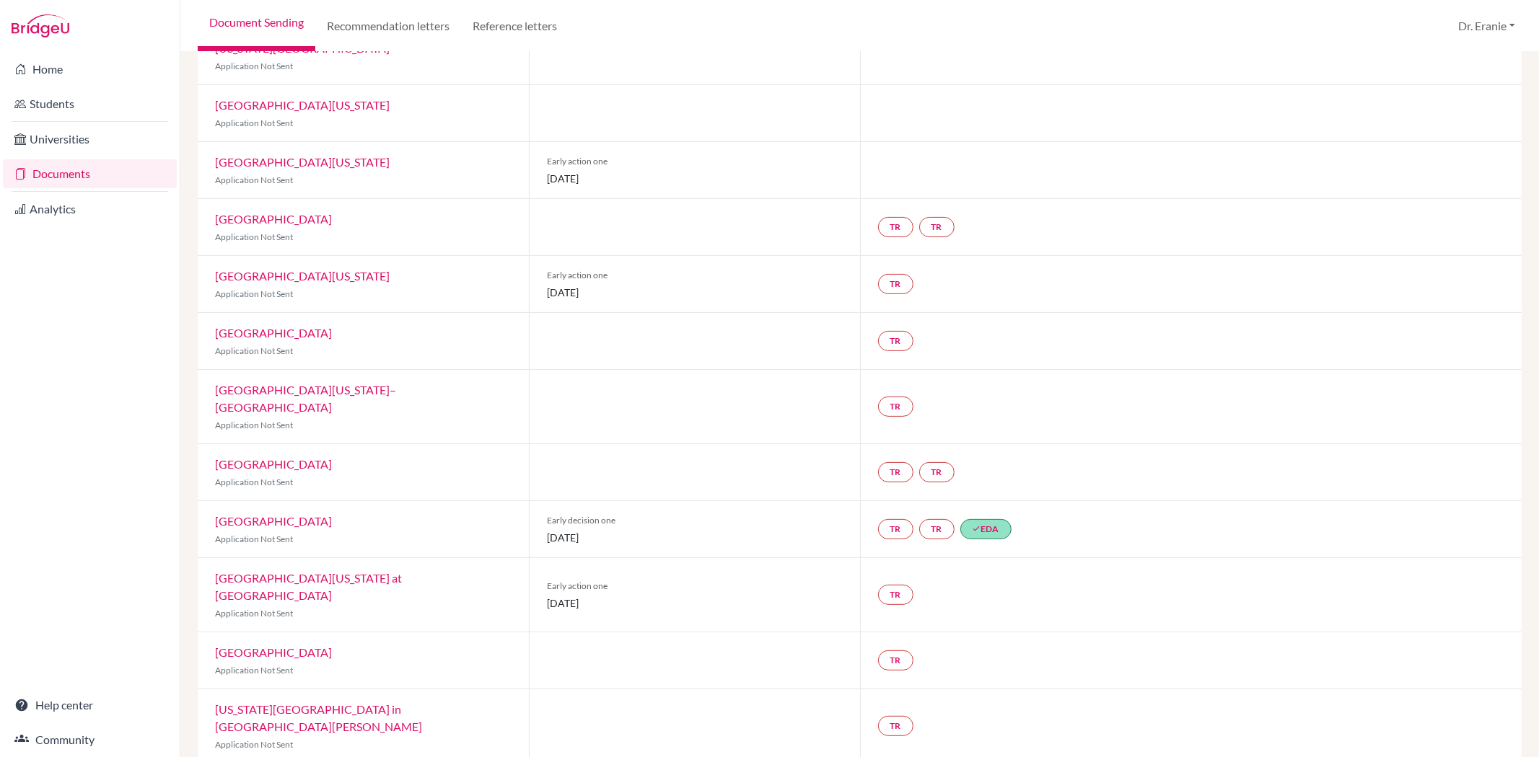
scroll to position [80, 0]
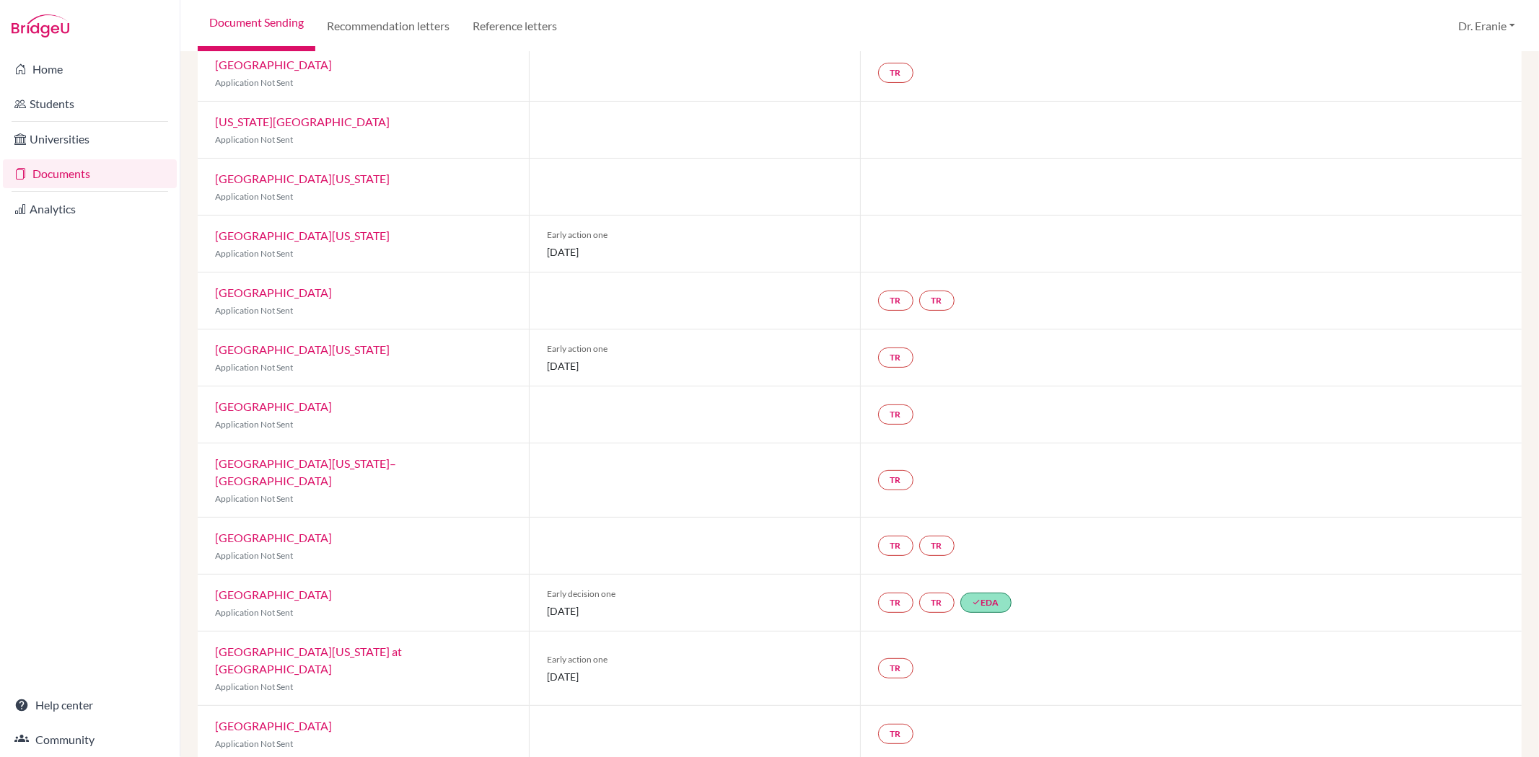
scroll to position [25, 0]
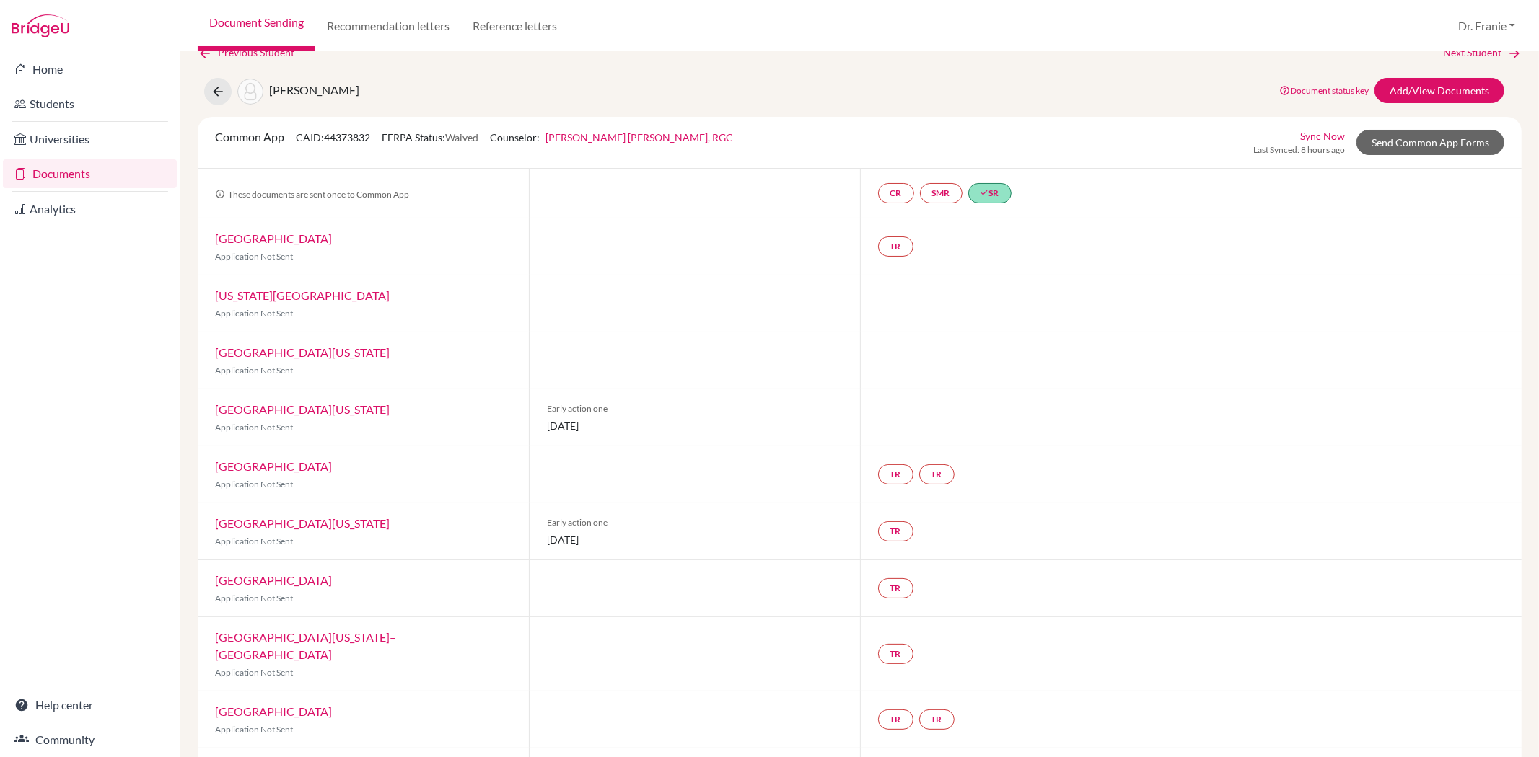
click at [1310, 131] on link "Sync Now" at bounding box center [1322, 135] width 45 height 15
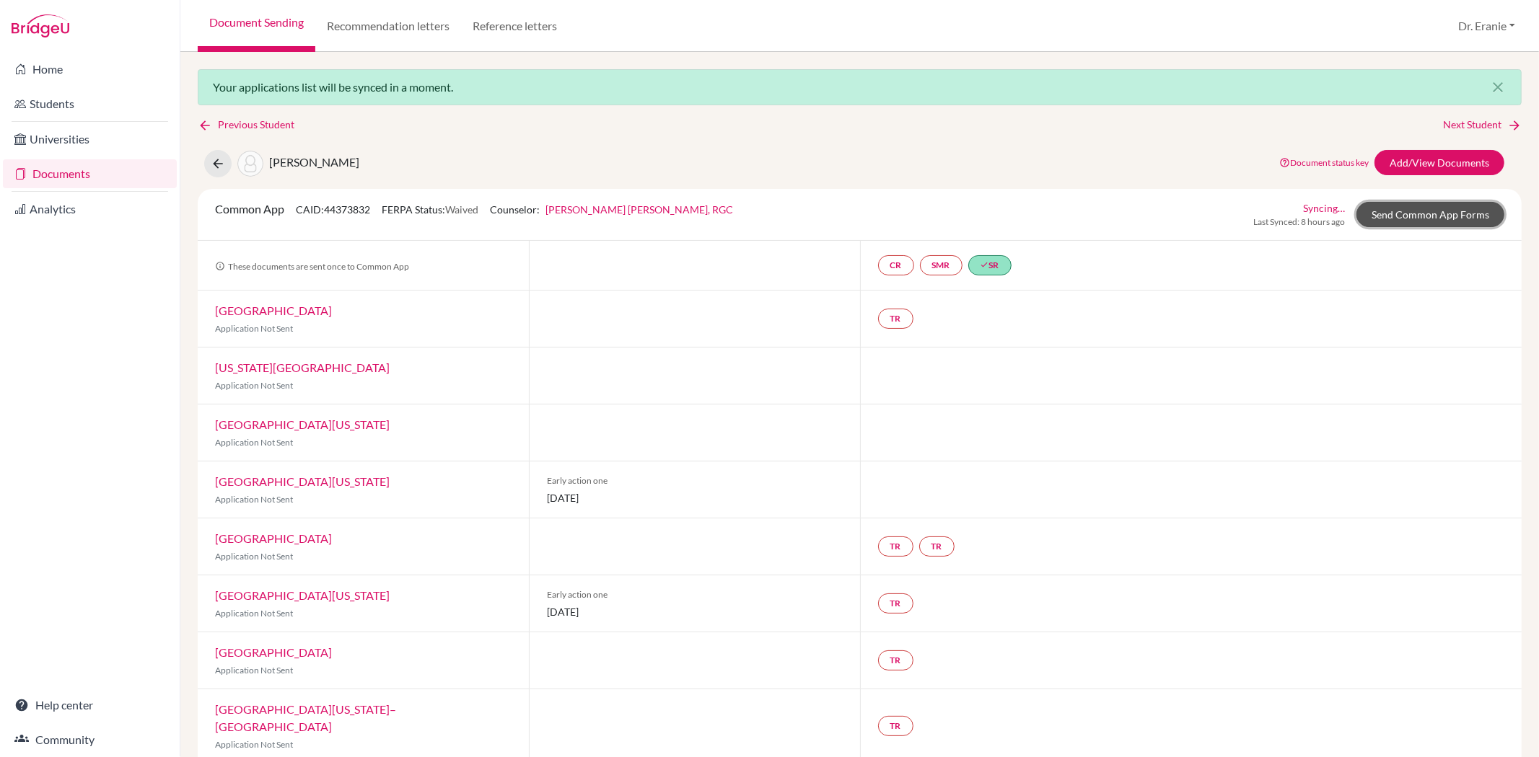
click at [1397, 215] on link "Send Common App Forms" at bounding box center [1430, 214] width 148 height 25
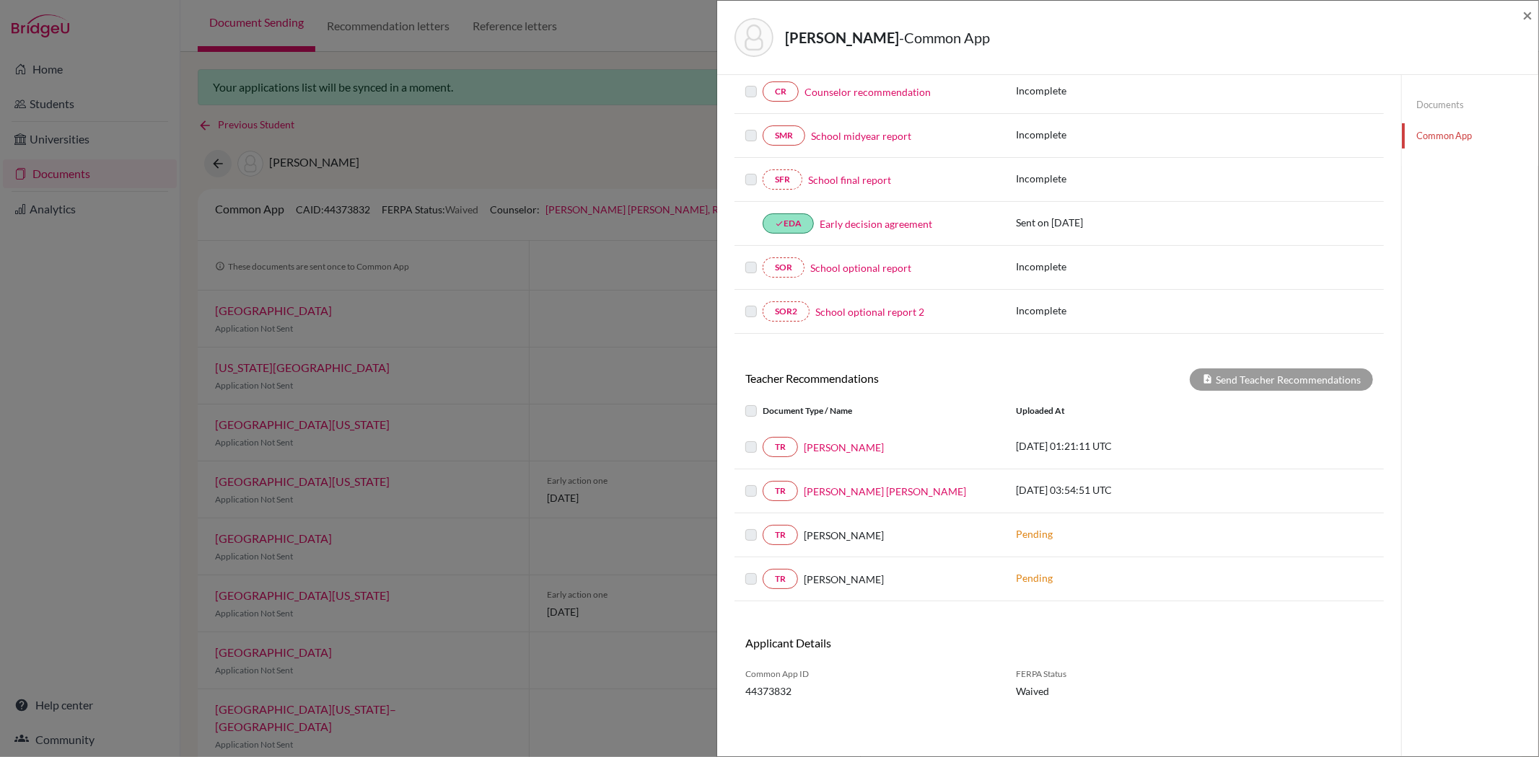
scroll to position [195, 0]
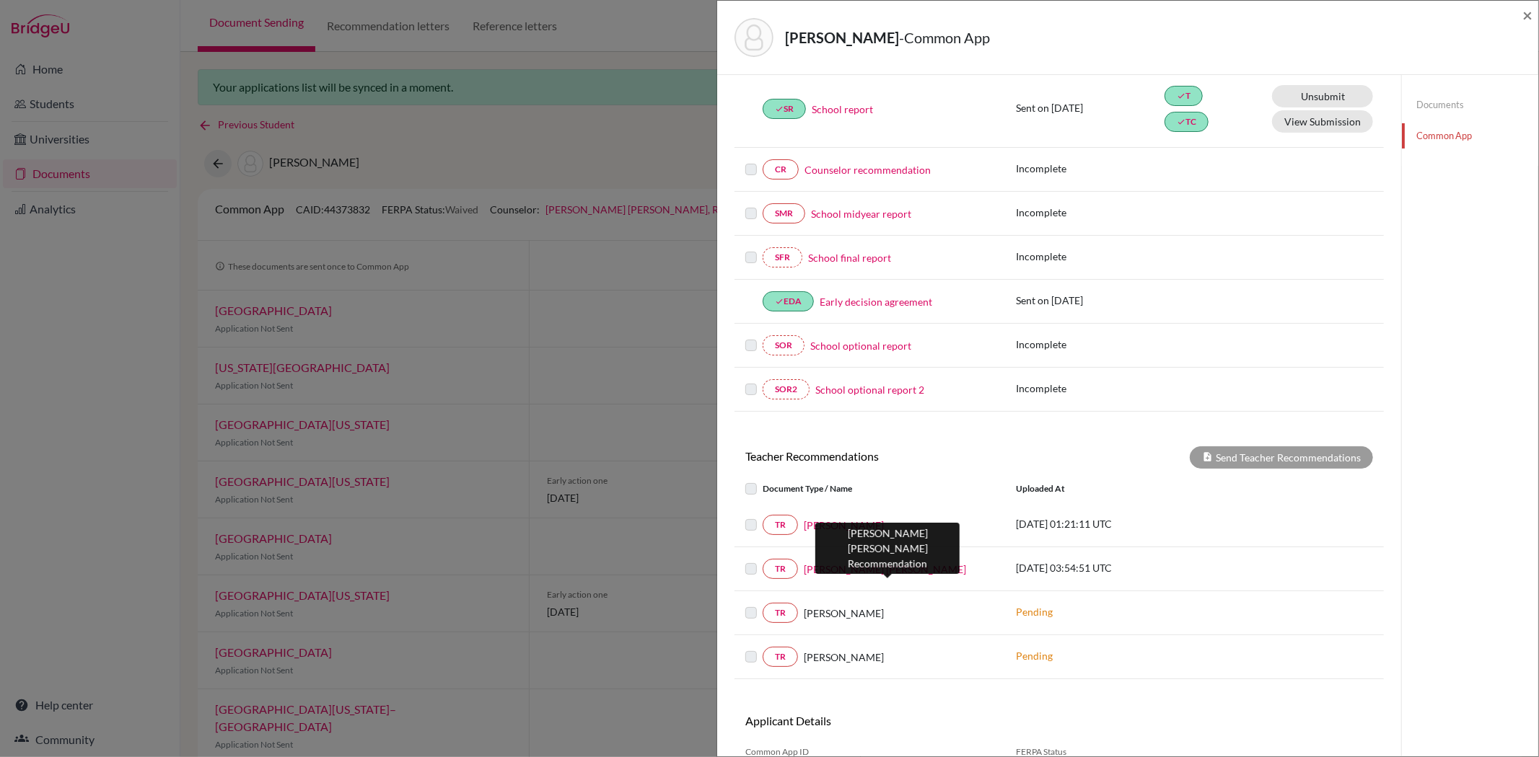
click at [863, 571] on link "[PERSON_NAME] [PERSON_NAME]" at bounding box center [885, 569] width 162 height 15
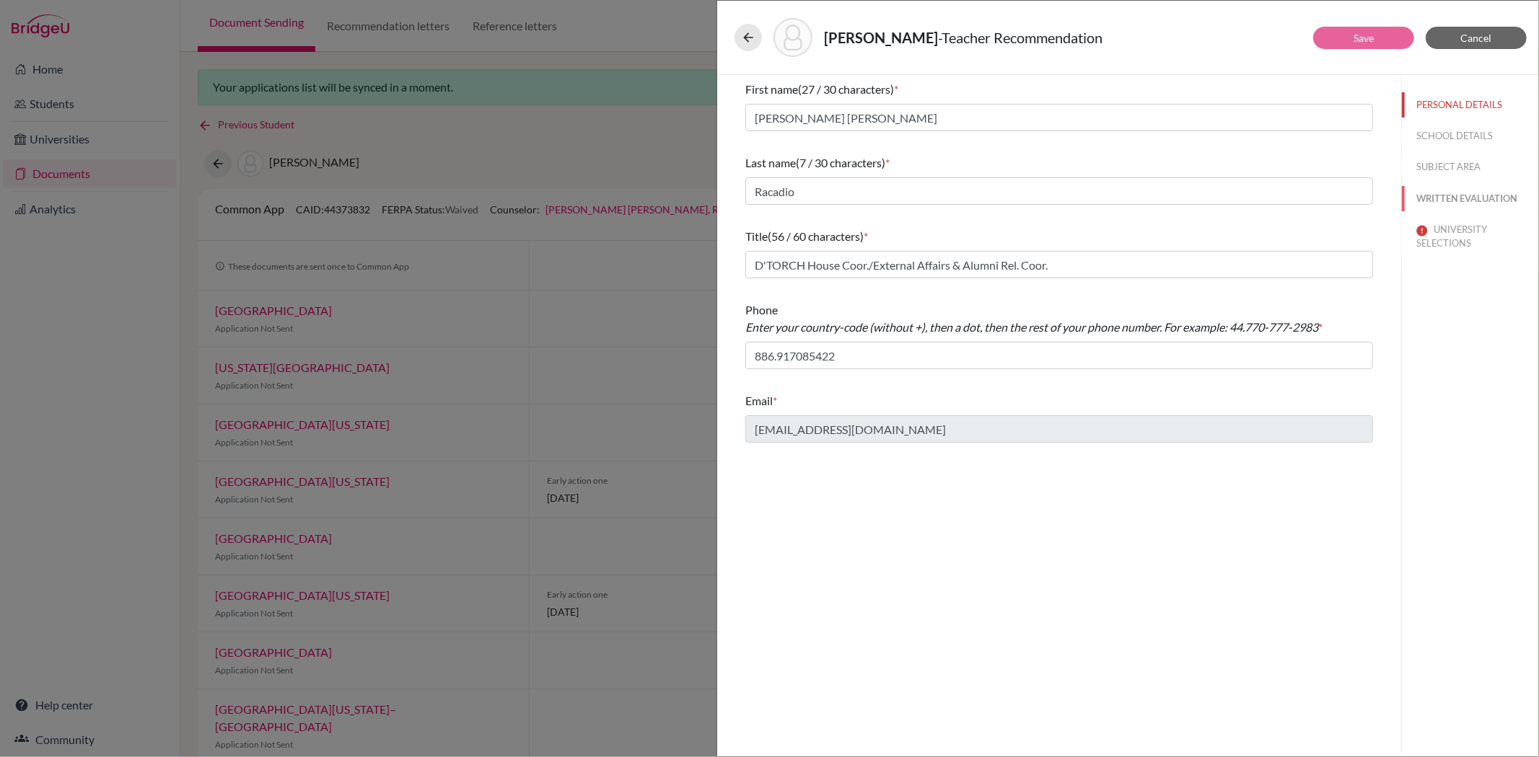
click at [1453, 195] on button "WRITTEN EVALUATION" at bounding box center [1470, 198] width 136 height 25
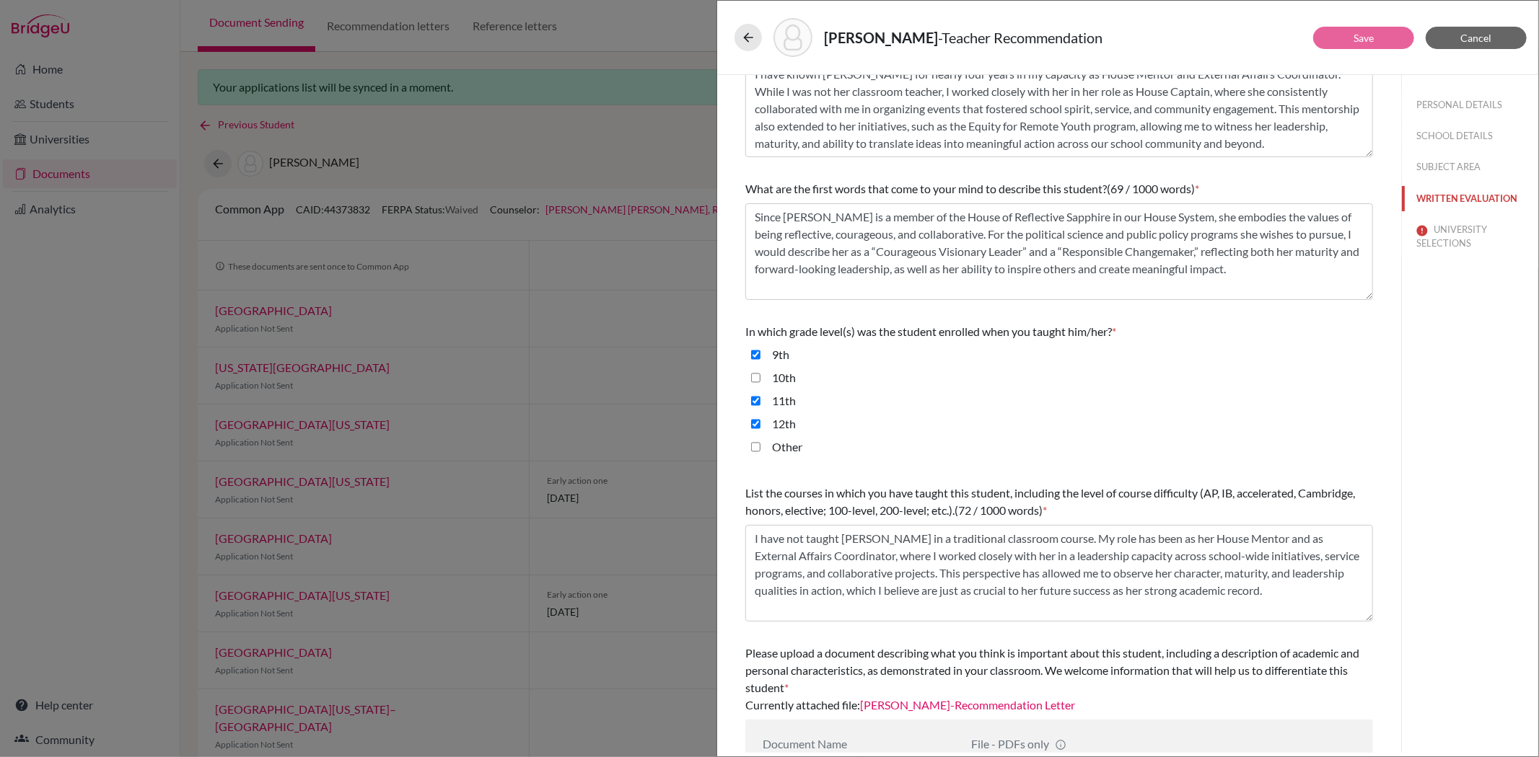
scroll to position [154, 0]
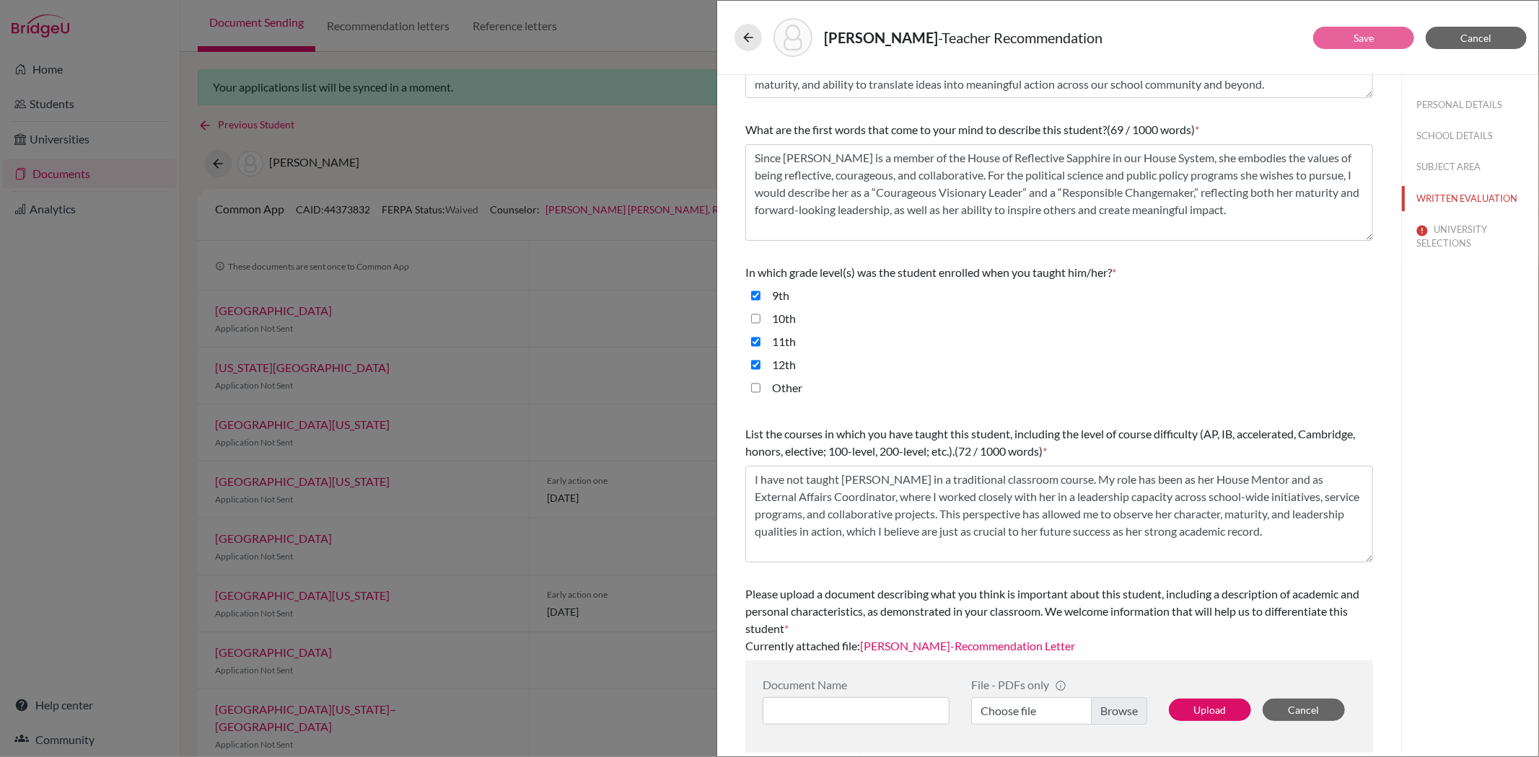
click at [969, 644] on link "[PERSON_NAME]-Recommendation Letter" at bounding box center [967, 646] width 215 height 14
click at [1469, 36] on span "Cancel" at bounding box center [1476, 38] width 31 height 12
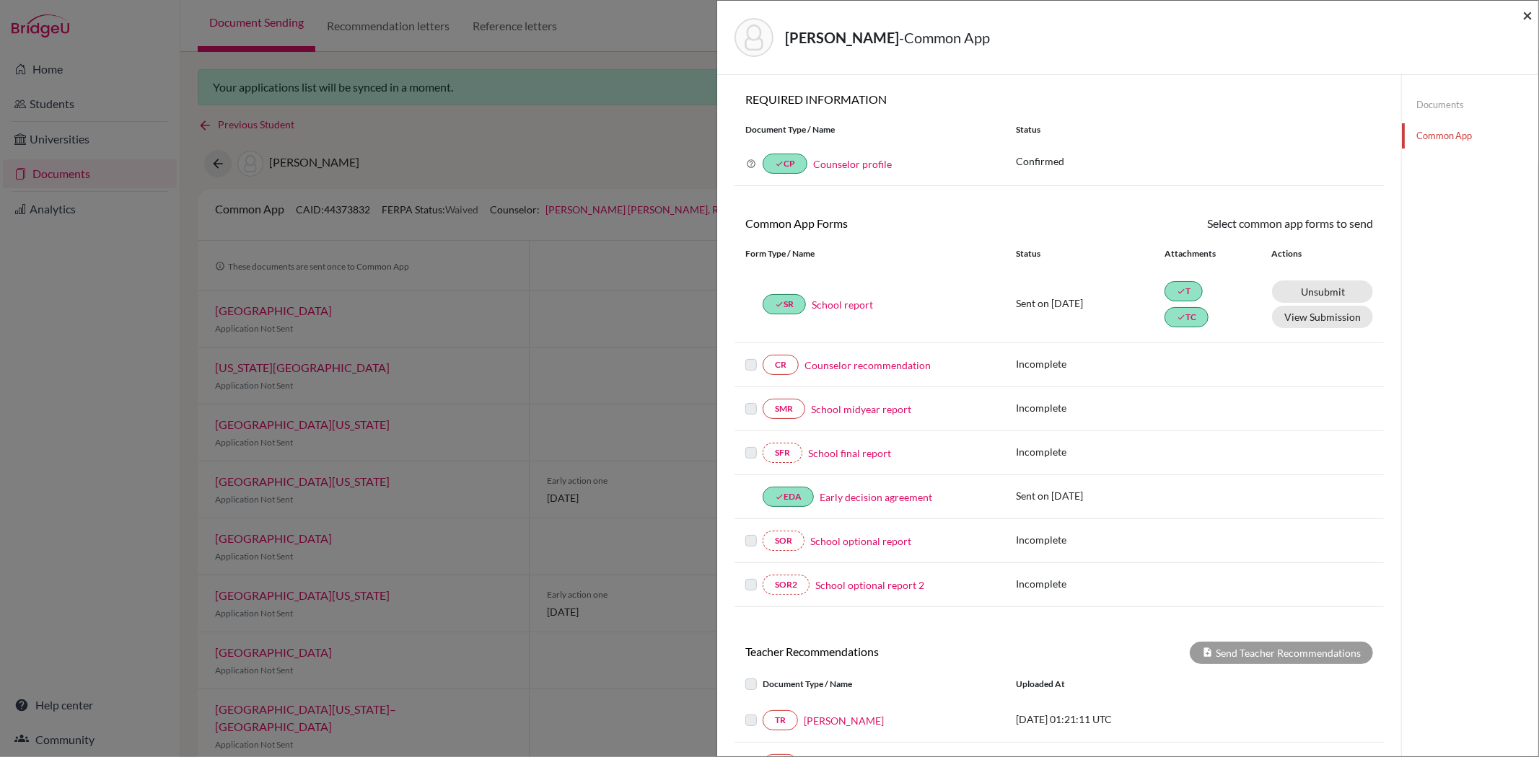
click at [1530, 17] on span "×" at bounding box center [1527, 14] width 10 height 21
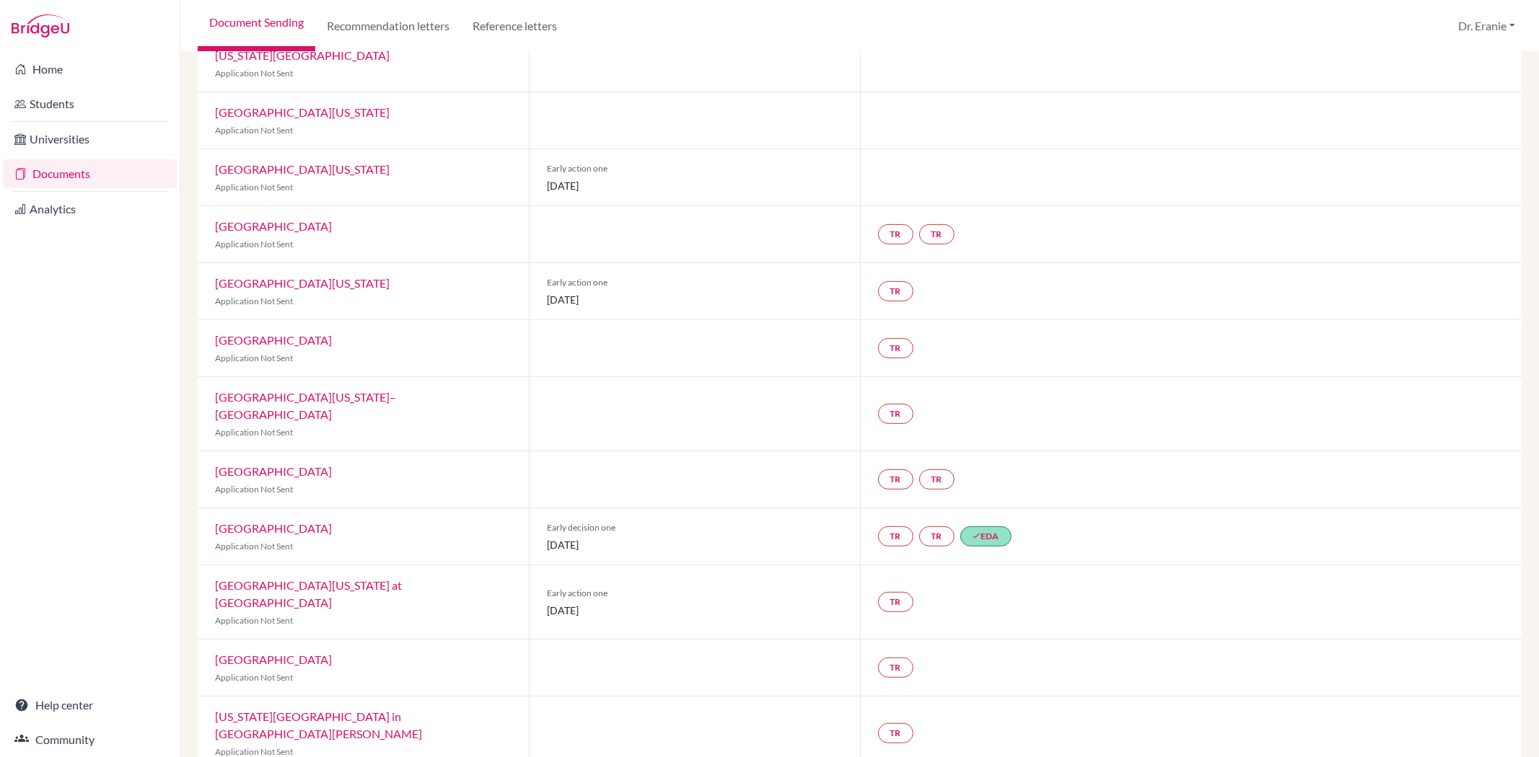
scroll to position [320, 0]
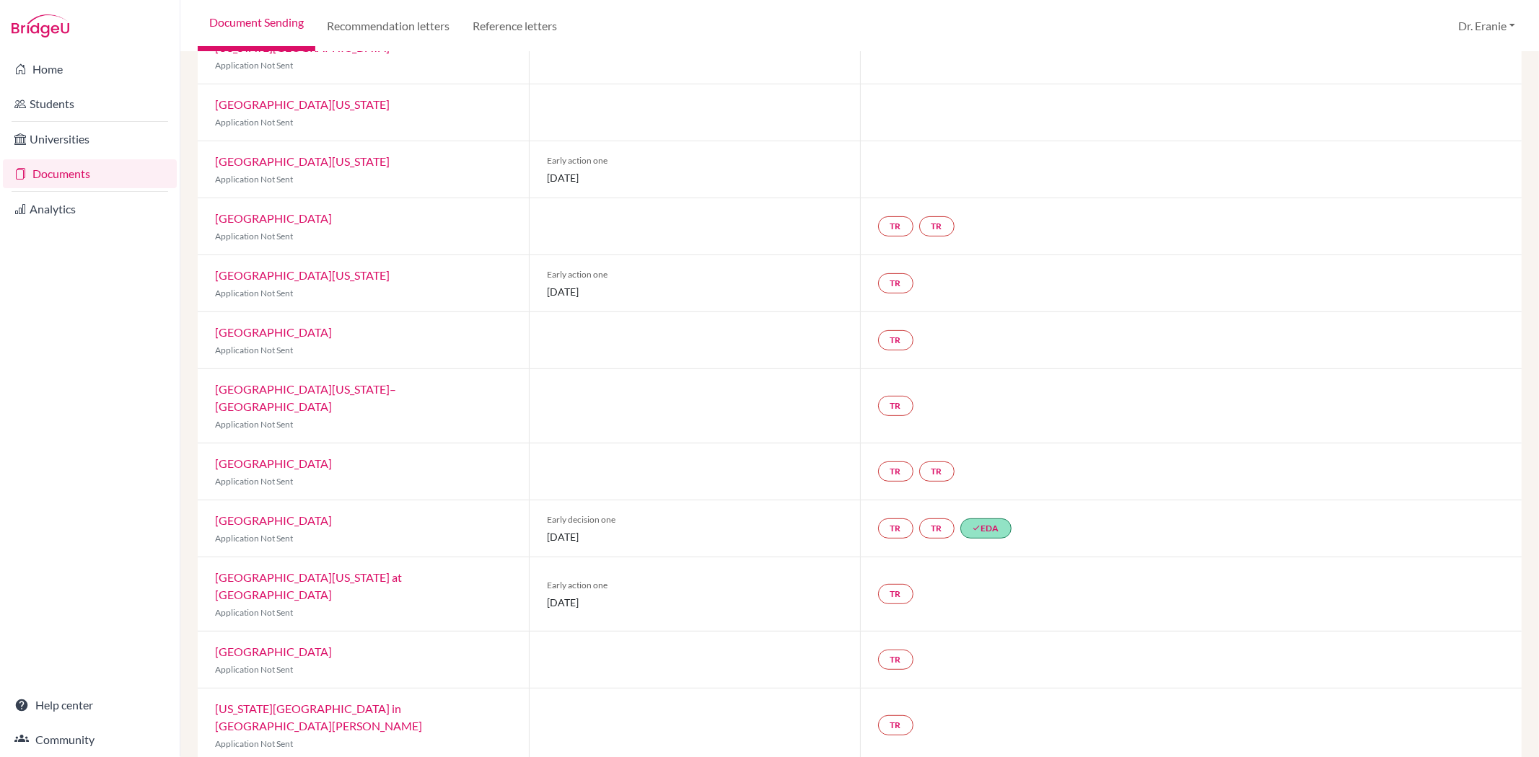
click at [362, 571] on link "[GEOGRAPHIC_DATA][US_STATE] at [GEOGRAPHIC_DATA]" at bounding box center [308, 586] width 187 height 31
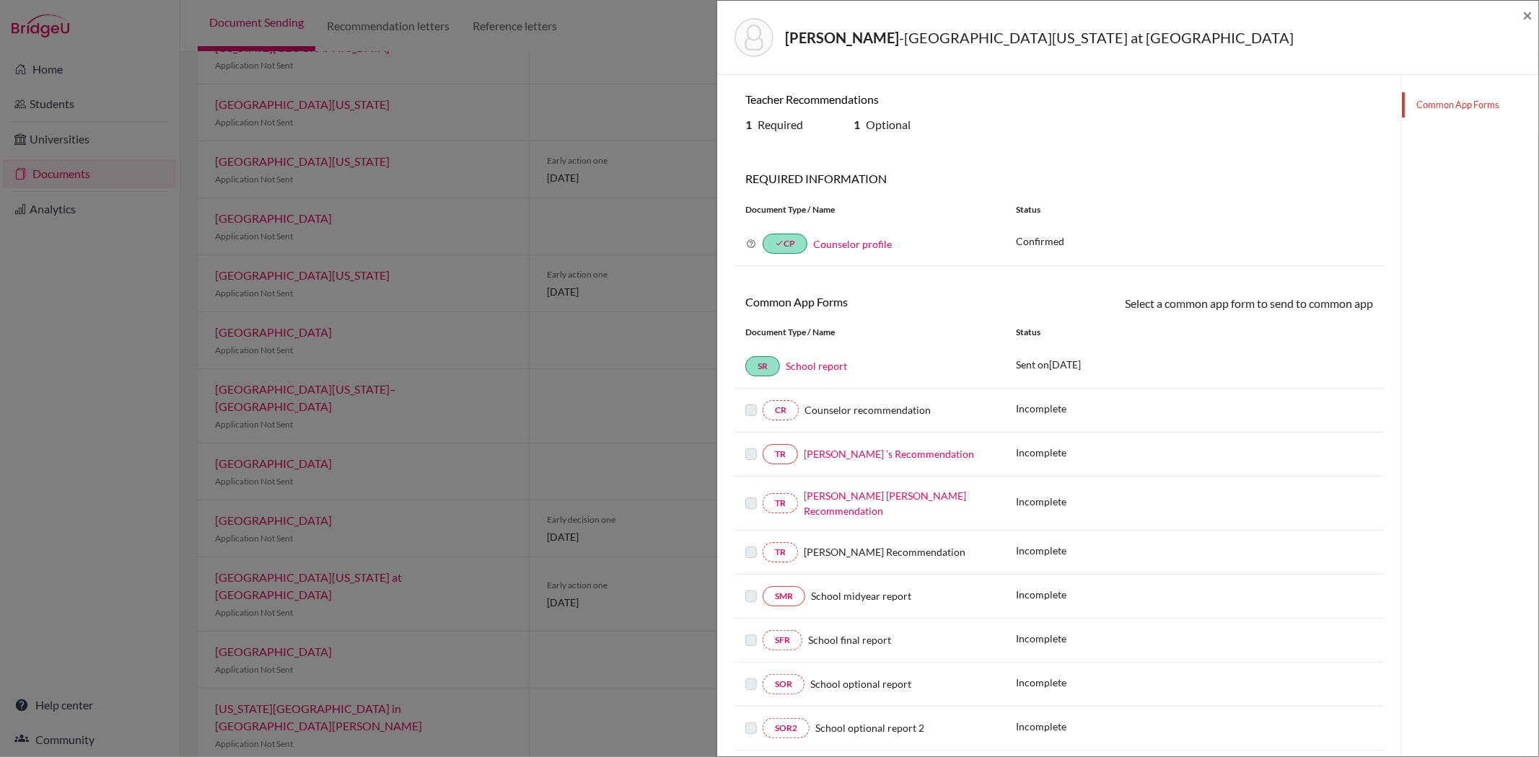
click at [884, 450] on link "[PERSON_NAME] ’s Recommendation" at bounding box center [889, 454] width 170 height 12
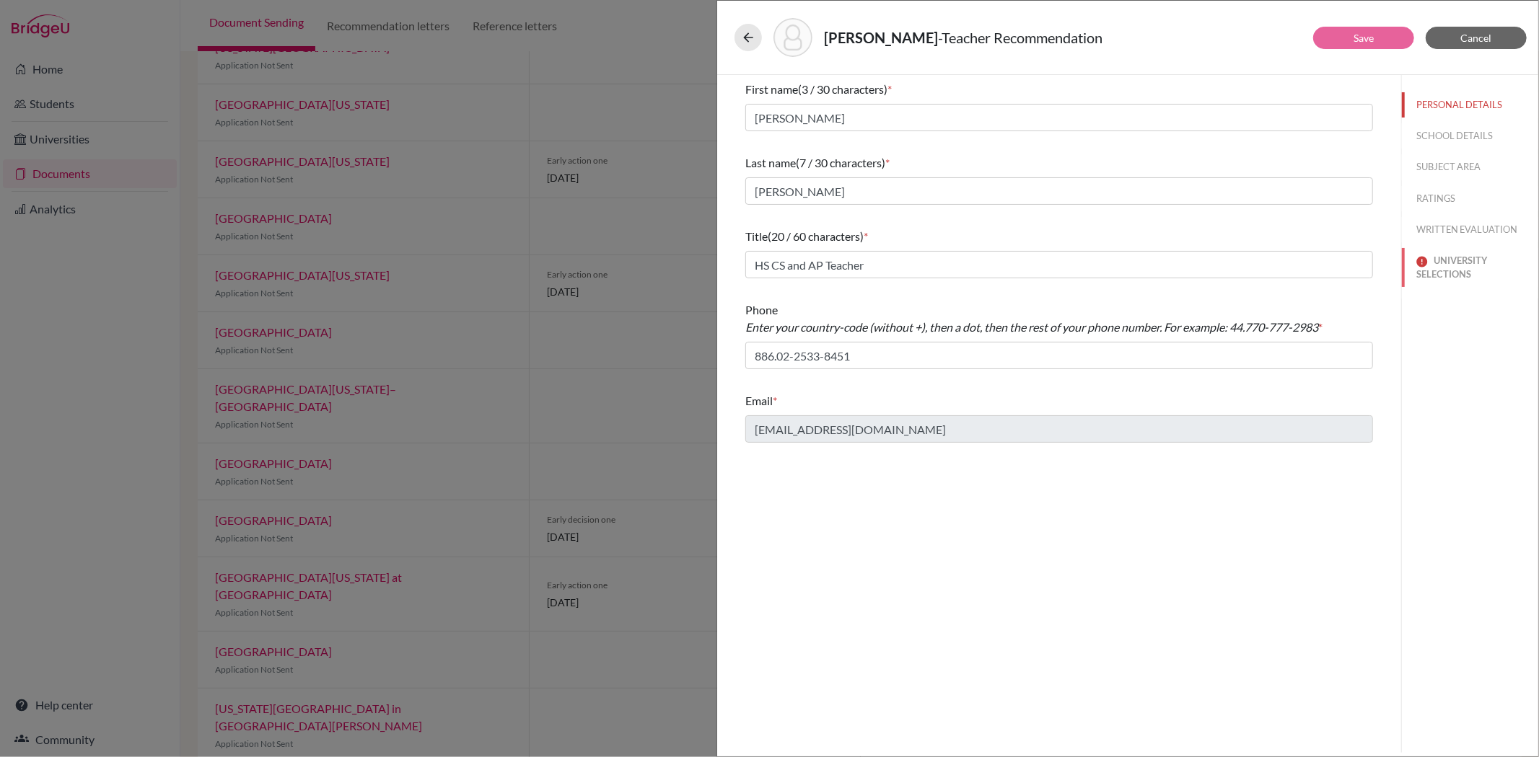
click at [1441, 262] on button "UNIVERSITY SELECTIONS" at bounding box center [1470, 267] width 136 height 39
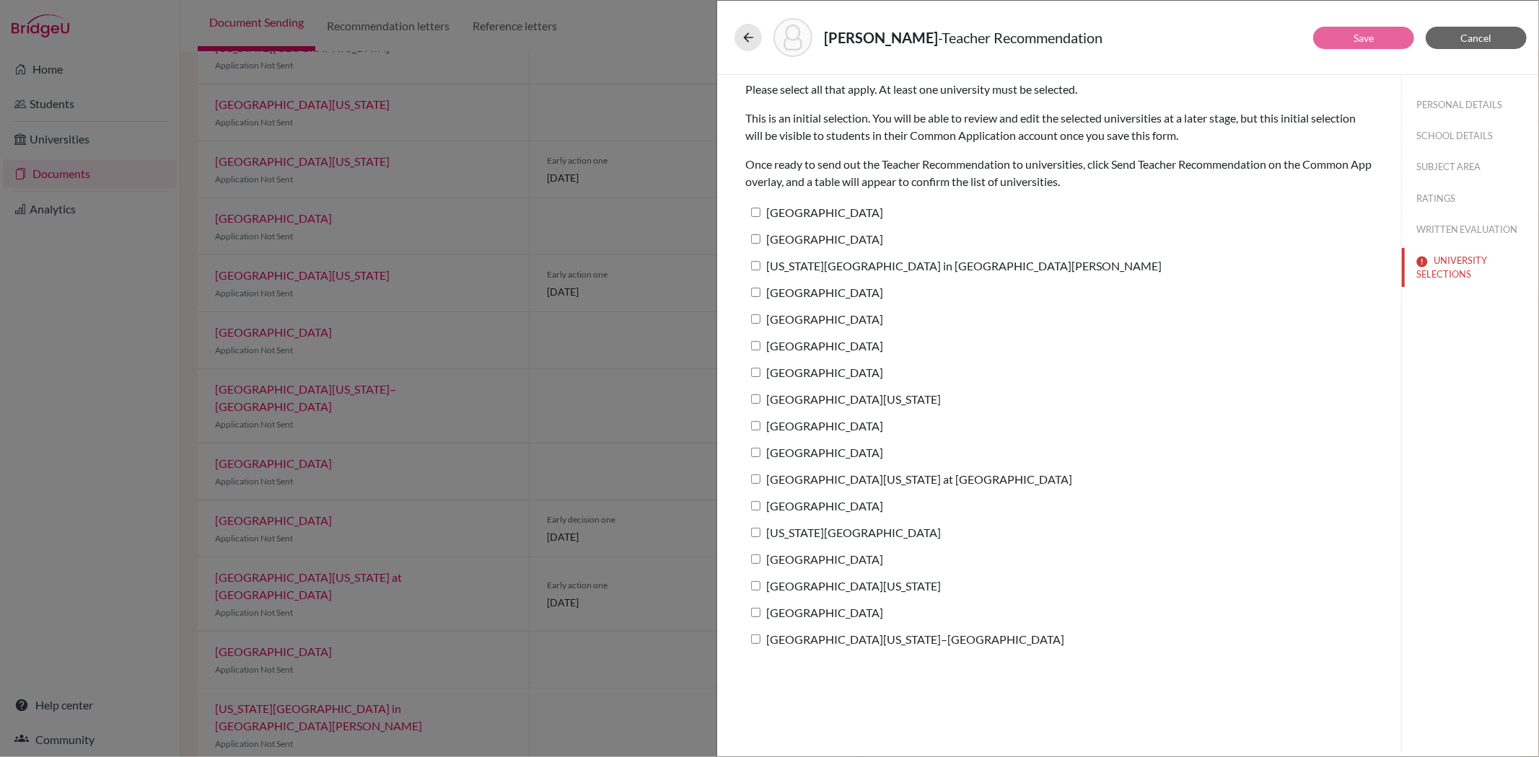
click at [757, 475] on input "[GEOGRAPHIC_DATA][US_STATE] at [GEOGRAPHIC_DATA]" at bounding box center [755, 479] width 9 height 9
checkbox input "true"
click at [1371, 36] on link "Save" at bounding box center [1363, 38] width 20 height 12
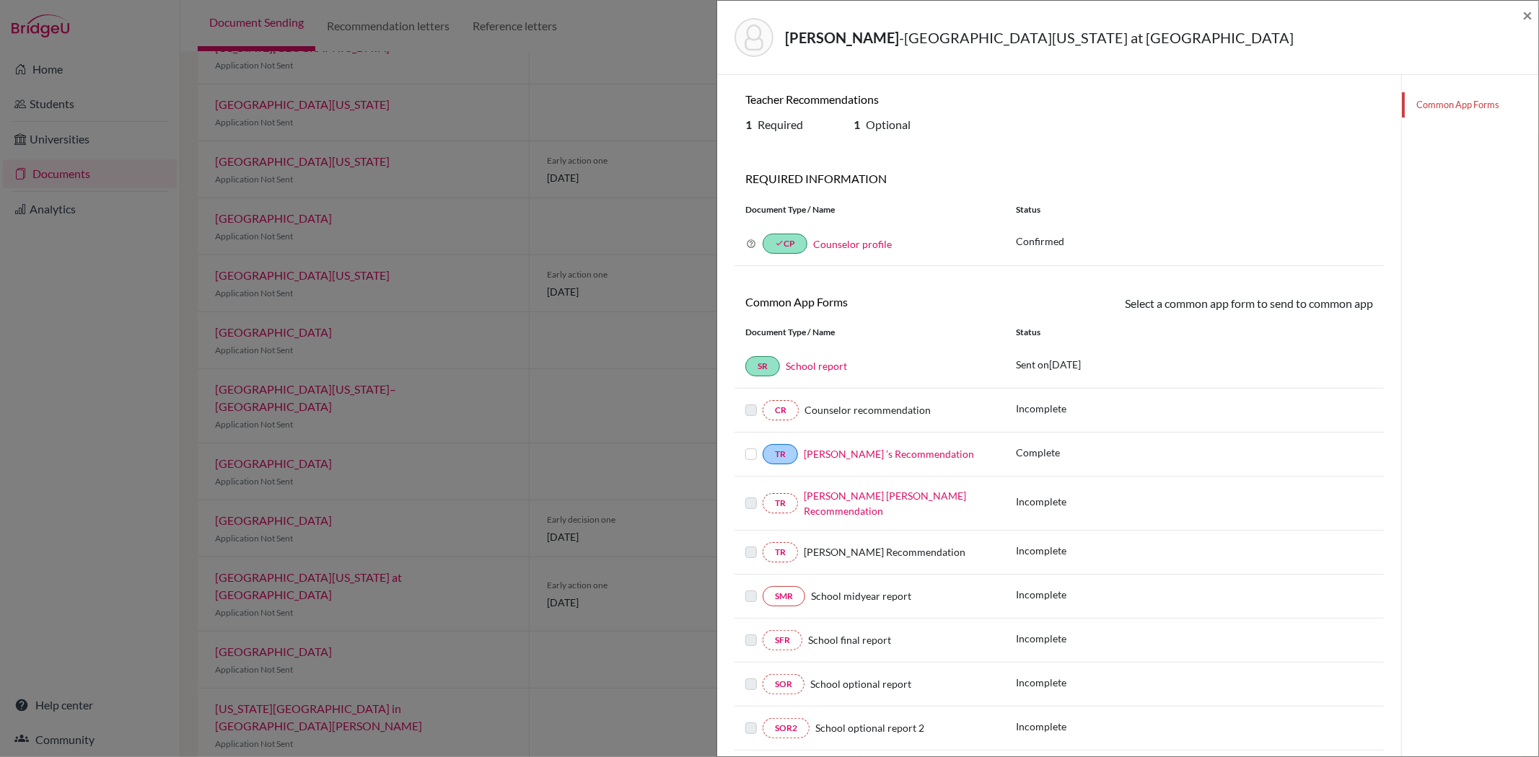
click at [817, 493] on link "Maria Arsenia Immaculada A. Racadio’s Recommendation" at bounding box center [885, 503] width 162 height 27
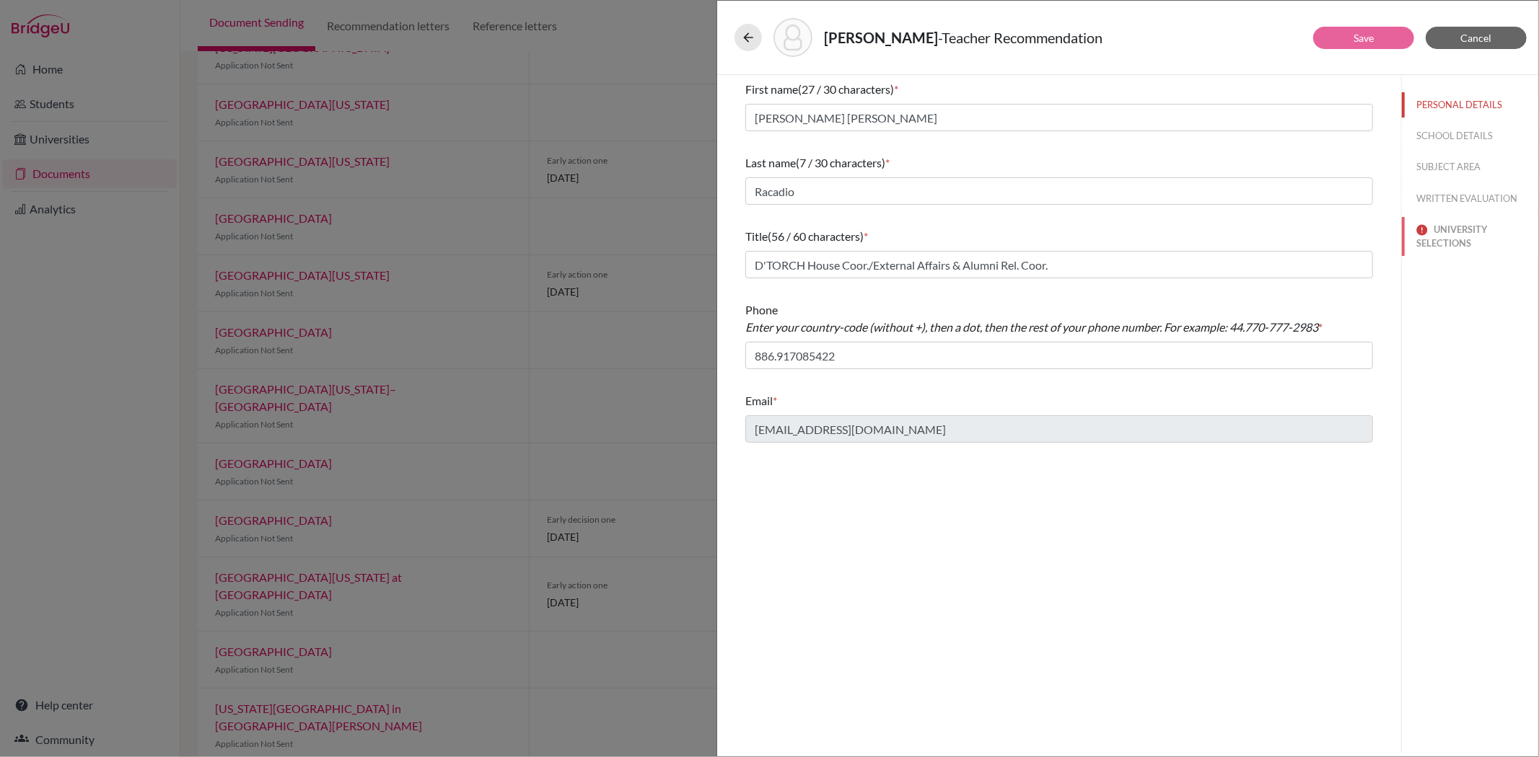
click at [1446, 241] on button "UNIVERSITY SELECTIONS" at bounding box center [1470, 236] width 136 height 39
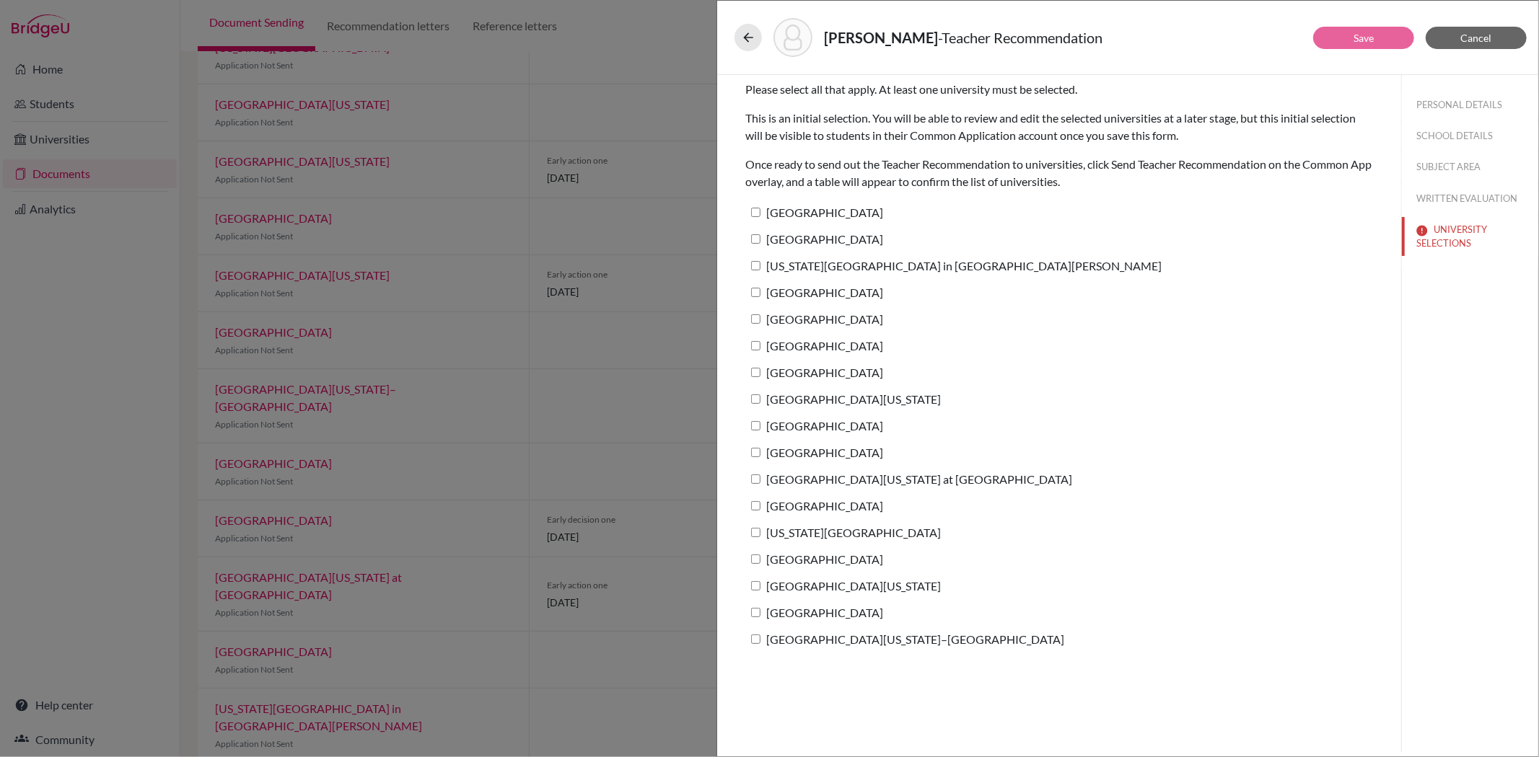
click at [758, 478] on input "[GEOGRAPHIC_DATA][US_STATE] at [GEOGRAPHIC_DATA]" at bounding box center [755, 479] width 9 height 9
checkbox input "true"
click at [1362, 35] on link "Save" at bounding box center [1363, 38] width 20 height 12
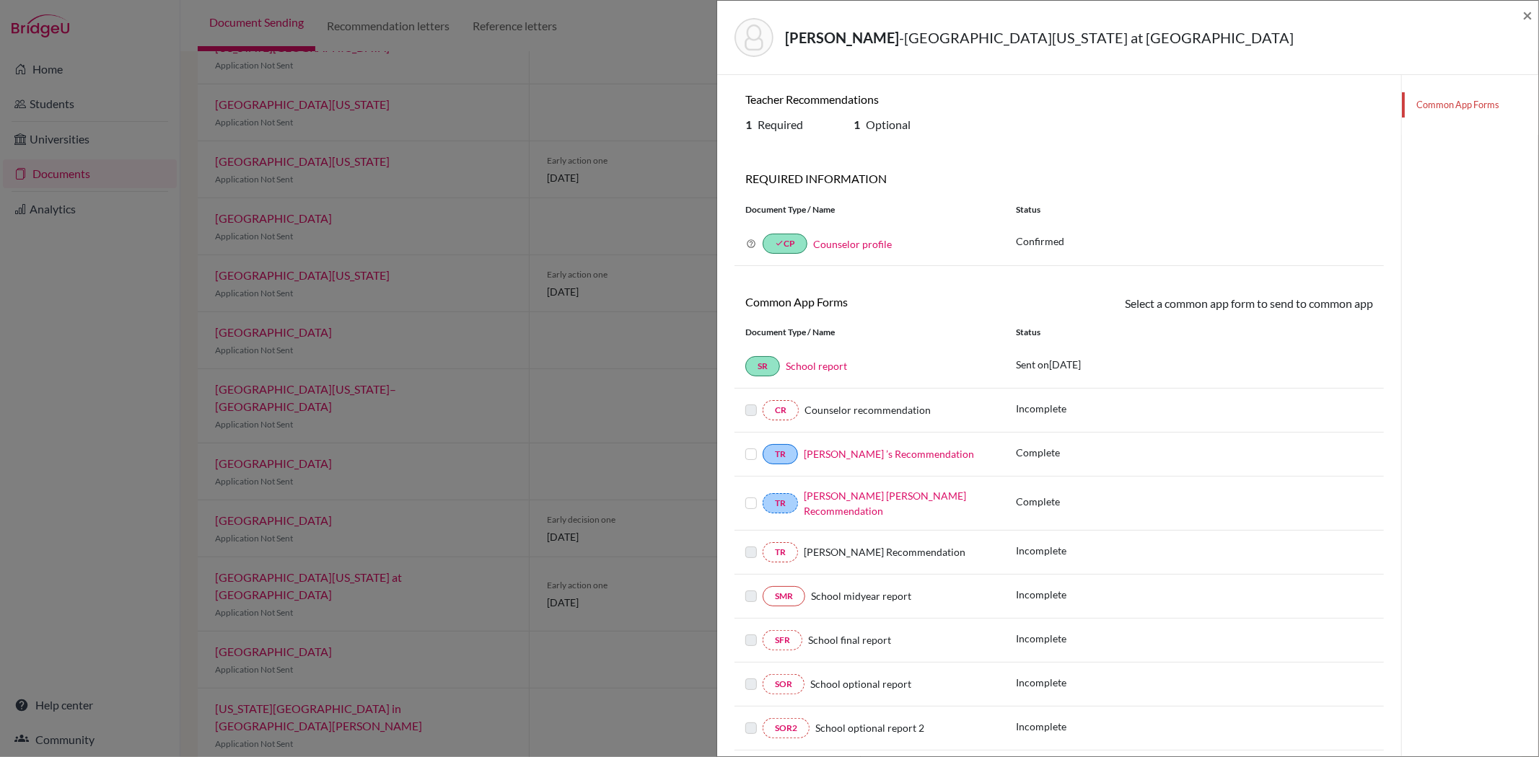
click at [747, 446] on label at bounding box center [751, 446] width 12 height 0
click at [0, 0] on input "checkbox" at bounding box center [0, 0] width 0 height 0
click at [754, 498] on label at bounding box center [751, 498] width 12 height 0
click at [0, 0] on input "checkbox" at bounding box center [0, 0] width 0 height 0
click at [755, 498] on label at bounding box center [751, 498] width 12 height 0
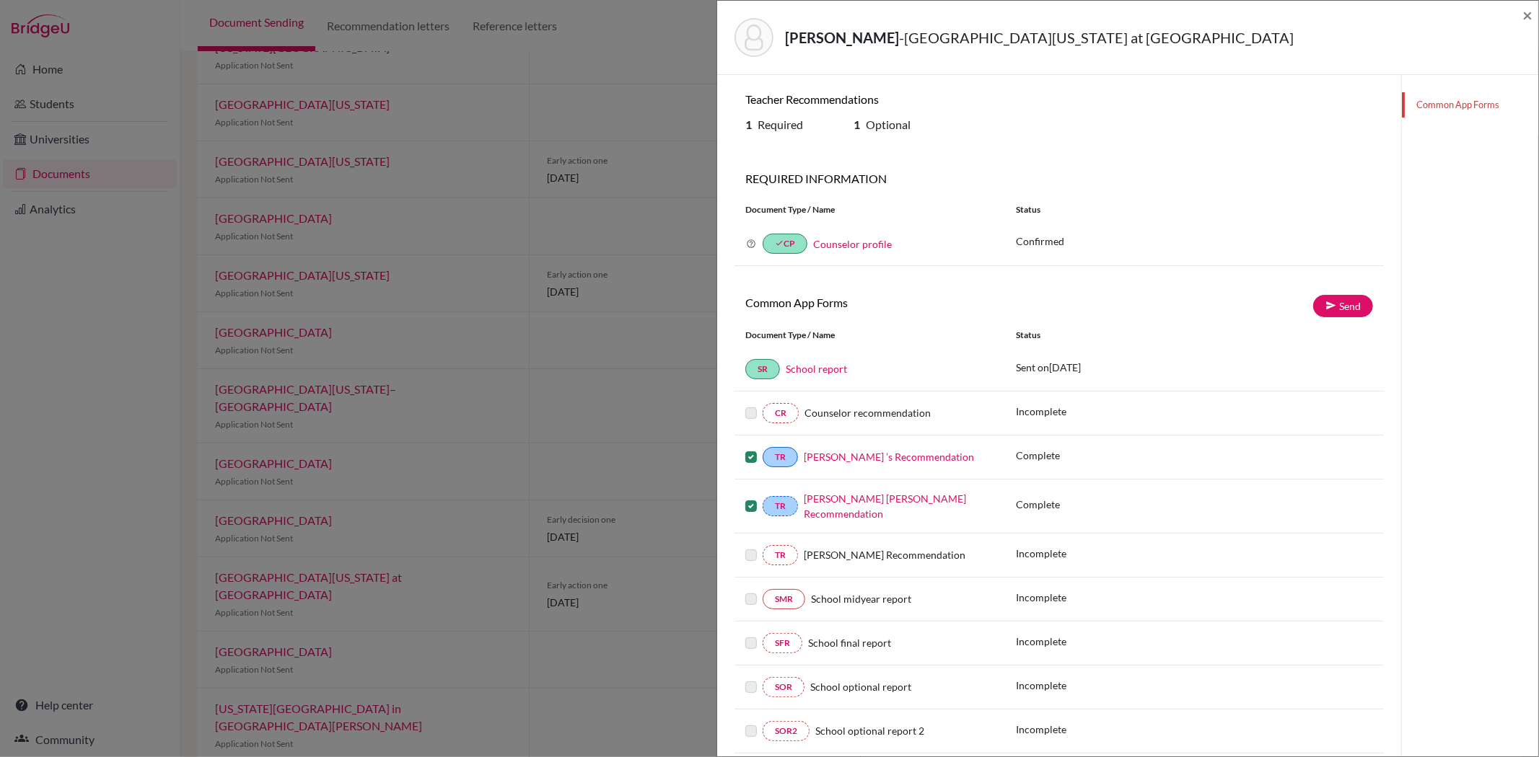
click at [0, 0] on input "checkbox" at bounding box center [0, 0] width 0 height 0
click at [1353, 307] on link "Send" at bounding box center [1343, 306] width 60 height 22
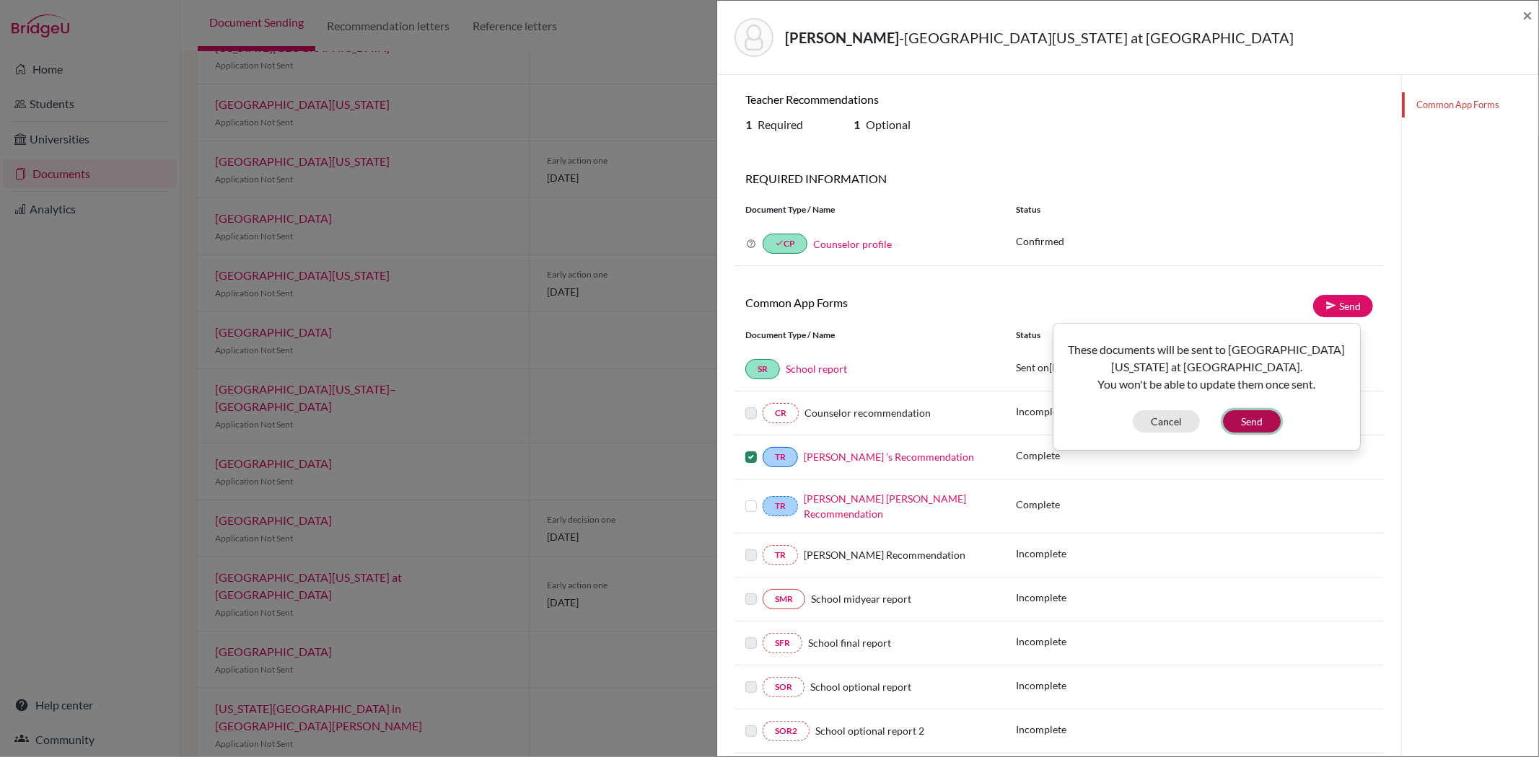
click at [1258, 426] on button "Send" at bounding box center [1252, 421] width 58 height 22
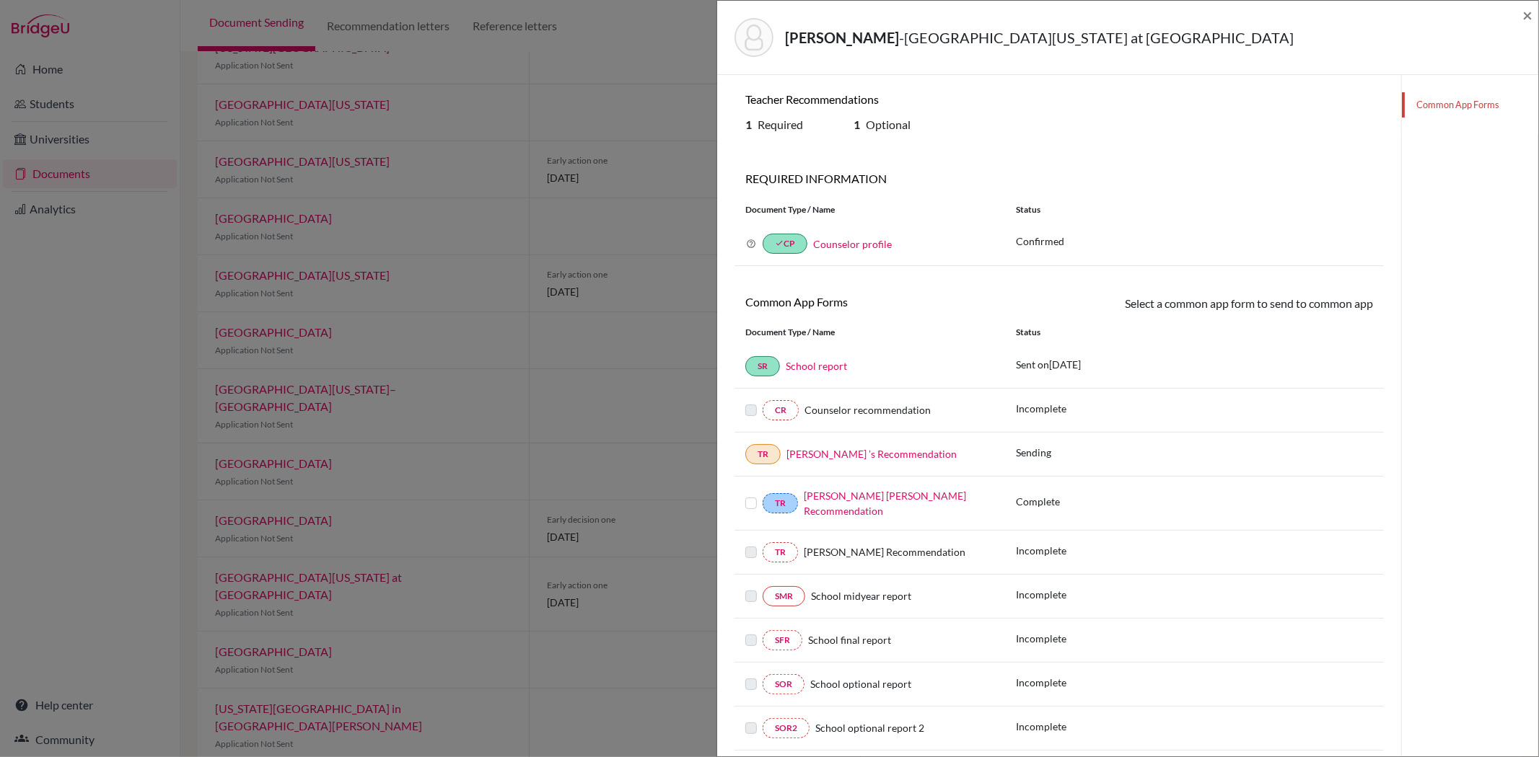
click at [751, 495] on label at bounding box center [751, 495] width 12 height 0
click at [0, 0] on input "checkbox" at bounding box center [0, 0] width 0 height 0
click at [1332, 302] on link "Send" at bounding box center [1343, 306] width 60 height 22
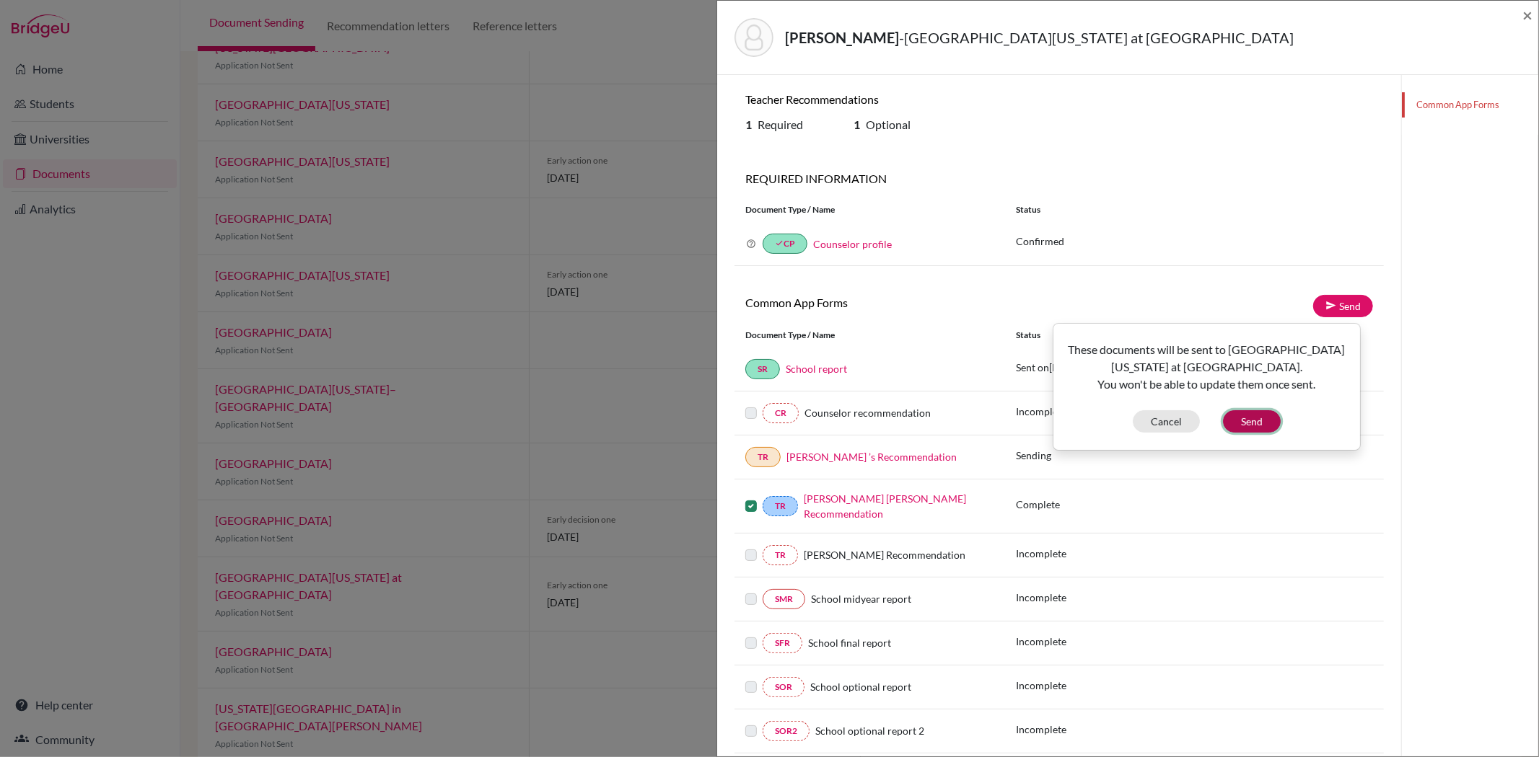
click at [1264, 424] on button "Send" at bounding box center [1252, 421] width 58 height 22
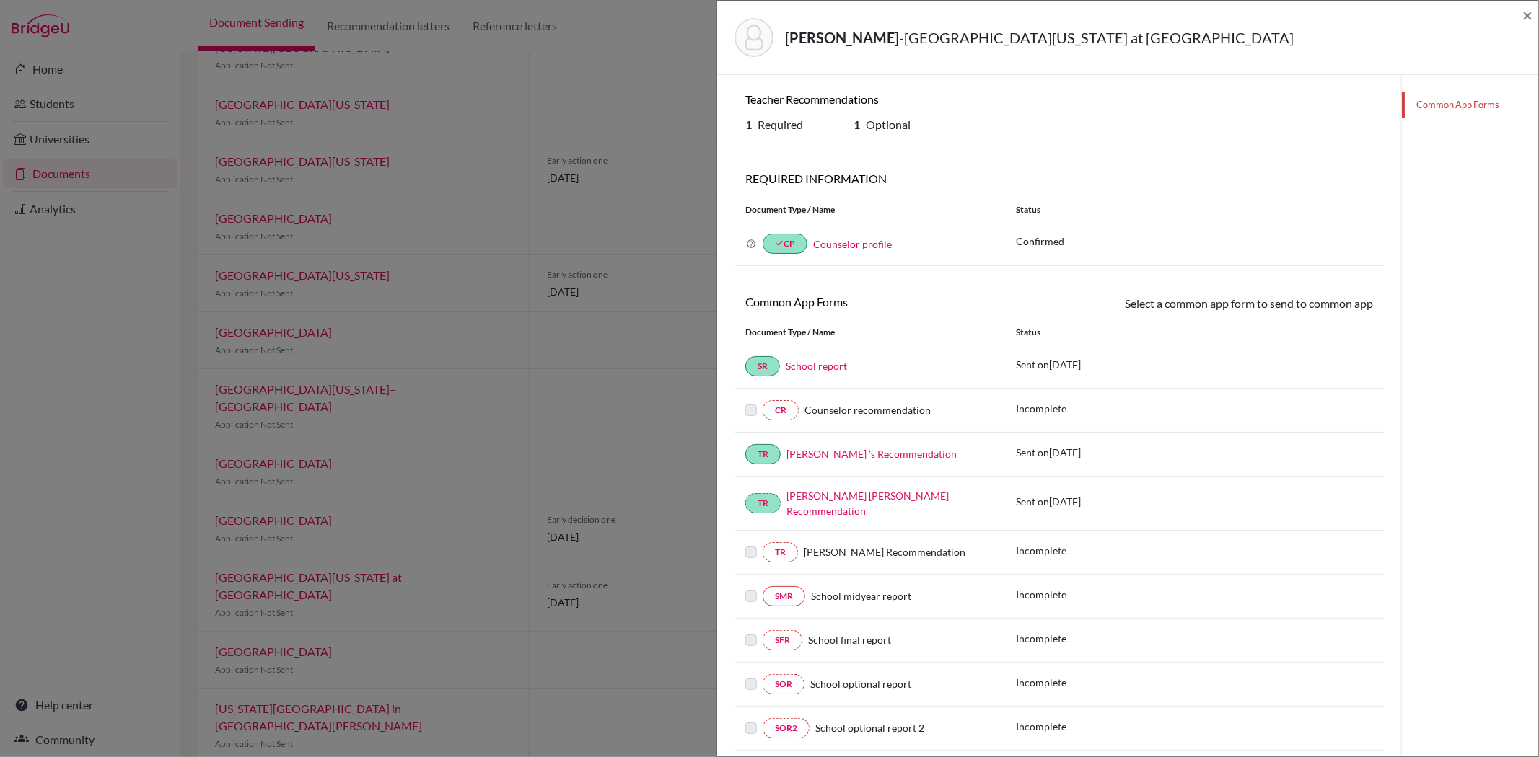
click at [1342, 426] on div "CR Counselor recommendation Incomplete" at bounding box center [1058, 411] width 649 height 44
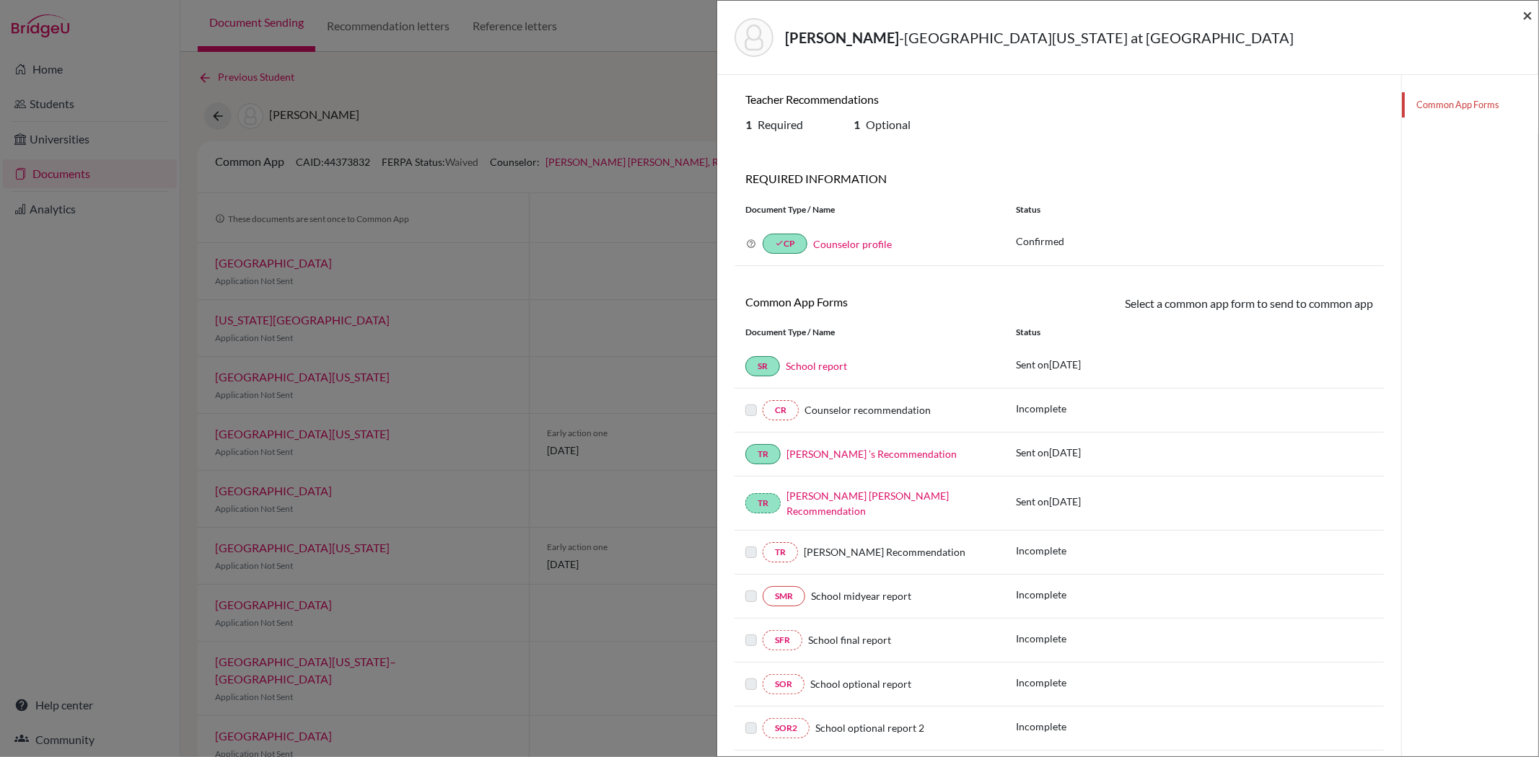
click at [1529, 16] on span "×" at bounding box center [1527, 14] width 10 height 21
